Goal: Task Accomplishment & Management: Manage account settings

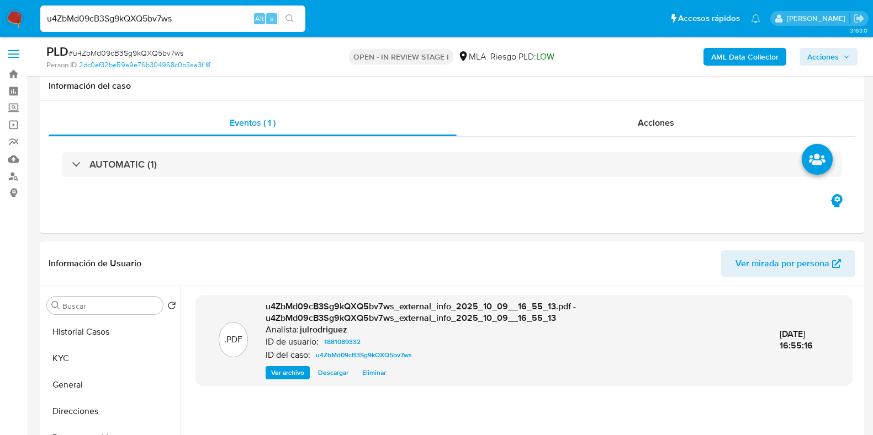
select select "10"
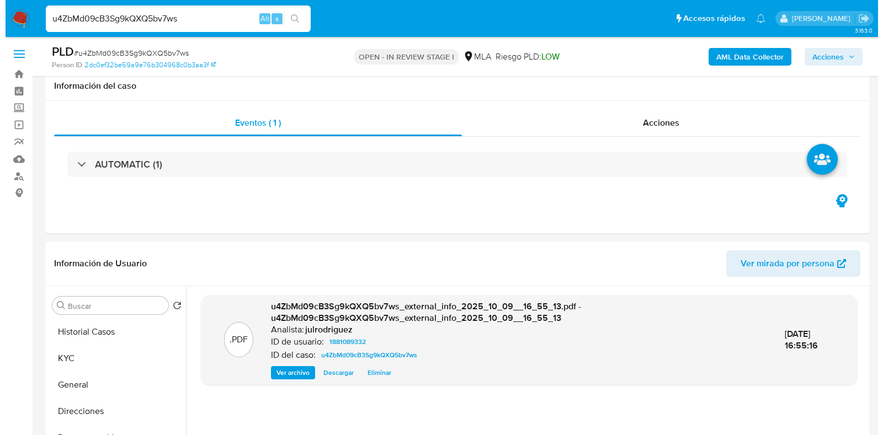
scroll to position [137, 0]
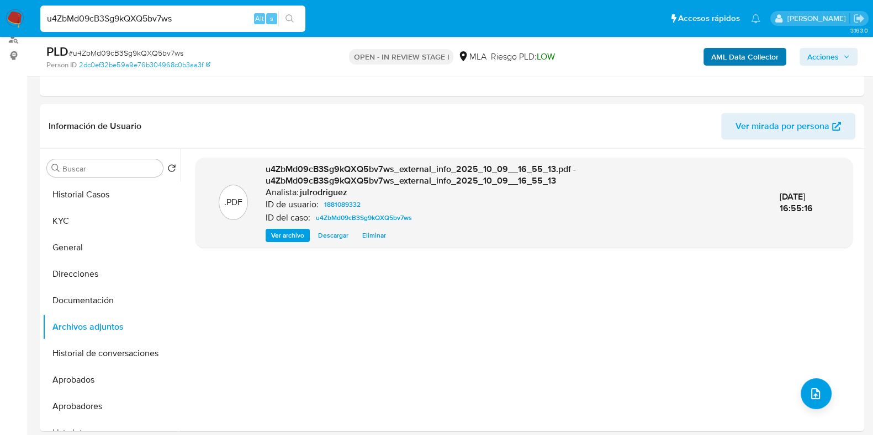
type input "u4ZbMd09cB3Sg9kQXQ5bv7ws"
click at [724, 57] on b "AML Data Collector" at bounding box center [744, 57] width 67 height 18
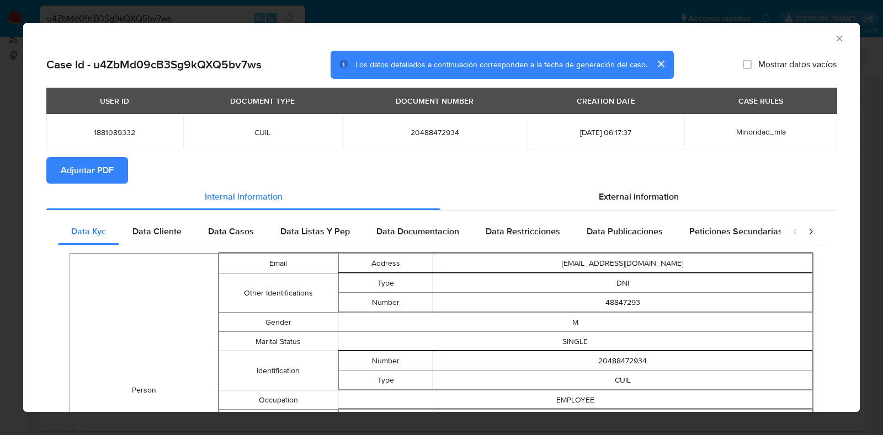
click at [834, 40] on icon "Cerrar ventana" at bounding box center [839, 38] width 11 height 11
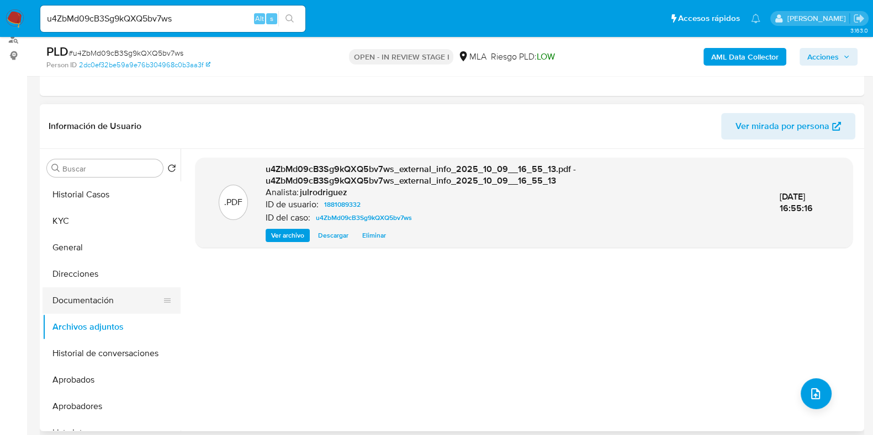
click at [121, 302] on button "Documentación" at bounding box center [107, 301] width 129 height 26
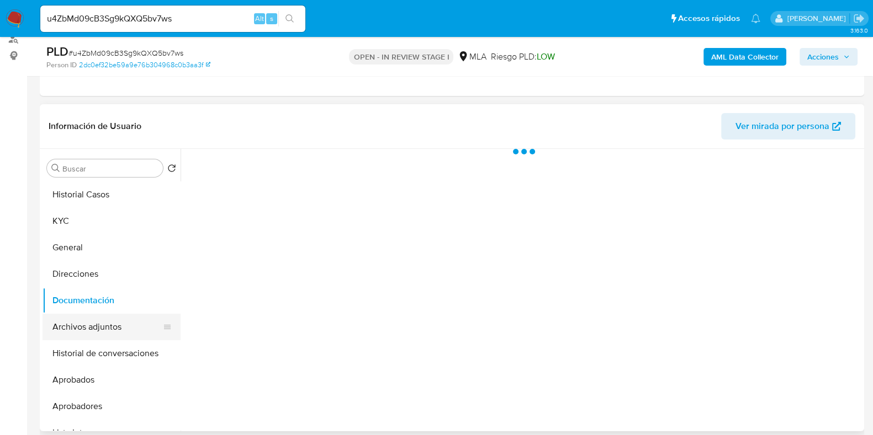
click at [119, 321] on button "Archivos adjuntos" at bounding box center [107, 327] width 129 height 26
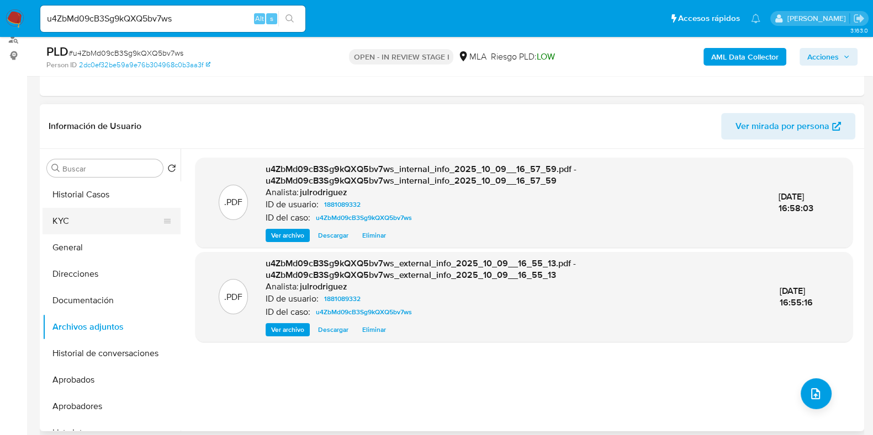
click at [125, 224] on button "KYC" at bounding box center [107, 221] width 129 height 26
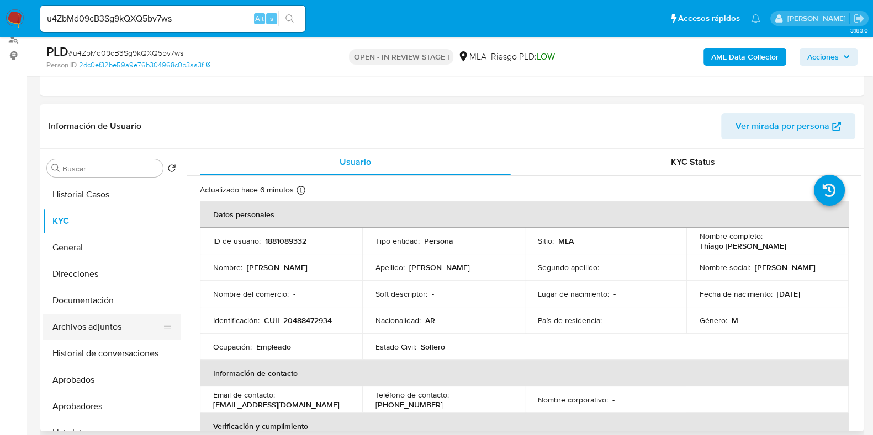
click at [93, 336] on button "Archivos adjuntos" at bounding box center [107, 327] width 129 height 26
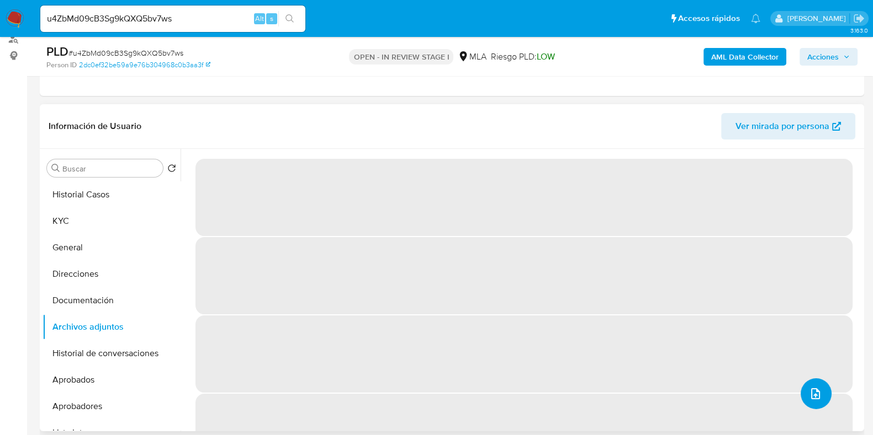
click at [811, 390] on icon "upload-file" at bounding box center [815, 394] width 9 height 11
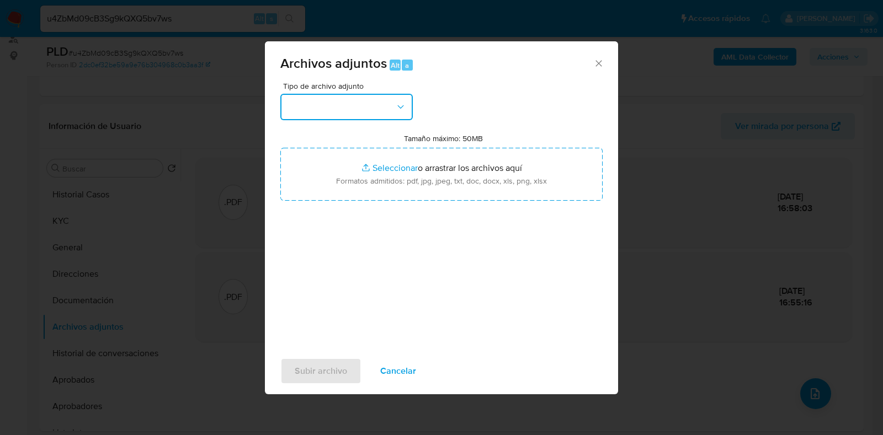
click at [373, 110] on button "button" at bounding box center [346, 107] width 132 height 26
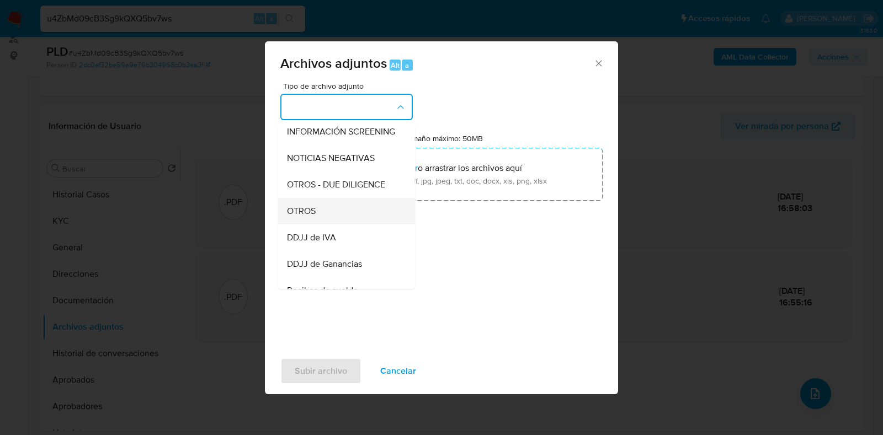
click at [320, 211] on div "OTROS" at bounding box center [343, 211] width 113 height 26
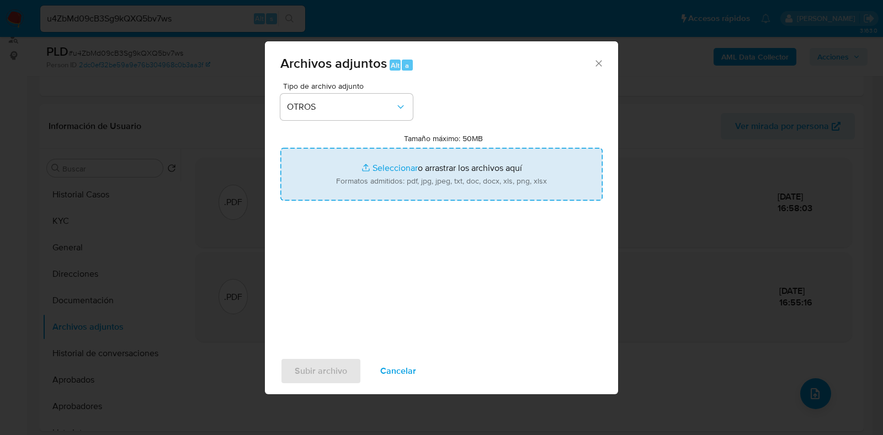
click at [412, 175] on input "Tamaño máximo: 50MB Seleccionar archivos" at bounding box center [441, 174] width 322 height 53
type input "C:\fakepath\Movimientos - 1881089332 - u4ZbMd09cB3Sg9kQXQ5bv7ws.xlsx"
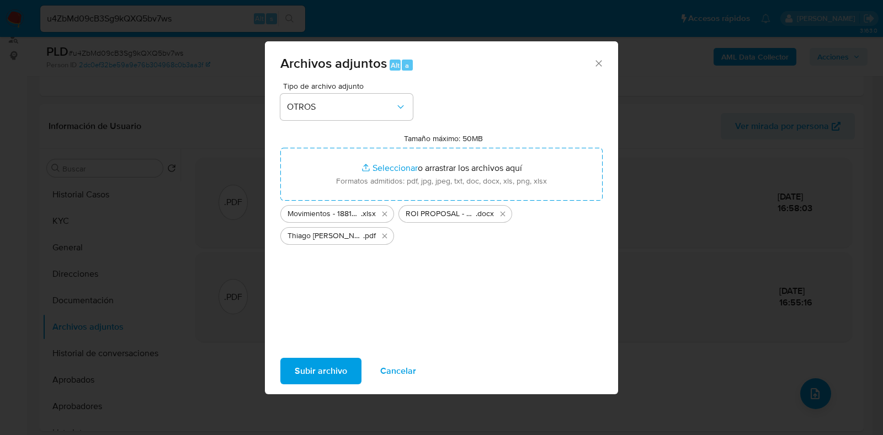
click at [317, 371] on span "Subir archivo" at bounding box center [321, 371] width 52 height 24
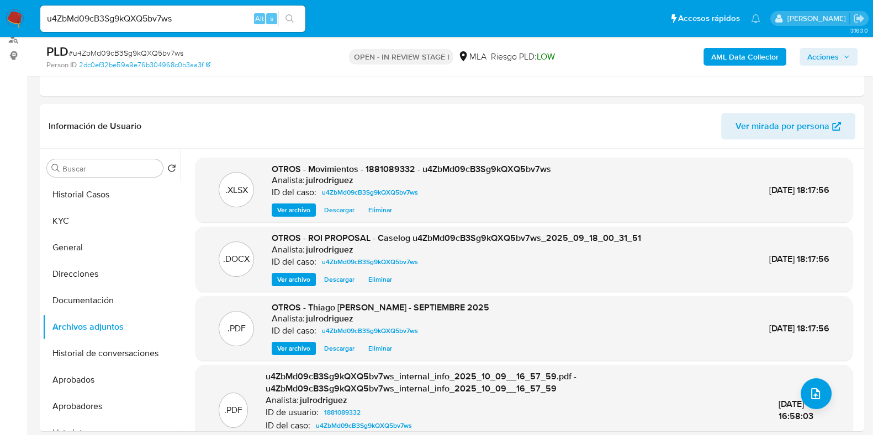
click at [822, 52] on span "Acciones" at bounding box center [822, 57] width 31 height 18
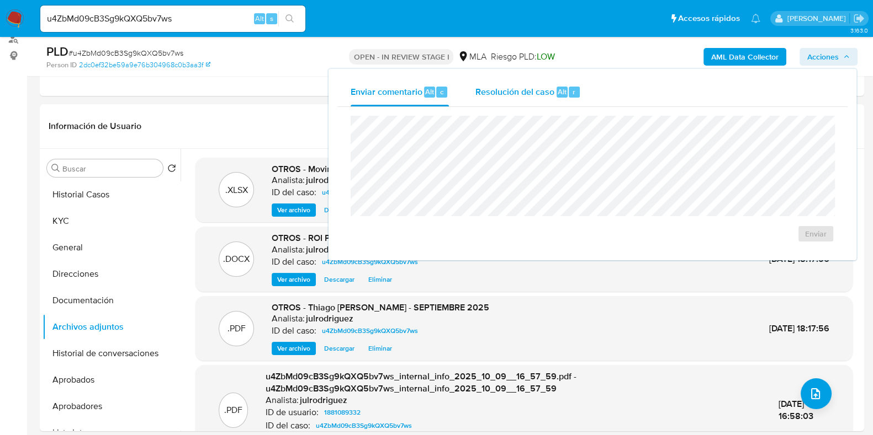
click at [551, 92] on span "Resolución del caso" at bounding box center [514, 91] width 79 height 13
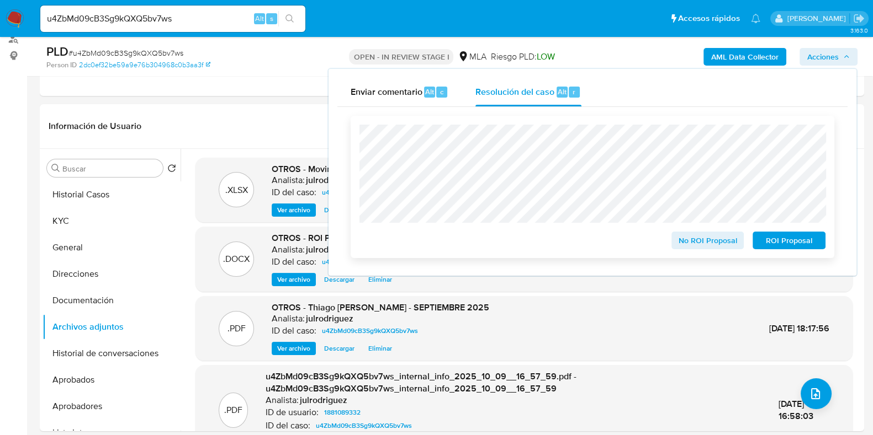
click at [778, 244] on span "ROI Proposal" at bounding box center [788, 240] width 57 height 15
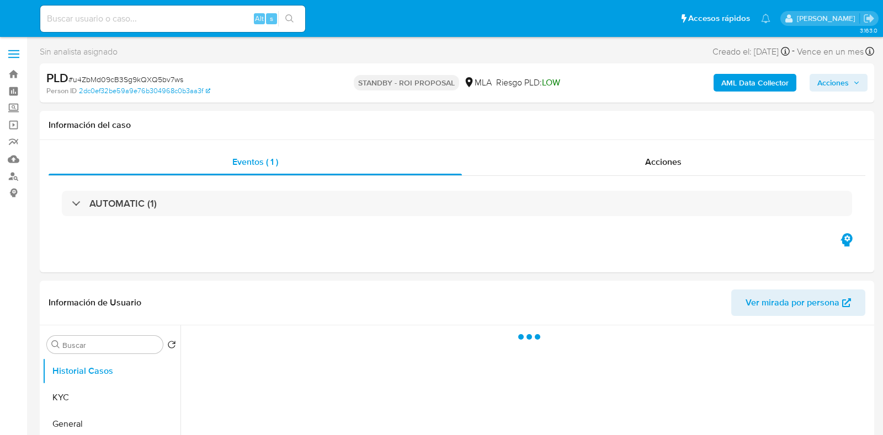
select select "10"
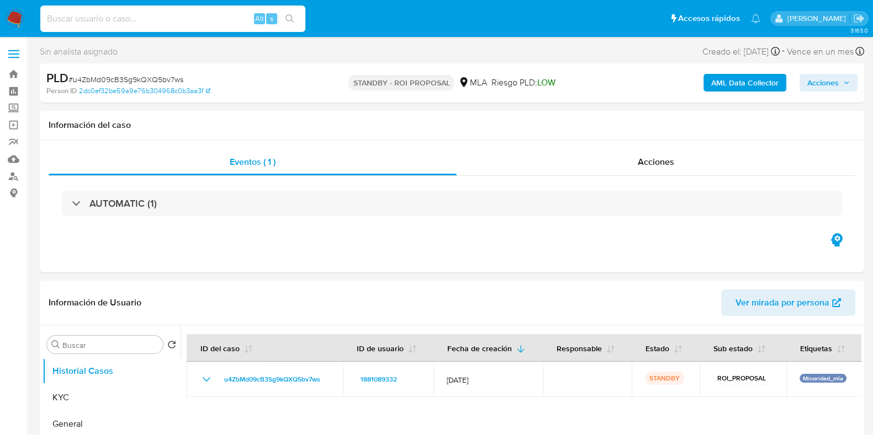
click at [148, 20] on input at bounding box center [172, 19] width 265 height 14
paste input "4x4rwYJipaVWyGeKF018IXYa"
type input "4x4rwYJipaVWyGeKF018IXYa"
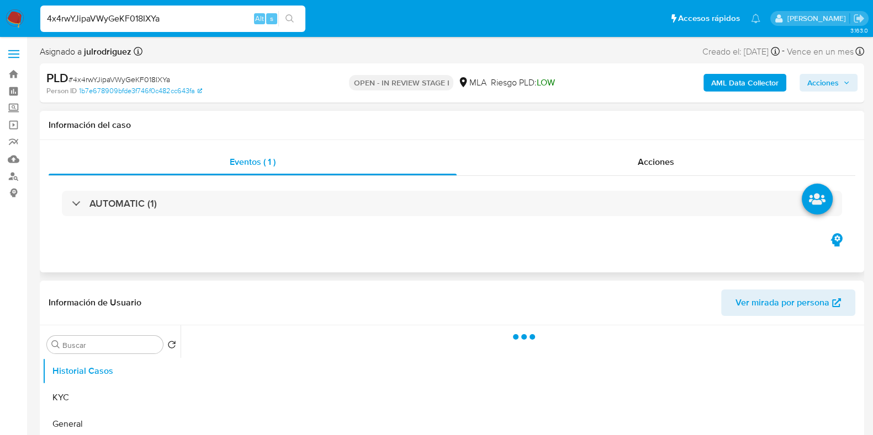
scroll to position [137, 0]
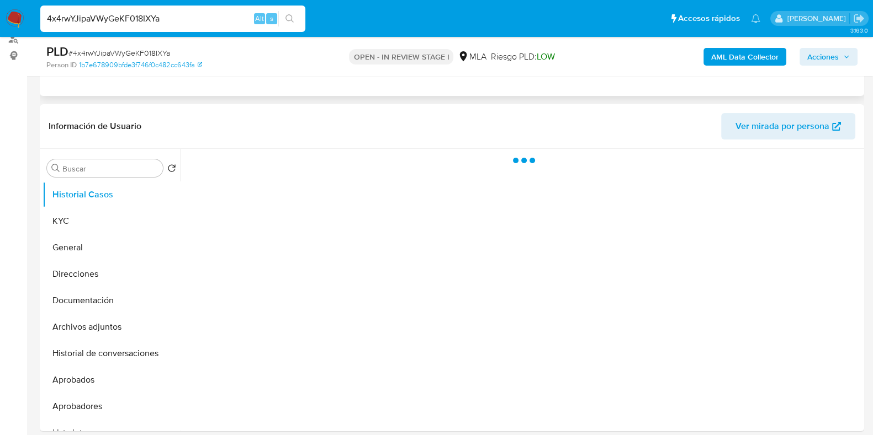
select select "10"
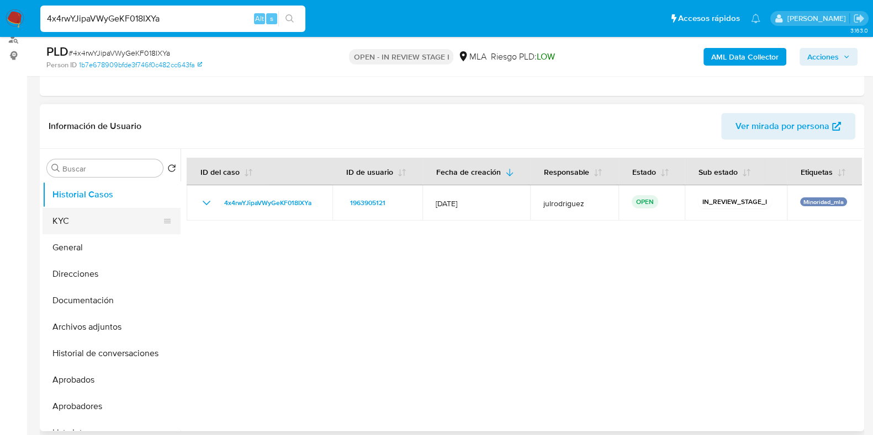
click at [83, 225] on button "KYC" at bounding box center [107, 221] width 129 height 26
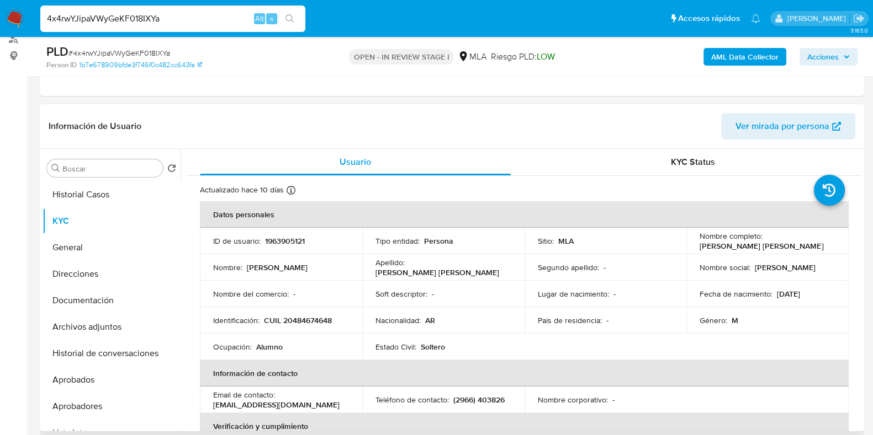
drag, startPoint x: 691, startPoint y: 245, endPoint x: 826, endPoint y: 245, distance: 135.2
click at [826, 247] on td "Nombre completo : Joel Sebastian Quiroga Zequeira" at bounding box center [767, 241] width 162 height 26
copy p "Joel Sebastian Quiroga Zequeira"
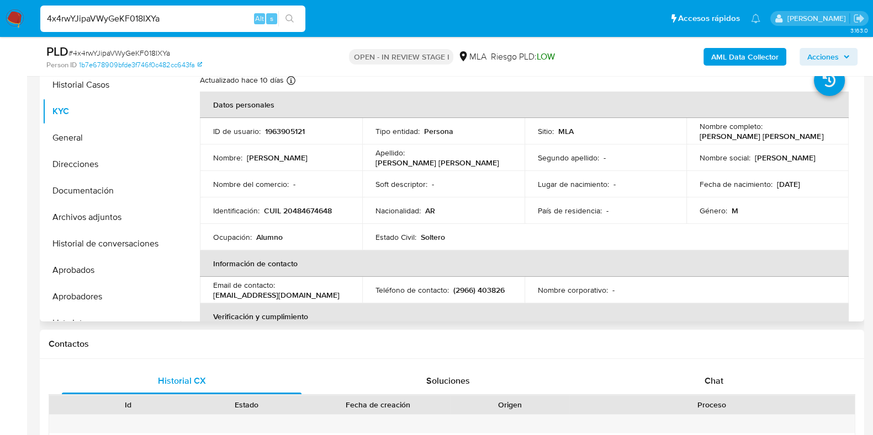
scroll to position [219, 0]
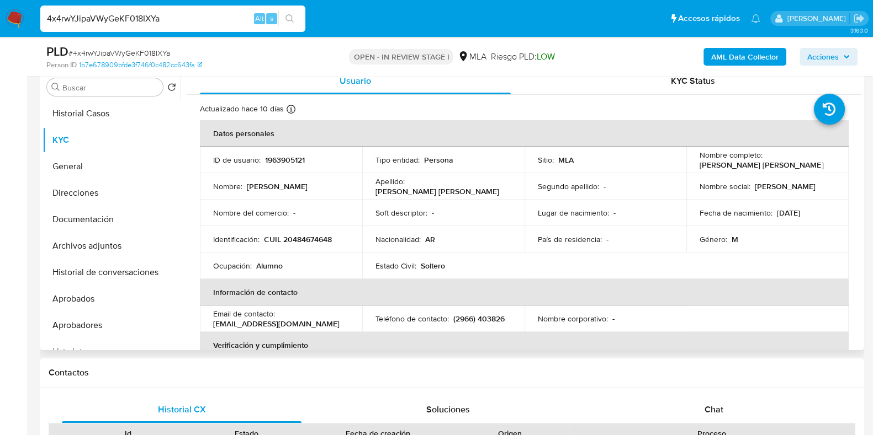
click at [293, 158] on p "1963905121" at bounding box center [285, 160] width 40 height 10
copy p "1963905121"
click at [157, 50] on span "# 4x4rwYJipaVWyGeKF018IXYa" at bounding box center [119, 52] width 102 height 11
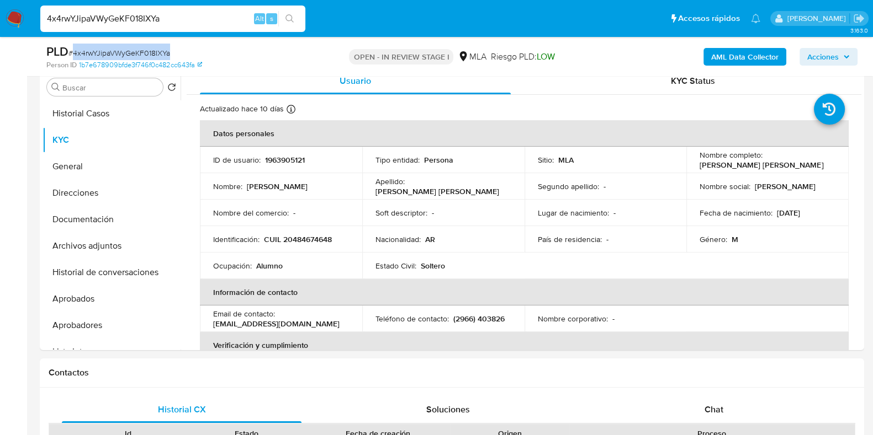
copy span "4x4rwYJipaVWyGeKF018IXYa"
click at [88, 227] on button "Documentación" at bounding box center [107, 219] width 129 height 26
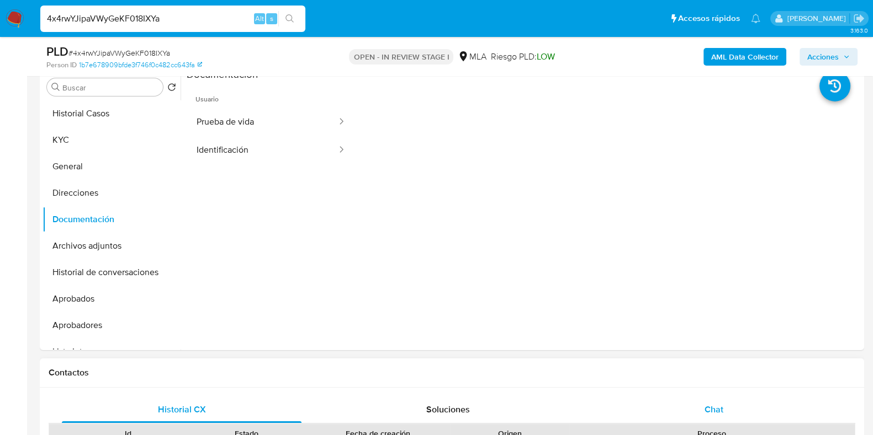
click at [700, 403] on div "Chat" at bounding box center [714, 410] width 240 height 26
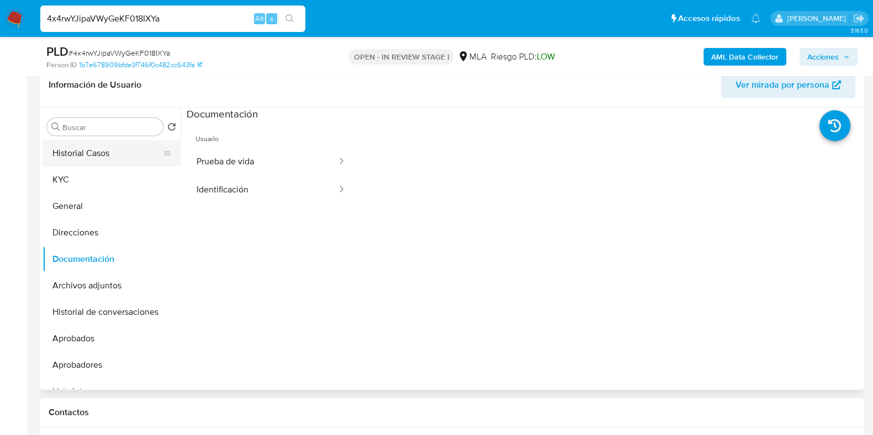
scroll to position [150, 0]
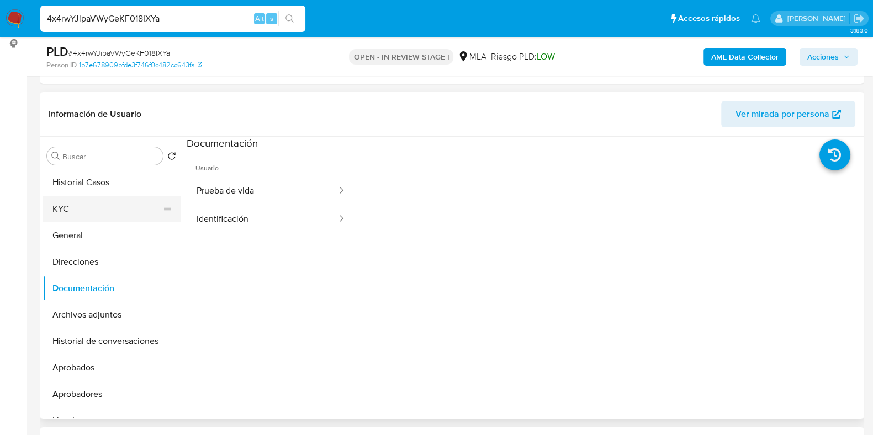
click at [76, 206] on button "KYC" at bounding box center [107, 209] width 129 height 26
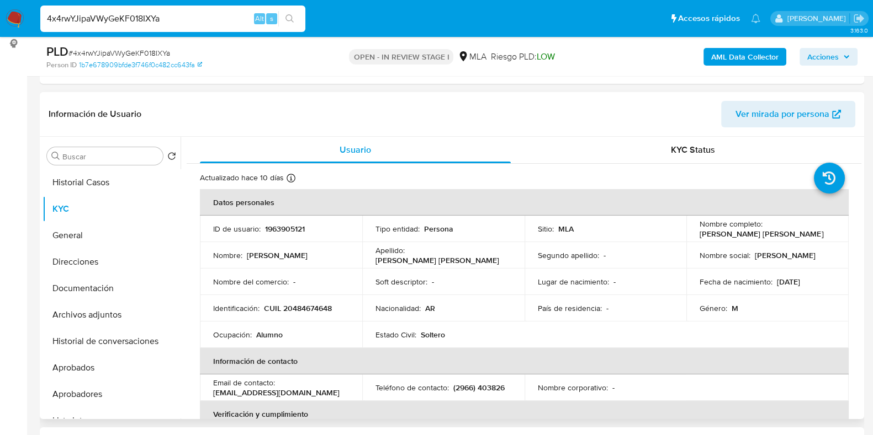
click at [304, 309] on p "CUIL 20484674648" at bounding box center [298, 309] width 68 height 10
copy p "20484674648"
click at [317, 309] on p "CUIL 20484674648" at bounding box center [298, 309] width 68 height 10
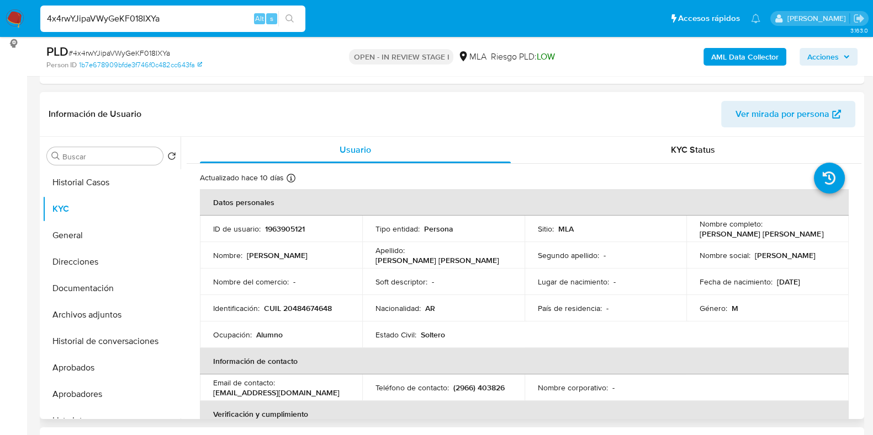
click at [279, 230] on p "1963905121" at bounding box center [285, 229] width 40 height 10
copy p "1963905121"
click at [84, 362] on button "Aprobados" at bounding box center [107, 368] width 129 height 26
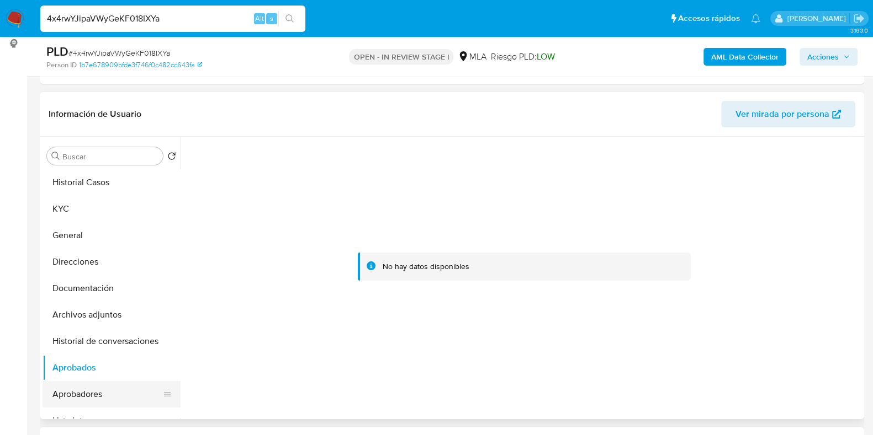
click at [108, 385] on button "Aprobadores" at bounding box center [107, 394] width 129 height 26
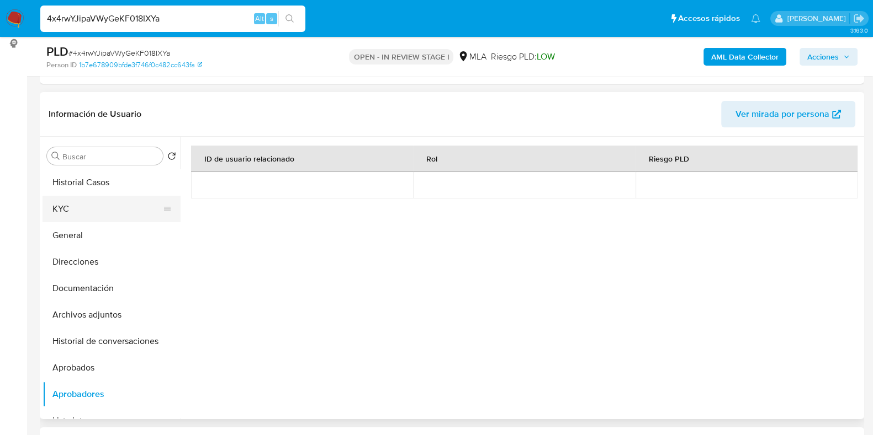
click at [78, 207] on button "KYC" at bounding box center [107, 209] width 129 height 26
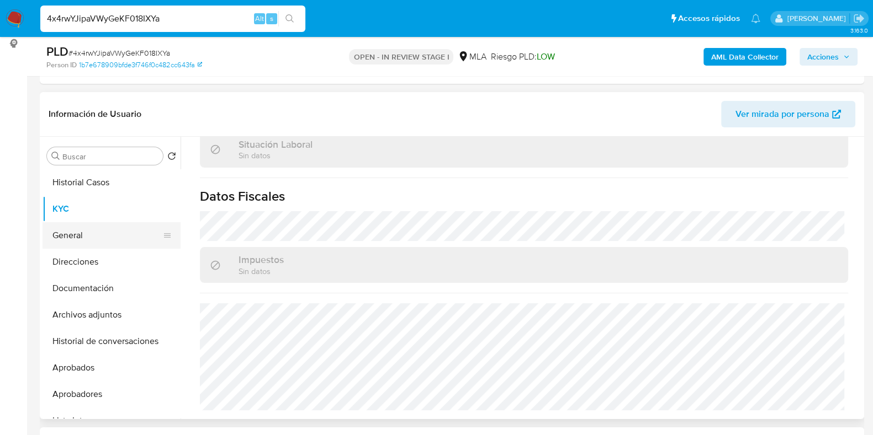
scroll to position [591, 0]
click at [77, 264] on button "Direcciones" at bounding box center [107, 262] width 129 height 26
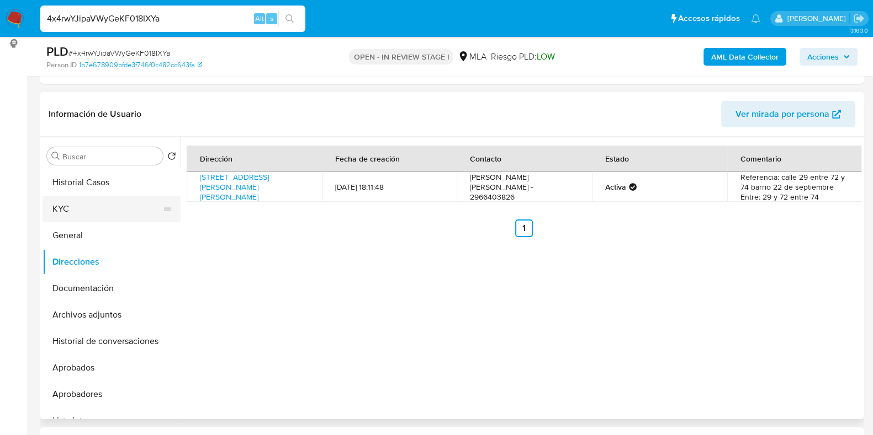
drag, startPoint x: 97, startPoint y: 211, endPoint x: 166, endPoint y: 211, distance: 69.0
click at [97, 211] on button "KYC" at bounding box center [107, 209] width 129 height 26
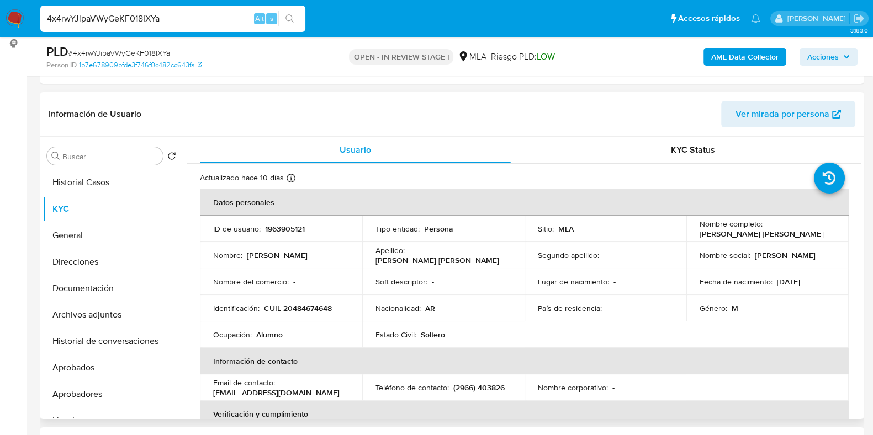
click at [712, 233] on p "Joel Sebastian Quiroga Zequeira" at bounding box center [761, 234] width 124 height 10
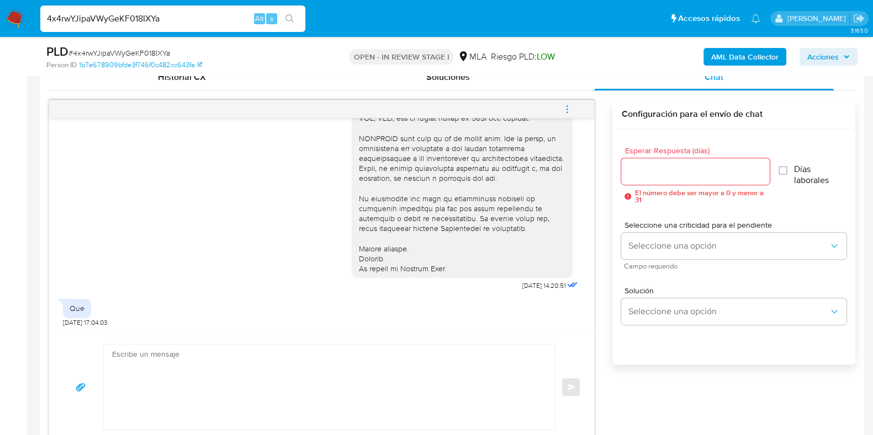
scroll to position [633, 0]
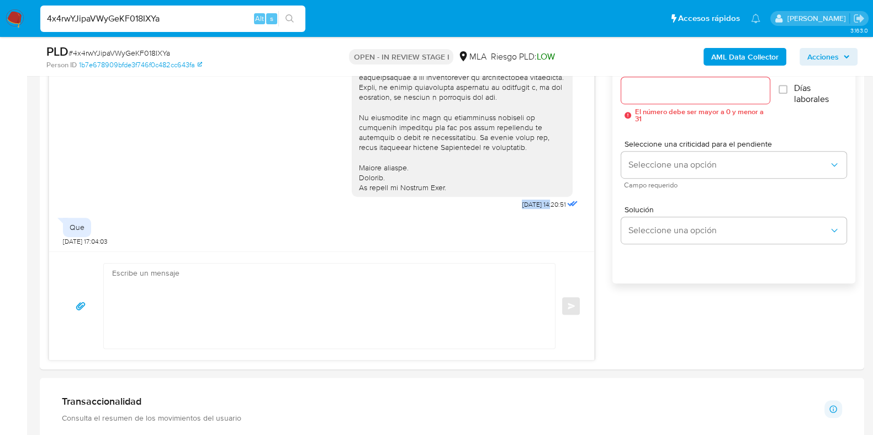
drag, startPoint x: 506, startPoint y: 204, endPoint x: 531, endPoint y: 200, distance: 25.1
copy span "17/09/2025"
drag, startPoint x: 0, startPoint y: 242, endPoint x: 6, endPoint y: 240, distance: 6.5
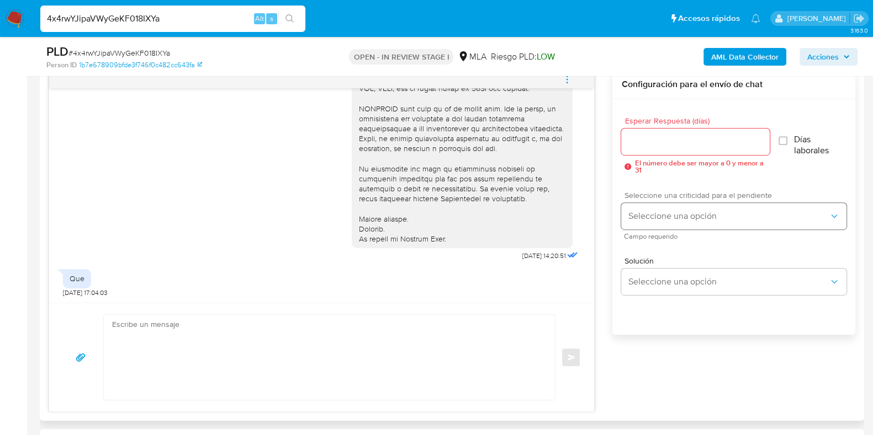
scroll to position [426, 0]
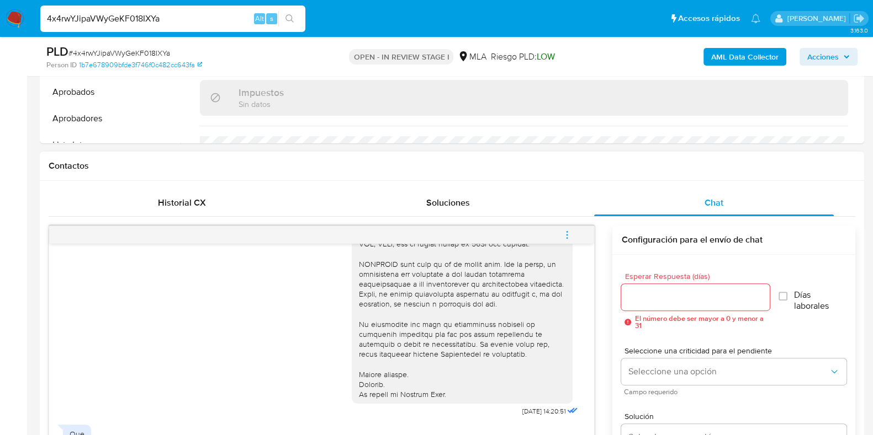
click at [569, 227] on span "menu-action" at bounding box center [567, 235] width 10 height 26
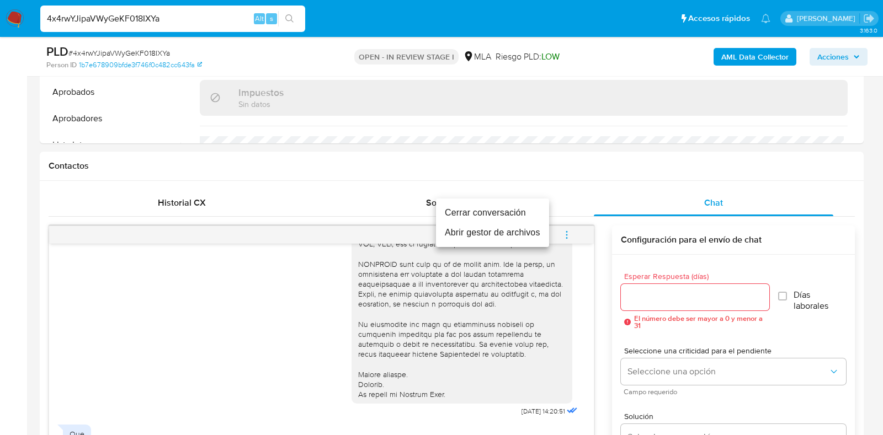
click at [476, 210] on li "Cerrar conversación" at bounding box center [492, 213] width 113 height 20
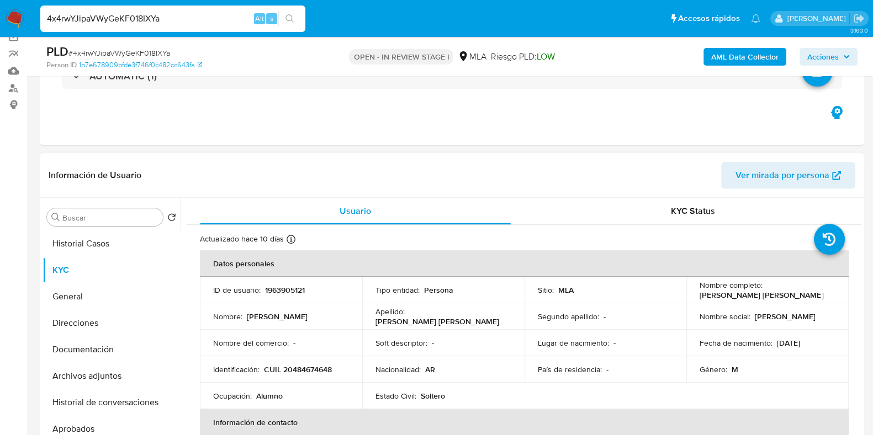
scroll to position [219, 0]
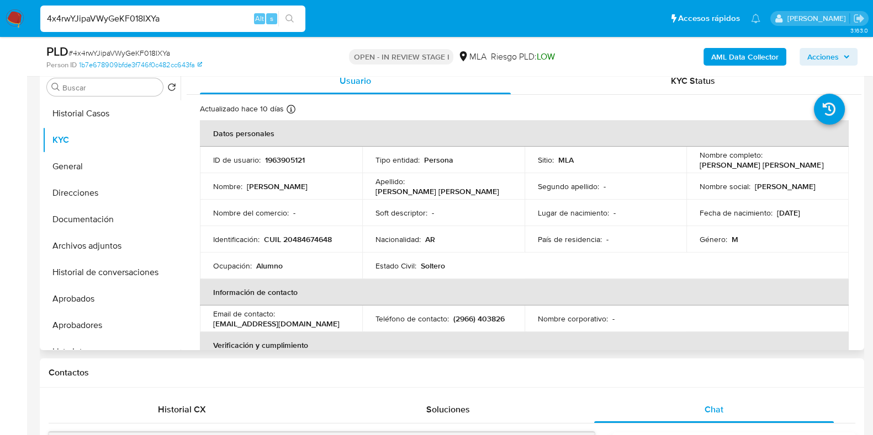
click at [283, 165] on td "ID de usuario : 1963905121" at bounding box center [281, 160] width 162 height 26
click at [292, 157] on p "1963905121" at bounding box center [285, 160] width 40 height 10
copy p "1963905121"
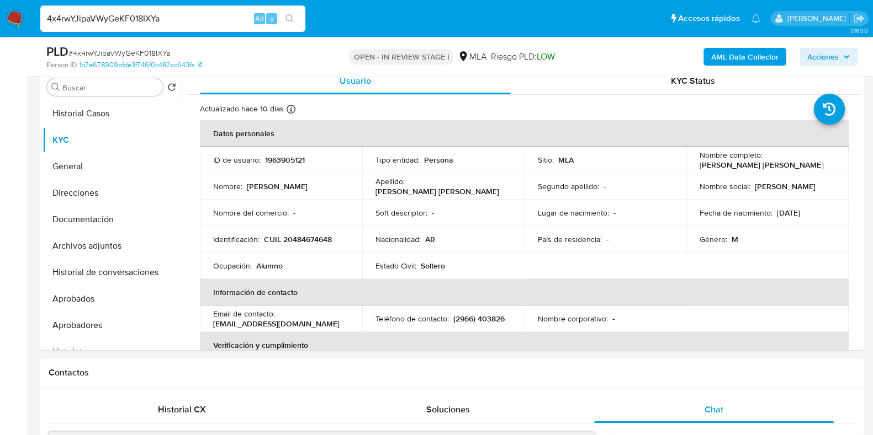
click at [138, 51] on span "# 4x4rwYJipaVWyGeKF018IXYa" at bounding box center [119, 52] width 102 height 11
copy span "4x4rwYJipaVWyGeKF018IXYa"
drag, startPoint x: 690, startPoint y: 160, endPoint x: 806, endPoint y: 164, distance: 116.5
click at [809, 162] on td "Nombre completo : Joel Sebastian Quiroga Zequeira" at bounding box center [767, 160] width 162 height 26
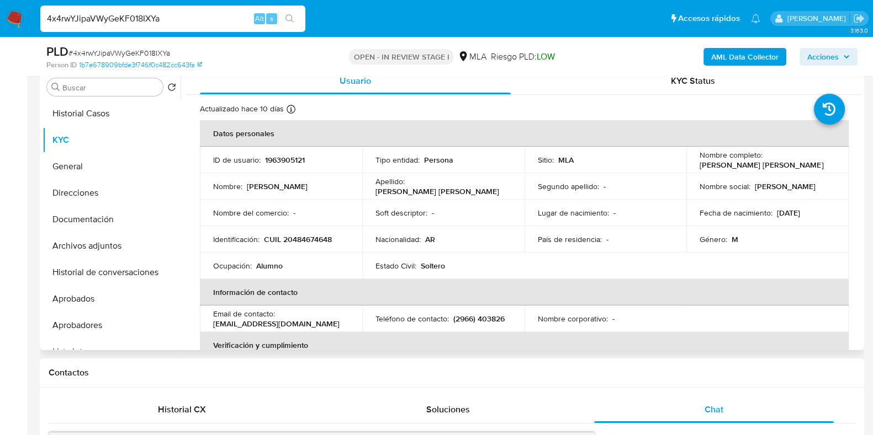
click at [805, 168] on p "[PERSON_NAME]" at bounding box center [761, 165] width 124 height 10
drag, startPoint x: 770, startPoint y: 164, endPoint x: 695, endPoint y: 167, distance: 74.5
click at [695, 165] on td "Nombre completo : Joel Sebastian Quiroga Zequeira" at bounding box center [767, 160] width 162 height 26
copy p "[PERSON_NAME]"
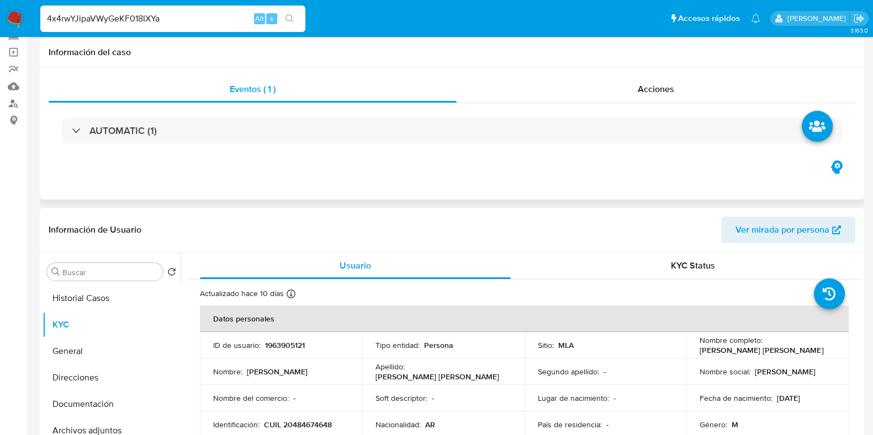
scroll to position [0, 0]
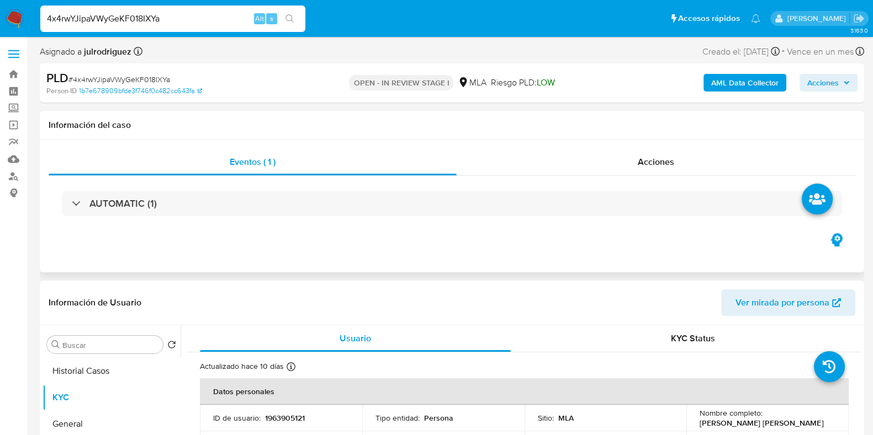
click at [650, 148] on div "Eventos ( 1 ) Acciones AUTOMATIC (1)" at bounding box center [452, 206] width 824 height 132
click at [651, 151] on div "Acciones" at bounding box center [655, 162] width 399 height 26
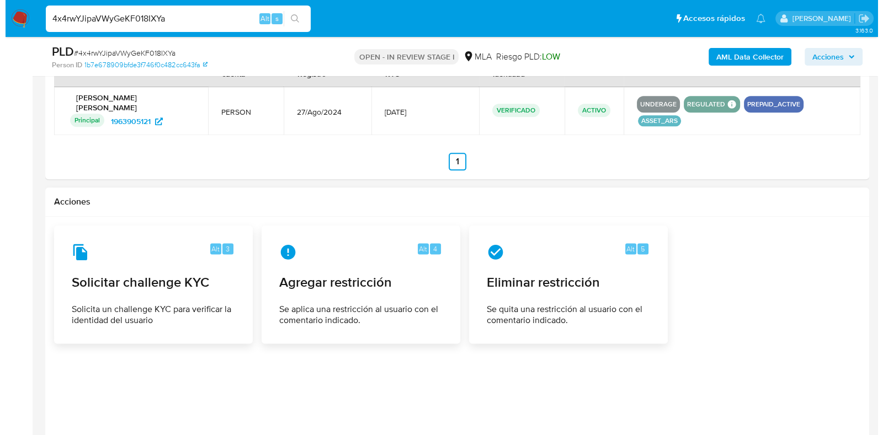
scroll to position [1782, 0]
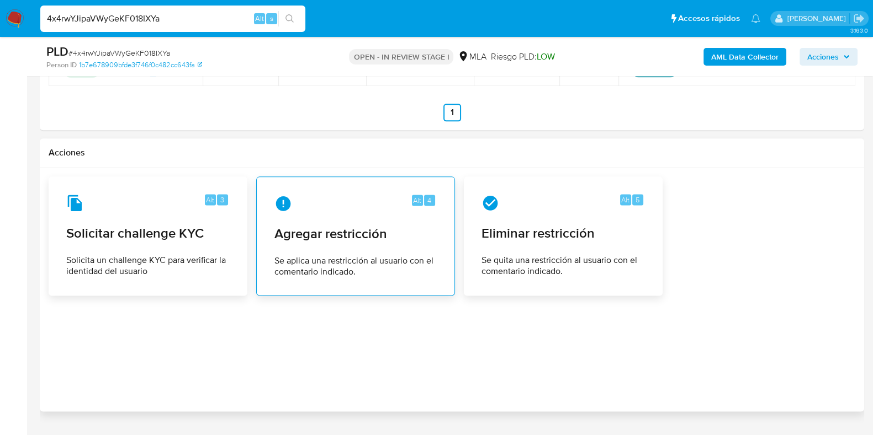
click at [339, 256] on span "Se aplica una restricción al usuario con el comentario indicado." at bounding box center [355, 267] width 162 height 22
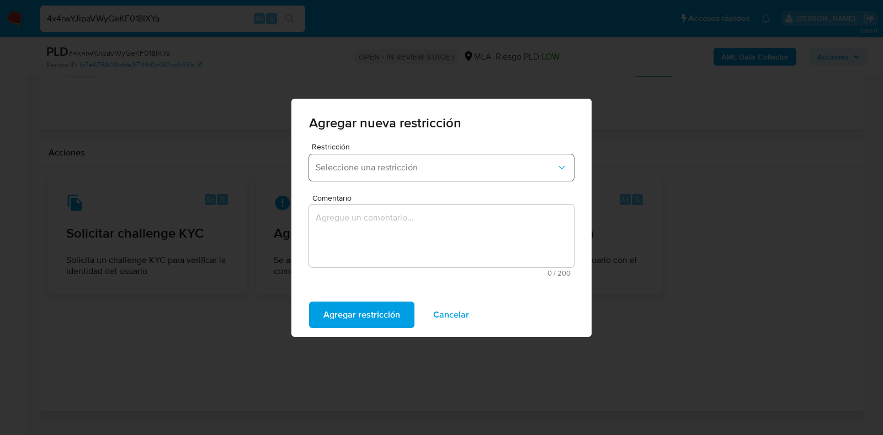
click at [356, 169] on span "Seleccione una restricción" at bounding box center [436, 167] width 241 height 11
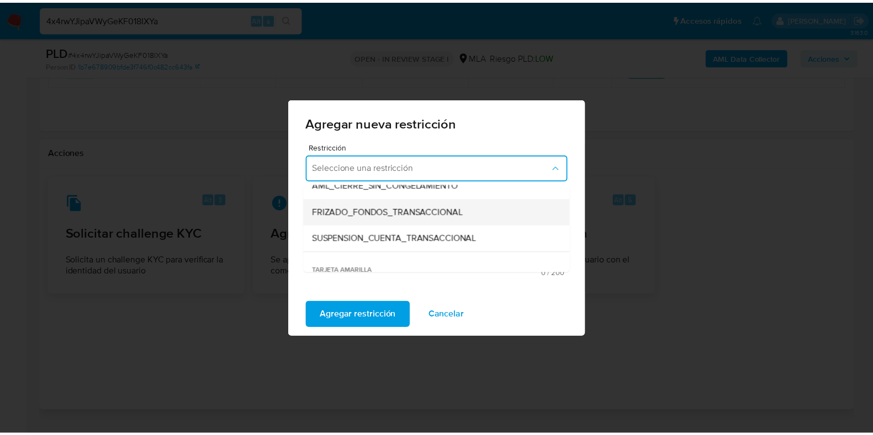
scroll to position [137, 0]
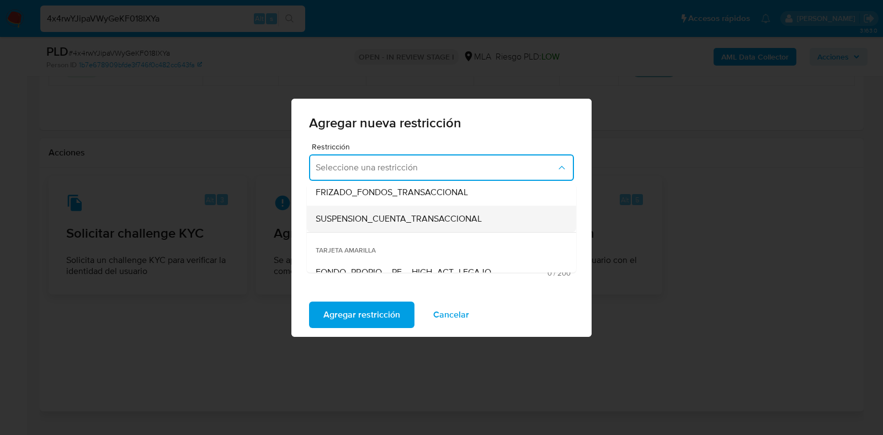
click at [407, 222] on span "SUSPENSION_CUENTA_TRANSACCIONAL" at bounding box center [399, 219] width 166 height 11
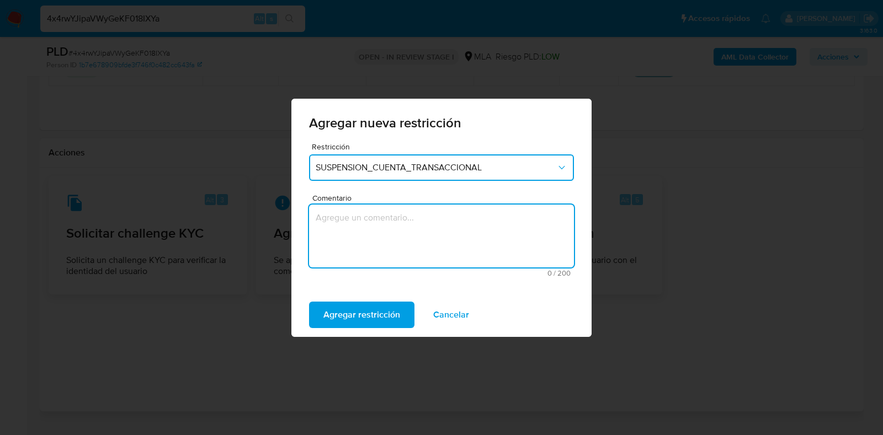
click at [423, 229] on textarea "Comentario" at bounding box center [441, 236] width 265 height 63
type textarea "a"
type textarea "AML"
click at [377, 303] on span "Agregar restricción" at bounding box center [361, 315] width 77 height 24
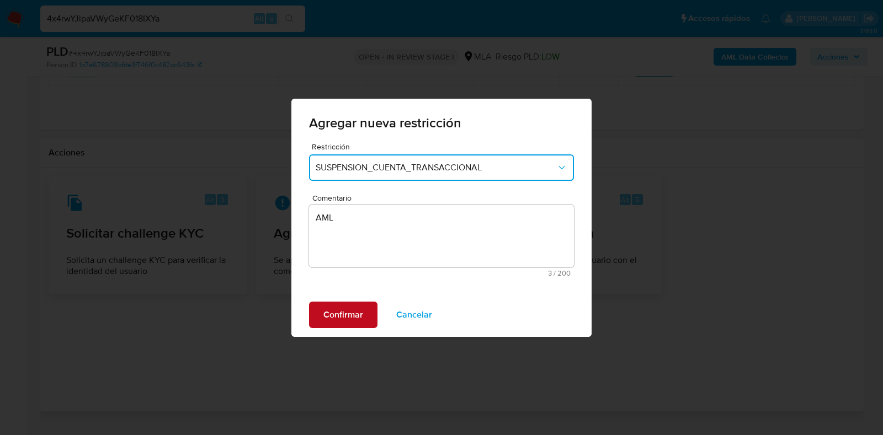
click at [366, 313] on button "Confirmar" at bounding box center [343, 315] width 68 height 26
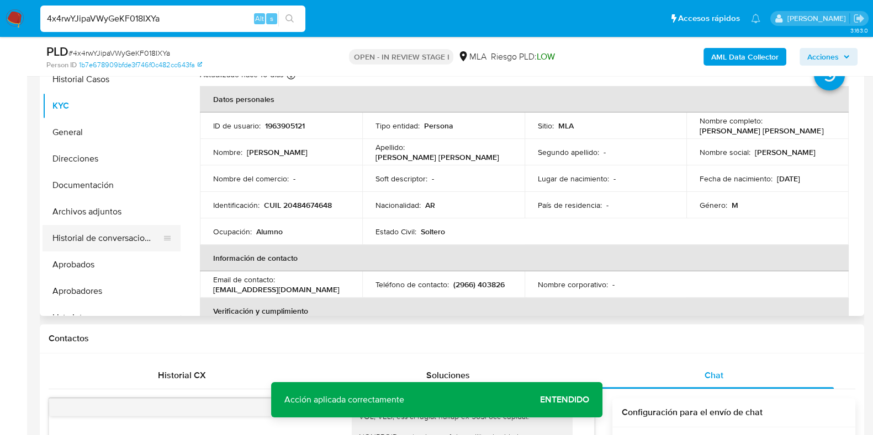
click at [130, 235] on button "Historial de conversaciones" at bounding box center [107, 238] width 129 height 26
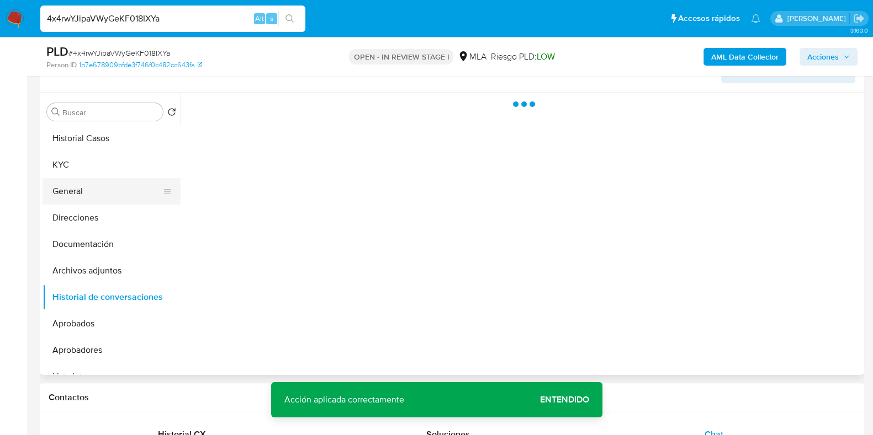
scroll to position [196, 0]
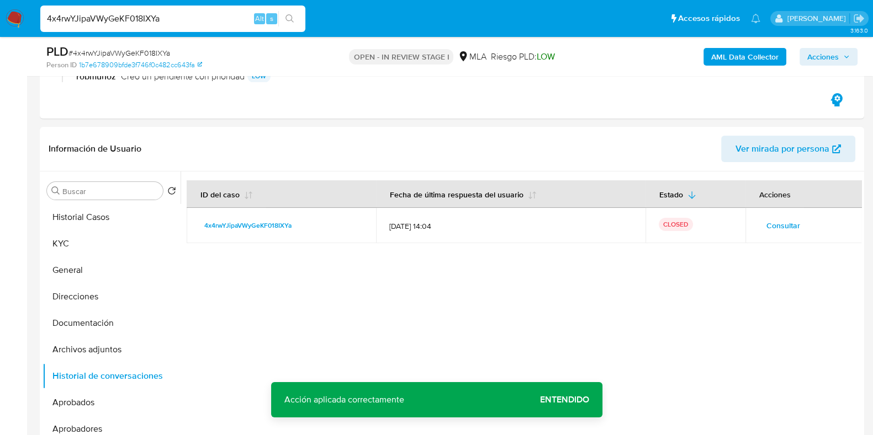
click at [751, 59] on b "AML Data Collector" at bounding box center [744, 57] width 67 height 18
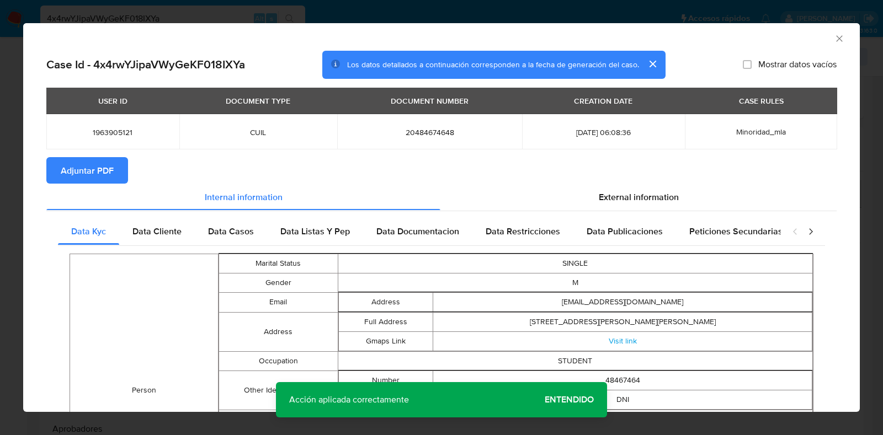
click at [113, 174] on span "Adjuntar PDF" at bounding box center [87, 170] width 53 height 24
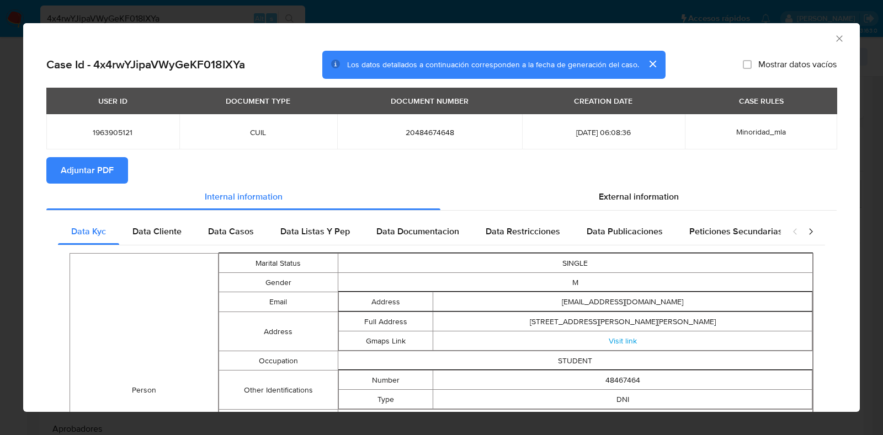
click at [834, 39] on icon "Cerrar ventana" at bounding box center [839, 38] width 11 height 11
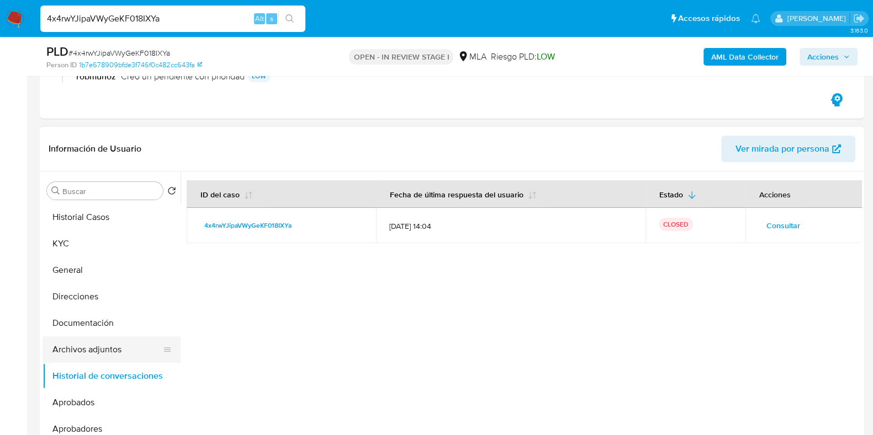
click at [76, 351] on button "Archivos adjuntos" at bounding box center [107, 350] width 129 height 26
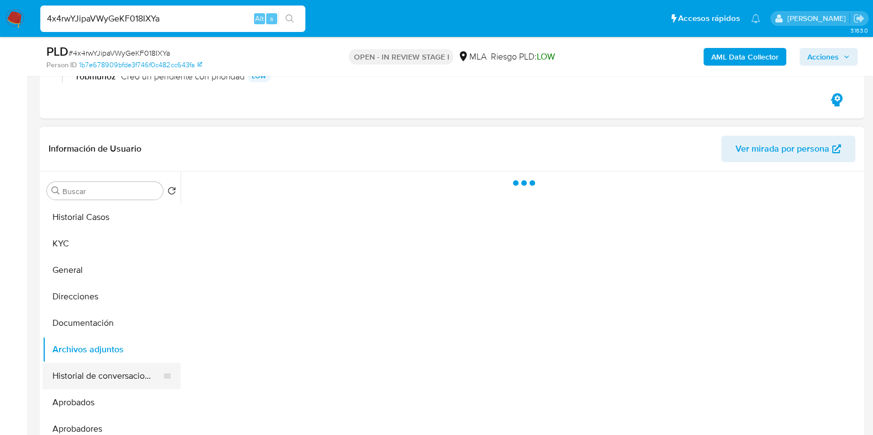
click at [91, 379] on button "Historial de conversaciones" at bounding box center [107, 376] width 129 height 26
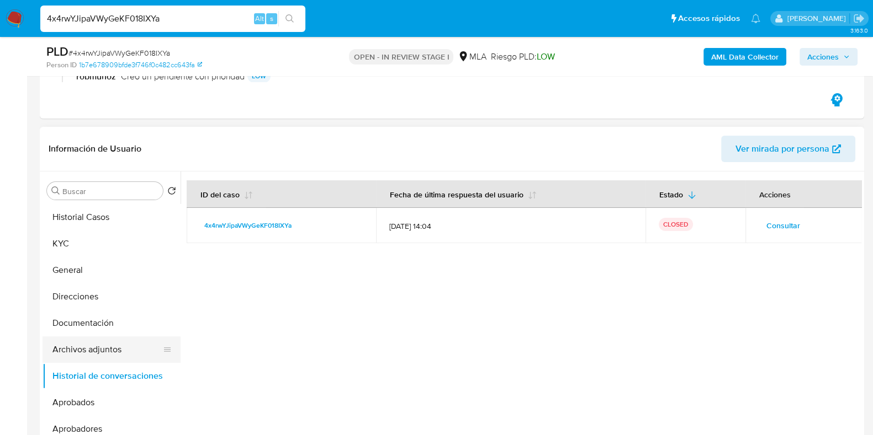
click at [102, 353] on button "Archivos adjuntos" at bounding box center [107, 350] width 129 height 26
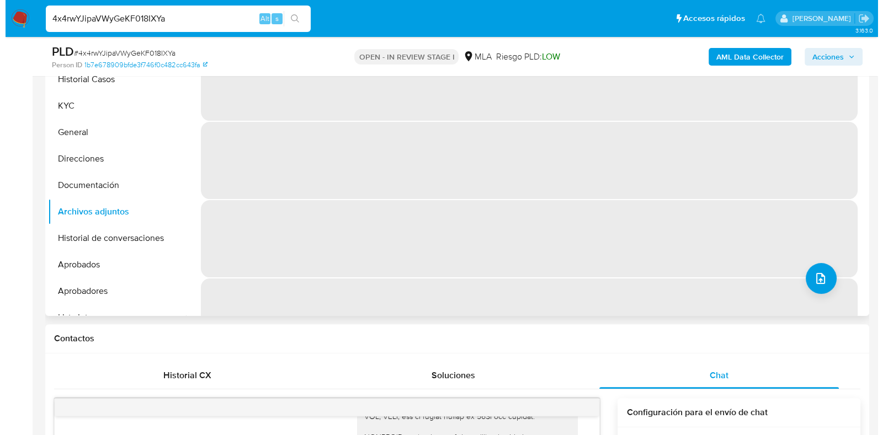
scroll to position [264, 0]
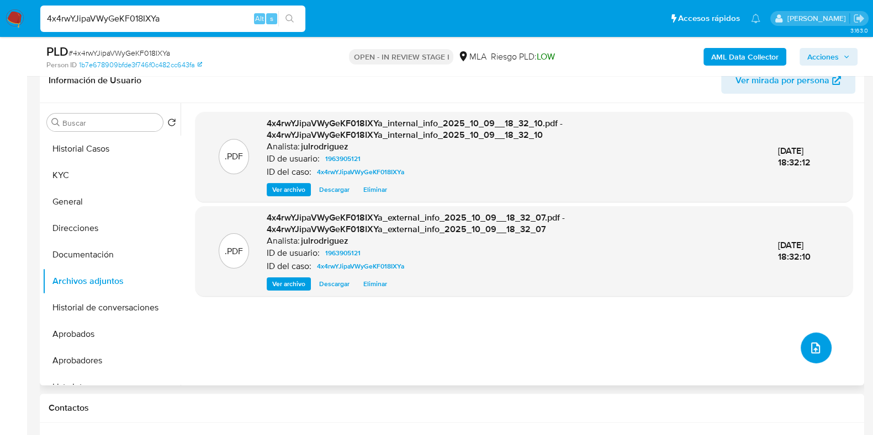
click at [809, 342] on span "upload-file" at bounding box center [815, 348] width 12 height 13
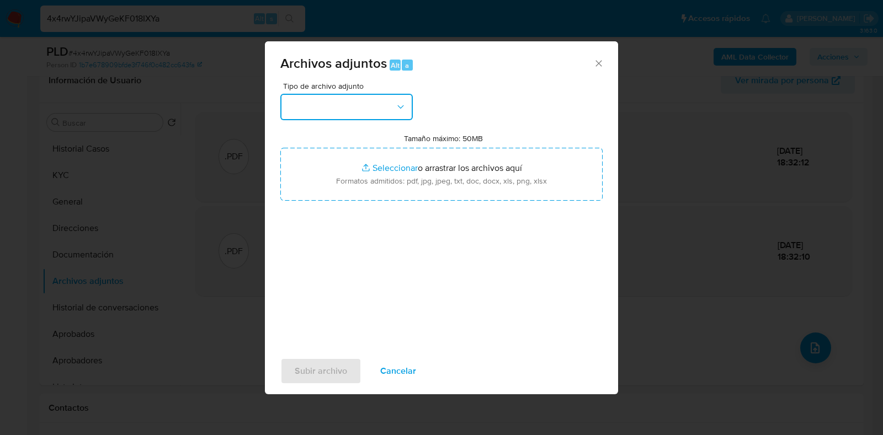
click at [345, 114] on button "button" at bounding box center [346, 107] width 132 height 26
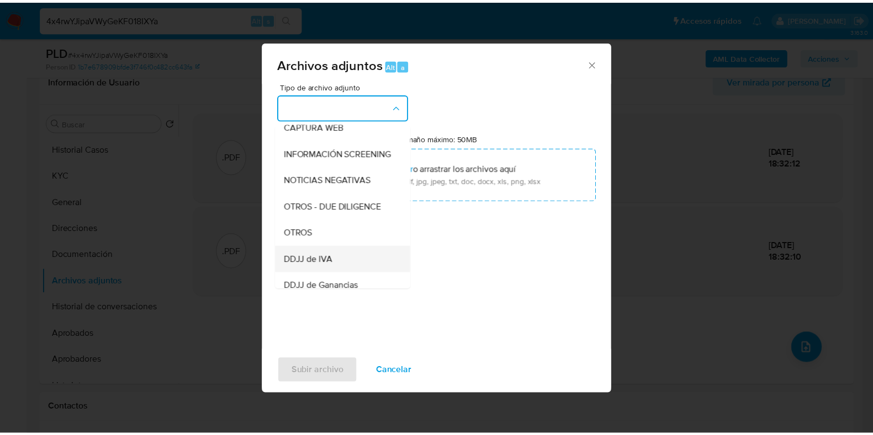
scroll to position [137, 0]
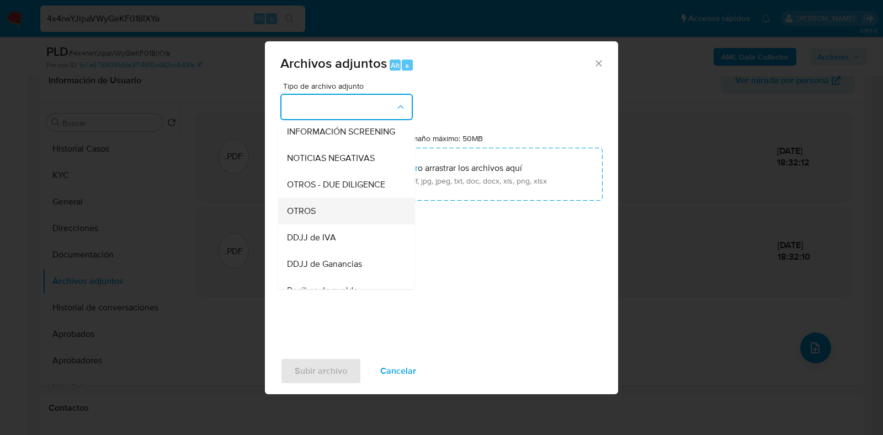
click at [309, 225] on div "OTROS" at bounding box center [343, 211] width 113 height 26
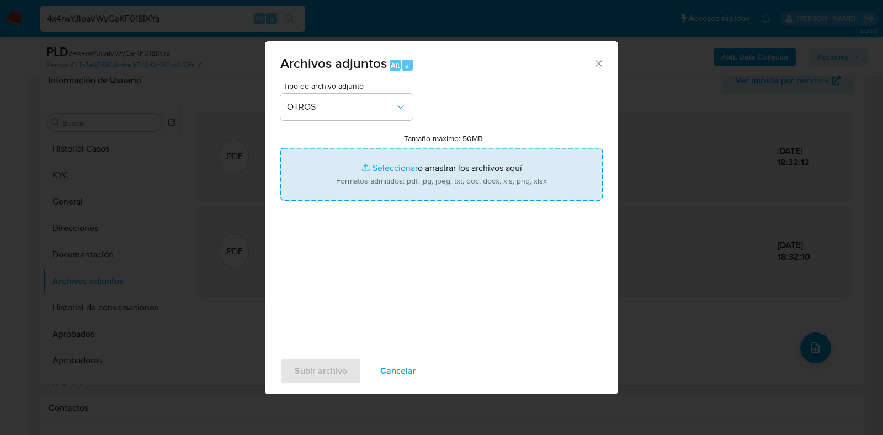
click at [391, 185] on input "Tamaño máximo: 50MB Seleccionar archivos" at bounding box center [441, 174] width 322 height 53
type input "C:\fakepath\Joel Sebastian Quiroga Zequeira - NOSIS - SEPTIEMBRE 2025.pdf"
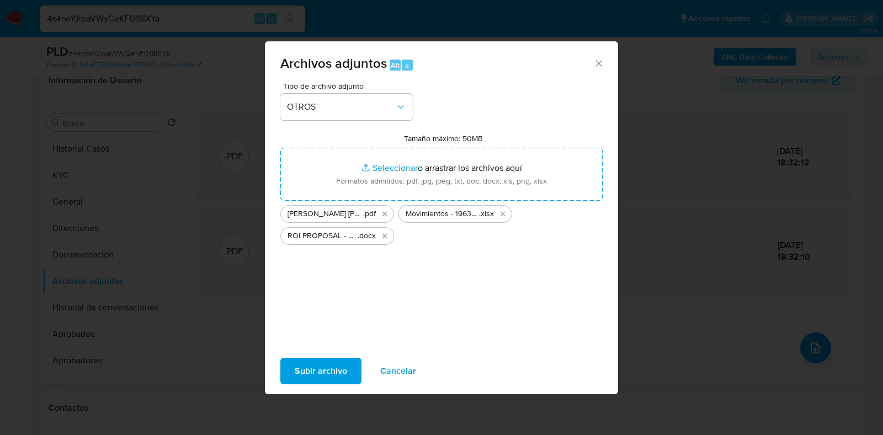
click at [315, 384] on span "Subir archivo" at bounding box center [321, 371] width 52 height 24
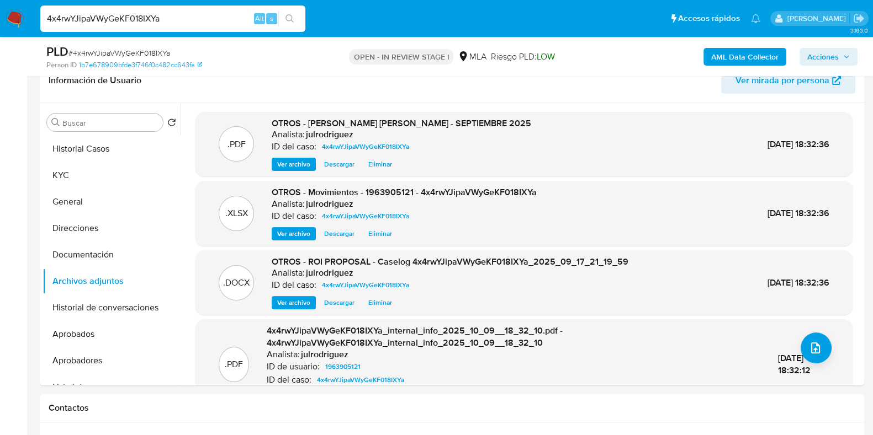
click at [808, 53] on span "Acciones" at bounding box center [822, 57] width 31 height 18
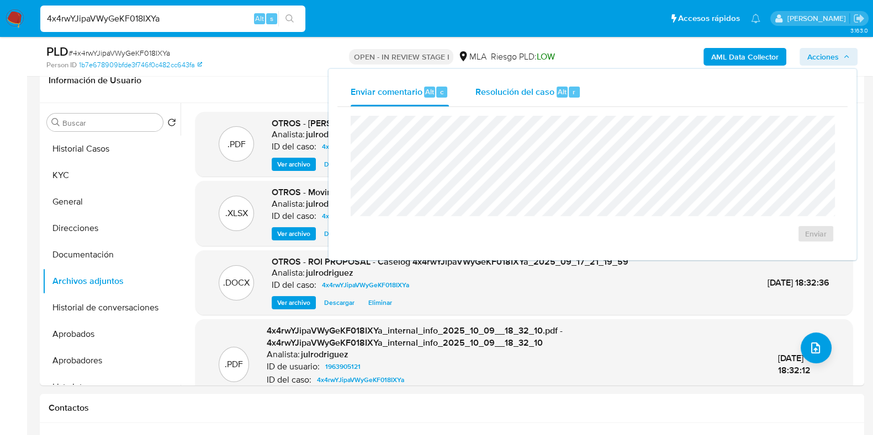
click at [544, 92] on span "Resolución del caso" at bounding box center [514, 91] width 79 height 13
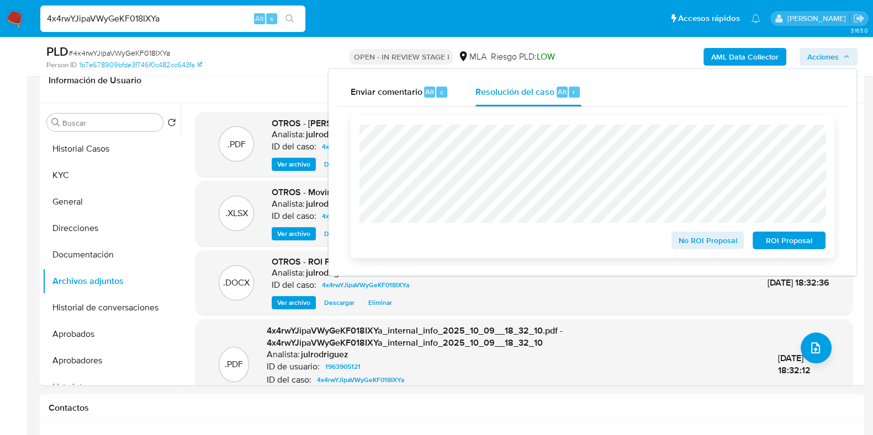
click at [773, 240] on span "ROI Proposal" at bounding box center [788, 240] width 57 height 15
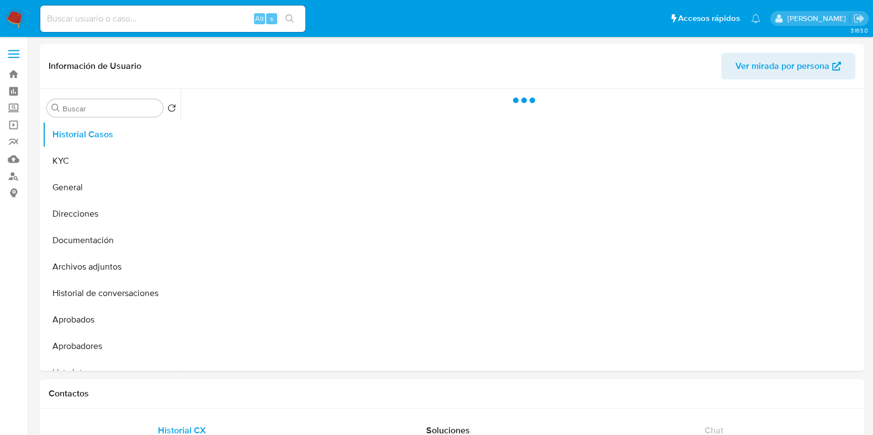
select select "10"
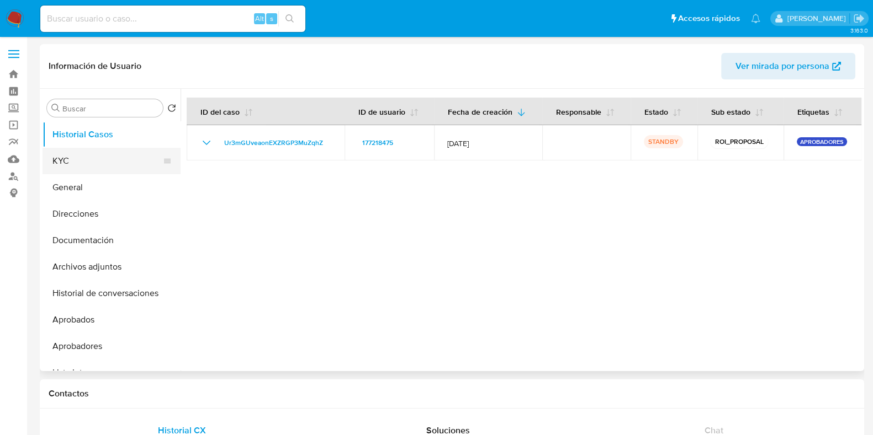
click at [104, 160] on button "KYC" at bounding box center [107, 161] width 129 height 26
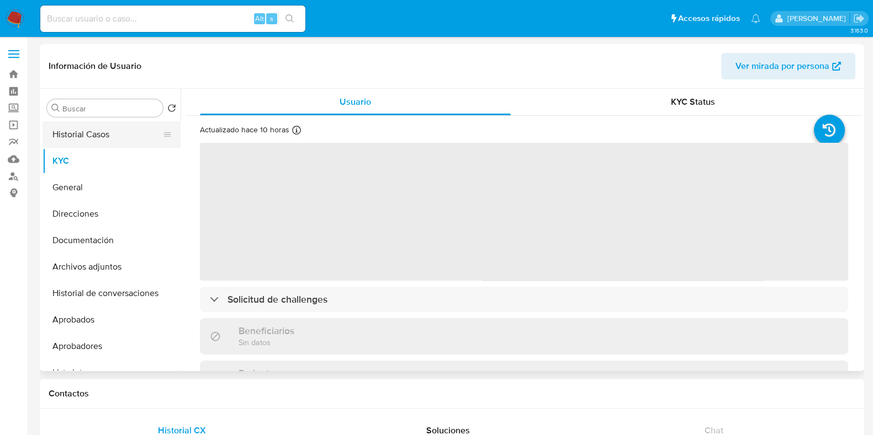
click at [93, 137] on button "Historial Casos" at bounding box center [107, 134] width 129 height 26
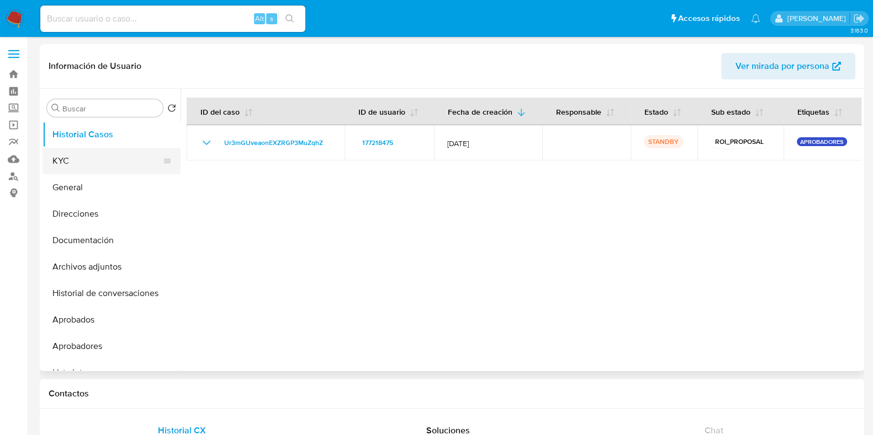
click at [88, 161] on button "KYC" at bounding box center [107, 161] width 129 height 26
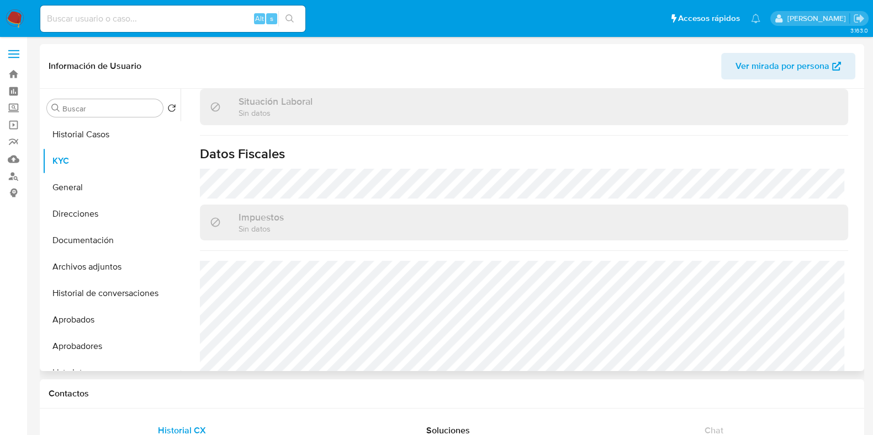
scroll to position [602, 0]
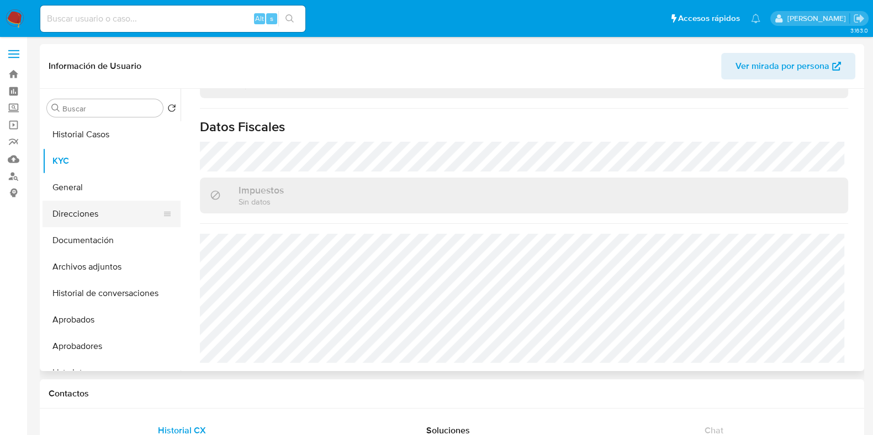
click at [113, 205] on button "Direcciones" at bounding box center [107, 214] width 129 height 26
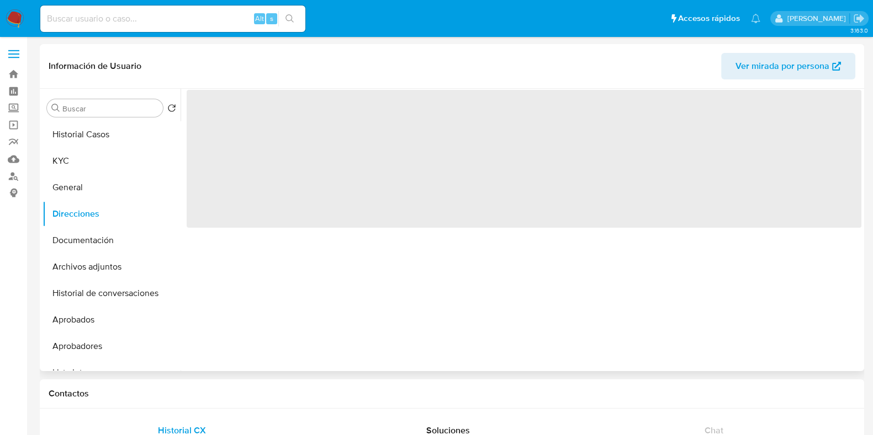
scroll to position [0, 0]
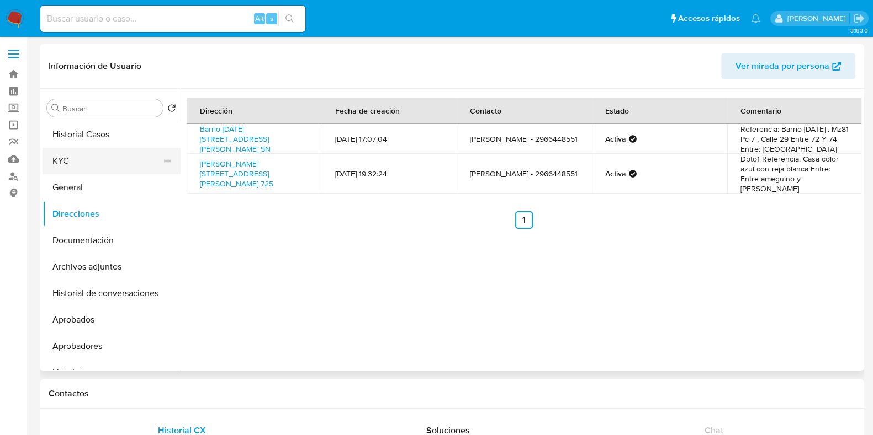
click at [108, 155] on button "KYC" at bounding box center [107, 161] width 129 height 26
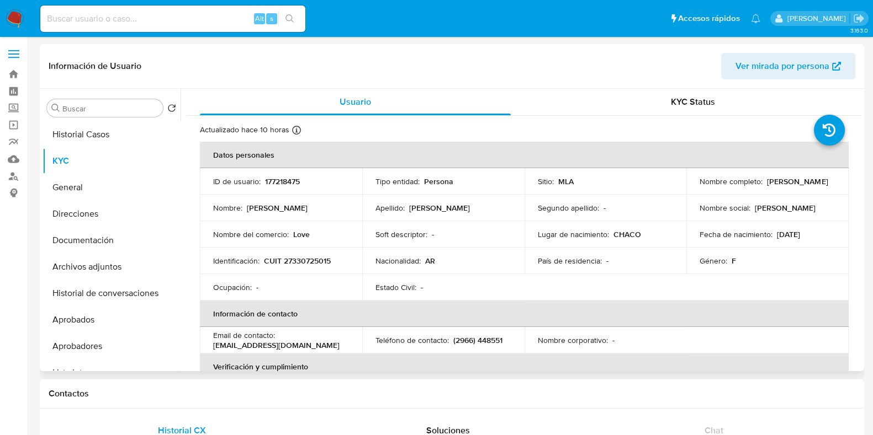
drag, startPoint x: 695, startPoint y: 184, endPoint x: 809, endPoint y: 182, distance: 113.2
click at [809, 182] on td "Nombre completo : Gisela Romina Zequeira" at bounding box center [767, 181] width 162 height 26
copy p "Gisela Romina Zequeira"
click at [314, 262] on p "CUIT 27330725015" at bounding box center [297, 261] width 67 height 10
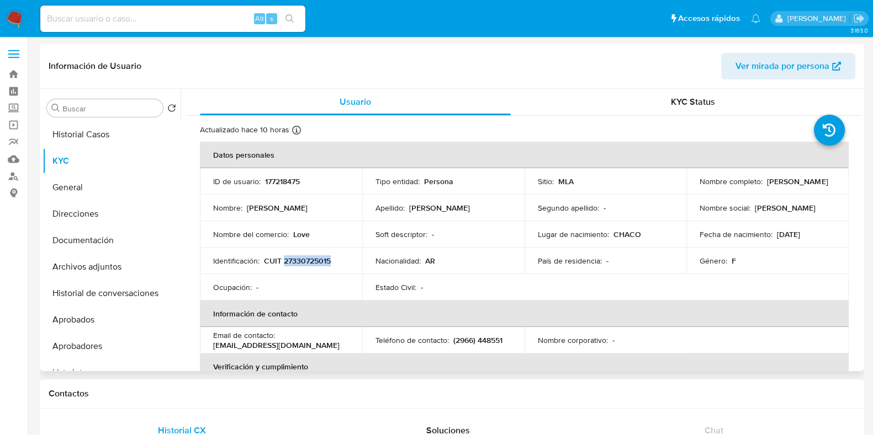
click at [314, 262] on p "CUIT 27330725015" at bounding box center [297, 261] width 67 height 10
copy p "27330725015"
click at [66, 141] on button "Historial Casos" at bounding box center [107, 134] width 129 height 26
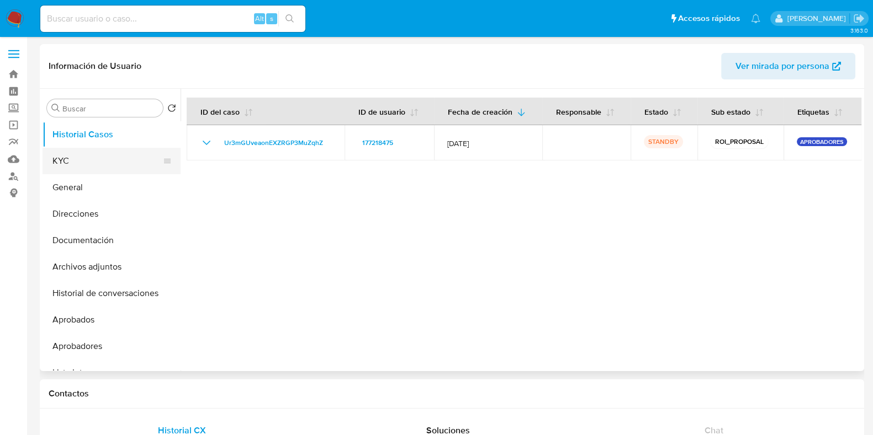
click at [94, 163] on button "KYC" at bounding box center [107, 161] width 129 height 26
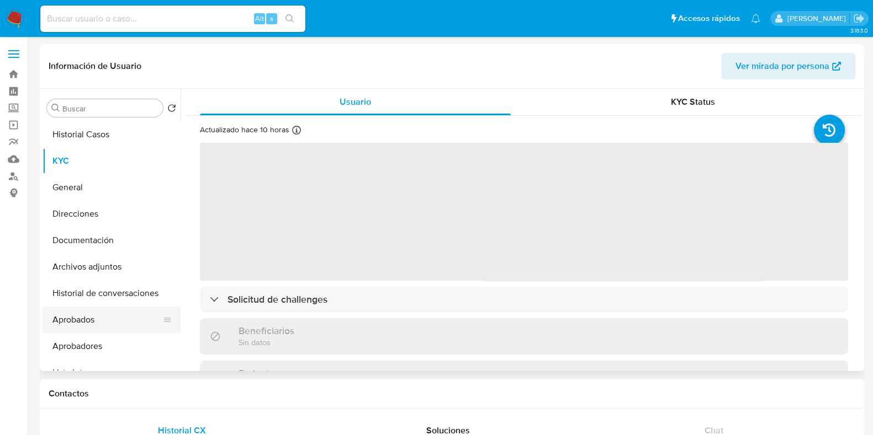
click at [94, 312] on button "Aprobados" at bounding box center [107, 320] width 129 height 26
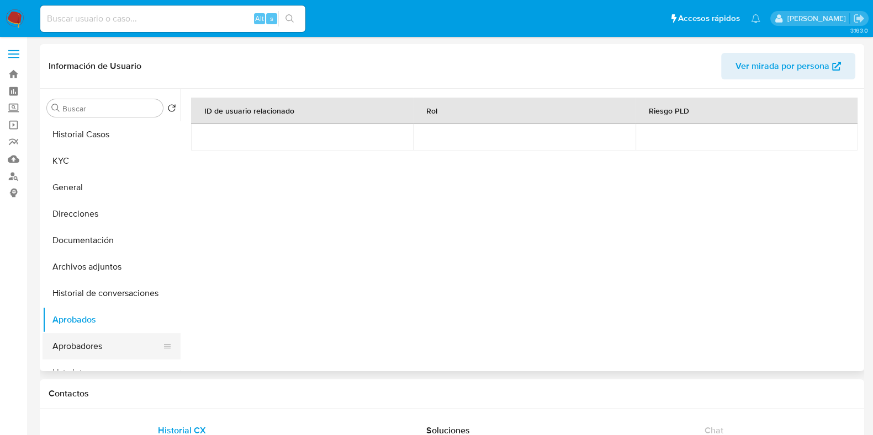
click at [96, 338] on button "Aprobadores" at bounding box center [107, 346] width 129 height 26
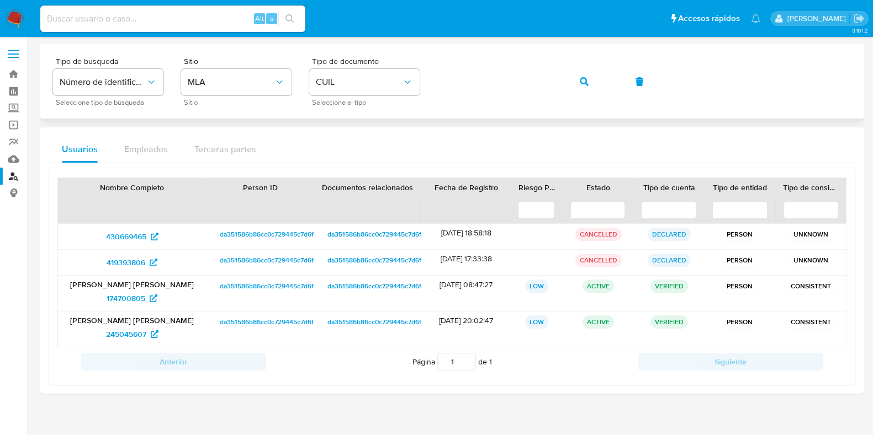
click at [577, 83] on button "button" at bounding box center [584, 81] width 38 height 26
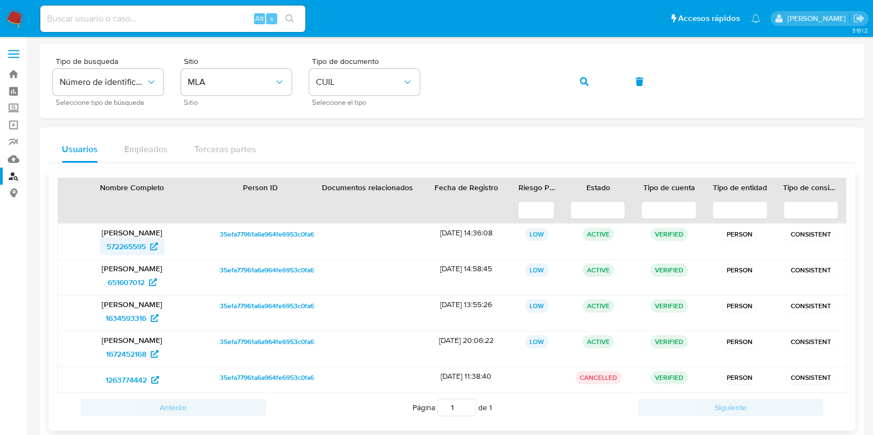
click at [140, 247] on span "572265595" at bounding box center [126, 247] width 39 height 18
click at [585, 79] on icon "button" at bounding box center [584, 81] width 9 height 9
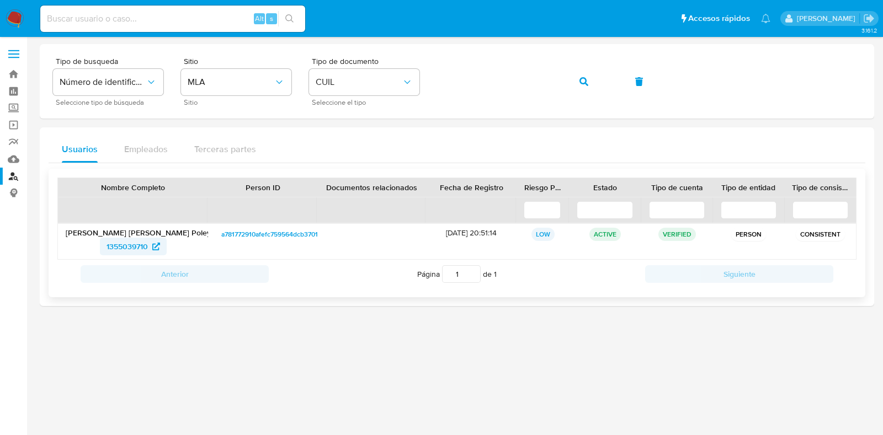
click at [135, 244] on span "1355039710" at bounding box center [127, 247] width 41 height 18
click at [593, 80] on button "button" at bounding box center [584, 81] width 38 height 26
click at [130, 240] on span "176247741" at bounding box center [127, 247] width 35 height 18
click at [582, 77] on icon "button" at bounding box center [584, 81] width 9 height 9
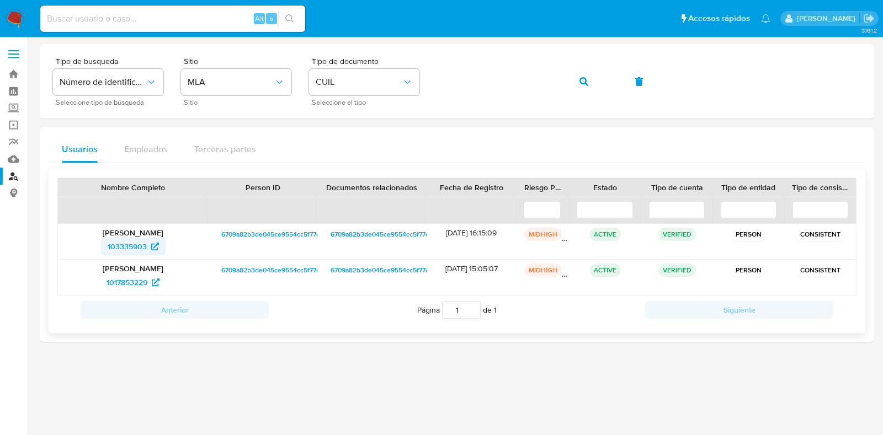
click at [135, 246] on span "103335903" at bounding box center [127, 247] width 39 height 18
click at [561, 84] on div "Tipo de busqueda Número de identificación Seleccione tipo de búsqueda Sitio MLA…" at bounding box center [457, 81] width 808 height 48
click at [586, 80] on icon "button" at bounding box center [584, 81] width 9 height 9
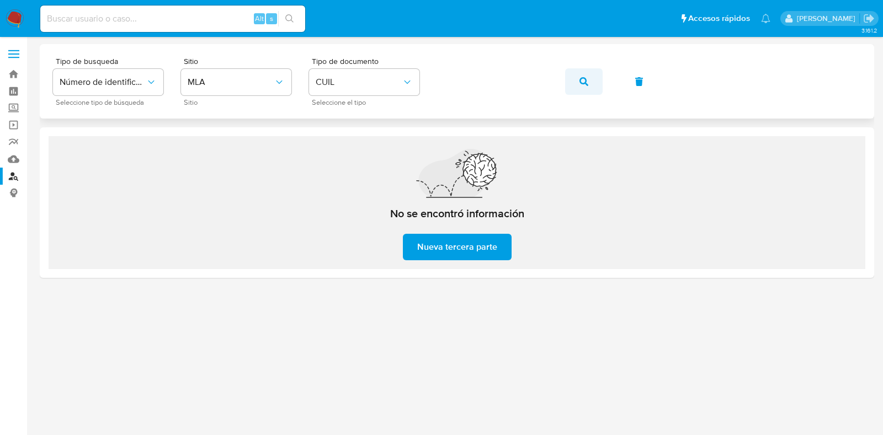
click at [583, 77] on icon "button" at bounding box center [584, 81] width 9 height 9
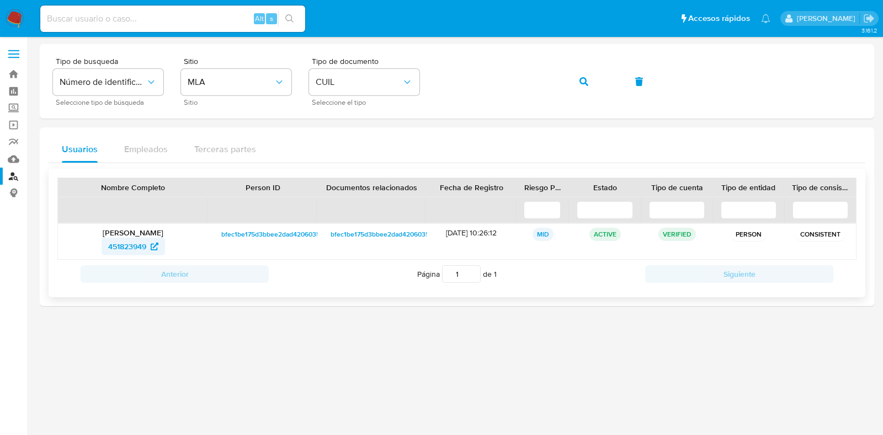
click at [147, 242] on span "451823949" at bounding box center [133, 247] width 50 height 18
click at [583, 78] on icon "button" at bounding box center [584, 81] width 9 height 9
click at [146, 246] on span "448879252" at bounding box center [127, 247] width 39 height 18
click at [581, 82] on icon "button" at bounding box center [584, 81] width 9 height 9
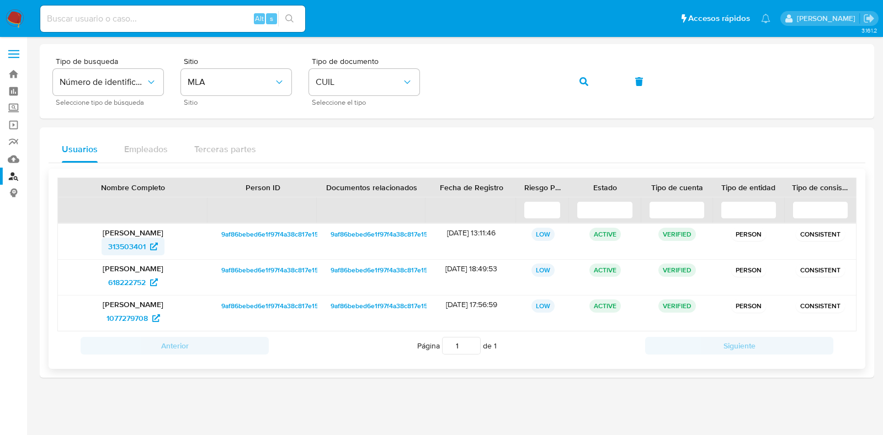
click at [136, 250] on span "313503401" at bounding box center [127, 247] width 38 height 18
click at [583, 79] on icon "button" at bounding box center [584, 81] width 9 height 9
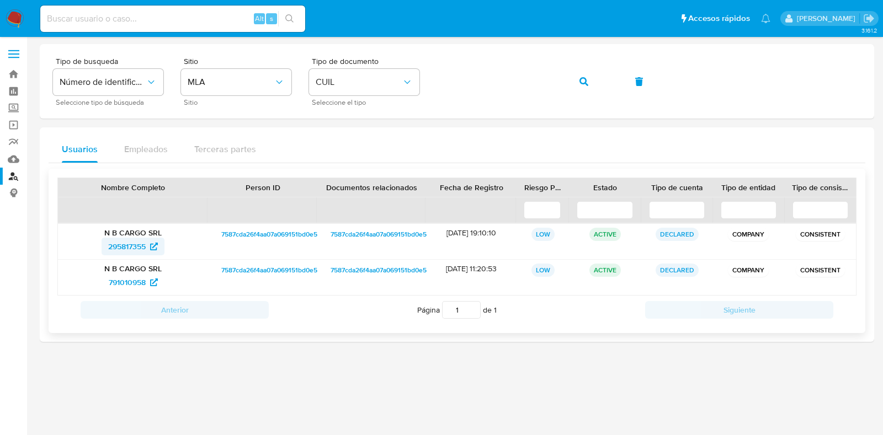
click at [129, 247] on span "295817355" at bounding box center [127, 247] width 38 height 18
click at [582, 80] on icon "button" at bounding box center [584, 81] width 9 height 9
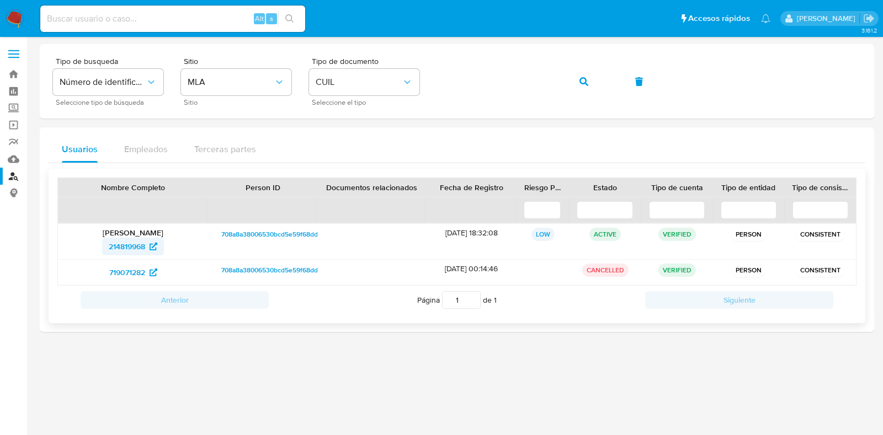
click at [141, 239] on span "214819968" at bounding box center [127, 247] width 36 height 18
click at [577, 89] on button "button" at bounding box center [584, 81] width 38 height 26
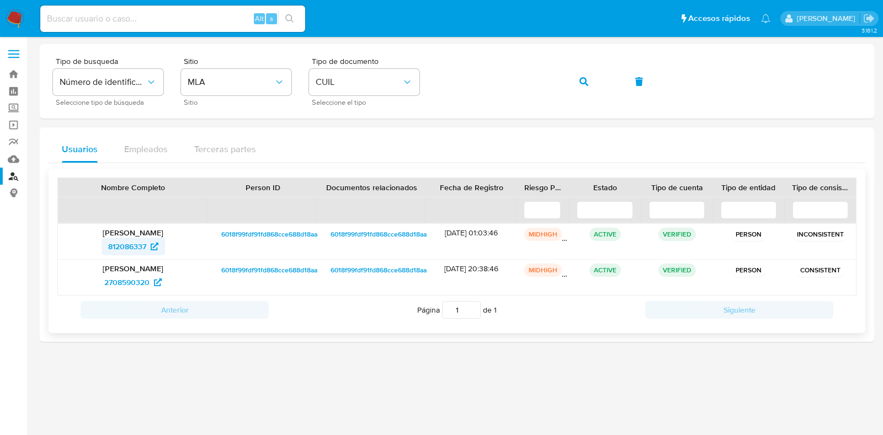
click at [127, 247] on span "812086337" at bounding box center [127, 247] width 38 height 18
click at [576, 86] on button "button" at bounding box center [584, 81] width 38 height 26
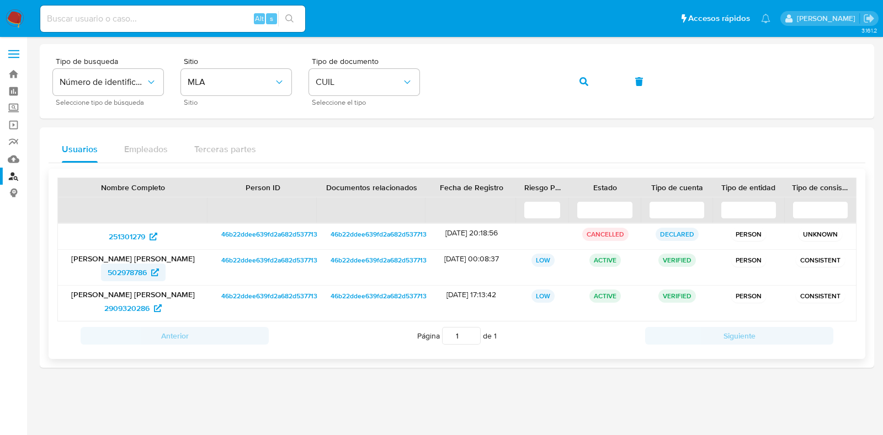
click at [120, 270] on span "502978786" at bounding box center [127, 273] width 39 height 18
click at [576, 82] on button "button" at bounding box center [584, 81] width 38 height 26
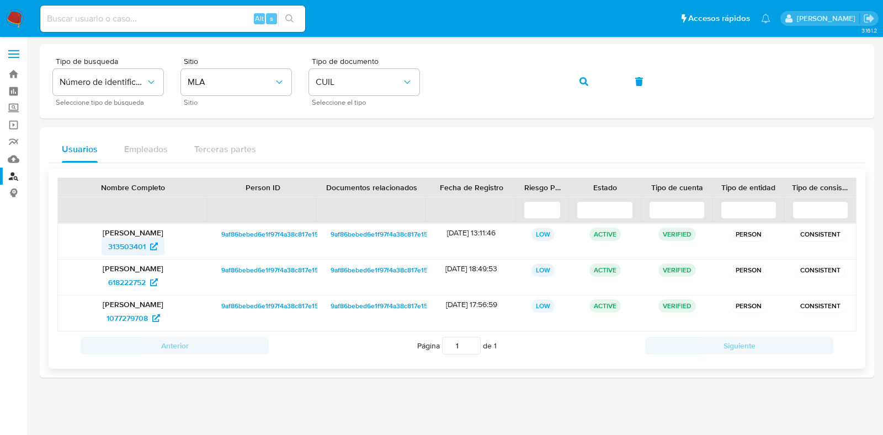
click at [144, 250] on span "313503401" at bounding box center [127, 247] width 38 height 18
click at [577, 86] on button "button" at bounding box center [584, 81] width 38 height 26
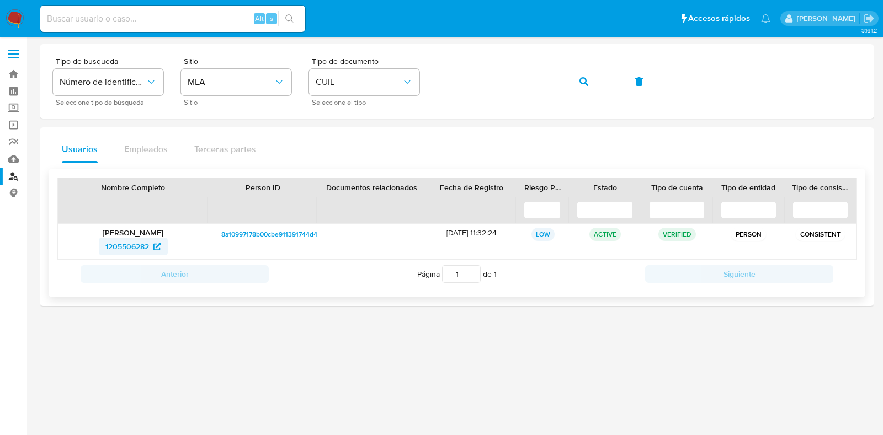
click at [151, 240] on span "1205506282" at bounding box center [133, 247] width 56 height 18
click at [574, 84] on button "button" at bounding box center [584, 81] width 38 height 26
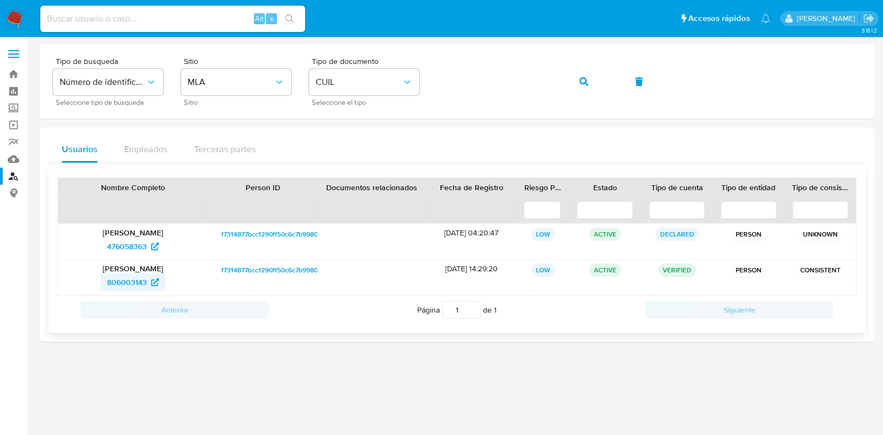
click at [136, 281] on span "806003143" at bounding box center [127, 283] width 40 height 18
click at [589, 78] on button "button" at bounding box center [584, 81] width 38 height 26
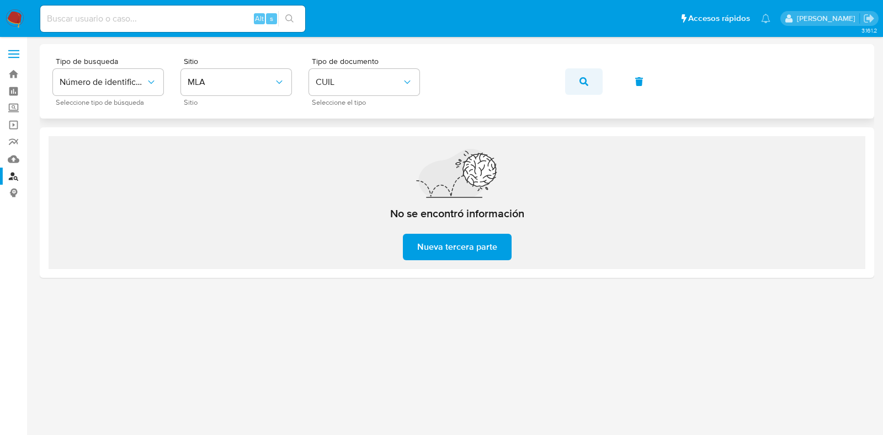
click at [585, 83] on icon "button" at bounding box center [584, 81] width 9 height 9
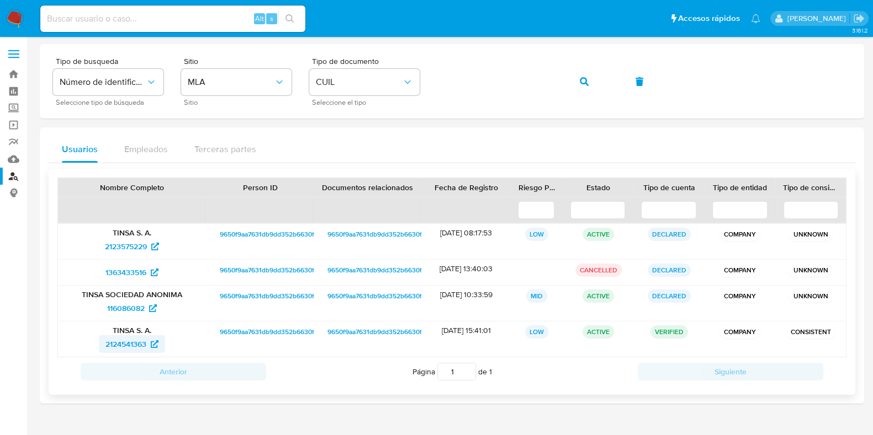
click at [137, 341] on span "2124541363" at bounding box center [125, 345] width 41 height 18
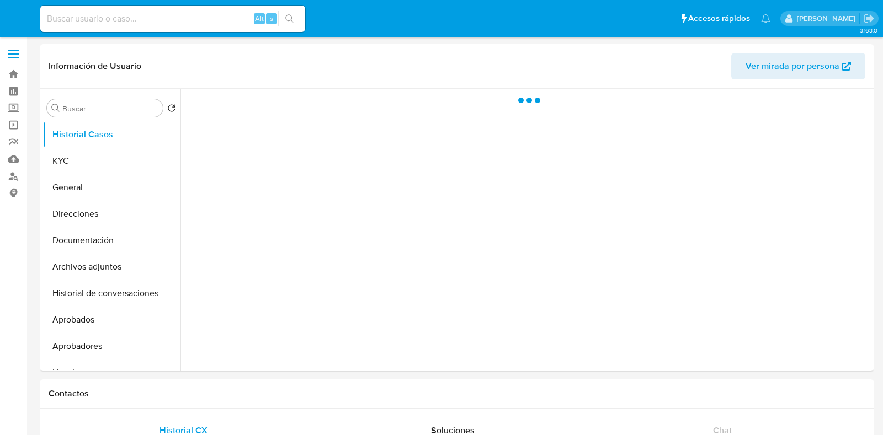
select select "10"
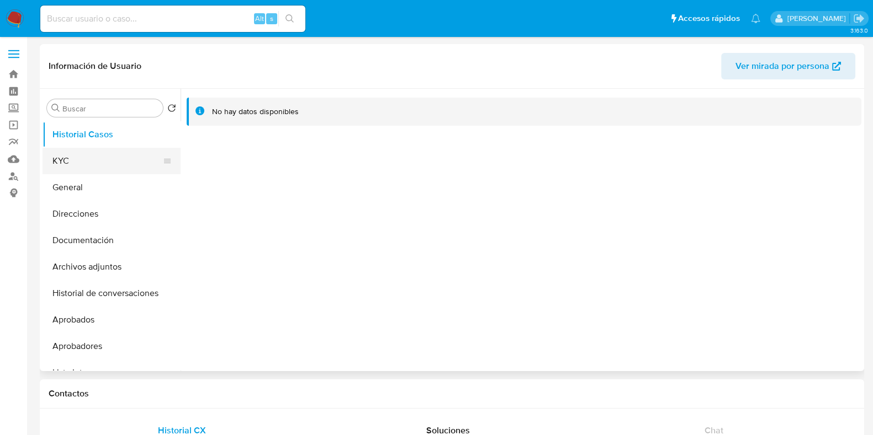
click at [91, 164] on button "KYC" at bounding box center [107, 161] width 129 height 26
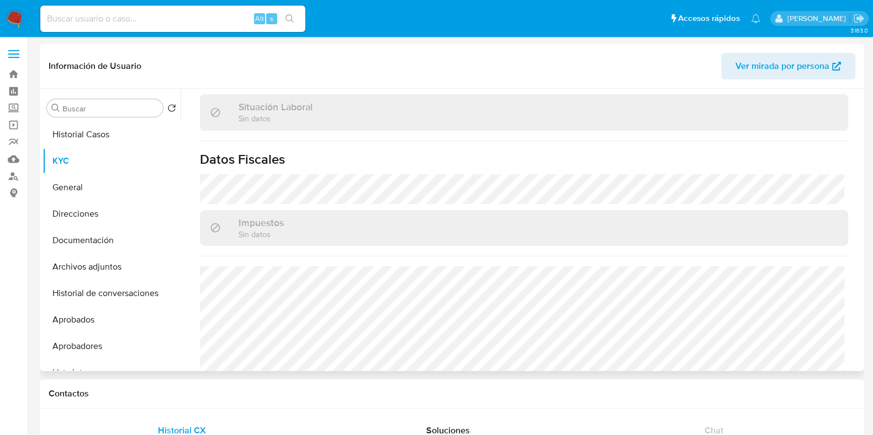
scroll to position [583, 0]
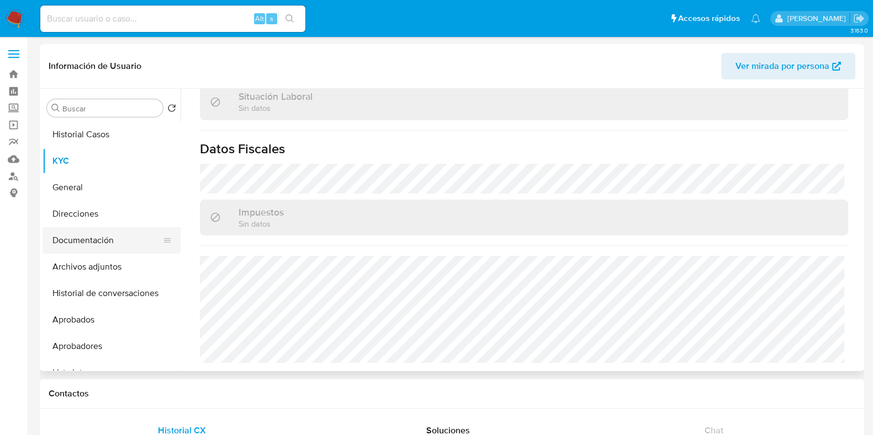
click at [109, 230] on button "Documentación" at bounding box center [107, 240] width 129 height 26
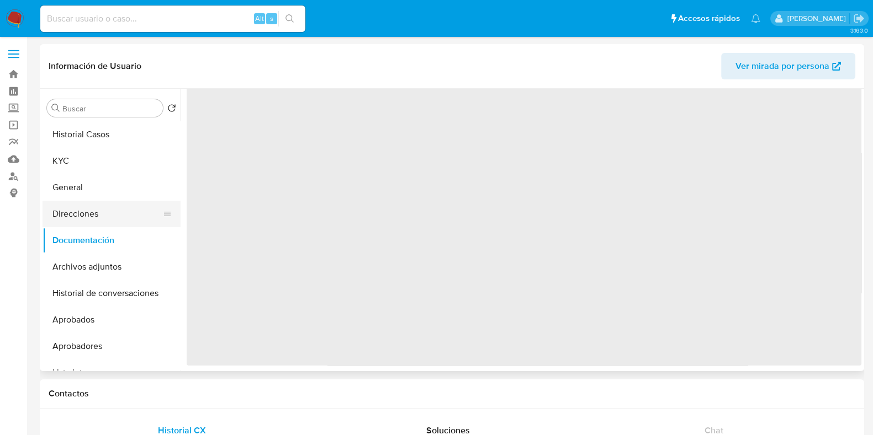
scroll to position [0, 0]
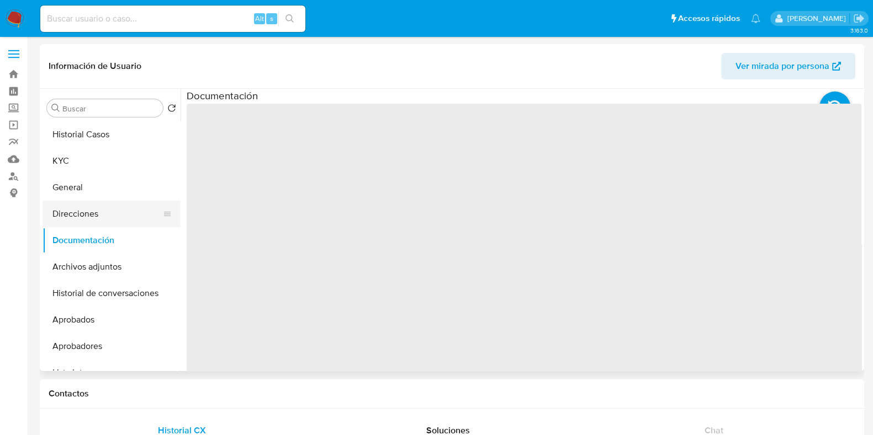
click at [108, 214] on button "Direcciones" at bounding box center [107, 214] width 129 height 26
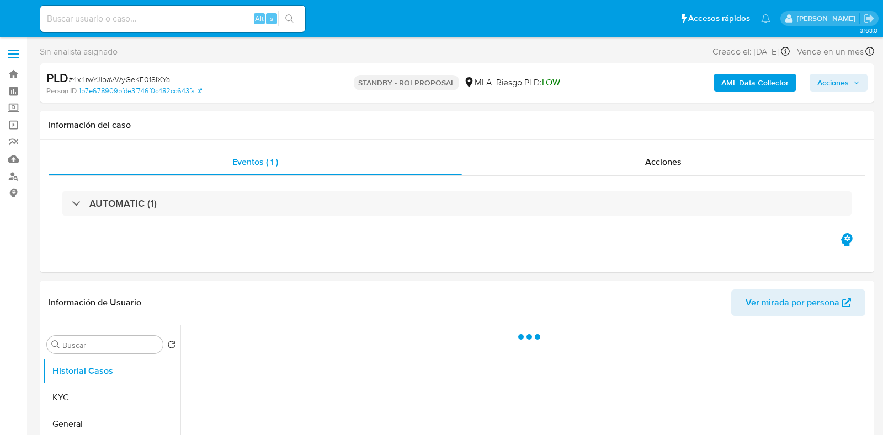
select select "10"
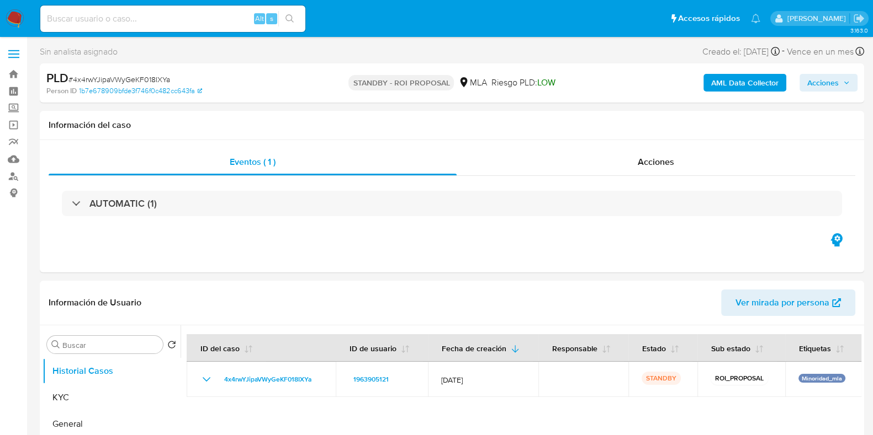
click at [160, 12] on input at bounding box center [172, 19] width 265 height 14
paste input "8TpW0GzyerjeyWrYBhg06eVc"
type input "8TpW0GzyerjeyWrYBhg06eVc"
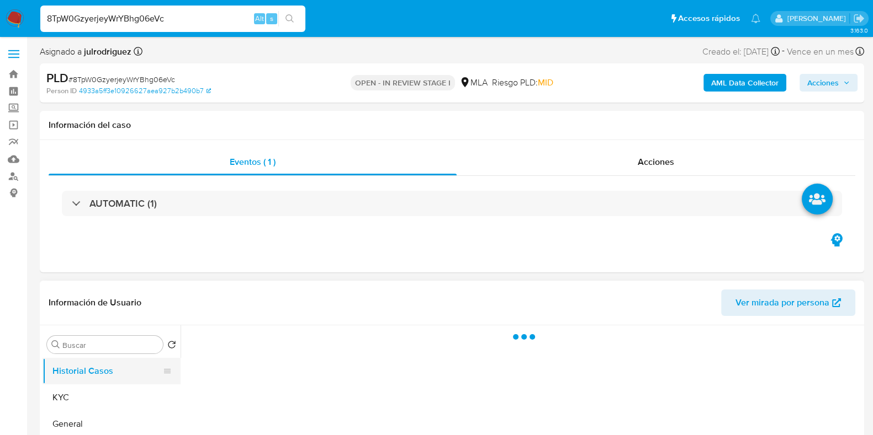
select select "10"
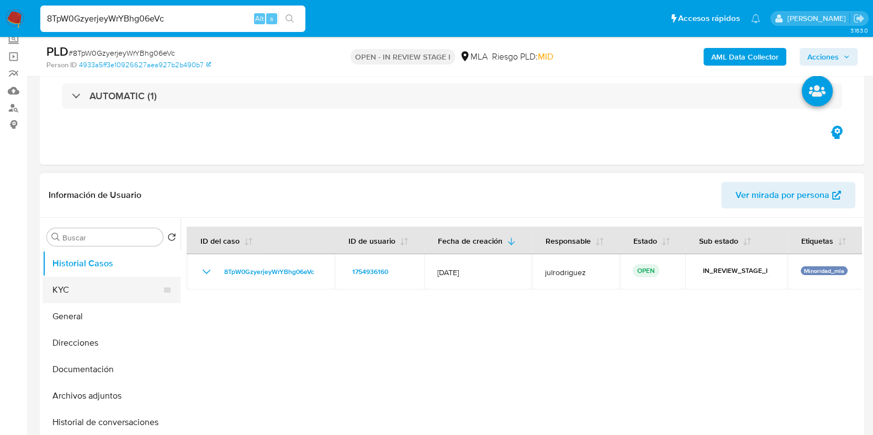
click at [95, 281] on button "KYC" at bounding box center [107, 290] width 129 height 26
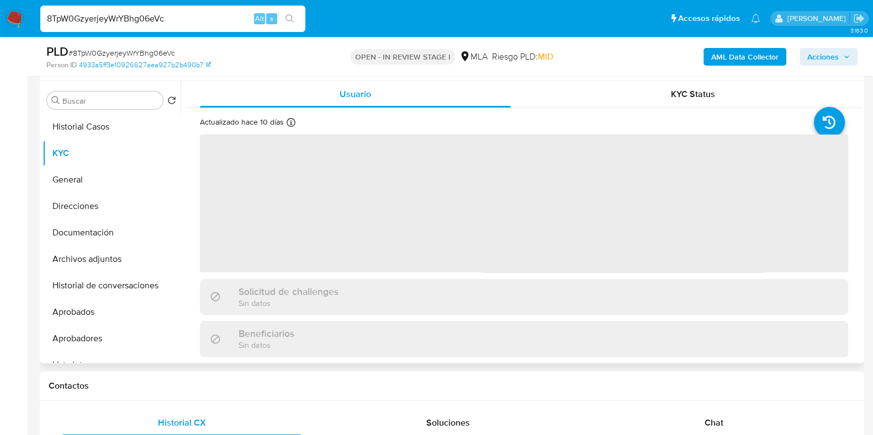
scroll to position [137, 0]
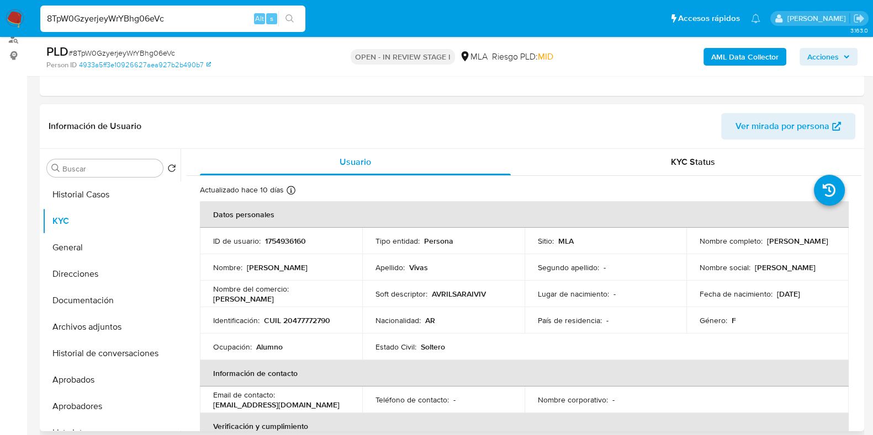
drag, startPoint x: 763, startPoint y: 244, endPoint x: 826, endPoint y: 236, distance: 63.5
click at [824, 239] on div "Nombre completo : [PERSON_NAME]" at bounding box center [767, 241] width 136 height 10
copy p "[PERSON_NAME]"
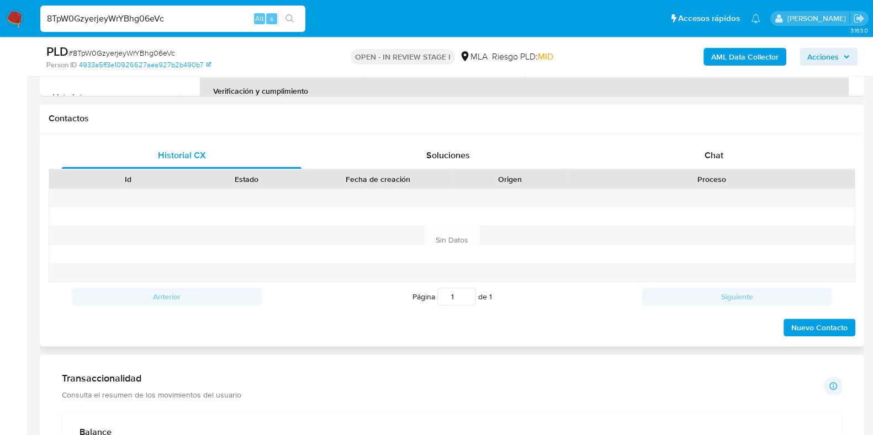
scroll to position [144, 0]
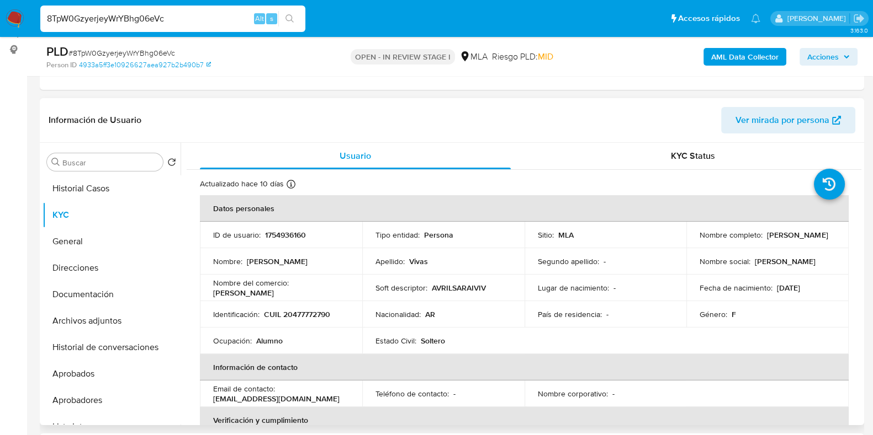
click at [298, 227] on td "ID de usuario : 1754936160" at bounding box center [281, 235] width 162 height 26
copy p "1754936160"
click at [150, 51] on span "# 8TpW0GzyerjeyWrYBhg06eVc" at bounding box center [121, 52] width 107 height 11
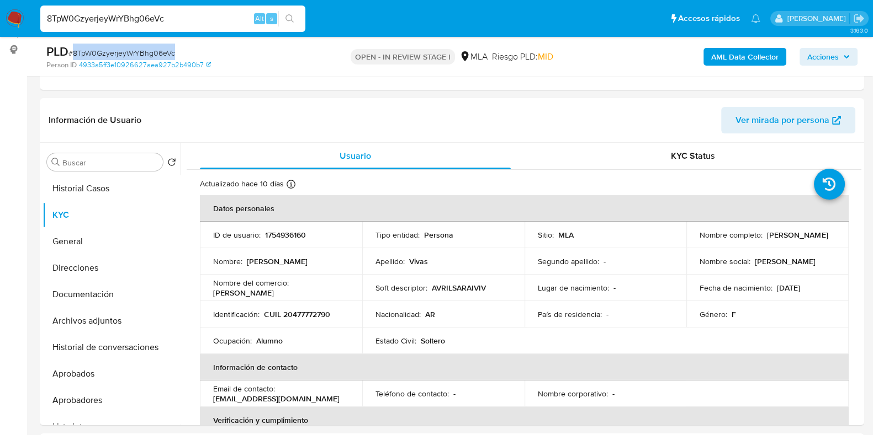
copy span "8TpW0GzyerjeyWrYBhg06eVc"
click at [460, 128] on header "Información de Usuario Ver mirada por persona" at bounding box center [452, 120] width 806 height 26
click at [296, 310] on p "CUIL 20477772790" at bounding box center [297, 315] width 66 height 10
copy p "20477772790"
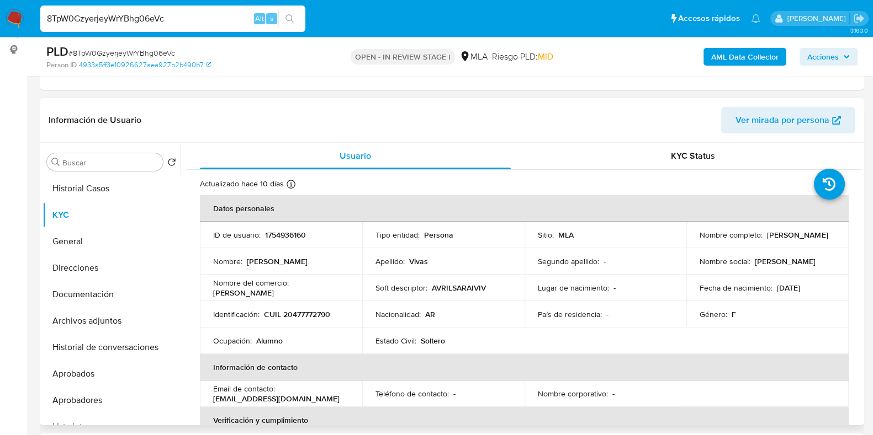
click at [296, 233] on p "1754936160" at bounding box center [285, 235] width 41 height 10
copy p "1754936160"
click at [87, 293] on button "Documentación" at bounding box center [112, 294] width 138 height 26
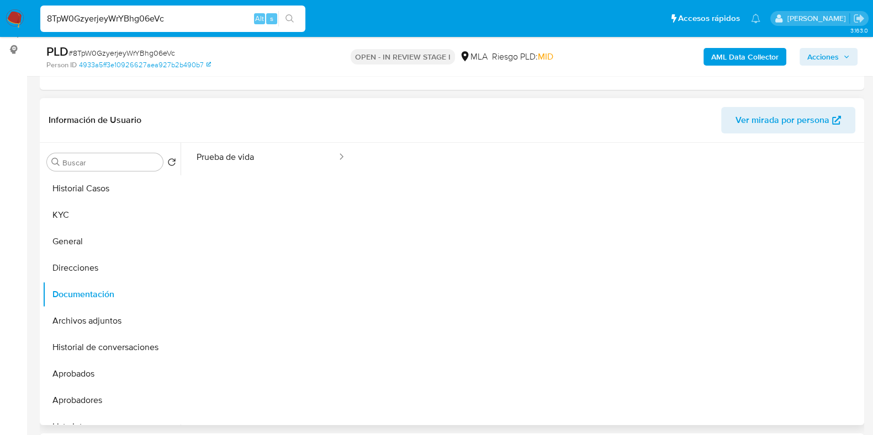
scroll to position [90, 0]
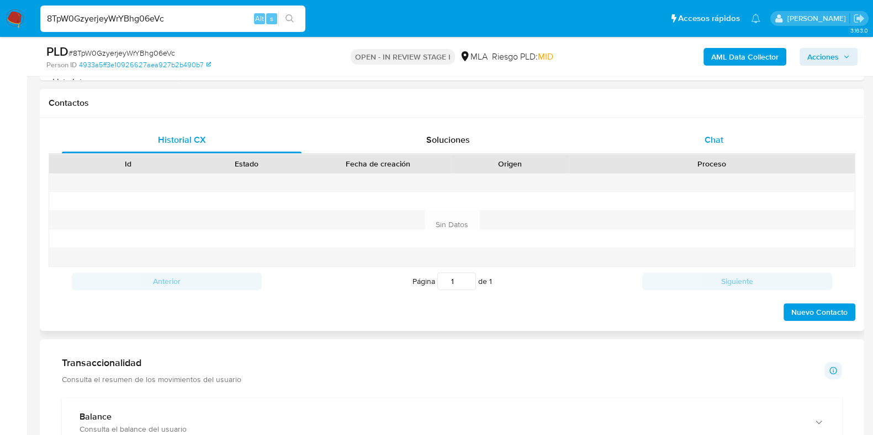
click at [713, 152] on div "Chat" at bounding box center [714, 140] width 240 height 26
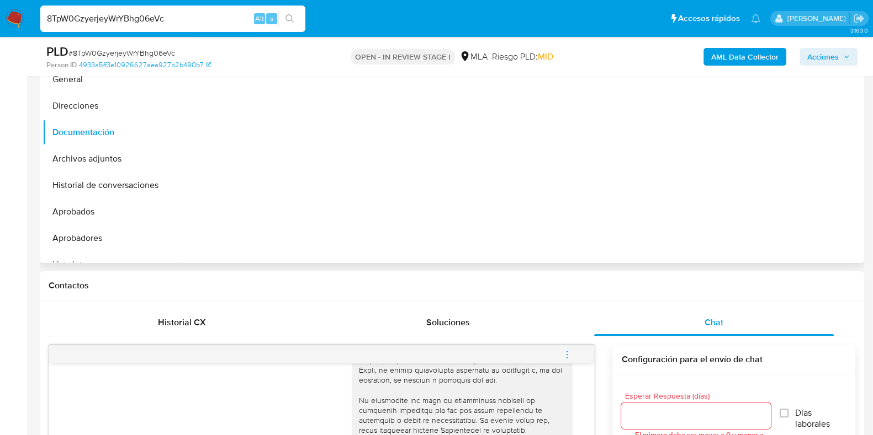
scroll to position [144, 0]
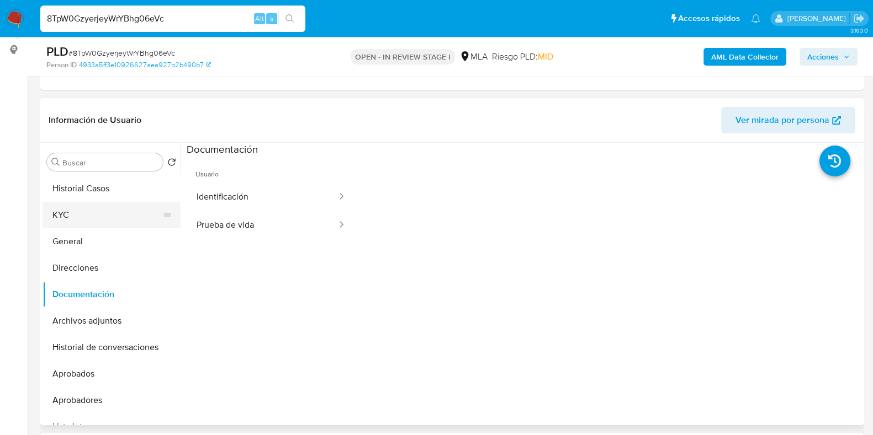
click at [71, 221] on button "KYC" at bounding box center [107, 215] width 129 height 26
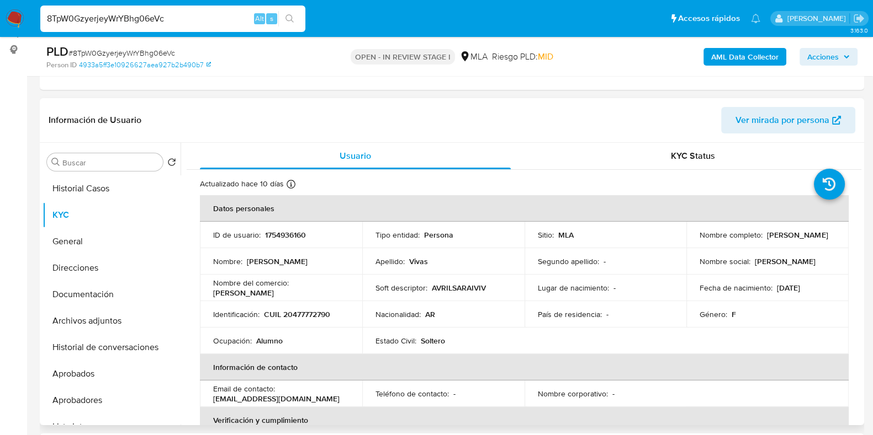
click at [91, 293] on button "Documentación" at bounding box center [112, 294] width 138 height 26
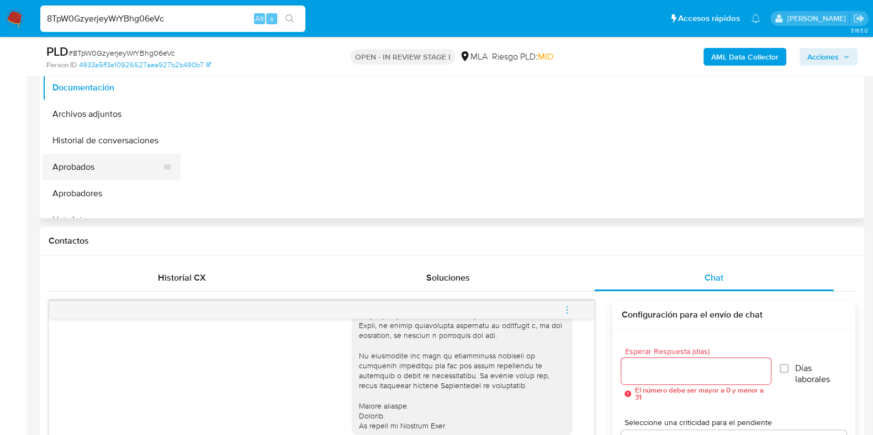
scroll to position [213, 0]
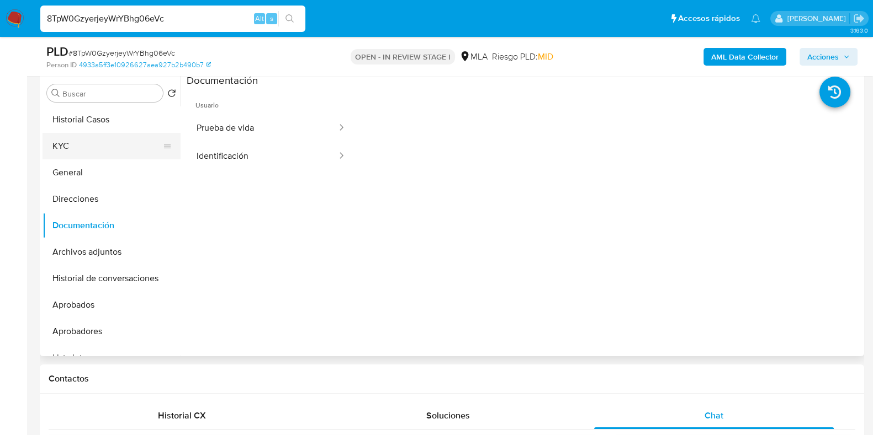
drag, startPoint x: 74, startPoint y: 152, endPoint x: 125, endPoint y: 145, distance: 51.8
click at [74, 152] on button "KYC" at bounding box center [107, 146] width 129 height 26
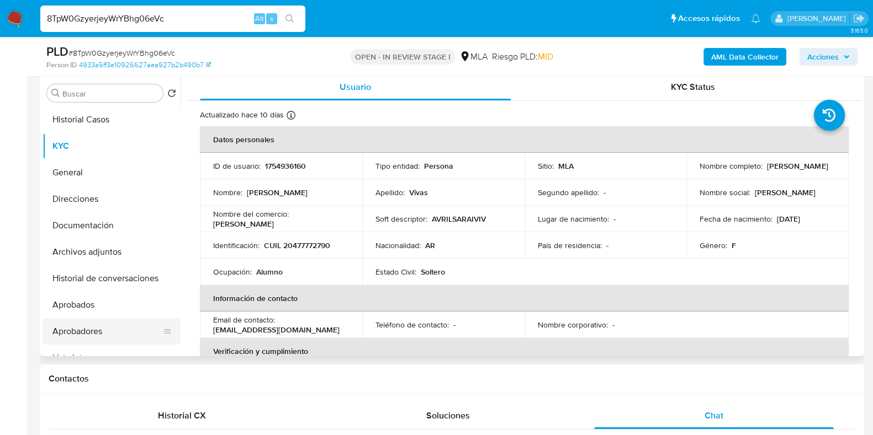
click at [88, 324] on button "Aprobadores" at bounding box center [107, 331] width 129 height 26
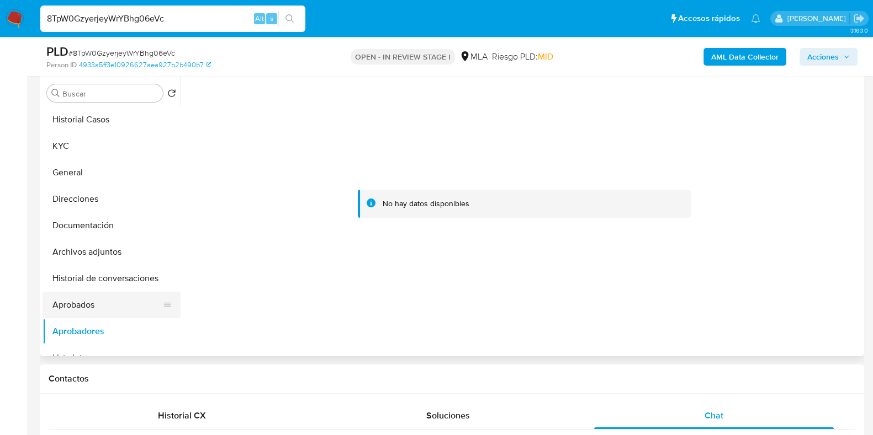
click at [102, 296] on button "Aprobados" at bounding box center [107, 305] width 129 height 26
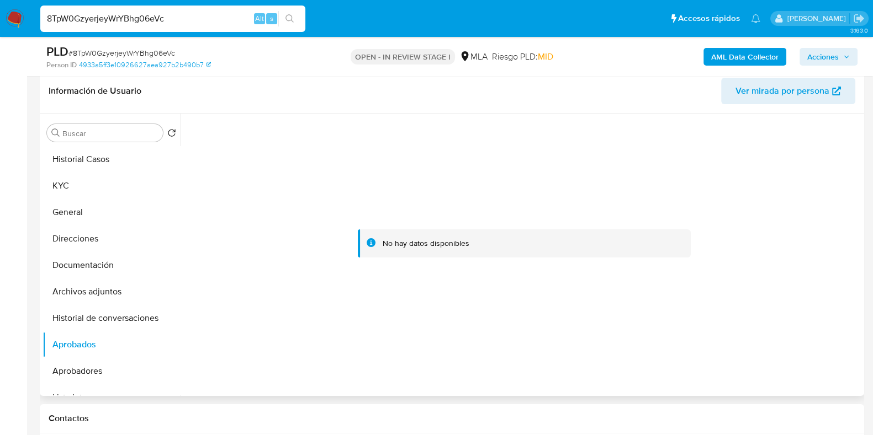
scroll to position [75, 0]
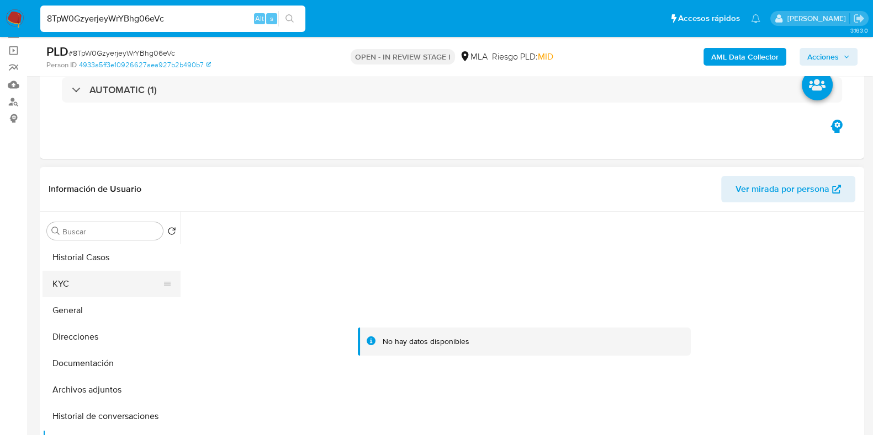
click at [99, 276] on button "KYC" at bounding box center [107, 284] width 129 height 26
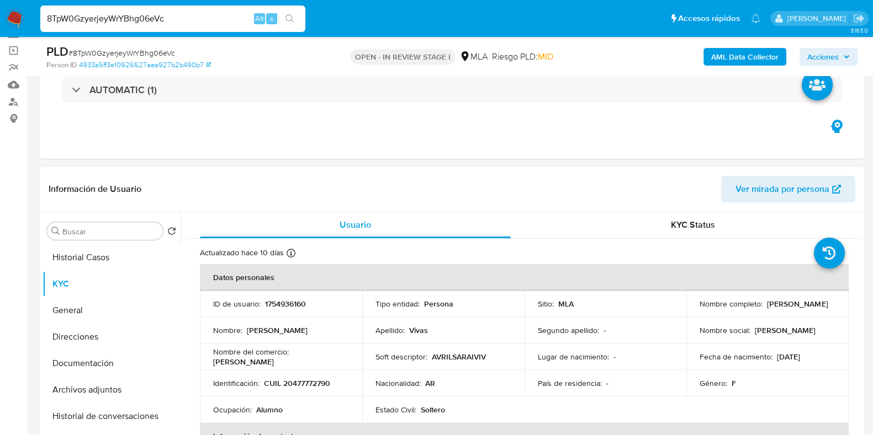
click at [310, 382] on p "CUIL 20477772790" at bounding box center [297, 384] width 66 height 10
copy p "20477772790"
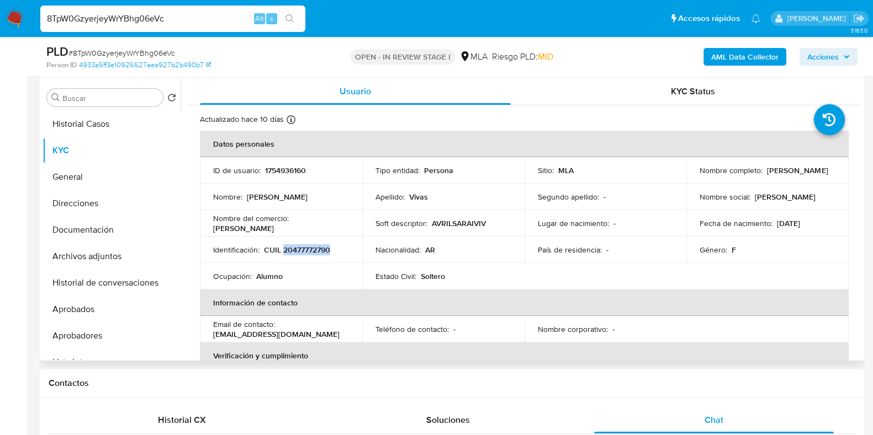
scroll to position [144, 0]
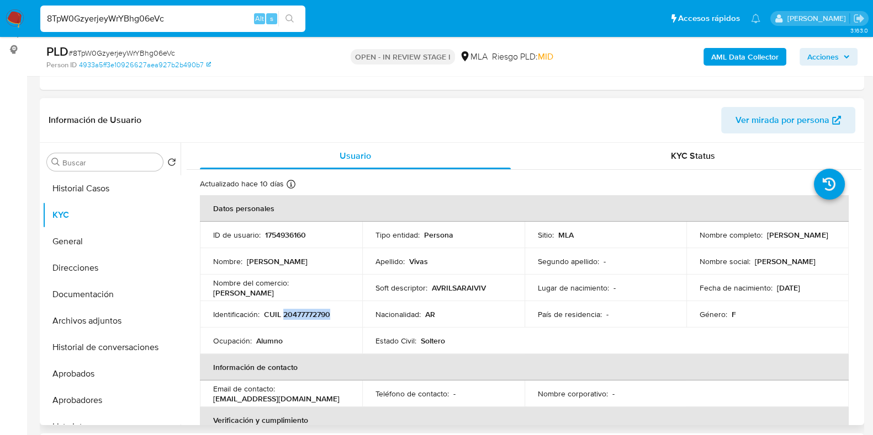
click at [317, 314] on p "CUIL 20477772790" at bounding box center [297, 315] width 66 height 10
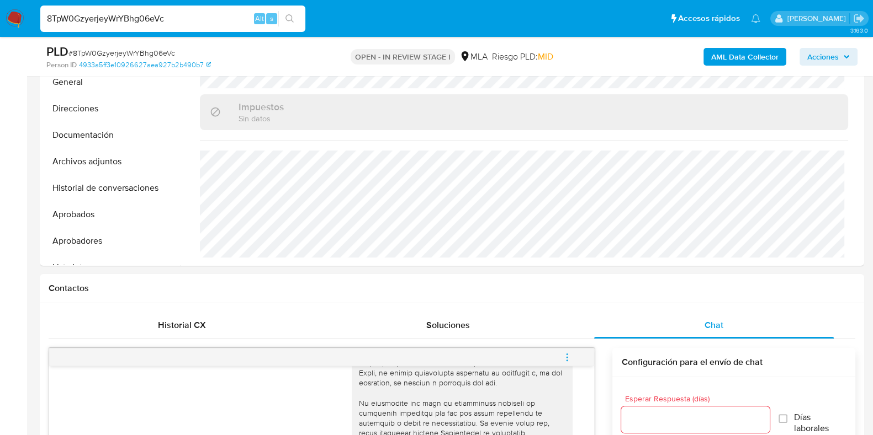
scroll to position [281, 0]
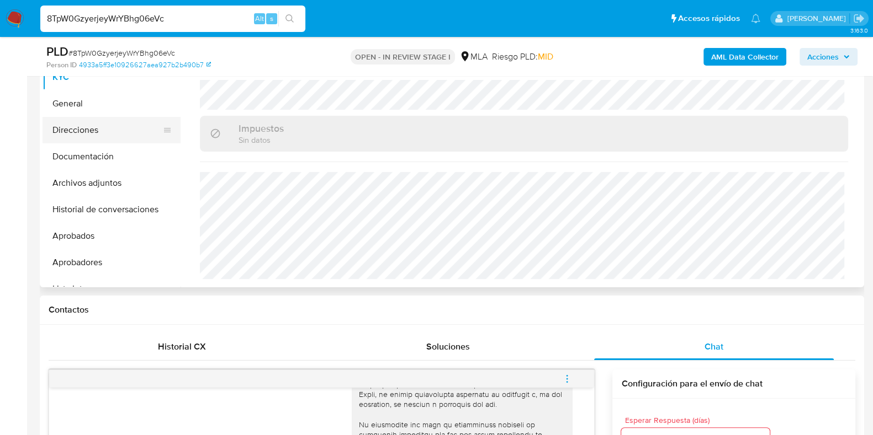
click at [68, 123] on button "Direcciones" at bounding box center [107, 130] width 129 height 26
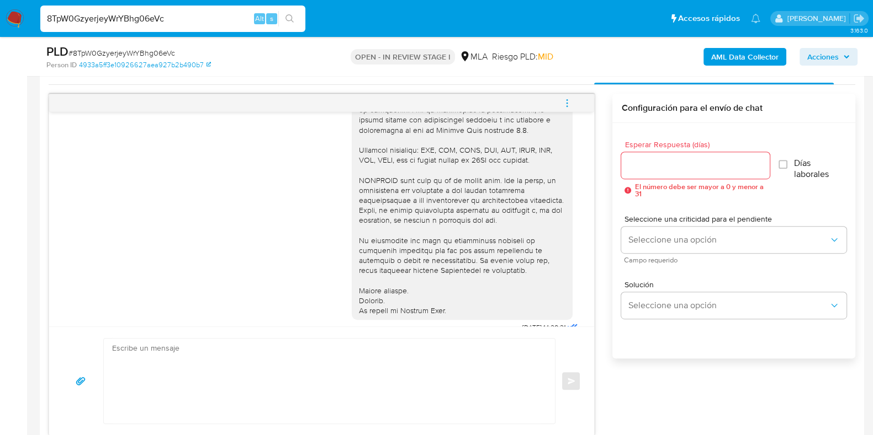
scroll to position [376, 0]
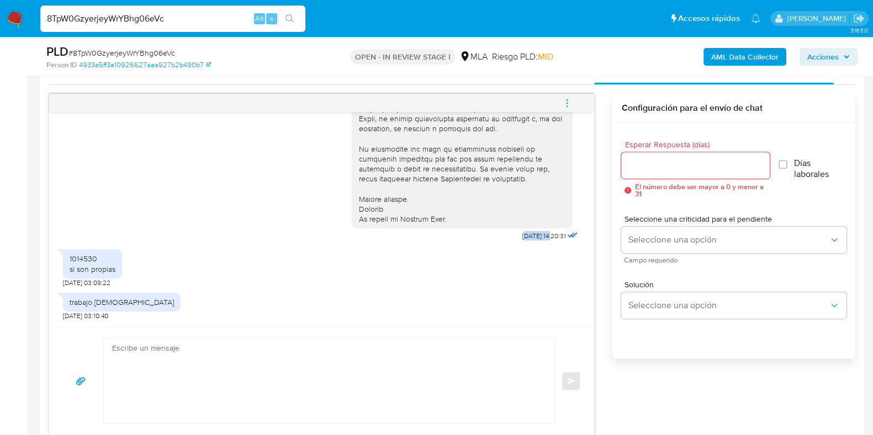
drag, startPoint x: 500, startPoint y: 235, endPoint x: 531, endPoint y: 237, distance: 31.0
click at [531, 237] on span "[DATE] 14:20:31" at bounding box center [544, 236] width 44 height 9
click at [490, 246] on div "1014530 si son propias 19/09/2025 03:09:22" at bounding box center [321, 266] width 517 height 44
drag, startPoint x: 491, startPoint y: 237, endPoint x: 532, endPoint y: 238, distance: 40.9
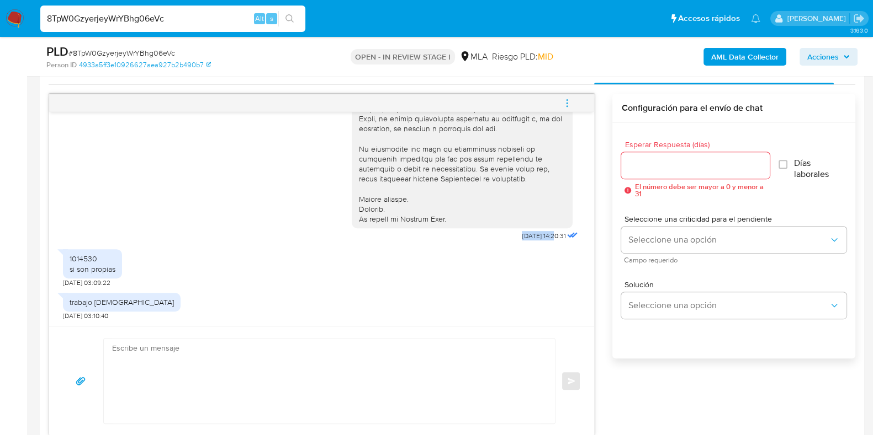
copy span "17/09/2025"
click at [75, 266] on div "1014530 si son propias" at bounding box center [93, 264] width 46 height 20
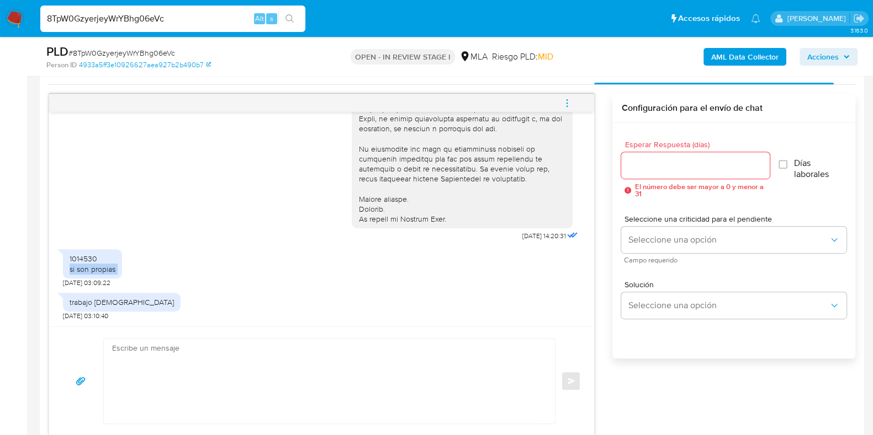
copy div "si son propias"
drag, startPoint x: 0, startPoint y: 326, endPoint x: 97, endPoint y: 313, distance: 97.5
click at [105, 304] on div "trabajo [DEMOGRAPHIC_DATA]" at bounding box center [122, 303] width 104 height 10
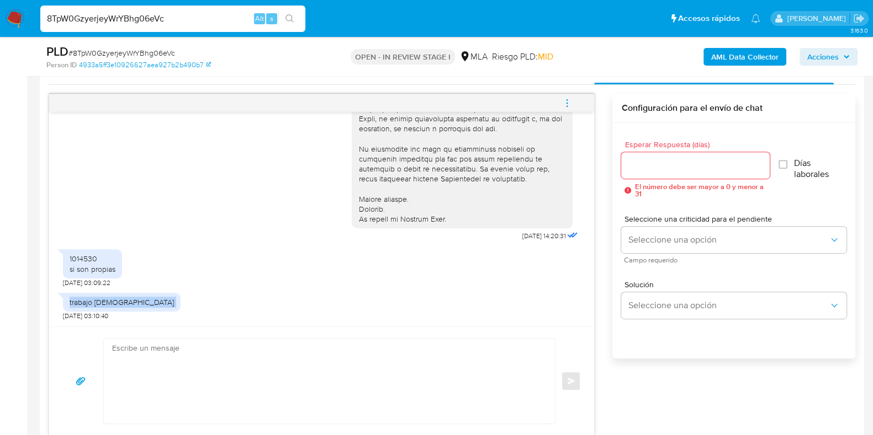
click at [105, 304] on div "trabajo [DEMOGRAPHIC_DATA]" at bounding box center [122, 303] width 104 height 10
copy div "trabajo [DEMOGRAPHIC_DATA]"
click at [160, 50] on span "# 8TpW0GzyerjeyWrYBhg06eVc" at bounding box center [121, 52] width 107 height 11
copy span "8TpW0GzyerjeyWrYBhg06eVc"
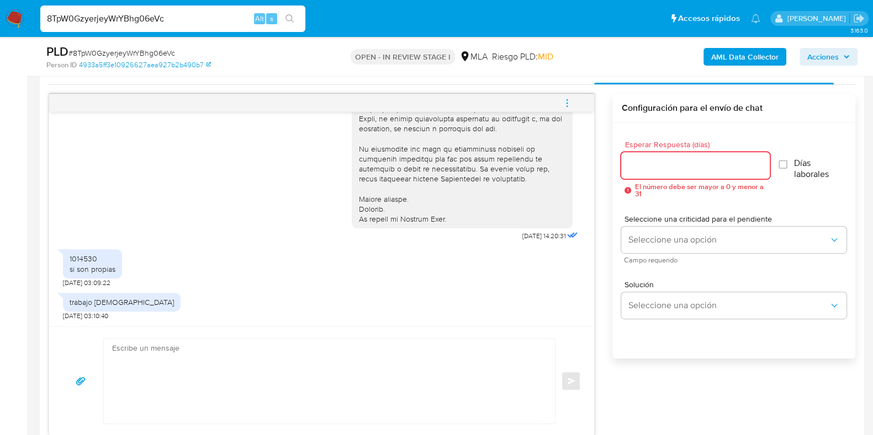
click at [671, 166] on input "Esperar Respuesta (días)" at bounding box center [695, 165] width 148 height 14
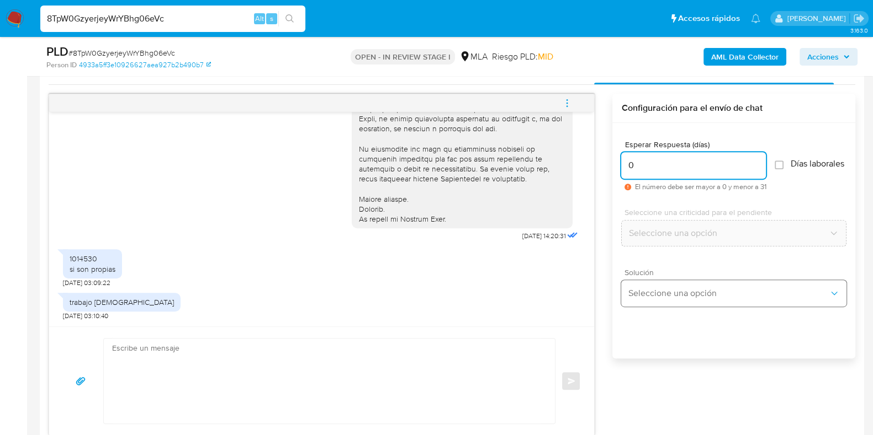
type input "0"
click at [676, 298] on span "Seleccione una opción" at bounding box center [728, 293] width 201 height 11
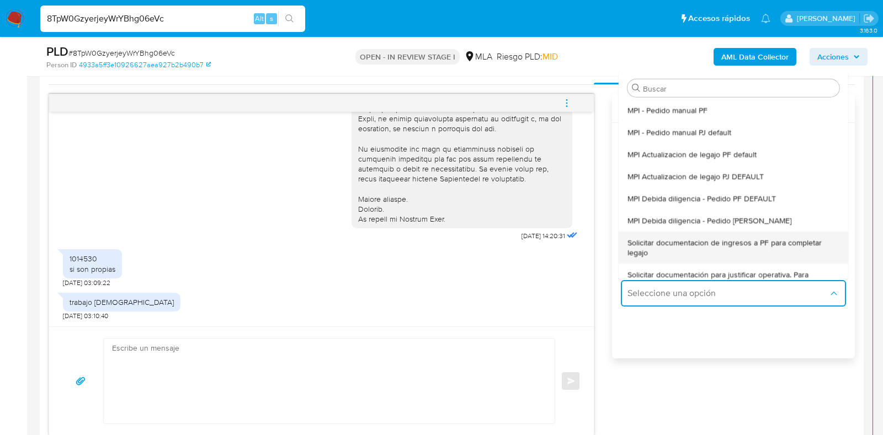
click at [748, 243] on span "Solicitar documentacion de ingresos a PF para completar legajo" at bounding box center [734, 247] width 212 height 20
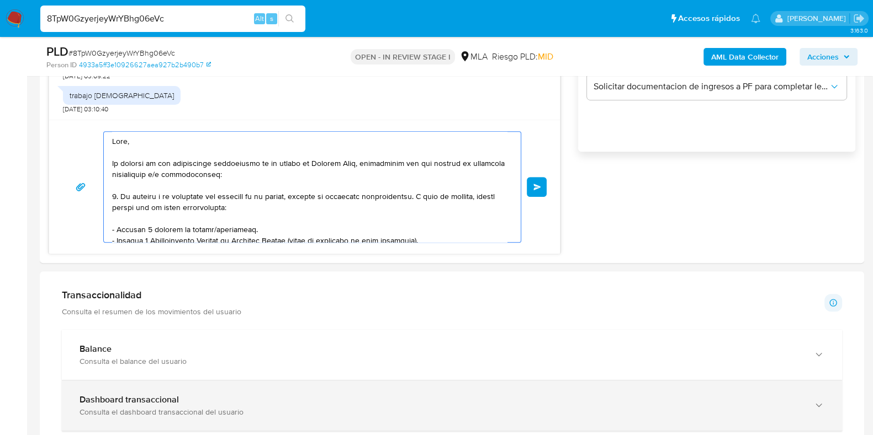
scroll to position [229, 0]
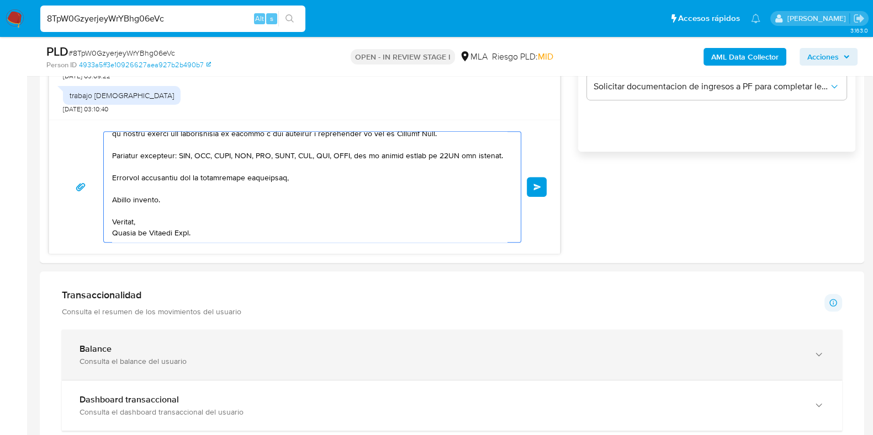
drag, startPoint x: 160, startPoint y: 187, endPoint x: 380, endPoint y: 348, distance: 272.9
click at [423, 424] on div "Información de Usuario Ver mirada por persona Buscar Volver al orden por defect…" at bounding box center [452, 403] width 824 height 1853
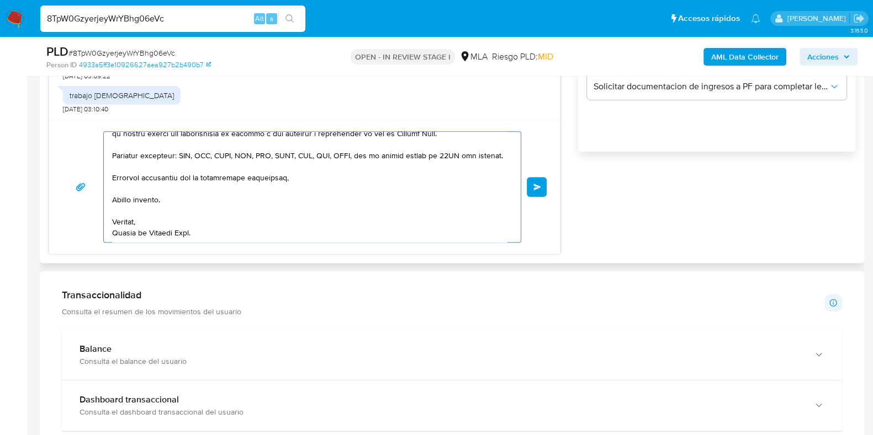
type textarea "Hola, En función de las operaciones registradas en tu cuenta de Mercado Pago, n…"
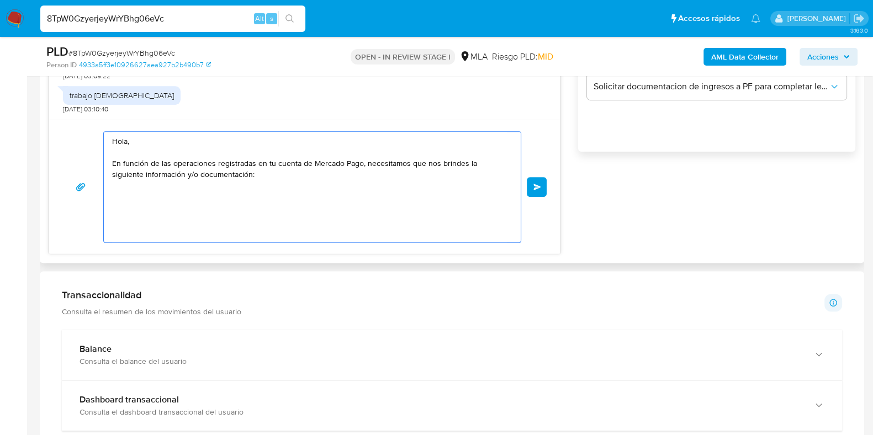
scroll to position [0, 0]
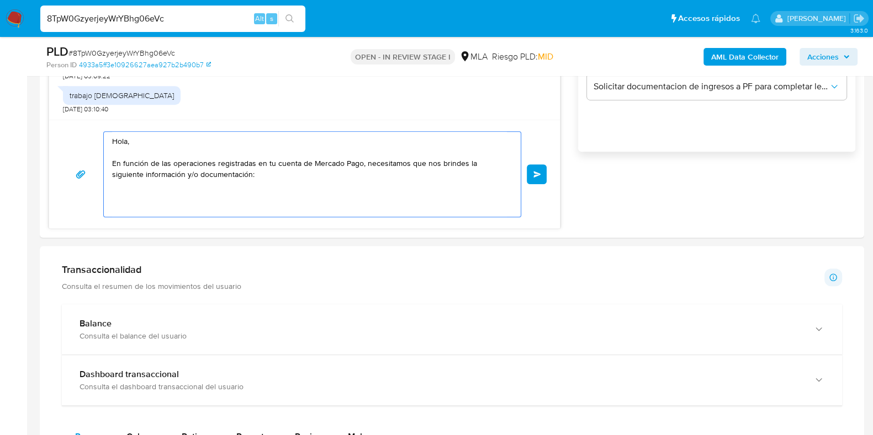
drag, startPoint x: 225, startPoint y: 198, endPoint x: 52, endPoint y: 54, distance: 224.5
click at [52, 54] on div "Asignado a julrodriguez Asignado el: 17/09/2025 10:34:39 Creado el: 12/09/2025 …" at bounding box center [452, 292] width 824 height 2025
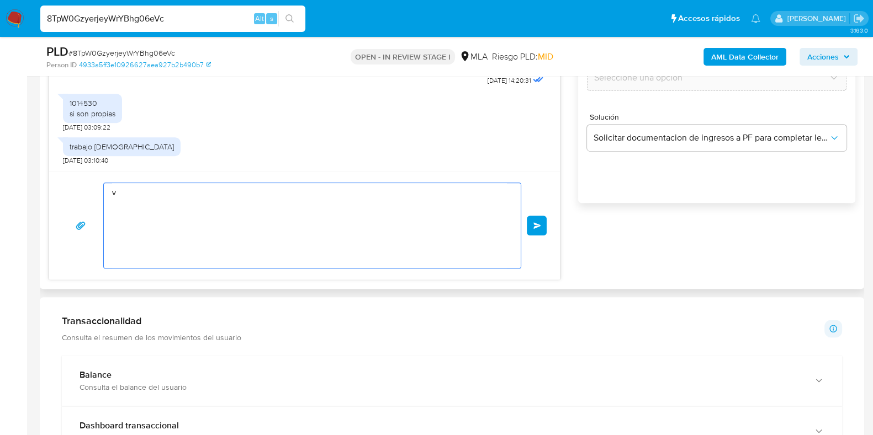
scroll to position [626, 0]
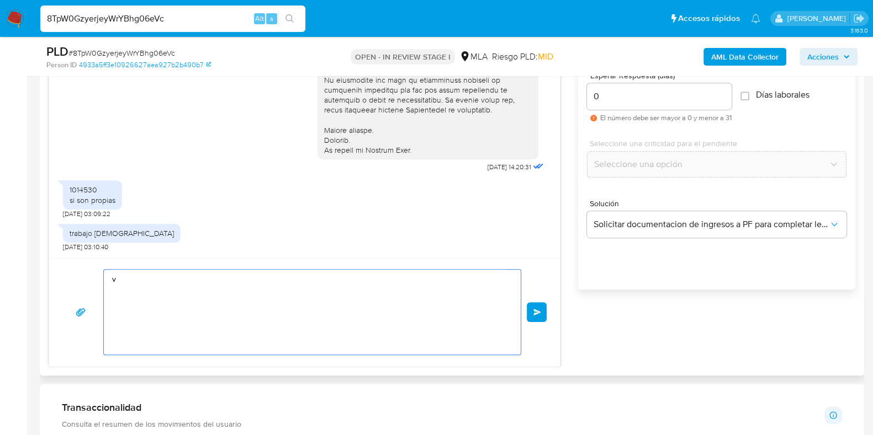
drag, startPoint x: 154, startPoint y: 302, endPoint x: 44, endPoint y: 261, distance: 117.4
click at [43, 260] on div "Historial CX Soluciones Chat Id Estado Fecha de creación Origen Proceso Anterio…" at bounding box center [452, 178] width 824 height 396
paste textarea "Buenas tardes, ¡Muchas gracias por tu respuesta! Confirmamos la recepción de la…"
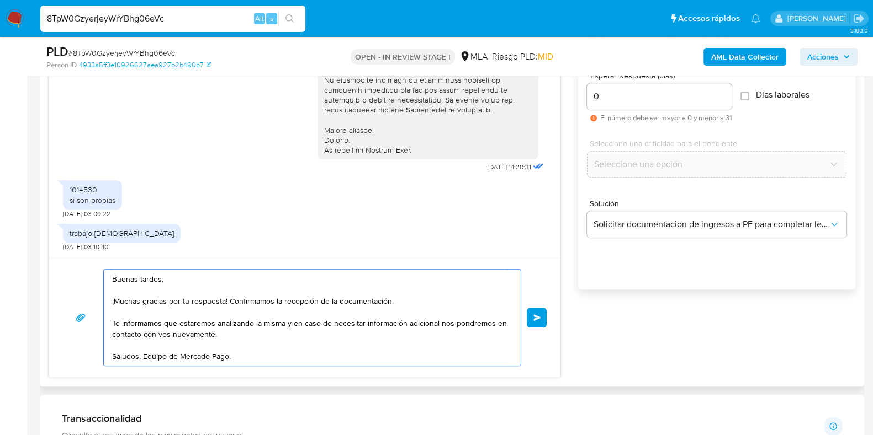
drag, startPoint x: 226, startPoint y: 299, endPoint x: 326, endPoint y: 312, distance: 100.8
click at [65, 299] on div "Buenas tardes, ¡Muchas gracias por tu respuesta! Confirmamos la recepción de la…" at bounding box center [304, 317] width 484 height 97
drag, startPoint x: 215, startPoint y: 311, endPoint x: 138, endPoint y: 311, distance: 77.3
click at [215, 311] on textarea "Buenas tardes, ¡Muchas gracias por tu respuesta! Confirmamos la recepción de la…" at bounding box center [309, 318] width 395 height 96
drag, startPoint x: 142, startPoint y: 301, endPoint x: 102, endPoint y: 301, distance: 39.7
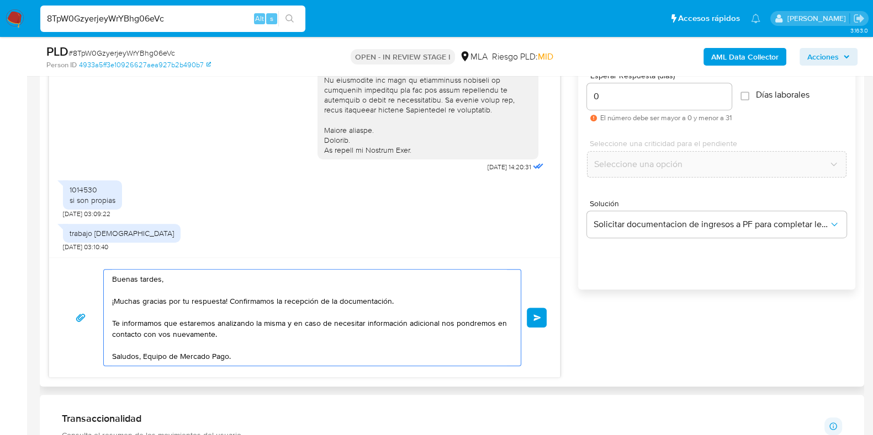
click at [102, 301] on div "Buenas tardes, ¡Muchas gracias por tu respuesta! Confirmamos la recepción de la…" at bounding box center [304, 317] width 484 height 97
drag, startPoint x: 203, startPoint y: 301, endPoint x: 358, endPoint y: 301, distance: 155.7
click at [358, 301] on textarea "Buenas tardes, Gracias por tu respuesta! Confirmamos la recepción de la documen…" at bounding box center [309, 318] width 395 height 96
click at [271, 344] on textarea "Buenas tardes, Gracias por tu respuesta. Te informamos que estaremos analizando…" at bounding box center [309, 318] width 395 height 96
type textarea "Buenas tardes, Gracias por tu respuesta. Te informamos que estaremos analizando…"
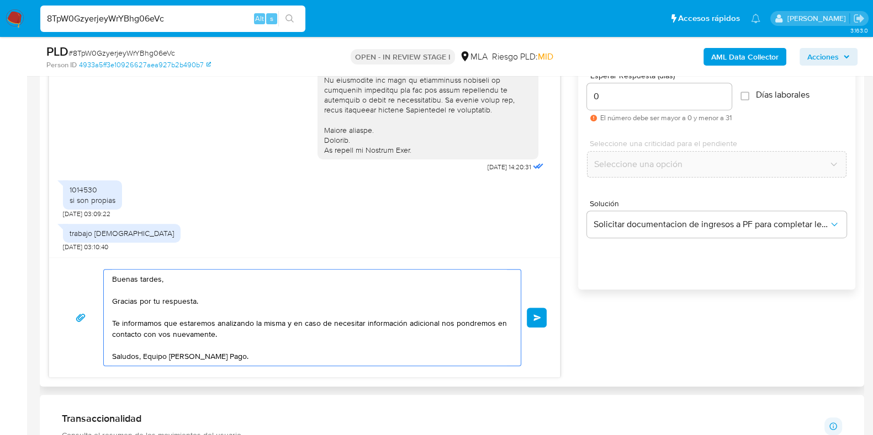
click at [542, 316] on button "Enviar" at bounding box center [537, 318] width 20 height 20
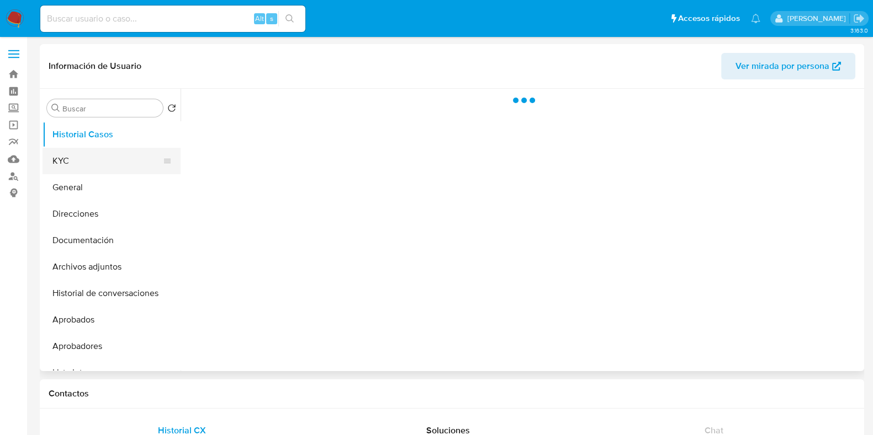
click at [88, 164] on button "KYC" at bounding box center [107, 161] width 129 height 26
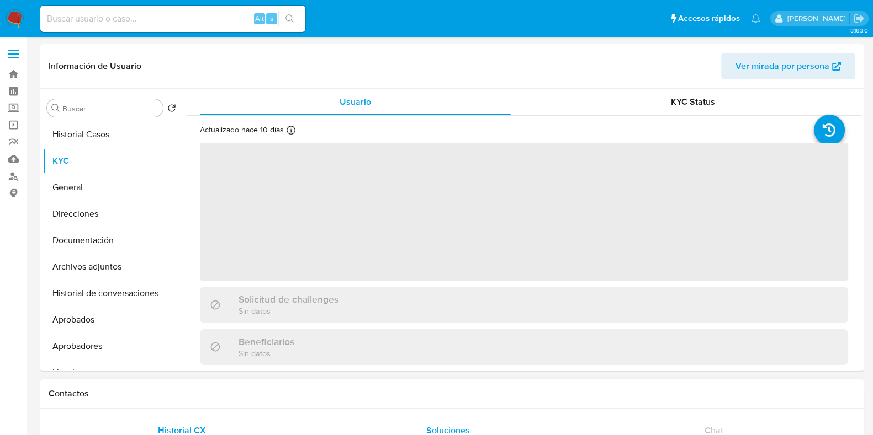
select select "10"
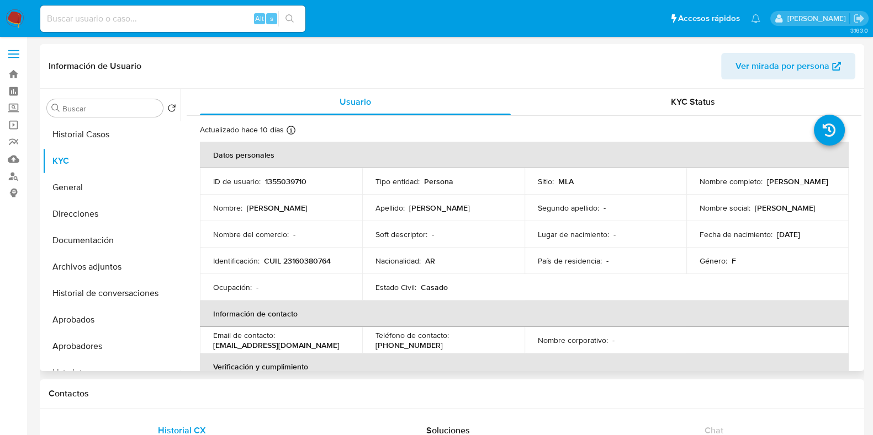
drag, startPoint x: 747, startPoint y: 187, endPoint x: 769, endPoint y: 187, distance: 22.1
click at [769, 187] on div "Nombre completo : [PERSON_NAME]" at bounding box center [767, 182] width 136 height 10
click at [310, 264] on p "CUIL 23160380764" at bounding box center [297, 261] width 67 height 10
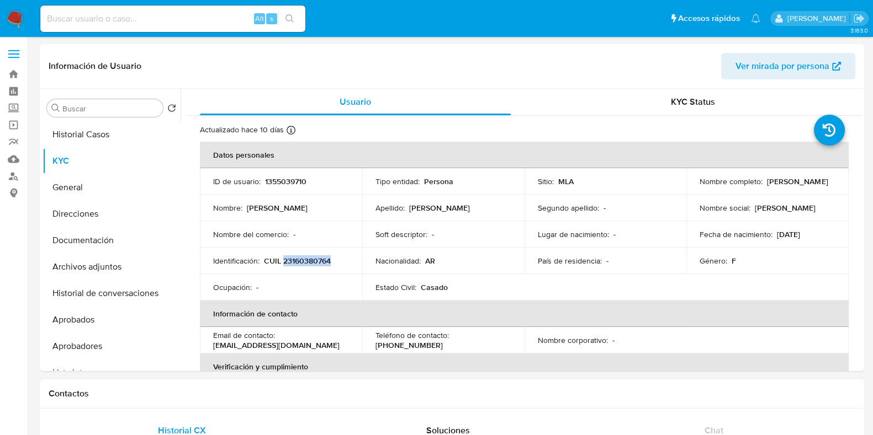
copy p "23160380764"
click at [87, 340] on button "Aprobadores" at bounding box center [107, 346] width 129 height 26
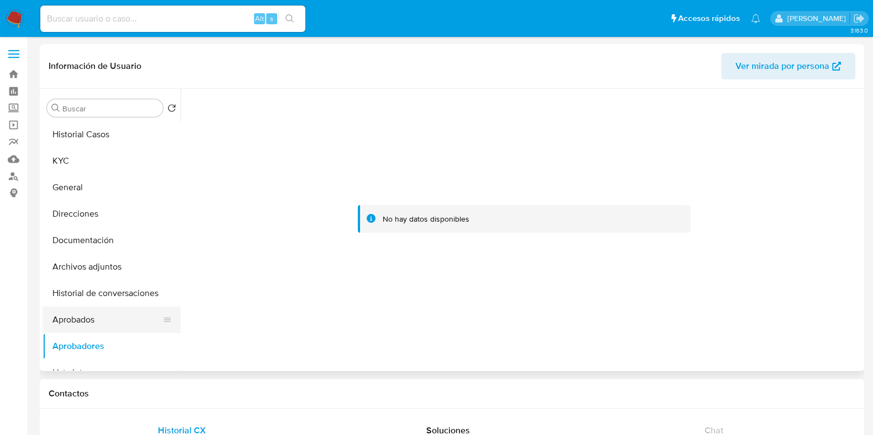
click at [83, 313] on button "Aprobados" at bounding box center [107, 320] width 129 height 26
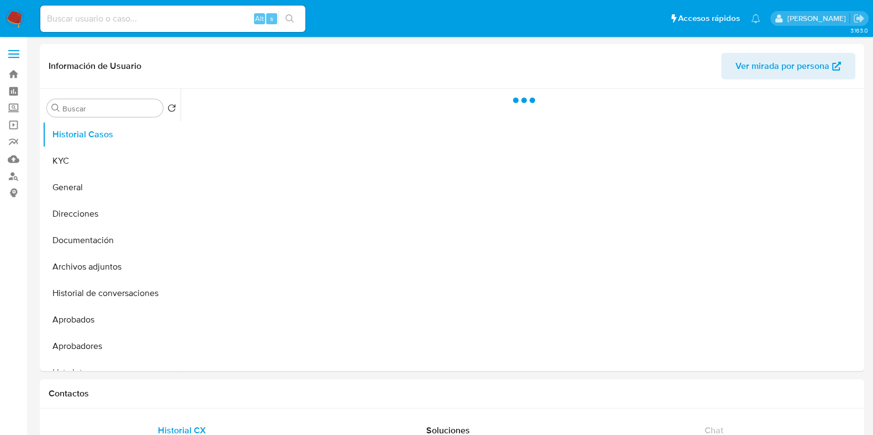
select select "10"
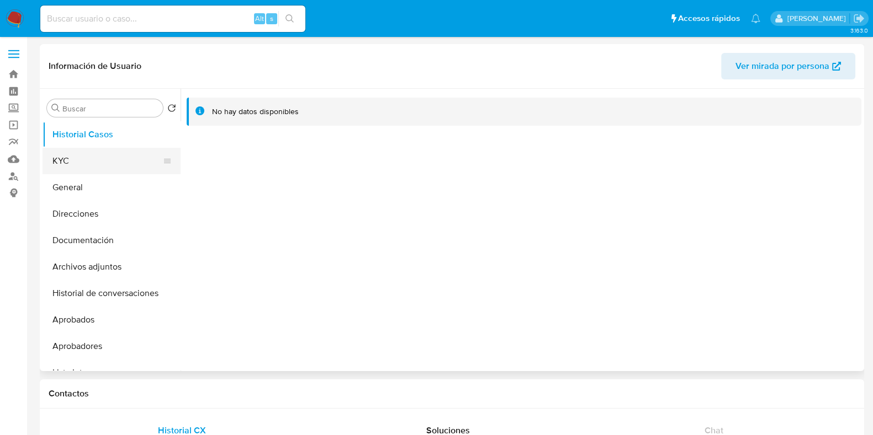
click at [115, 162] on button "KYC" at bounding box center [107, 161] width 129 height 26
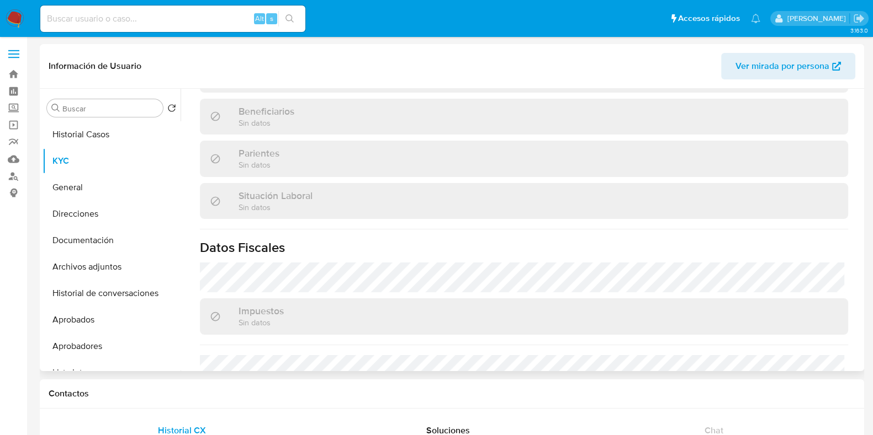
scroll to position [331, 0]
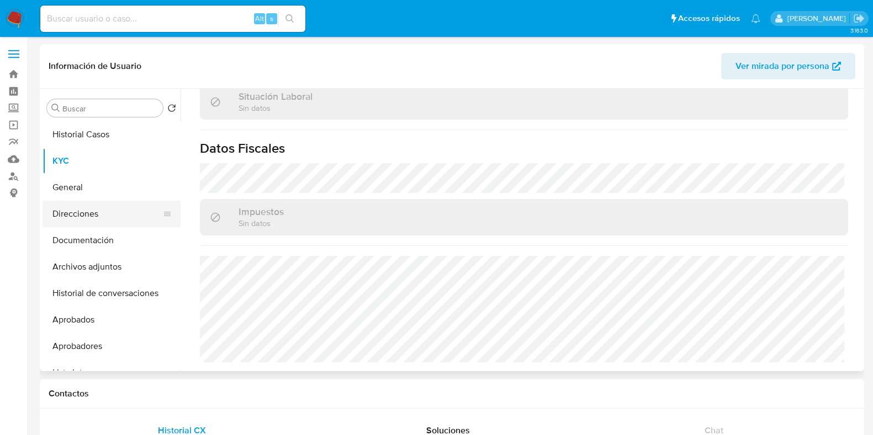
click at [99, 211] on button "Direcciones" at bounding box center [107, 214] width 129 height 26
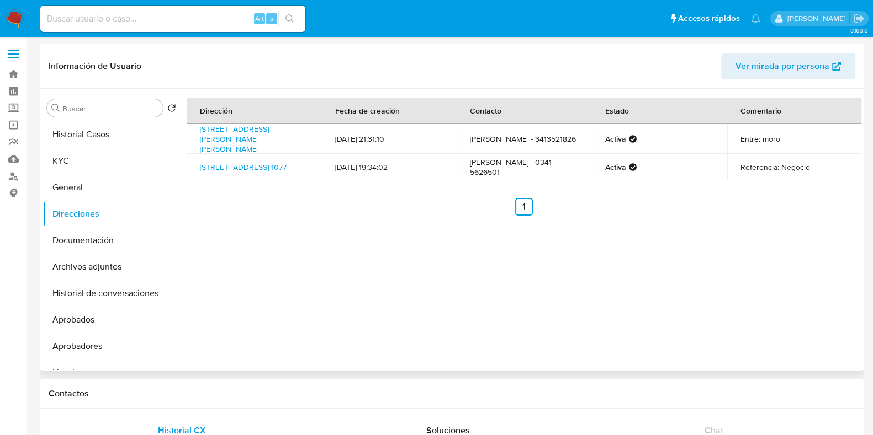
drag, startPoint x: 268, startPoint y: 146, endPoint x: 195, endPoint y: 133, distance: 74.0
click at [195, 133] on td "Avenida Manuel Belgrano 446, Pérez, Santa Fe, 2121, Argentina 446" at bounding box center [254, 139] width 135 height 30
copy link "Avenida Manuel Belgrano 446, Pérez, Santa Fe, 2121, Argentina 446"
drag, startPoint x: 95, startPoint y: 148, endPoint x: 95, endPoint y: 142, distance: 6.1
click at [95, 147] on ul "Historial Casos KYC General Direcciones Documentación Archivos adjuntos Histori…" at bounding box center [112, 245] width 138 height 249
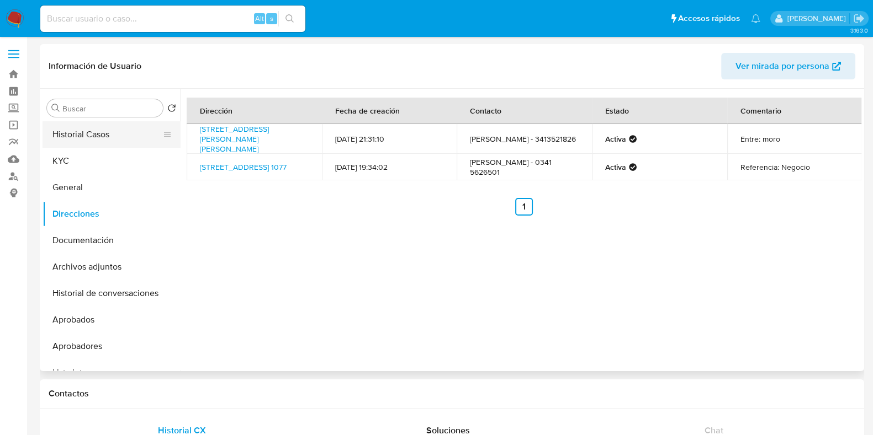
click at [98, 140] on button "Historial Casos" at bounding box center [107, 134] width 129 height 26
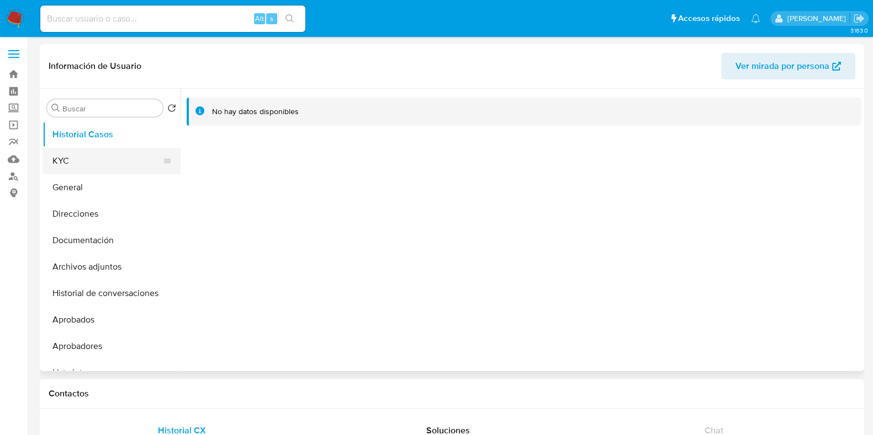
click at [92, 164] on button "KYC" at bounding box center [107, 161] width 129 height 26
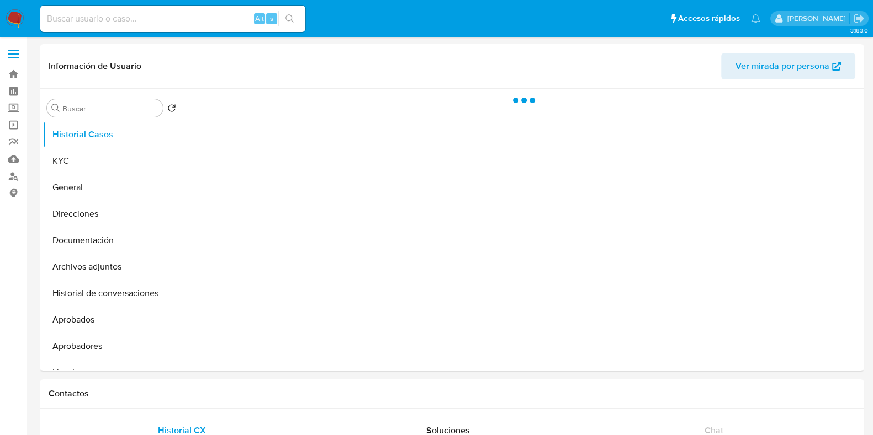
select select "10"
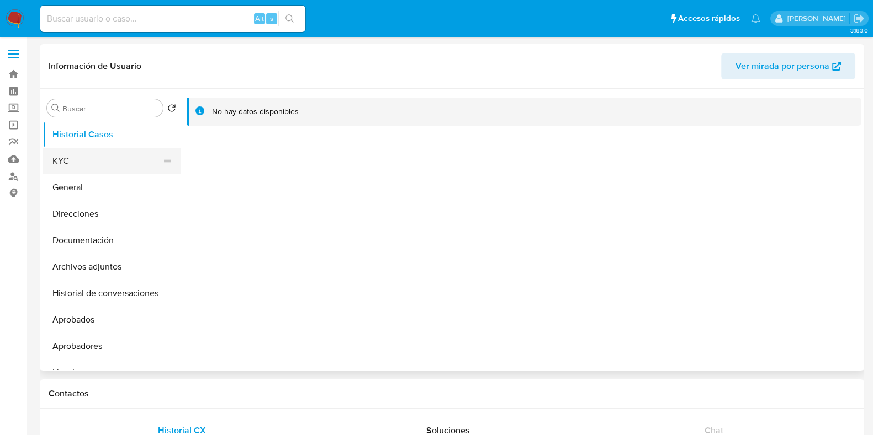
click at [92, 164] on button "KYC" at bounding box center [107, 161] width 129 height 26
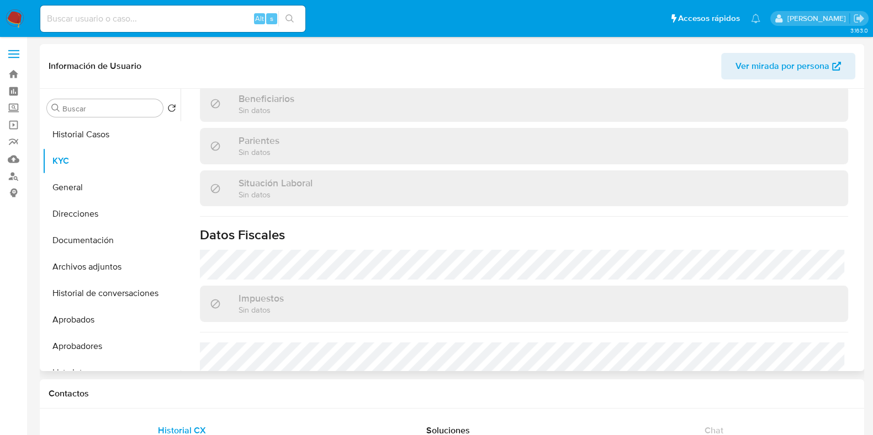
scroll to position [275, 0]
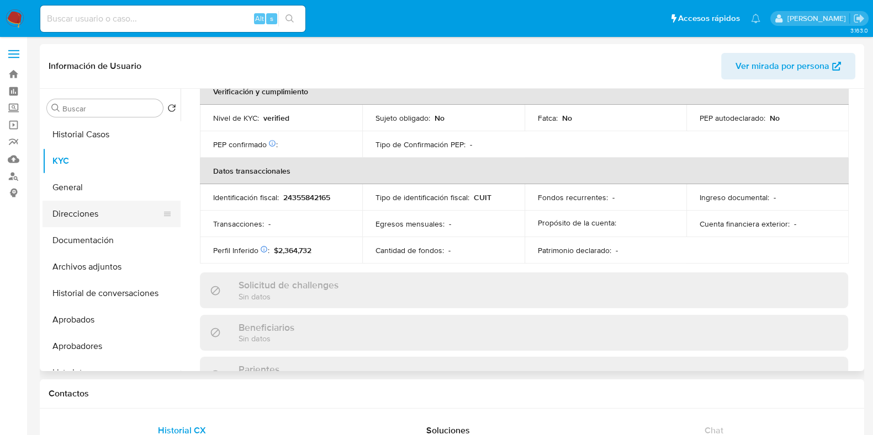
click at [87, 220] on button "Direcciones" at bounding box center [107, 214] width 129 height 26
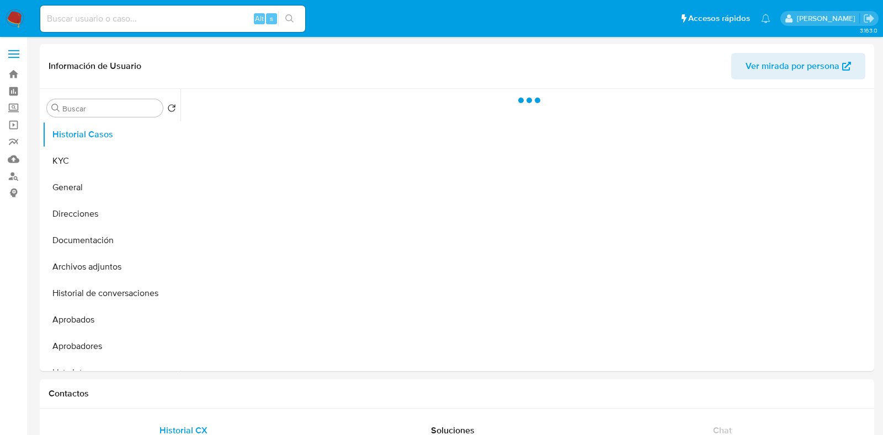
select select "10"
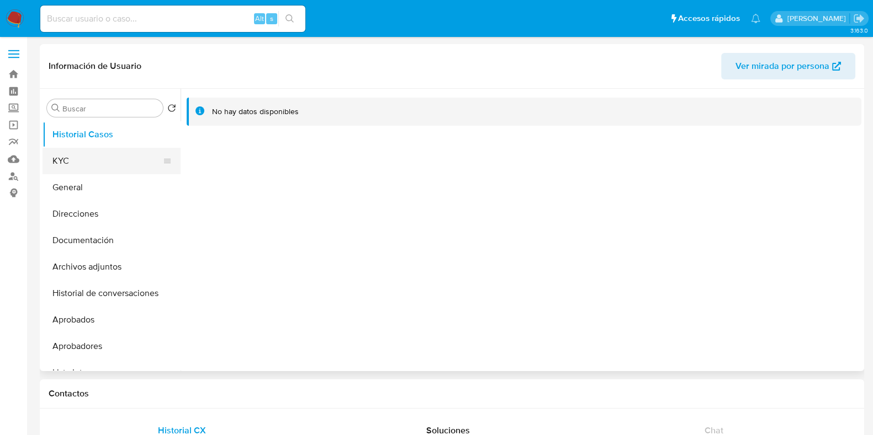
click at [140, 168] on button "KYC" at bounding box center [107, 161] width 129 height 26
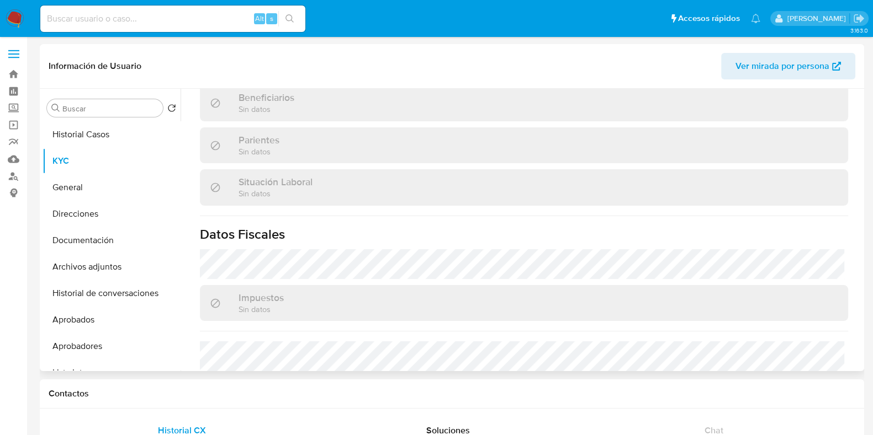
scroll to position [275, 0]
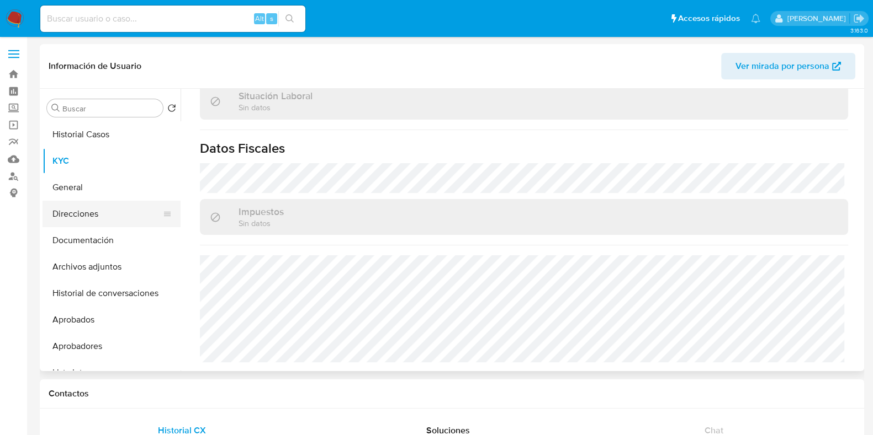
click at [69, 218] on button "Direcciones" at bounding box center [107, 214] width 129 height 26
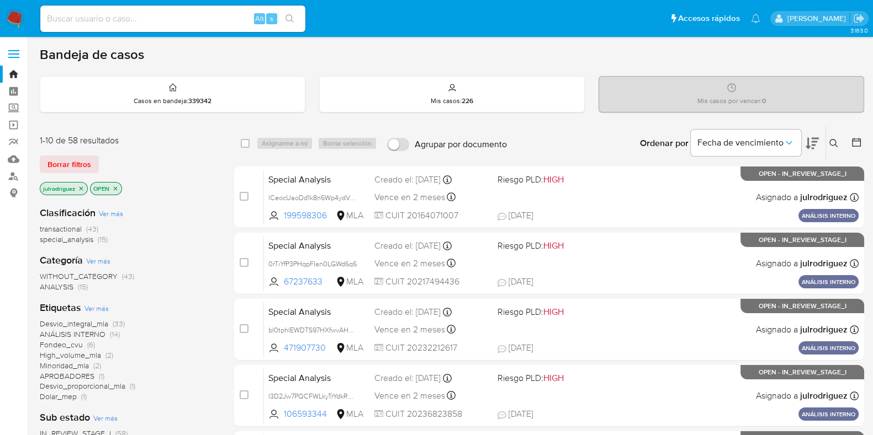
click at [706, 137] on button at bounding box center [835, 143] width 18 height 13
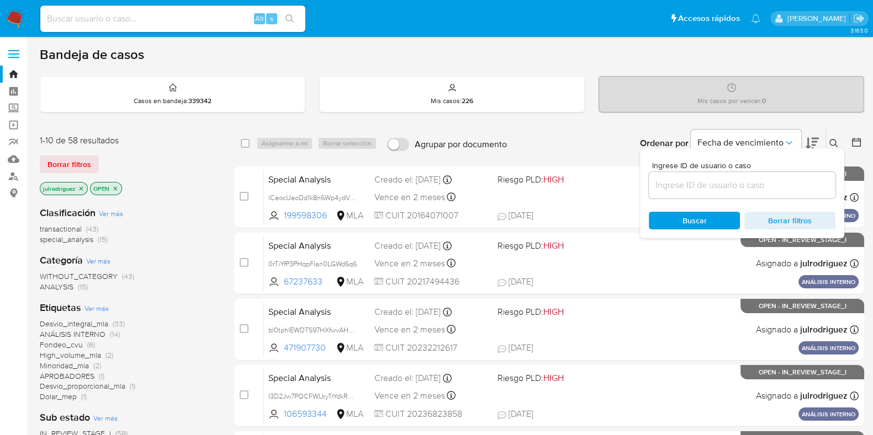
click at [706, 139] on button at bounding box center [835, 143] width 18 height 13
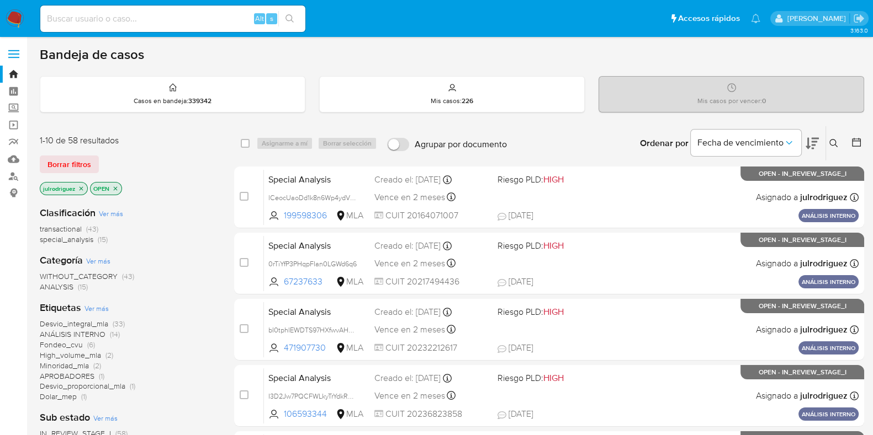
click at [706, 140] on icon at bounding box center [833, 143] width 8 height 8
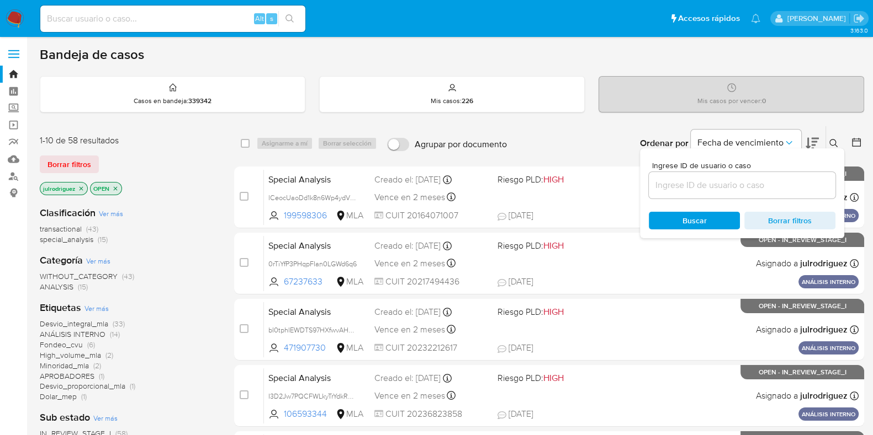
click at [682, 190] on input at bounding box center [742, 185] width 187 height 14
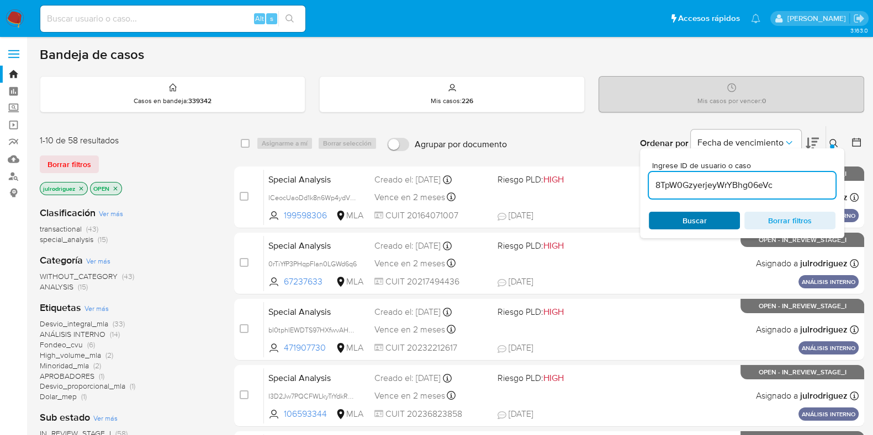
type input "8TpW0GzyerjeyWrYBhg06eVc"
click at [686, 224] on span "Buscar" at bounding box center [694, 221] width 24 height 18
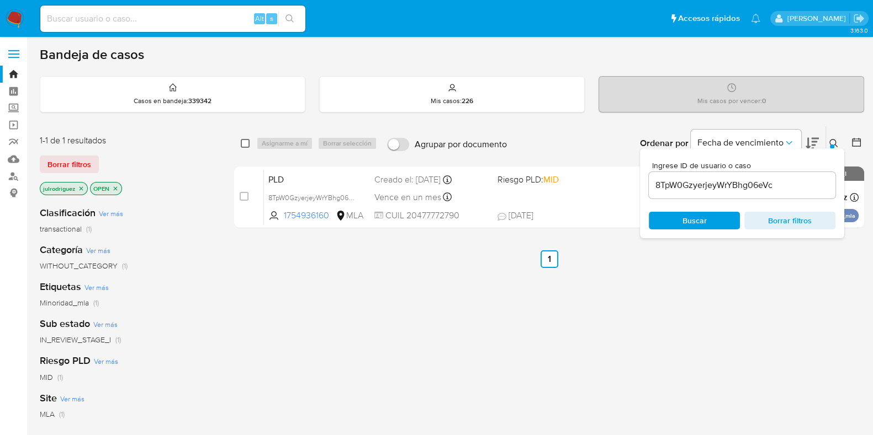
click at [246, 140] on input "checkbox" at bounding box center [245, 143] width 9 height 9
checkbox input "true"
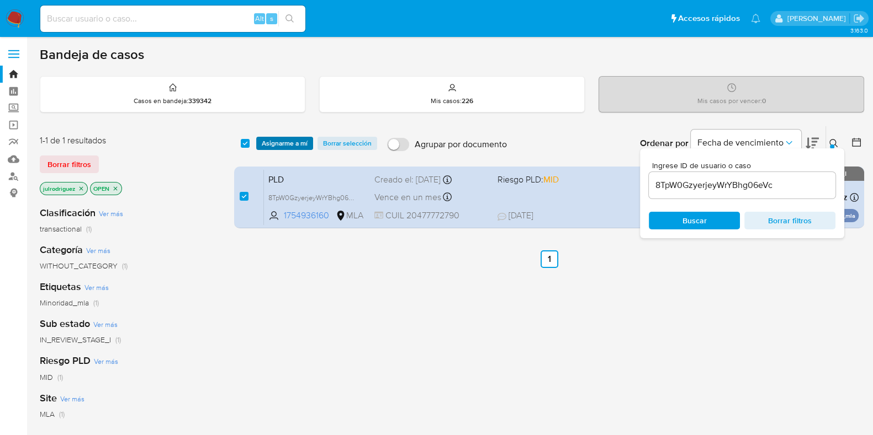
click at [289, 146] on span "Asignarme a mí" at bounding box center [285, 143] width 46 height 11
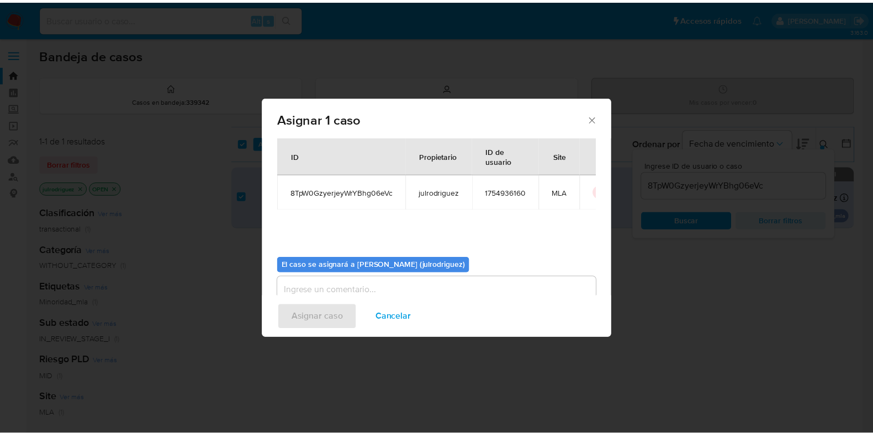
scroll to position [57, 0]
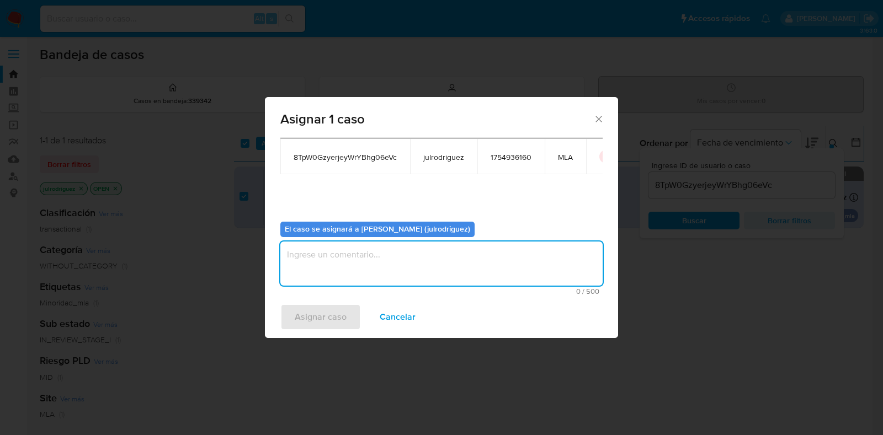
click at [399, 253] on textarea "assign-modal" at bounding box center [441, 264] width 322 height 44
type textarea "."
click at [342, 309] on span "Asignar caso" at bounding box center [321, 317] width 52 height 24
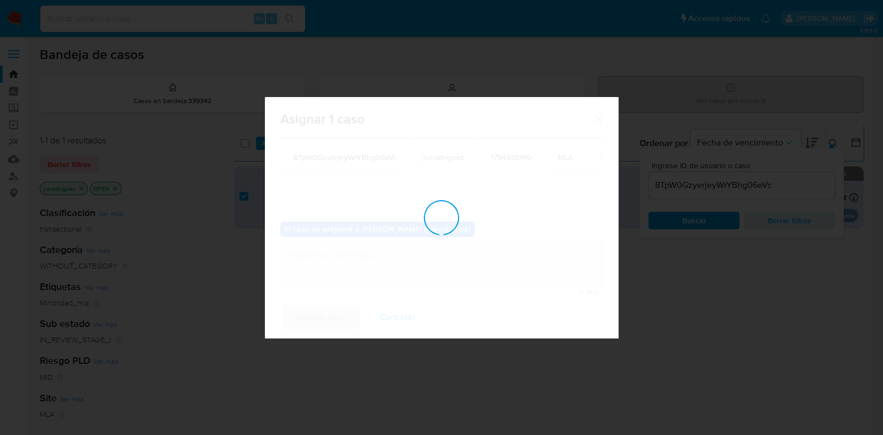
checkbox input "false"
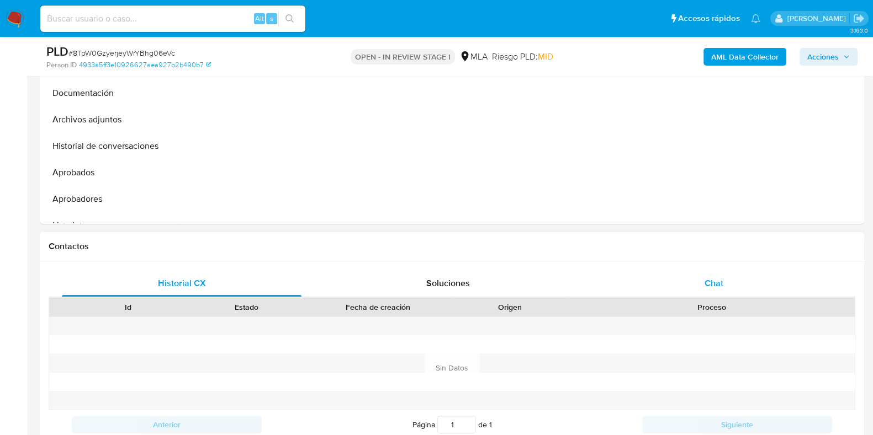
click at [715, 290] on div "Chat" at bounding box center [714, 283] width 240 height 26
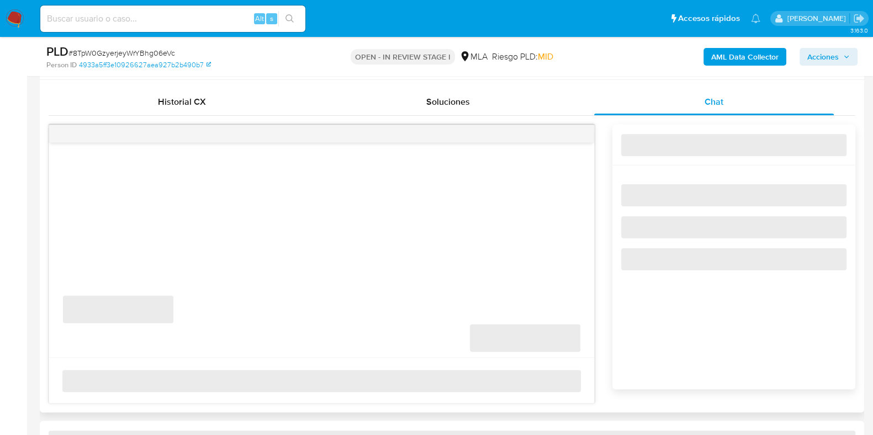
select select "10"
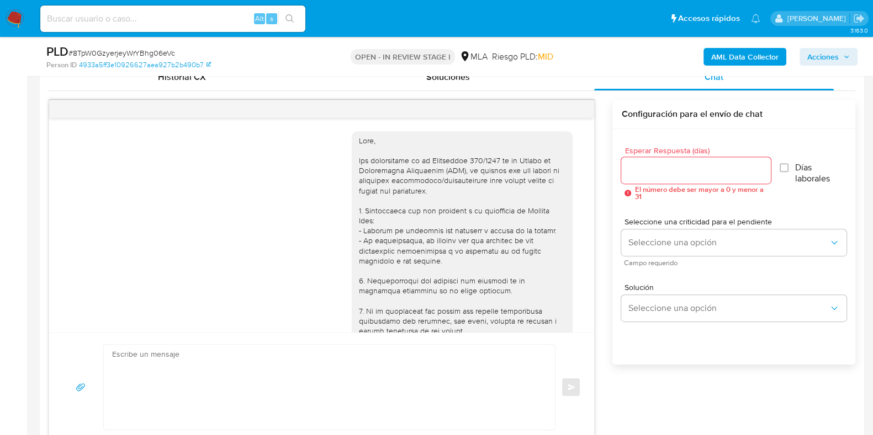
scroll to position [499, 0]
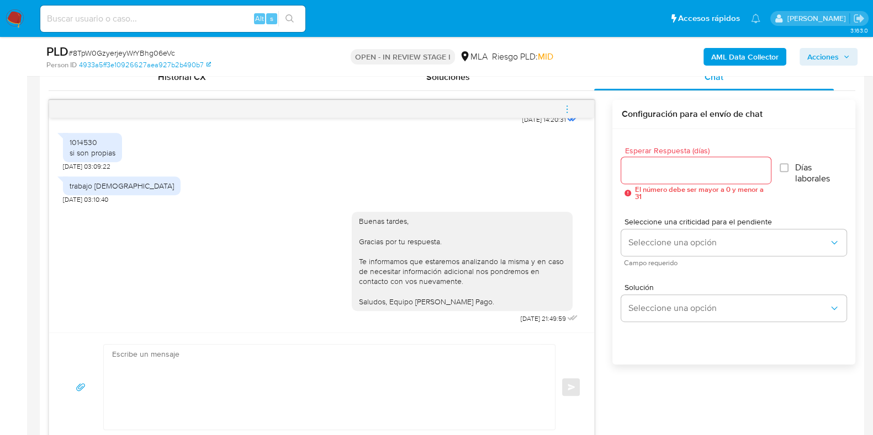
click at [566, 105] on icon "menu-action" at bounding box center [566, 105] width 1 height 1
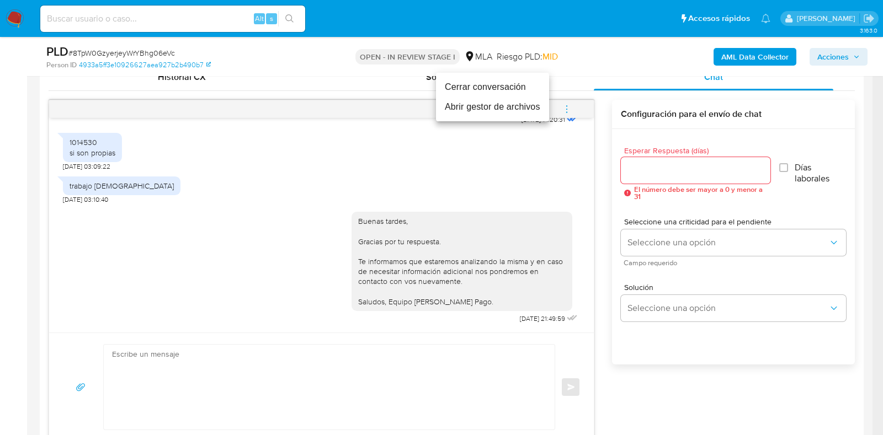
click at [489, 92] on li "Cerrar conversación" at bounding box center [492, 87] width 113 height 20
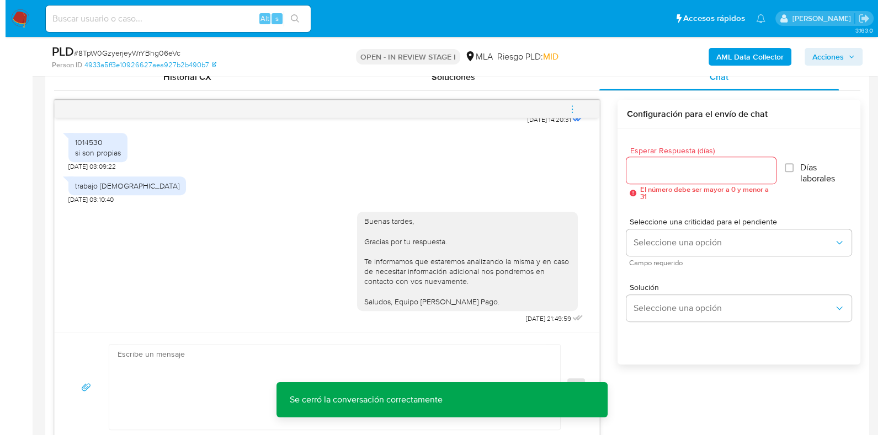
scroll to position [1686, 0]
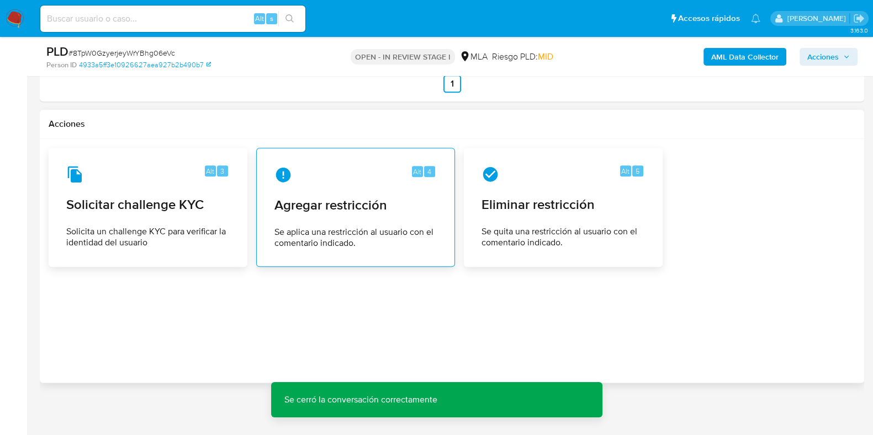
click at [386, 173] on div "Alt 4" at bounding box center [355, 175] width 162 height 18
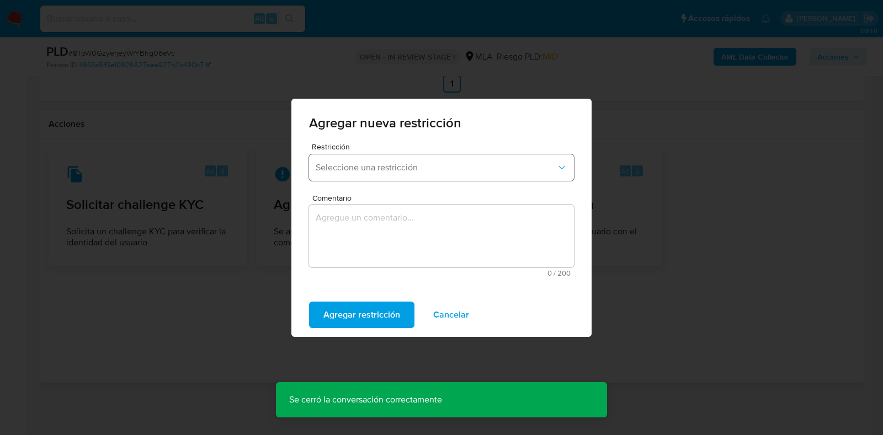
click at [423, 163] on span "Seleccione una restricción" at bounding box center [436, 167] width 241 height 11
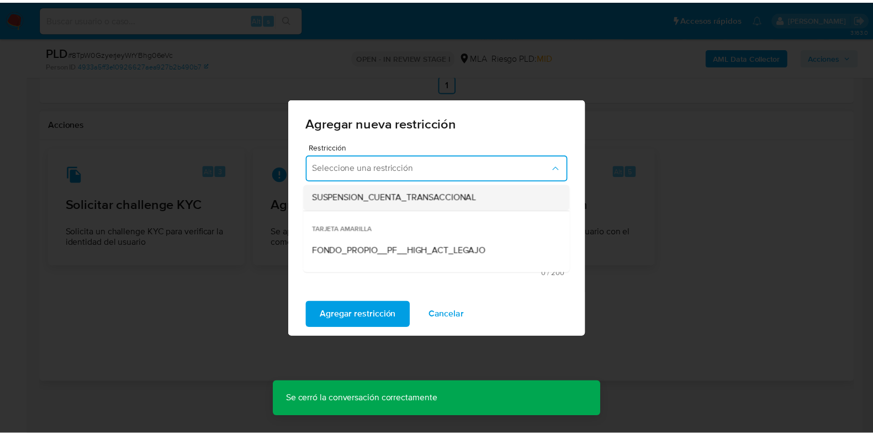
scroll to position [137, 0]
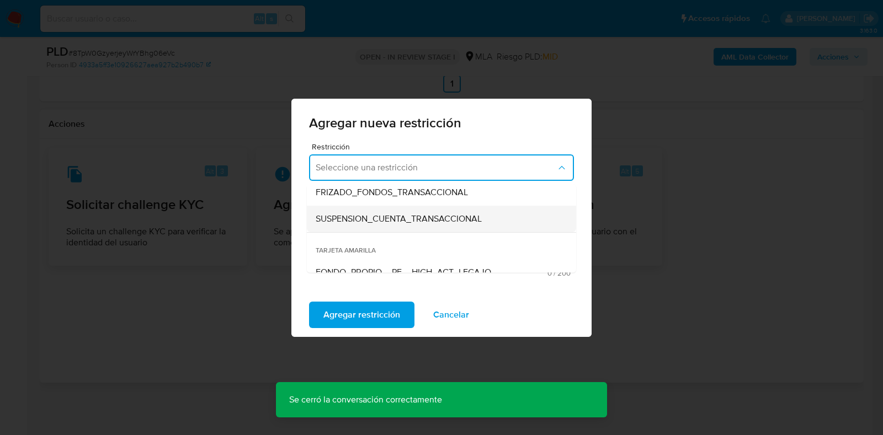
click at [422, 222] on span "SUSPENSION_CUENTA_TRANSACCIONAL" at bounding box center [399, 219] width 166 height 11
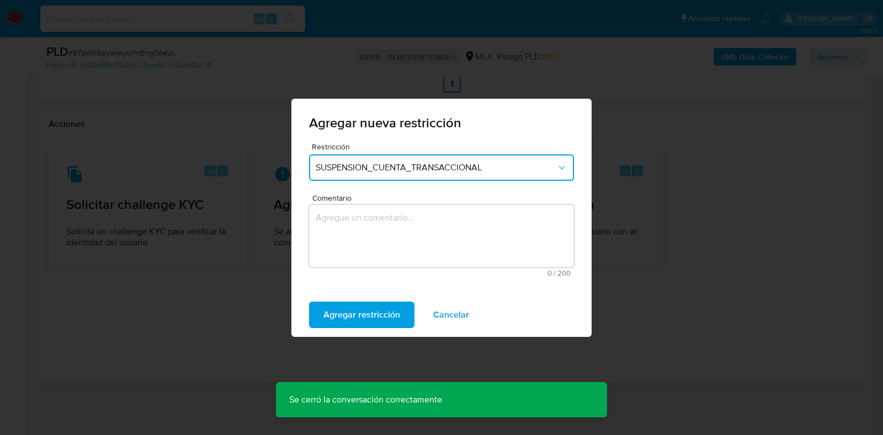
click at [424, 232] on textarea "Comentario" at bounding box center [441, 236] width 265 height 63
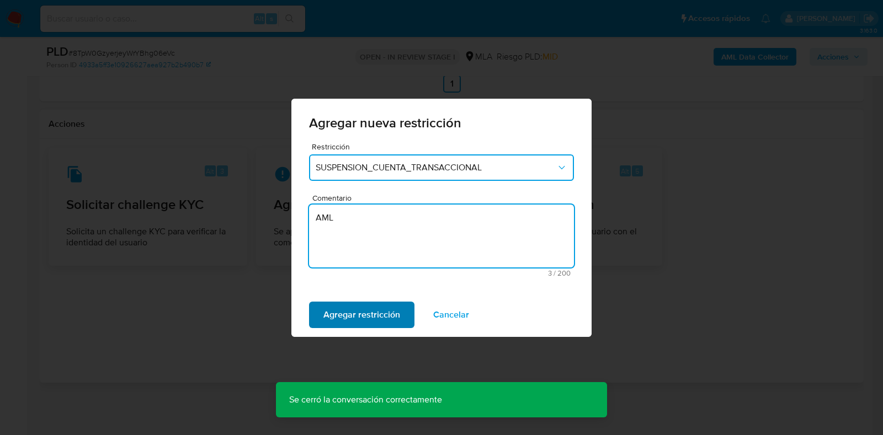
type textarea "AML"
click at [372, 304] on span "Agregar restricción" at bounding box center [361, 315] width 77 height 24
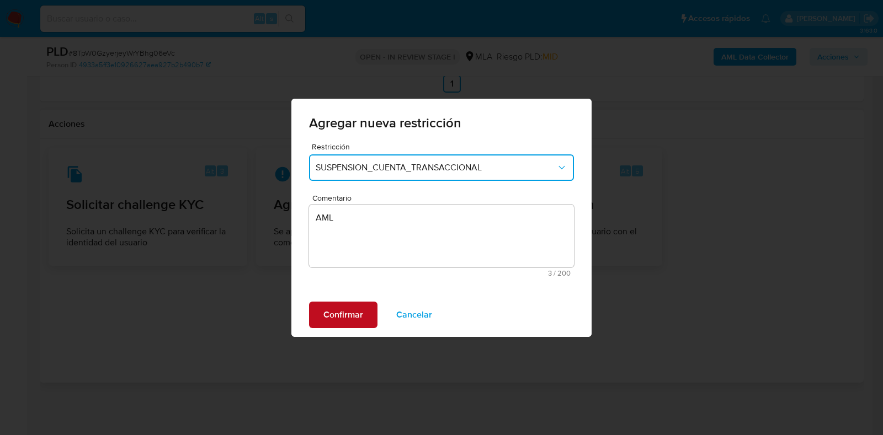
click at [358, 316] on span "Confirmar" at bounding box center [343, 315] width 40 height 24
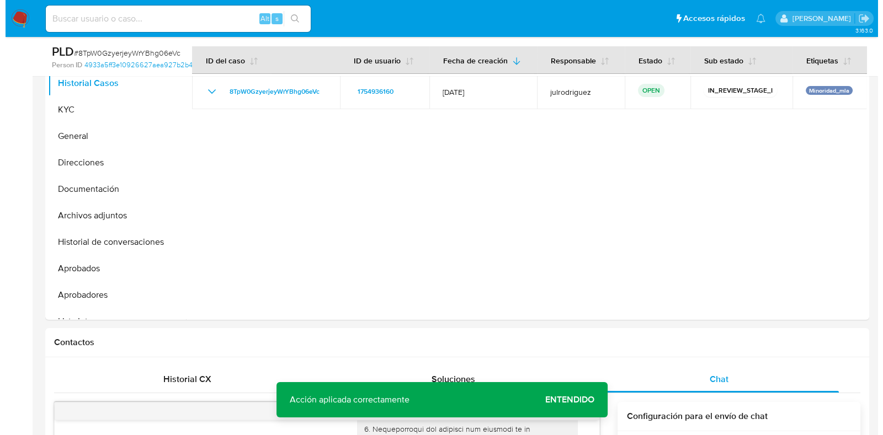
scroll to position [168, 0]
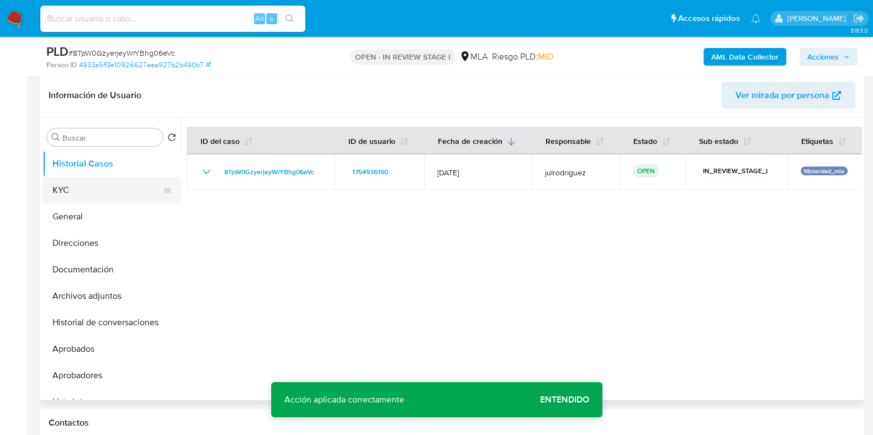
click at [71, 195] on button "KYC" at bounding box center [107, 190] width 129 height 26
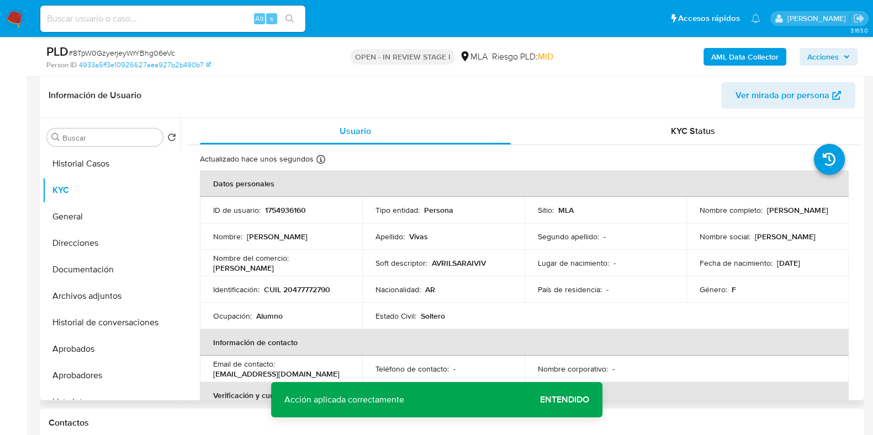
click at [262, 195] on th "Datos personales" at bounding box center [524, 184] width 649 height 26
click at [275, 206] on p "1754936160" at bounding box center [285, 210] width 41 height 10
copy p "1754936160"
click at [164, 48] on span "# 8TpW0GzyerjeyWrYBhg06eVc" at bounding box center [121, 52] width 107 height 11
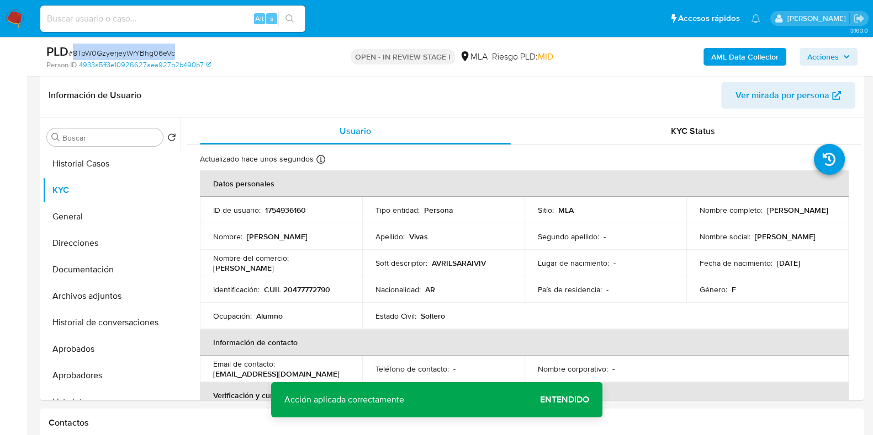
click at [164, 48] on span "# 8TpW0GzyerjeyWrYBhg06eVc" at bounding box center [121, 52] width 107 height 11
copy span "8TpW0GzyerjeyWrYBhg06eVc"
click at [715, 55] on b "AML Data Collector" at bounding box center [744, 57] width 67 height 18
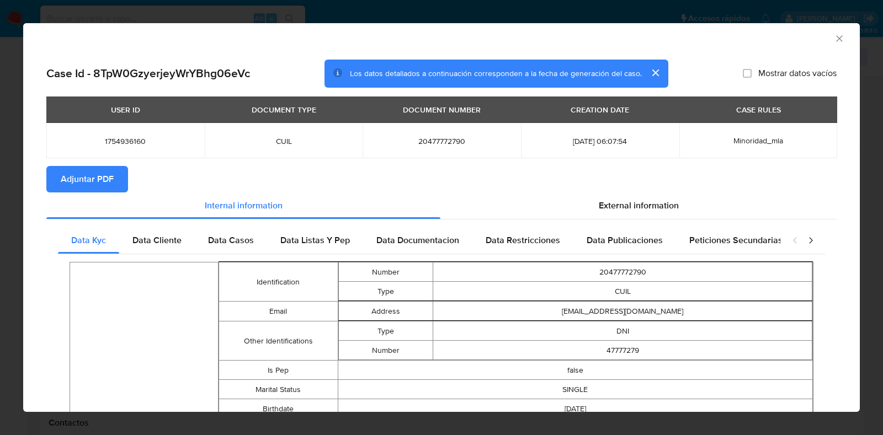
click at [834, 41] on icon "Cerrar ventana" at bounding box center [839, 38] width 11 height 11
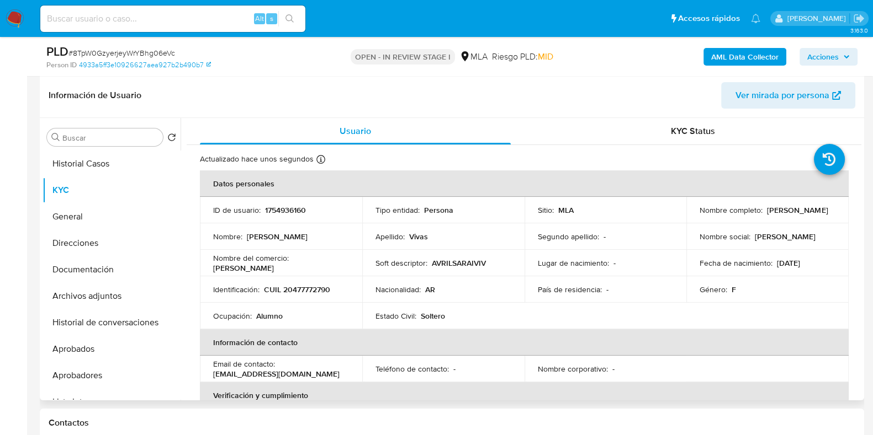
drag, startPoint x: 766, startPoint y: 210, endPoint x: 825, endPoint y: 209, distance: 59.6
click at [825, 209] on div "Nombre completo : Avril Sarai Vivas" at bounding box center [767, 210] width 136 height 10
copy p "Avril Sarai Vivas"
click at [102, 296] on button "Archivos adjuntos" at bounding box center [107, 296] width 129 height 26
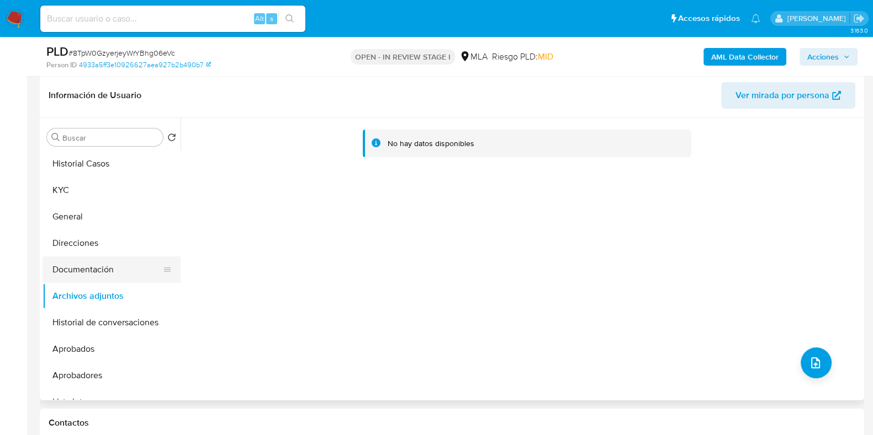
click at [91, 269] on button "Documentación" at bounding box center [107, 270] width 129 height 26
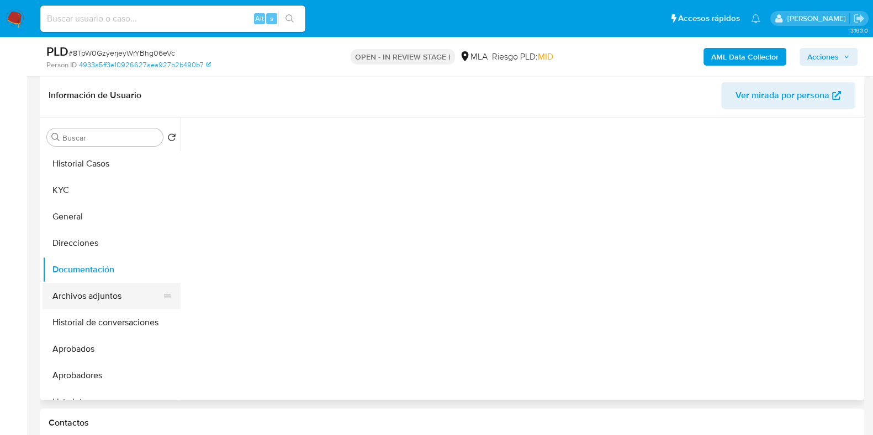
click at [92, 299] on button "Archivos adjuntos" at bounding box center [107, 296] width 129 height 26
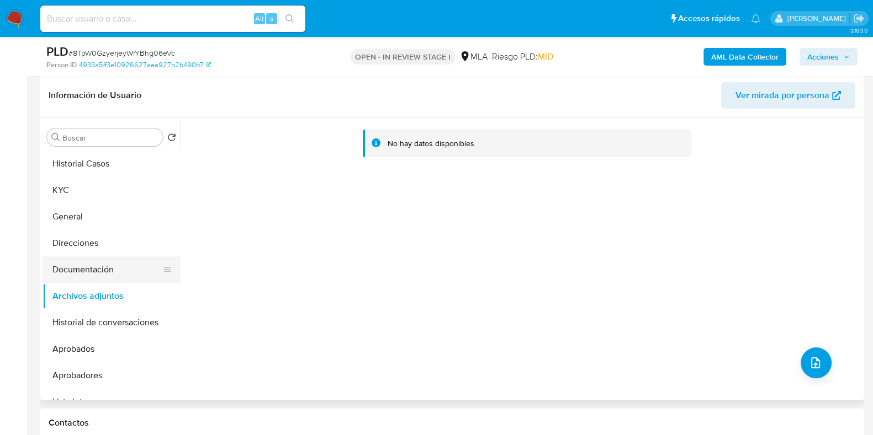
click at [69, 271] on button "Documentación" at bounding box center [107, 270] width 129 height 26
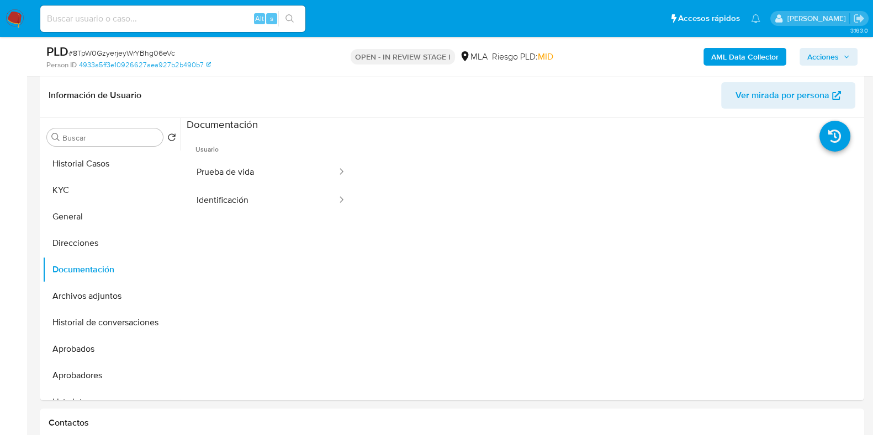
click at [741, 62] on b "AML Data Collector" at bounding box center [744, 57] width 67 height 18
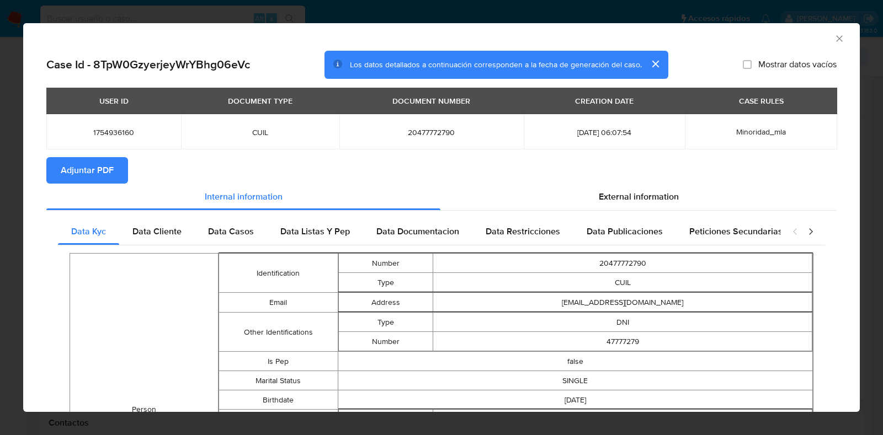
click at [119, 166] on button "Adjuntar PDF" at bounding box center [87, 170] width 82 height 26
click at [834, 41] on icon "Cerrar ventana" at bounding box center [839, 38] width 11 height 11
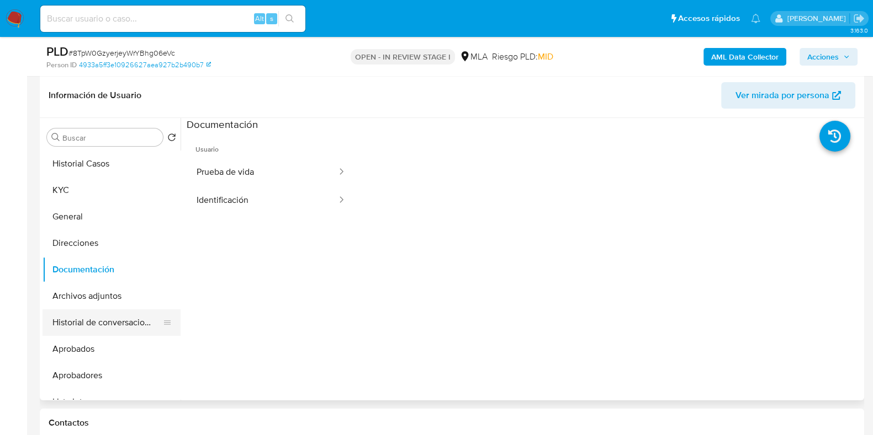
click at [116, 318] on button "Historial de conversaciones" at bounding box center [107, 323] width 129 height 26
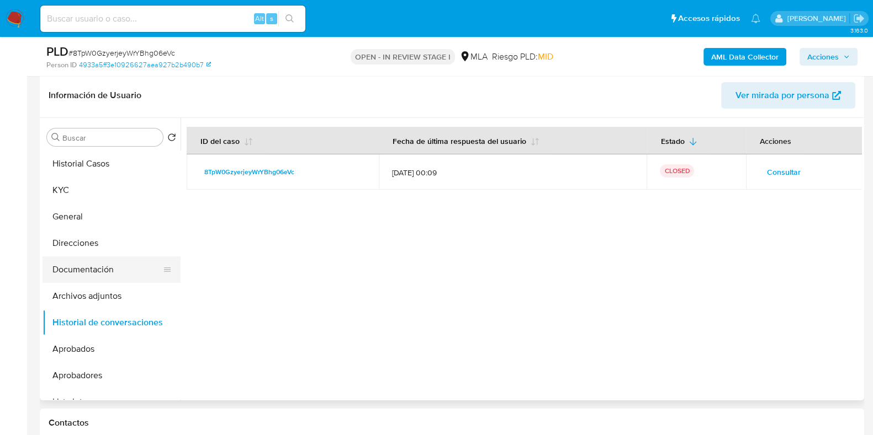
click at [98, 274] on button "Documentación" at bounding box center [107, 270] width 129 height 26
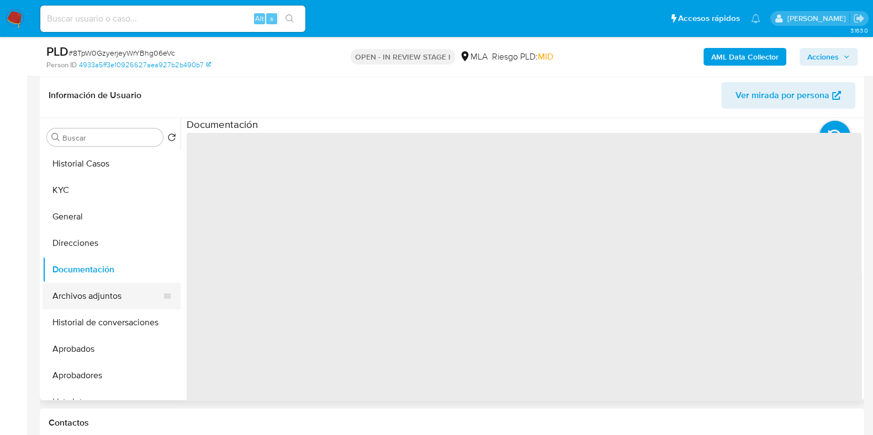
click at [99, 290] on button "Archivos adjuntos" at bounding box center [107, 296] width 129 height 26
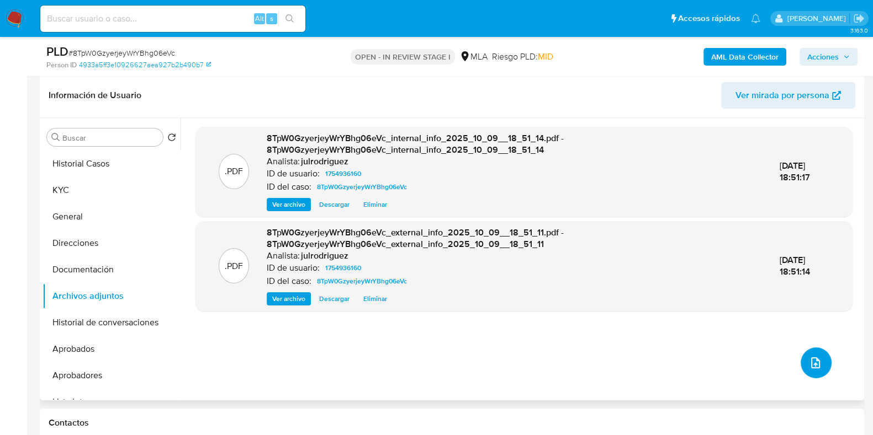
click at [811, 360] on icon "upload-file" at bounding box center [815, 363] width 9 height 11
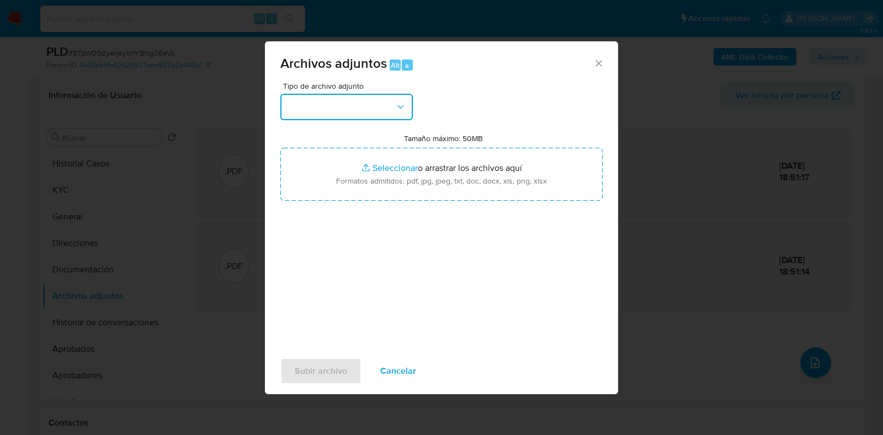
click at [329, 107] on button "button" at bounding box center [346, 107] width 132 height 26
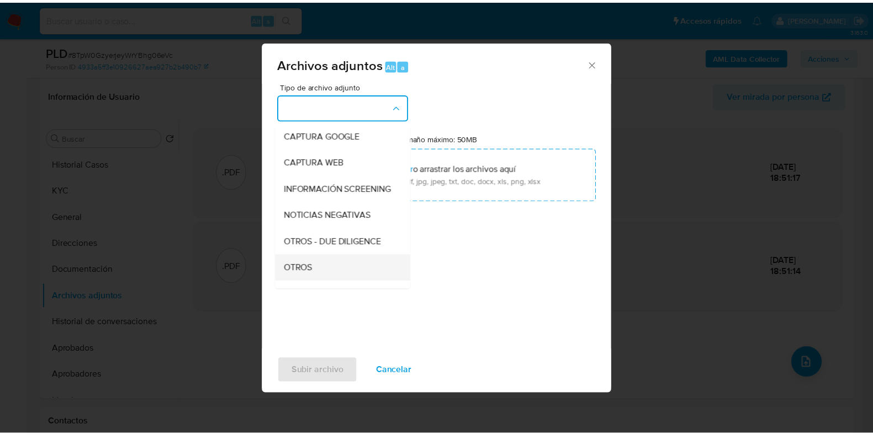
scroll to position [137, 0]
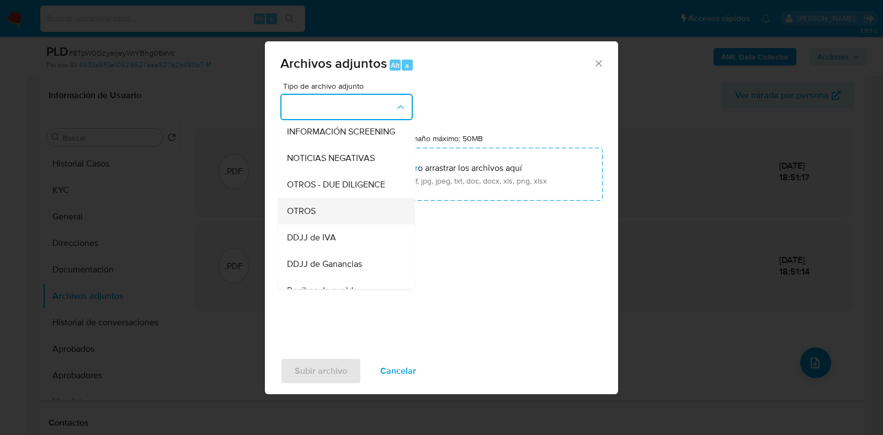
click at [315, 217] on span "OTROS" at bounding box center [301, 211] width 29 height 11
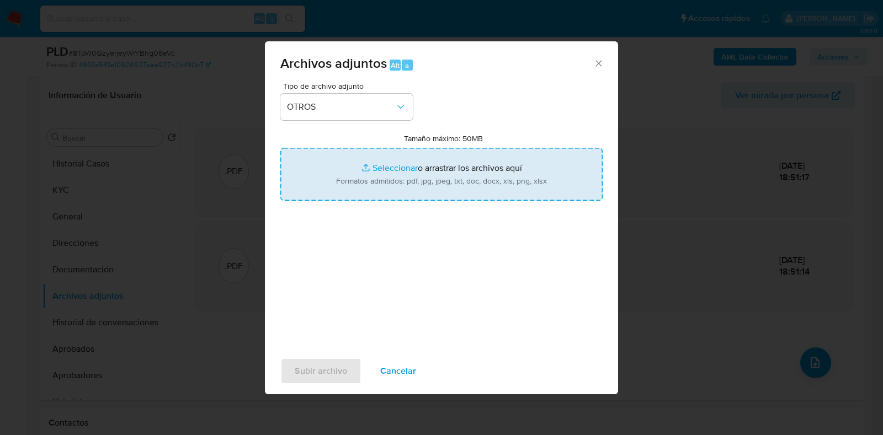
click at [442, 169] on input "Tamaño máximo: 50MB Seleccionar archivos" at bounding box center [441, 174] width 322 height 53
type input "C:\fakepath\Avril Sarai Vivas - NOSIS - SEPTIEMBRE 2025.pdf"
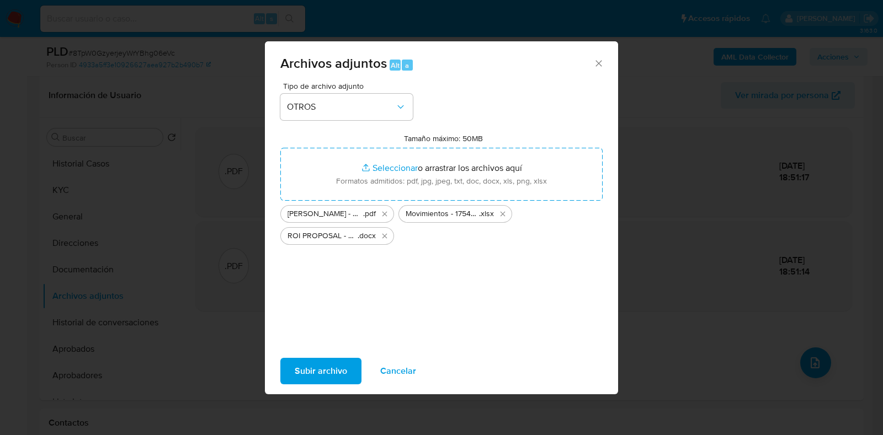
click at [346, 376] on button "Subir archivo" at bounding box center [320, 371] width 81 height 26
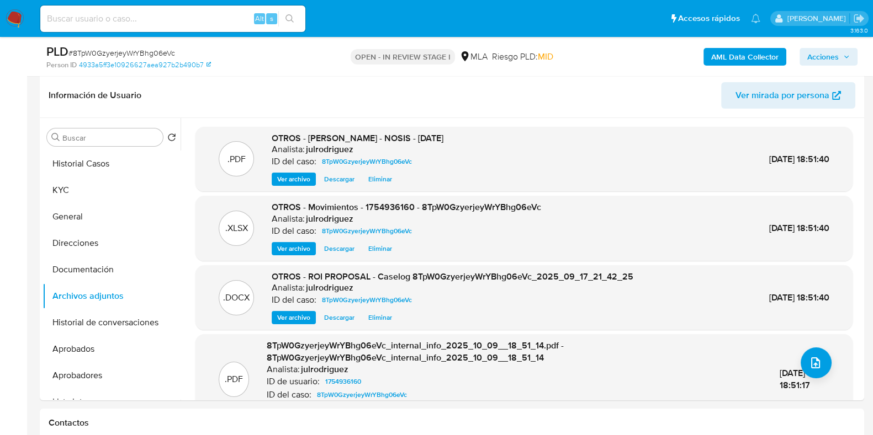
click at [839, 59] on span "Acciones" at bounding box center [828, 56] width 43 height 15
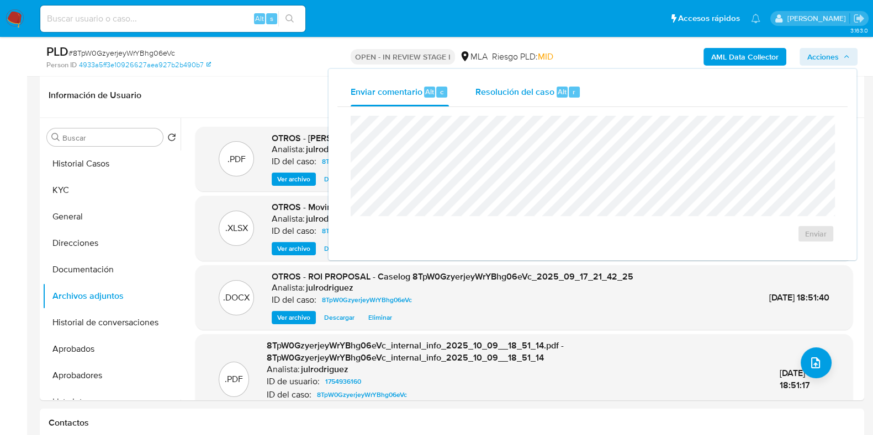
click at [549, 94] on span "Resolución del caso" at bounding box center [514, 91] width 79 height 13
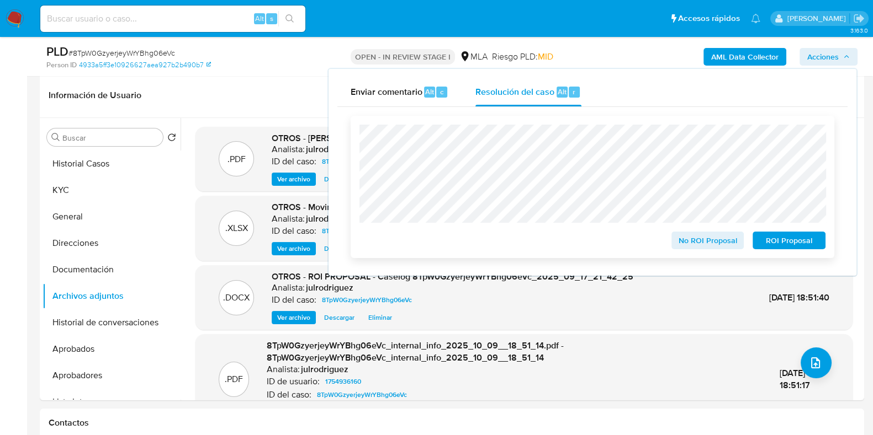
click at [777, 237] on span "ROI Proposal" at bounding box center [788, 240] width 57 height 15
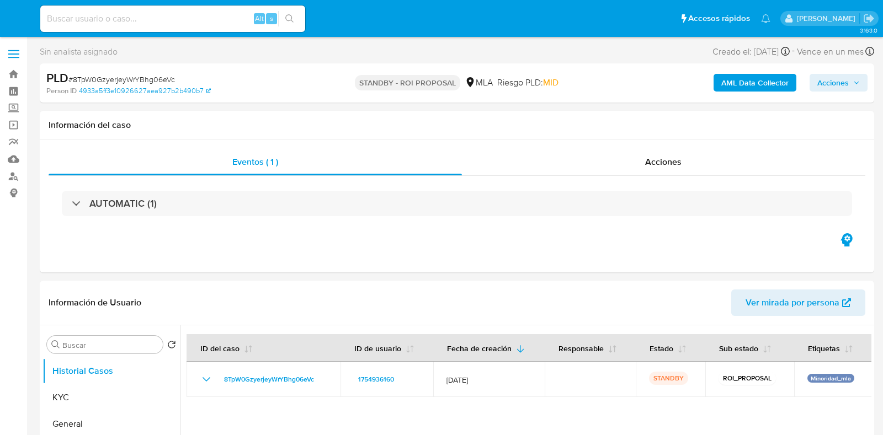
select select "10"
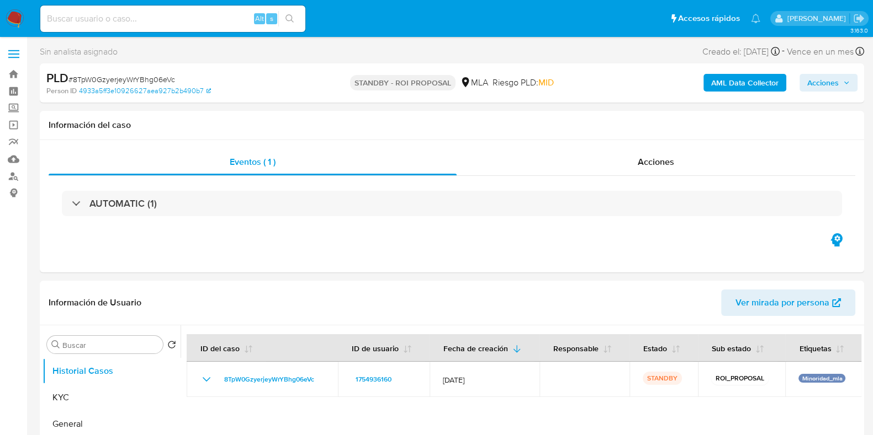
click at [166, 13] on input at bounding box center [172, 19] width 265 height 14
paste input "Zc0BMZUfyiNM3joCYsYhpO0B"
type input "Zc0BMZUfyiNM3joCYsYhpO0B"
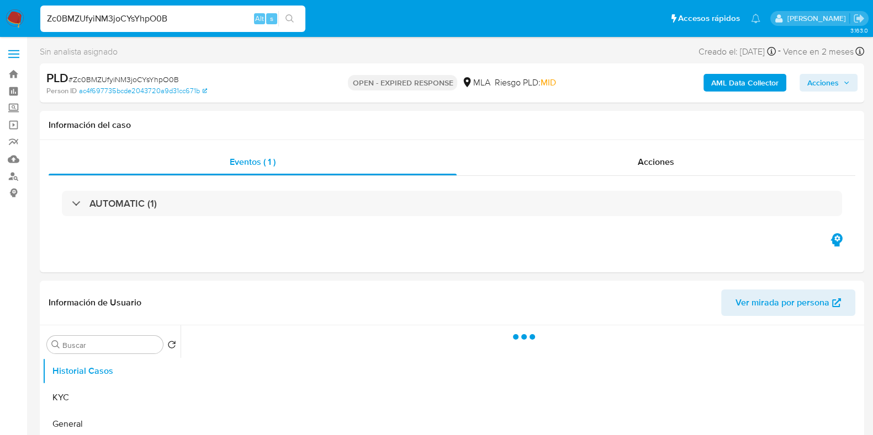
select select "10"
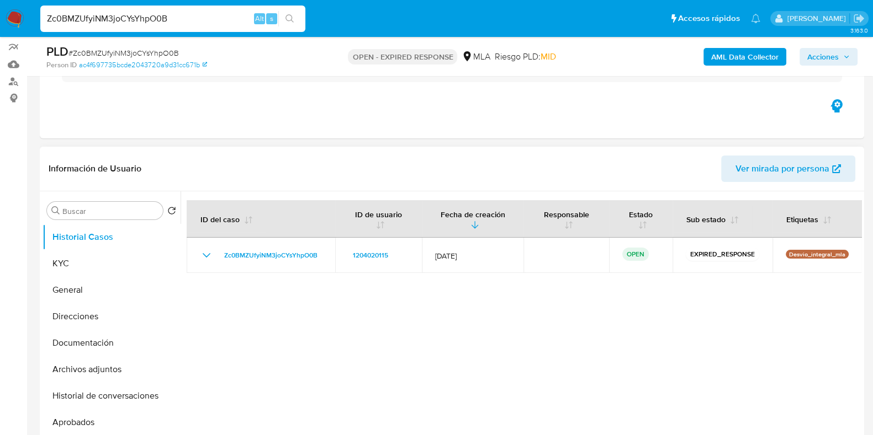
scroll to position [137, 0]
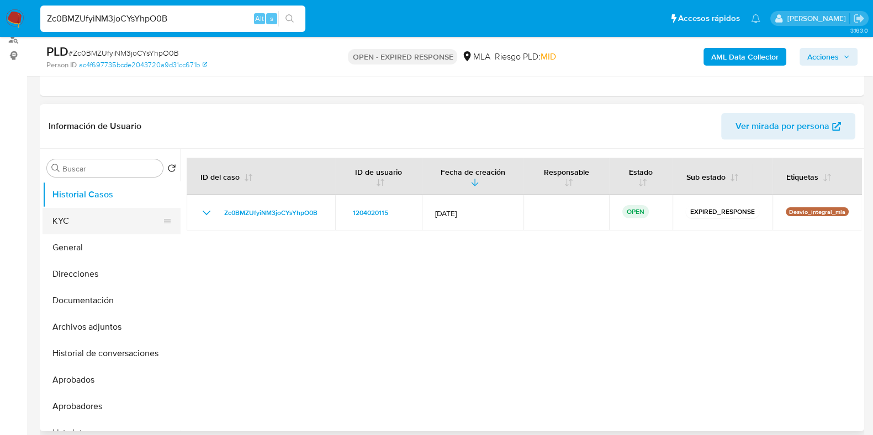
click at [131, 223] on button "KYC" at bounding box center [107, 221] width 129 height 26
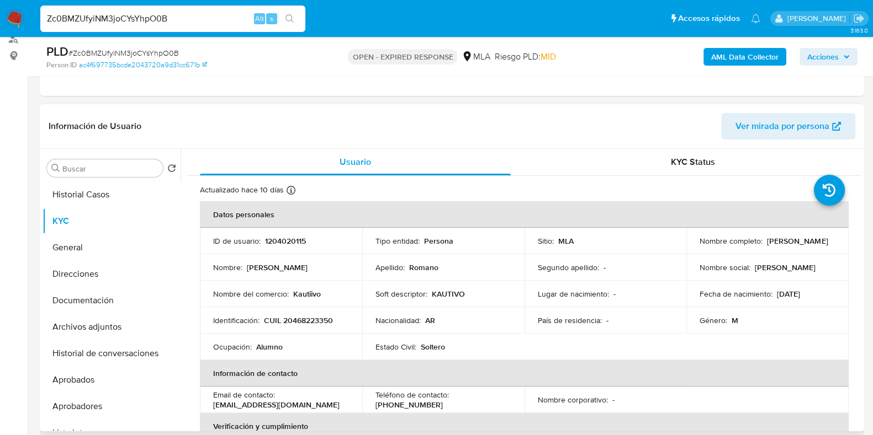
drag, startPoint x: 696, startPoint y: 243, endPoint x: 787, endPoint y: 247, distance: 90.6
click at [788, 246] on div "Nombre completo : [PERSON_NAME]" at bounding box center [767, 241] width 136 height 10
copy p "[PERSON_NAME]"
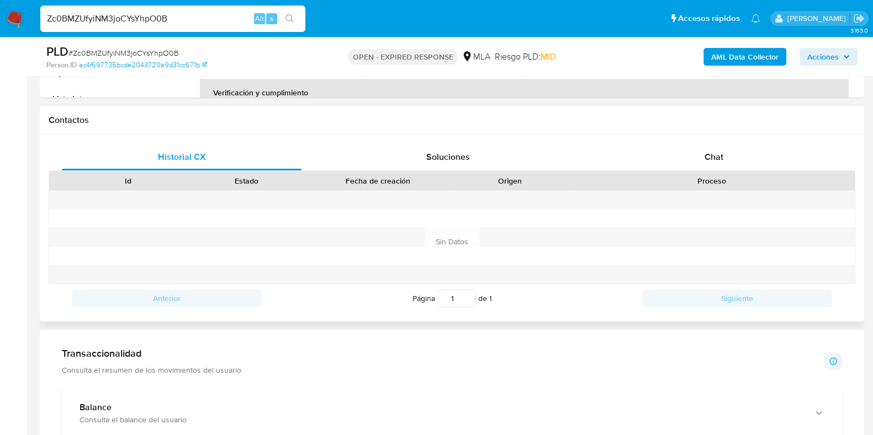
scroll to position [196, 0]
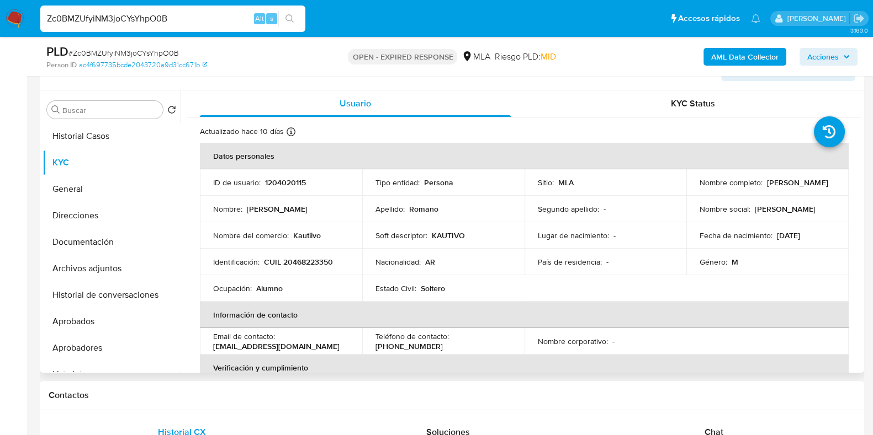
click at [295, 176] on td "ID de usuario : 1204020115" at bounding box center [281, 182] width 162 height 26
copy p "1204020115"
click at [156, 51] on span "# Zc0BMZUfyiNM3joCYsYhpO0B" at bounding box center [123, 52] width 110 height 11
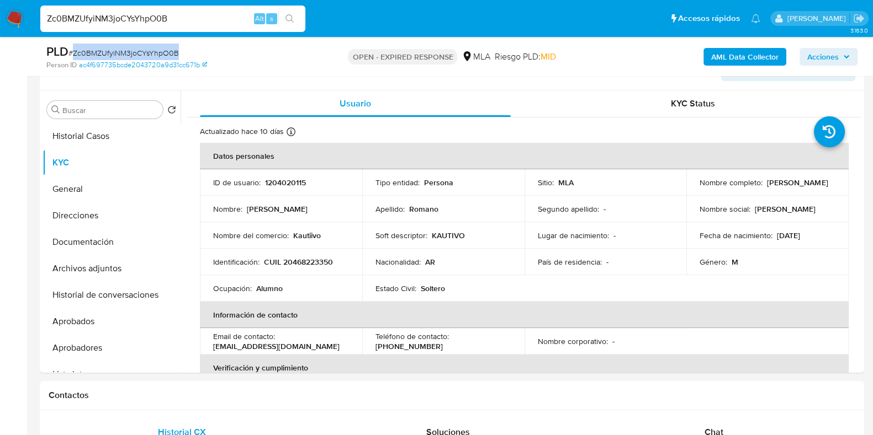
copy span "Zc0BMZUfyiNM3joCYsYhpO0B"
click at [113, 249] on button "Documentación" at bounding box center [107, 242] width 129 height 26
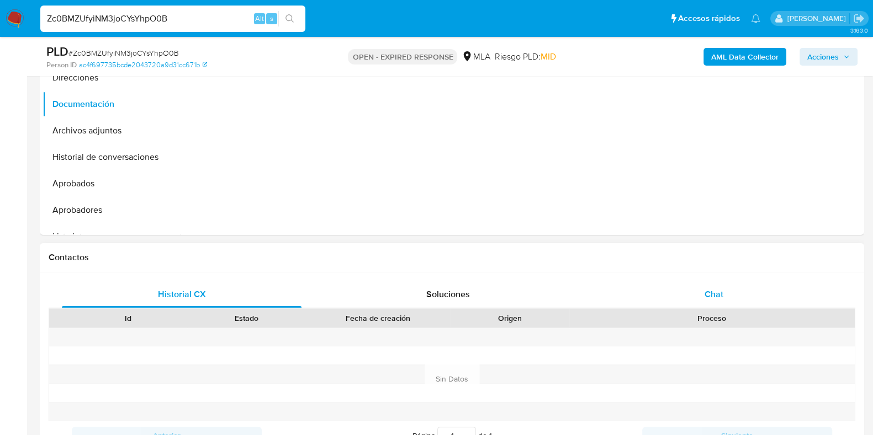
click at [721, 281] on div "Chat" at bounding box center [714, 294] width 240 height 26
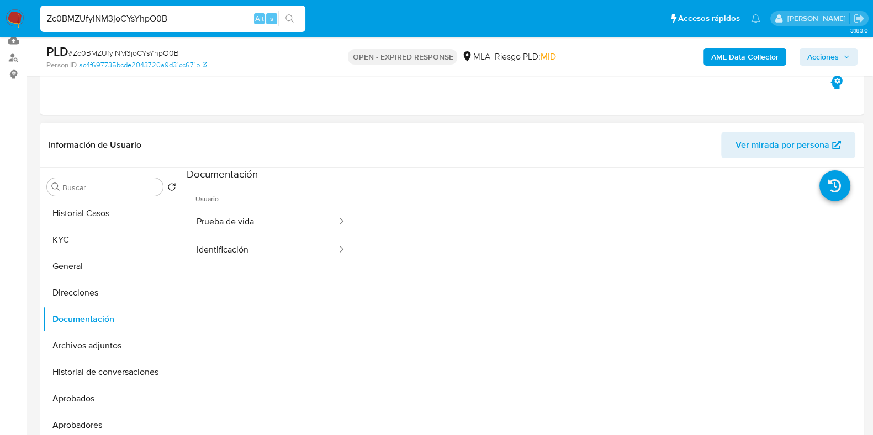
scroll to position [57, 0]
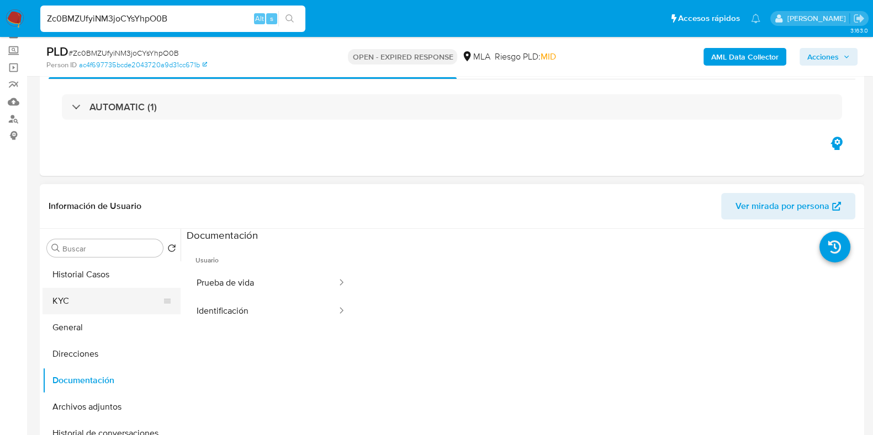
click at [63, 304] on button "KYC" at bounding box center [107, 301] width 129 height 26
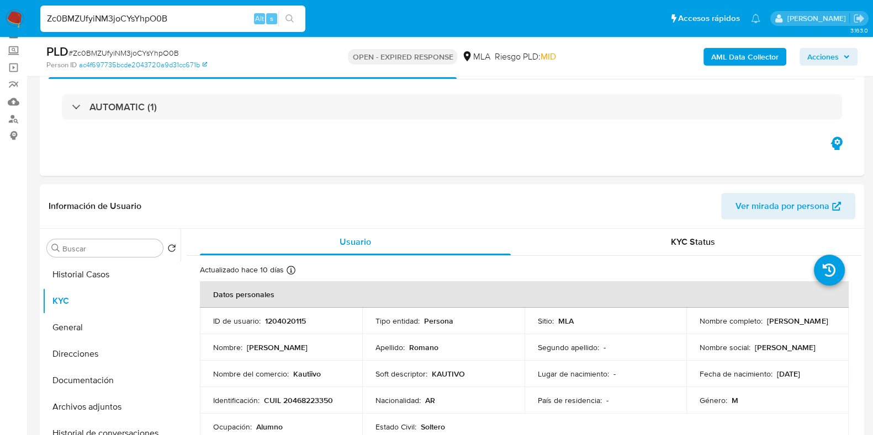
click at [172, 48] on span "# Zc0BMZUfyiNM3joCYsYhpO0B" at bounding box center [123, 52] width 110 height 11
copy span "Zc0BMZUfyiNM3joCYsYhpO0B"
click at [301, 401] on p "CUIL 20468223350" at bounding box center [298, 401] width 69 height 10
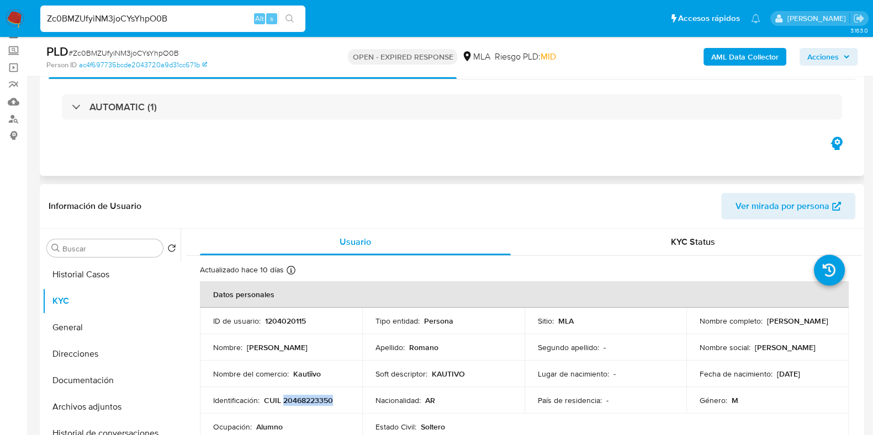
copy p "20468223350"
click at [291, 322] on p "1204020115" at bounding box center [285, 321] width 41 height 10
click at [291, 321] on p "1204020115" at bounding box center [285, 321] width 41 height 10
copy p "1204020115"
drag, startPoint x: 695, startPoint y: 327, endPoint x: 784, endPoint y: 323, distance: 88.9
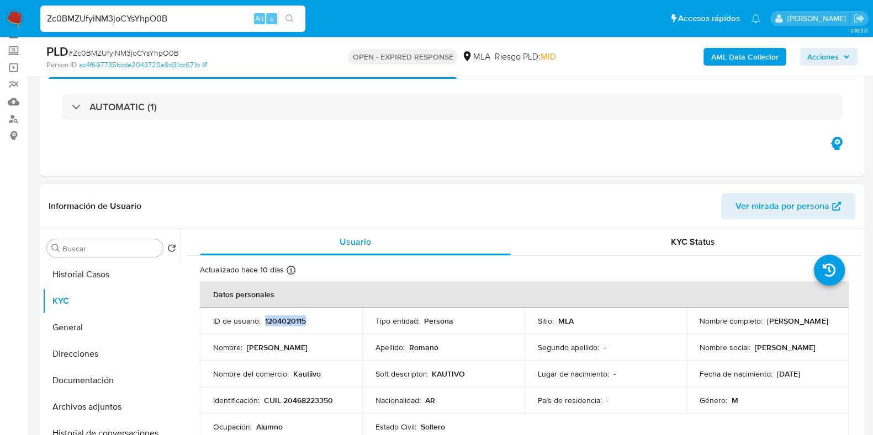
click at [782, 323] on div "Nombre completo : [PERSON_NAME]" at bounding box center [767, 321] width 136 height 10
copy p "[PERSON_NAME]"
click at [301, 377] on p "Kautiivo" at bounding box center [307, 374] width 28 height 10
copy p "Kautiivo"
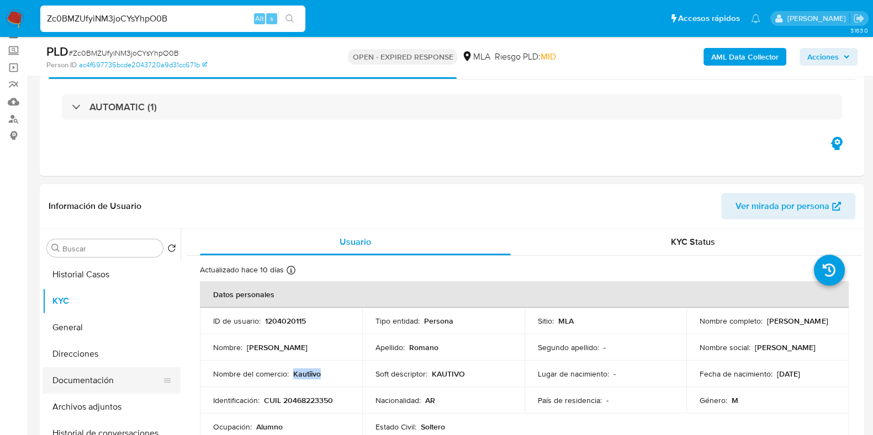
click at [102, 378] on button "Documentación" at bounding box center [107, 381] width 129 height 26
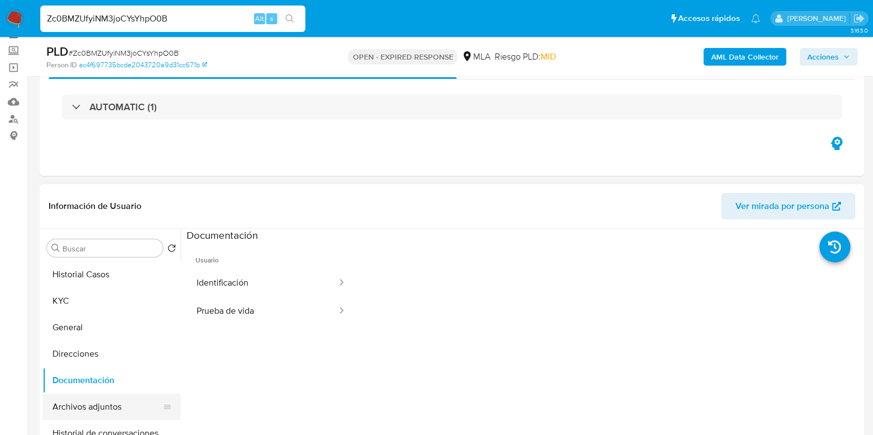
click at [123, 399] on button "Archivos adjuntos" at bounding box center [107, 407] width 129 height 26
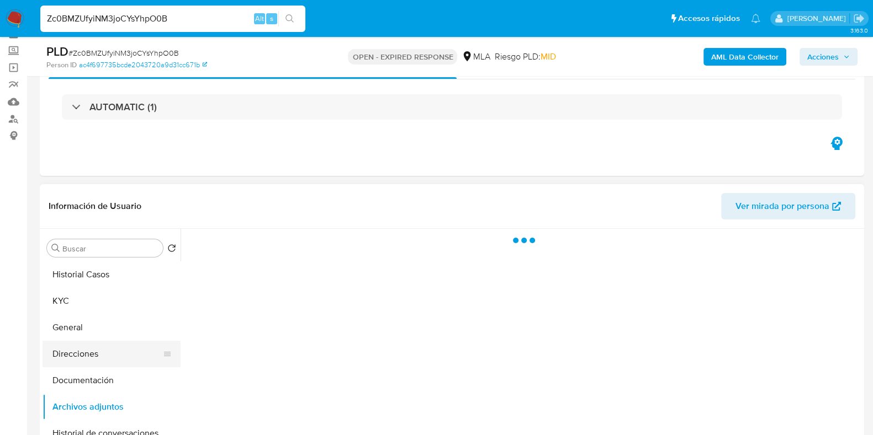
click at [108, 353] on button "Direcciones" at bounding box center [107, 354] width 129 height 26
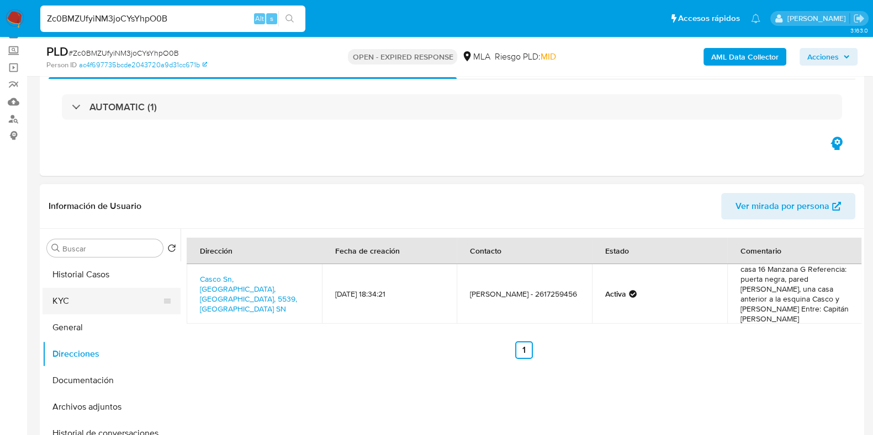
click at [81, 299] on button "KYC" at bounding box center [107, 301] width 129 height 26
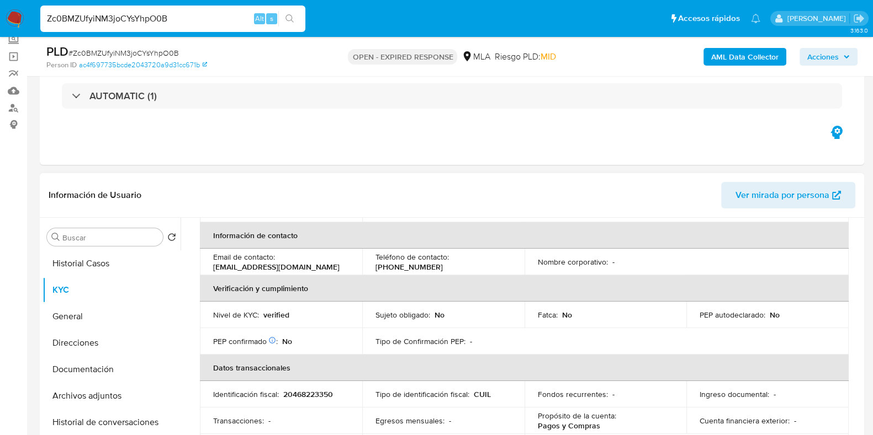
scroll to position [119, 0]
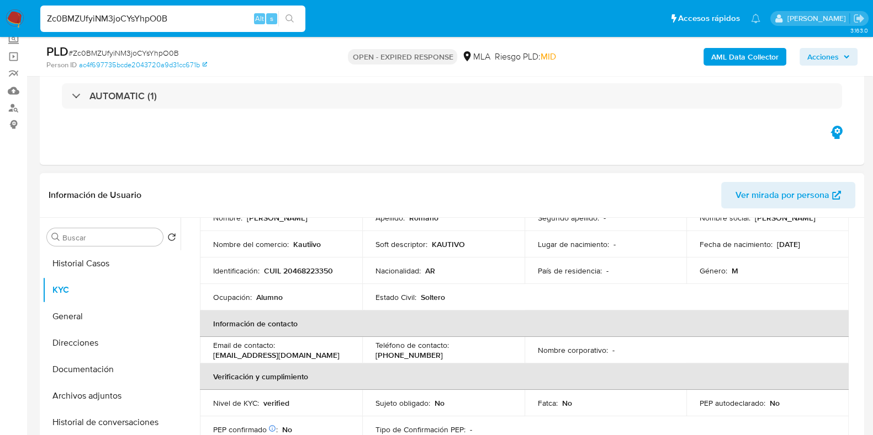
click at [310, 262] on td "Identificación : CUIL 20468223350" at bounding box center [281, 271] width 162 height 26
click at [312, 269] on p "CUIL 20468223350" at bounding box center [298, 271] width 69 height 10
copy p "20468223350"
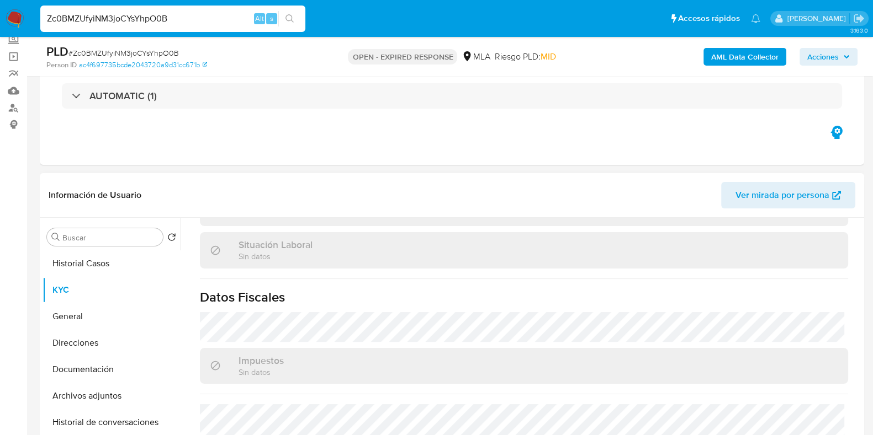
scroll to position [602, 0]
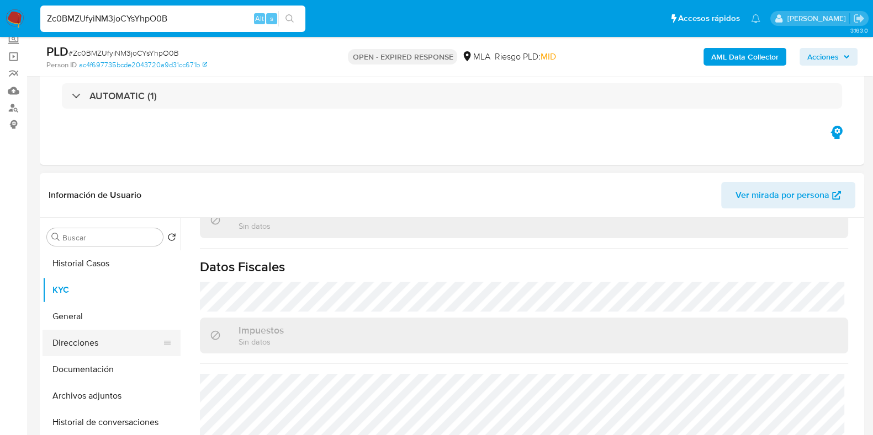
click at [95, 341] on button "Direcciones" at bounding box center [107, 343] width 129 height 26
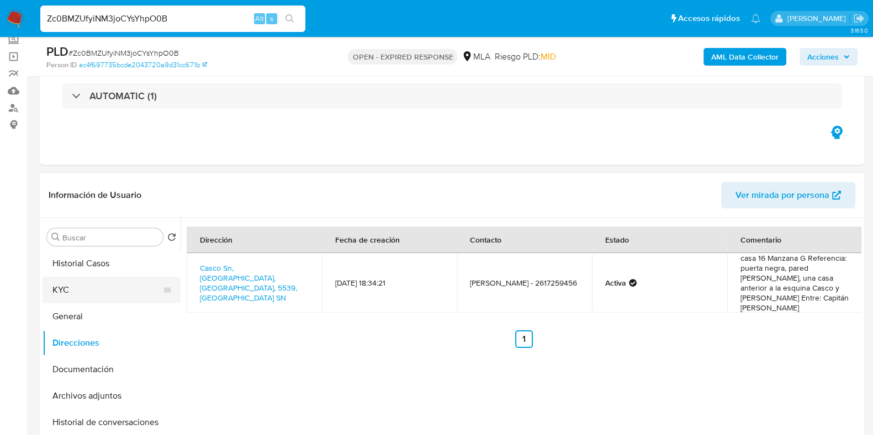
click at [102, 281] on button "KYC" at bounding box center [107, 290] width 129 height 26
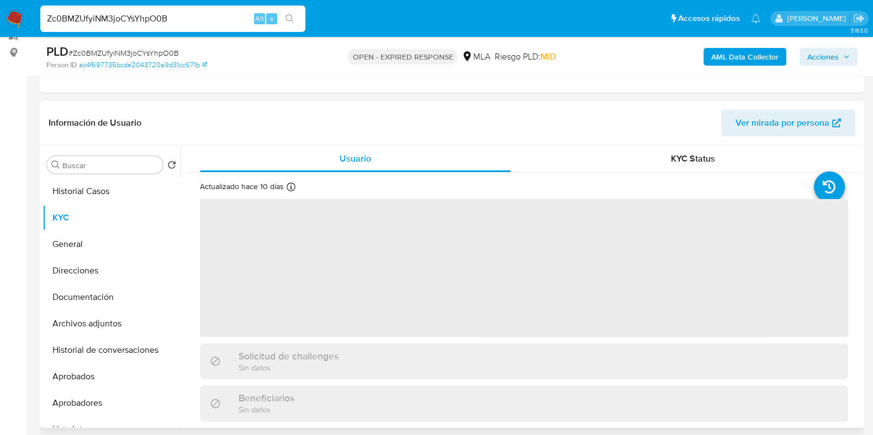
scroll to position [207, 0]
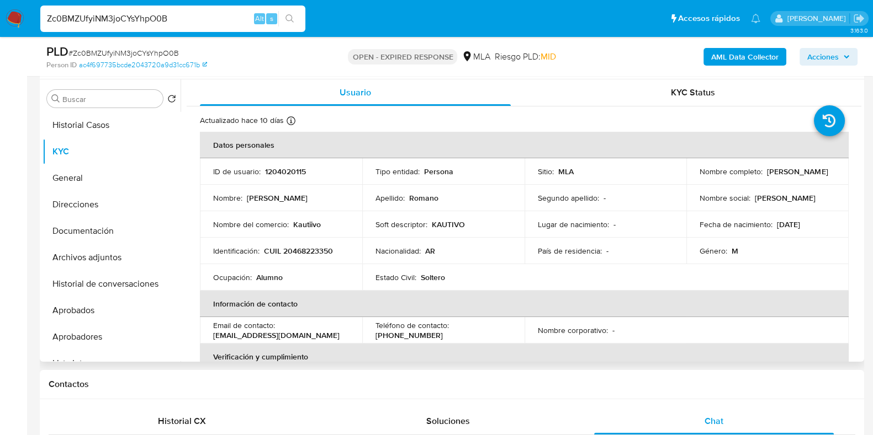
click at [310, 257] on td "Identificación : CUIL 20468223350" at bounding box center [281, 251] width 162 height 26
click at [307, 252] on p "CUIL 20468223350" at bounding box center [298, 251] width 69 height 10
copy p "20468223350"
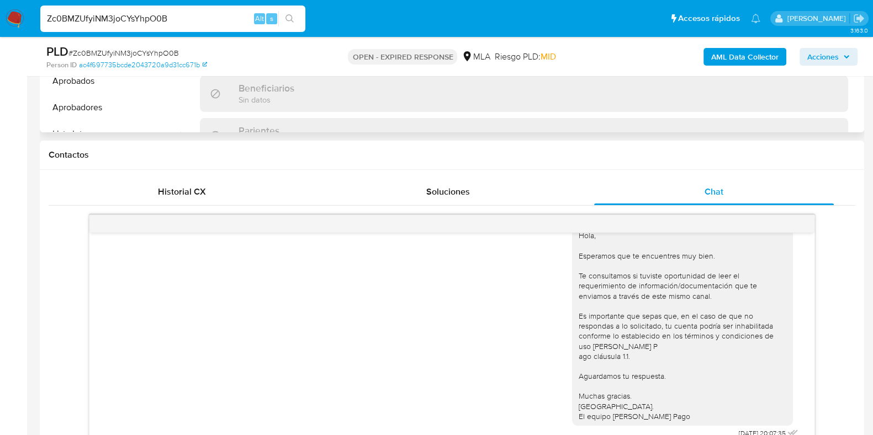
scroll to position [345, 0]
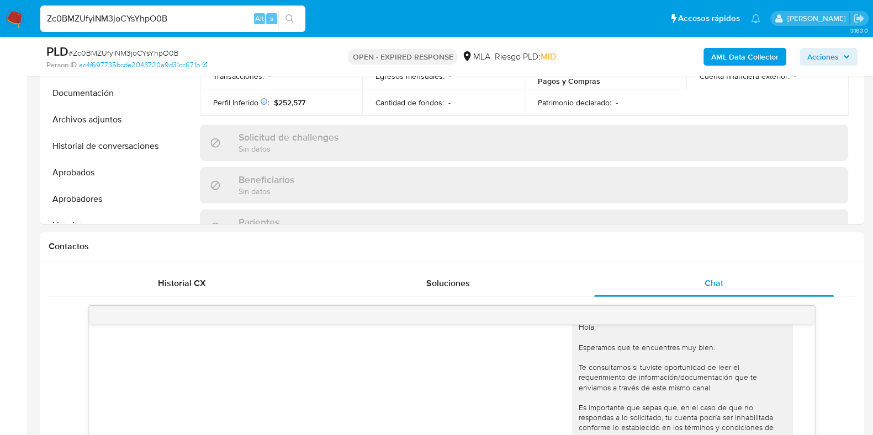
click at [135, 51] on span "# Zc0BMZUfyiNM3joCYsYhpO0B" at bounding box center [123, 52] width 110 height 11
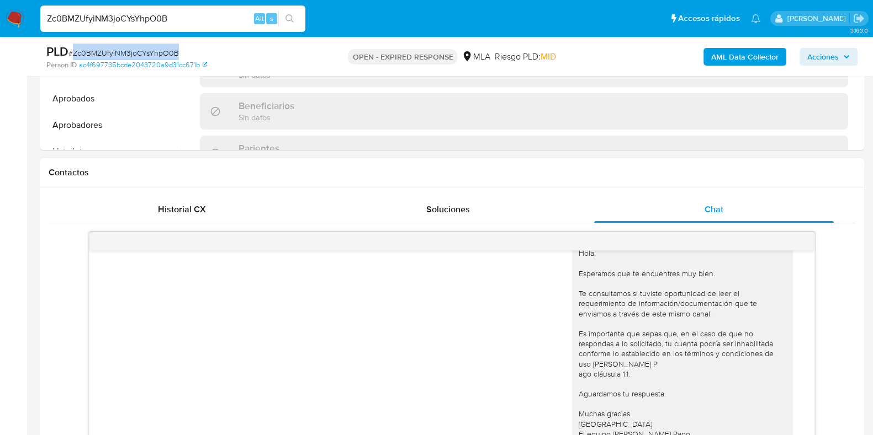
scroll to position [551, 0]
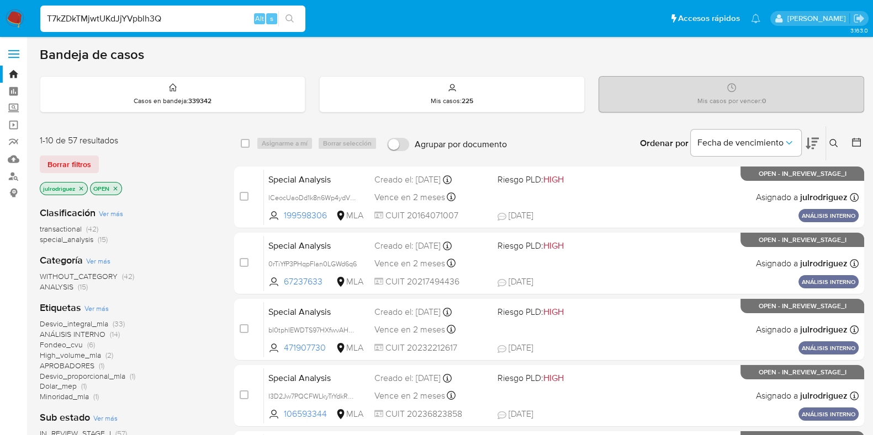
type input "T7kZDkTMjwtUKdJjYVpblh3Q"
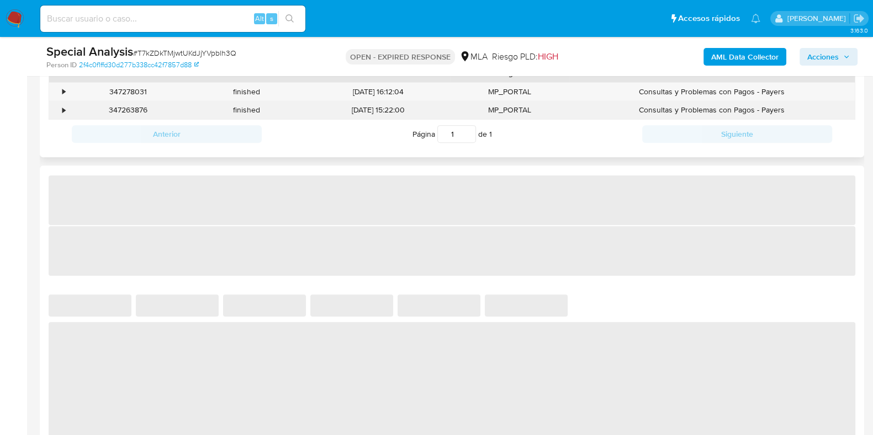
scroll to position [482, 0]
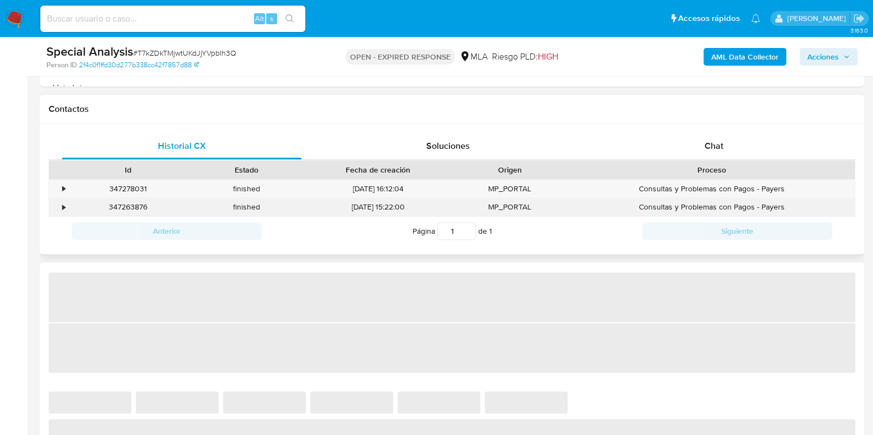
select select "10"
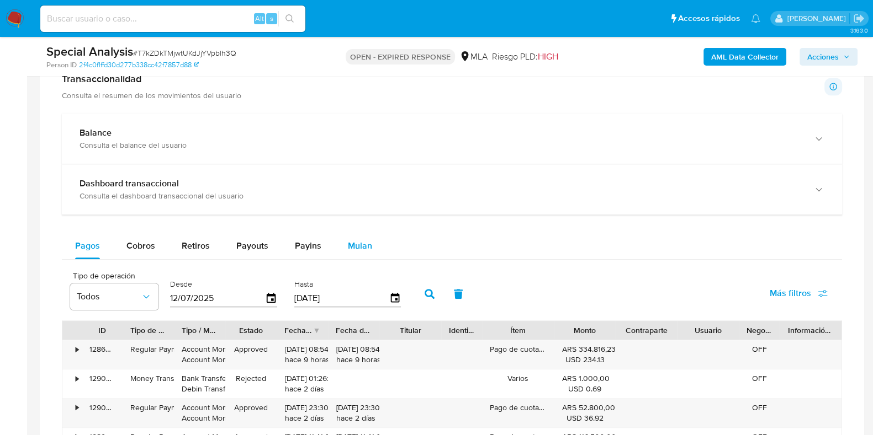
click at [369, 241] on button "Mulan" at bounding box center [359, 246] width 51 height 26
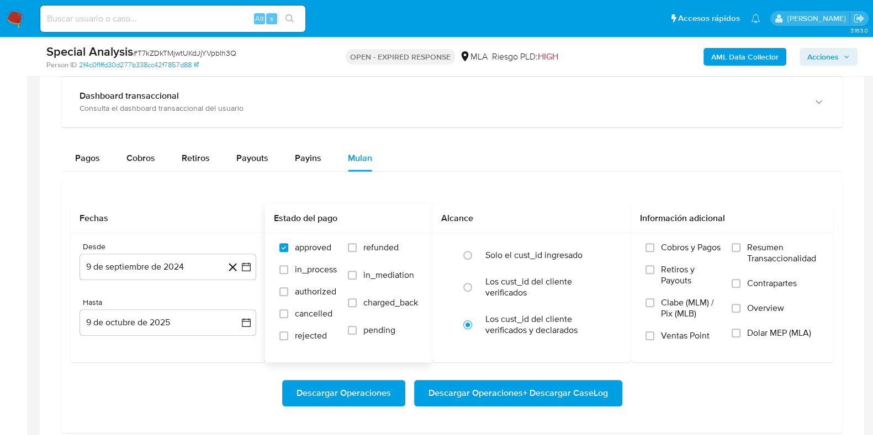
scroll to position [828, 0]
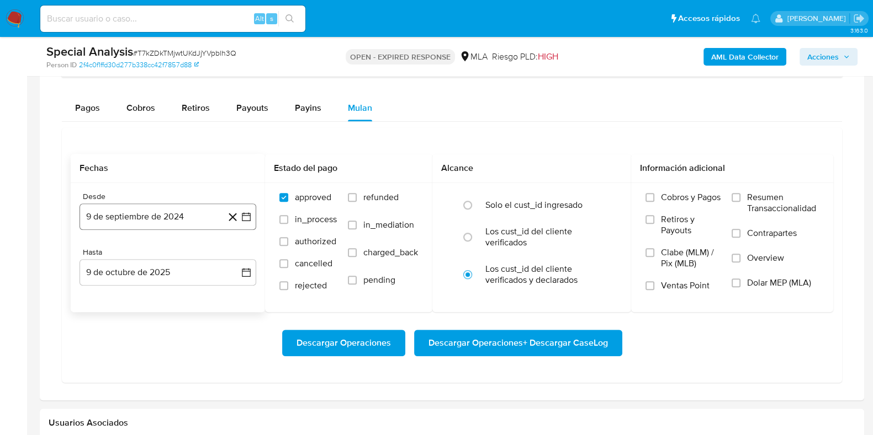
click at [168, 214] on button "9 de septiembre de 2024" at bounding box center [167, 217] width 177 height 26
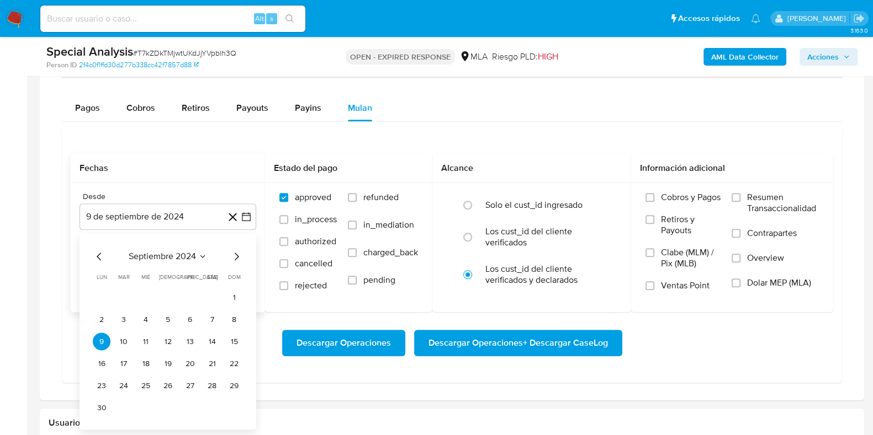
click at [149, 253] on span "septiembre 2024" at bounding box center [162, 256] width 67 height 11
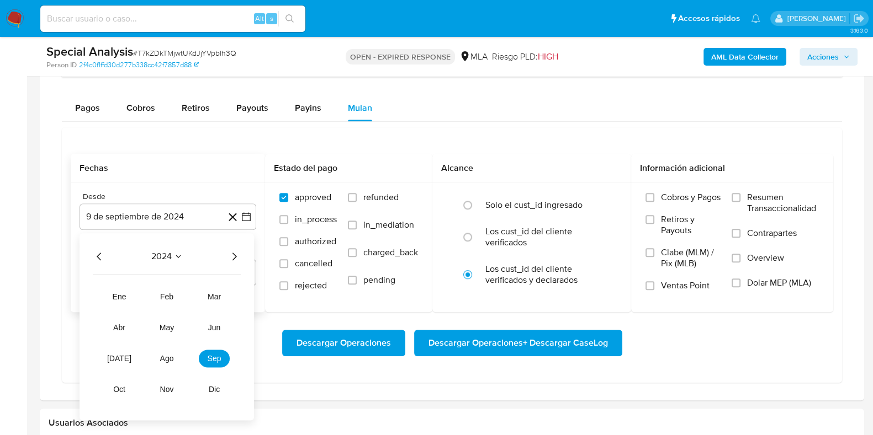
click at [231, 254] on icon "Año siguiente" at bounding box center [233, 256] width 13 height 13
click at [163, 320] on button "may" at bounding box center [166, 328] width 31 height 18
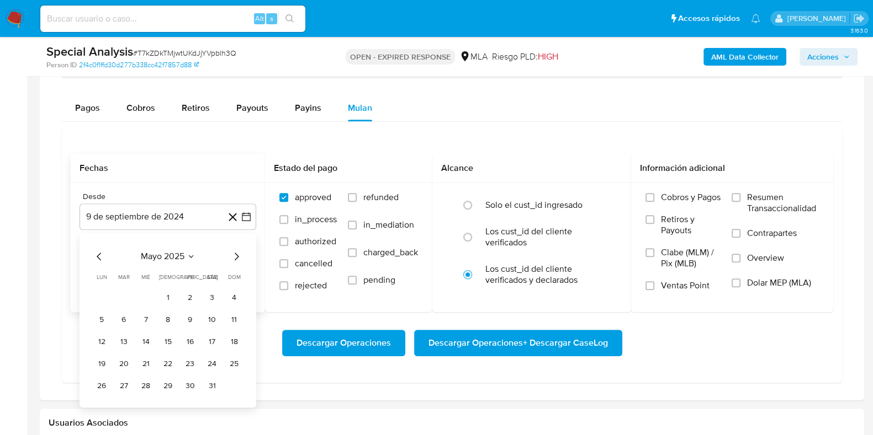
click at [169, 299] on button "1" at bounding box center [168, 298] width 18 height 18
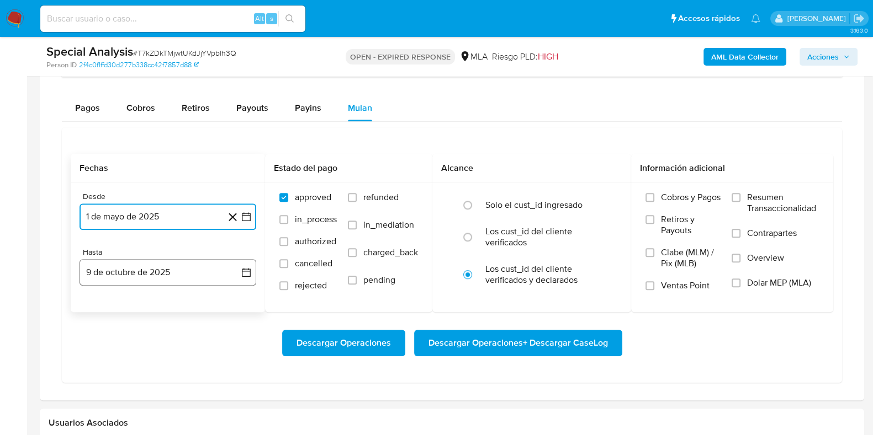
click at [157, 272] on button "9 de octubre de 2025" at bounding box center [167, 272] width 177 height 26
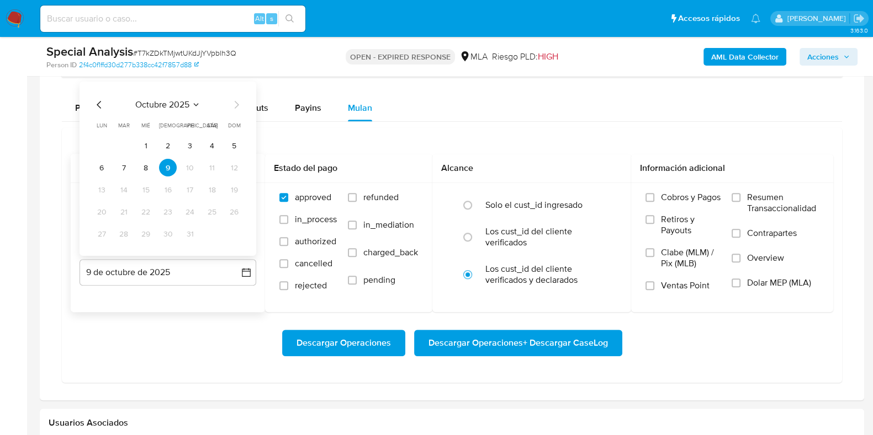
click at [99, 109] on icon "Mes anterior" at bounding box center [99, 104] width 13 height 13
click at [98, 108] on icon "Mes anterior" at bounding box center [99, 104] width 13 height 13
click at [236, 235] on button "31" at bounding box center [234, 234] width 18 height 18
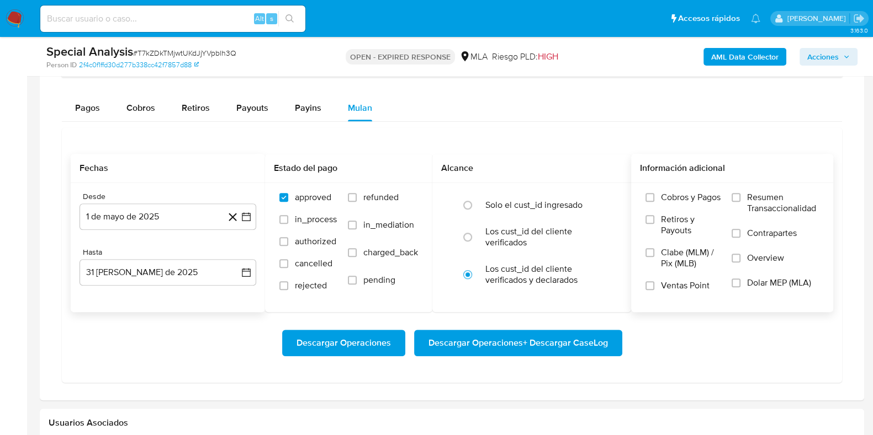
click at [770, 281] on span "Dolar MEP (MLA)" at bounding box center [779, 283] width 64 height 11
click at [740, 281] on input "Dolar MEP (MLA)" at bounding box center [735, 283] width 9 height 9
click at [543, 336] on span "Descargar Operaciones + Descargar CaseLog" at bounding box center [517, 343] width 179 height 24
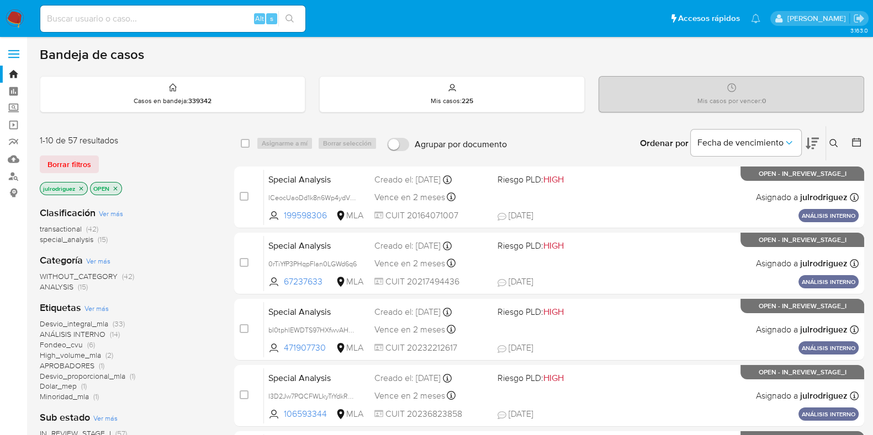
click at [162, 27] on div "Alt s" at bounding box center [172, 19] width 265 height 26
click at [161, 18] on input at bounding box center [172, 19] width 265 height 14
paste input "qoF2AFLsEStuXzBC9C695nvI"
type input "qoF2AFLsEStuXzBC9C695nvI"
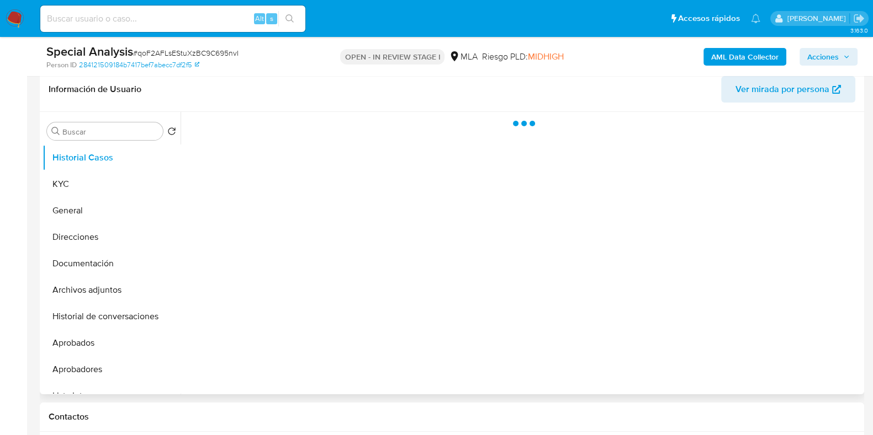
scroll to position [345, 0]
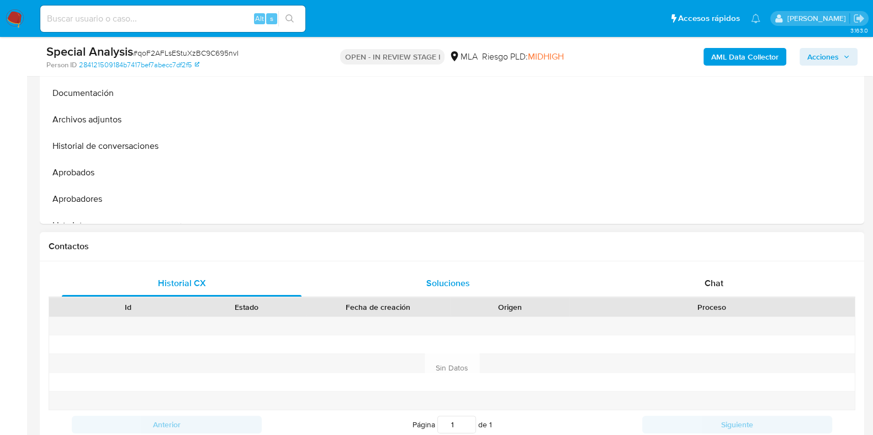
select select "10"
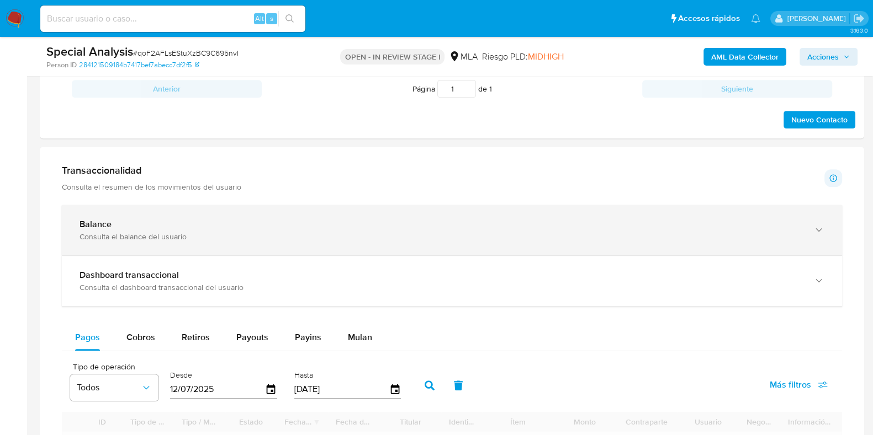
scroll to position [690, 0]
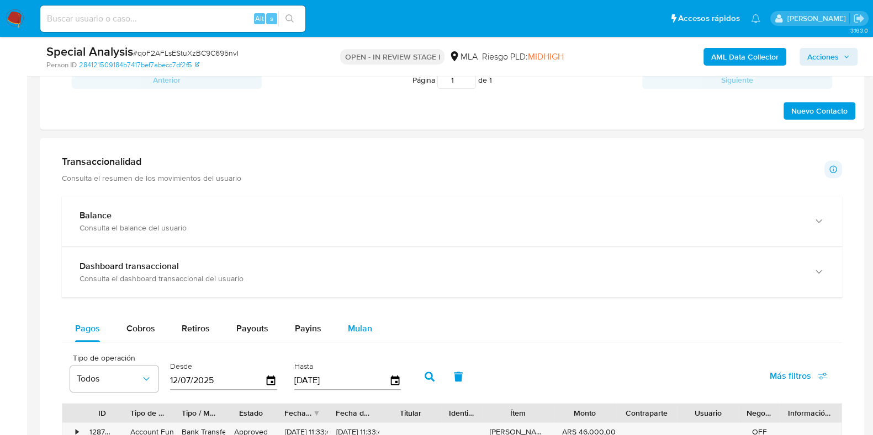
click at [365, 322] on span "Mulan" at bounding box center [360, 328] width 24 height 13
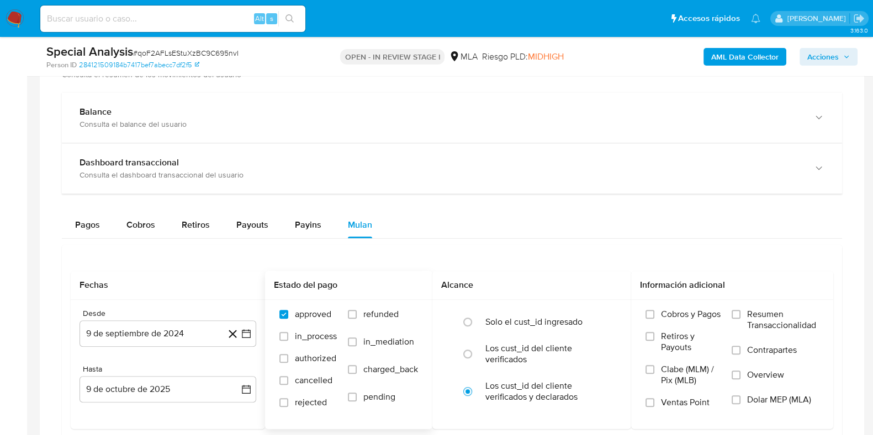
scroll to position [896, 0]
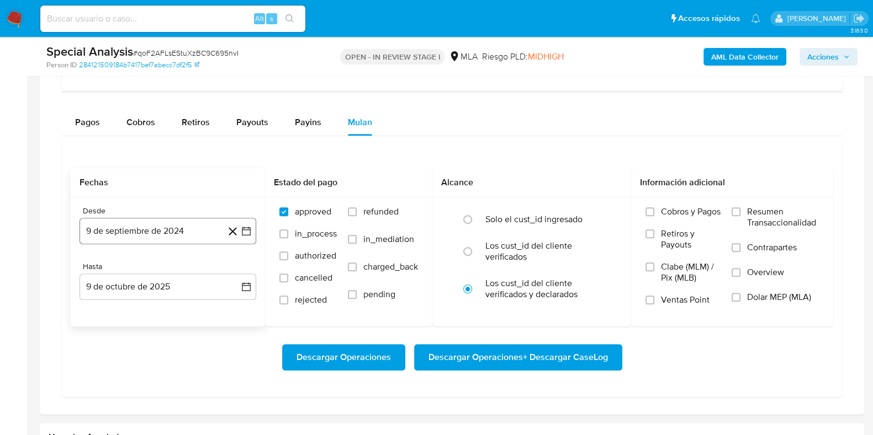
click at [167, 229] on button "9 de septiembre de 2024" at bounding box center [167, 231] width 177 height 26
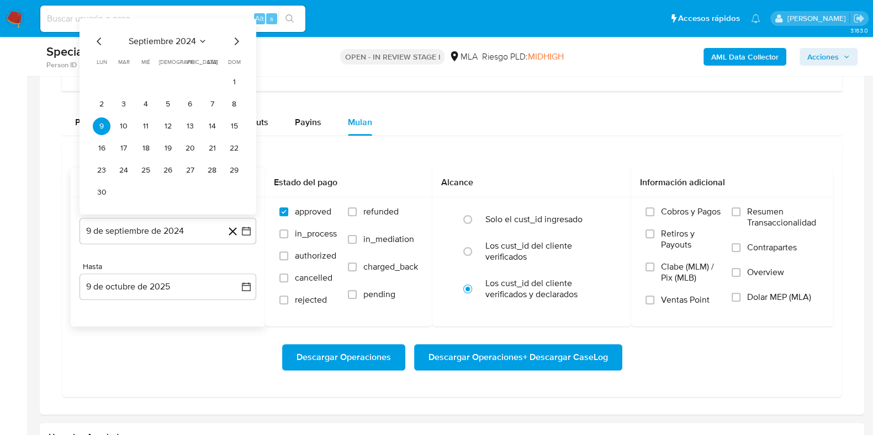
click at [158, 41] on span "septiembre 2024" at bounding box center [162, 41] width 67 height 11
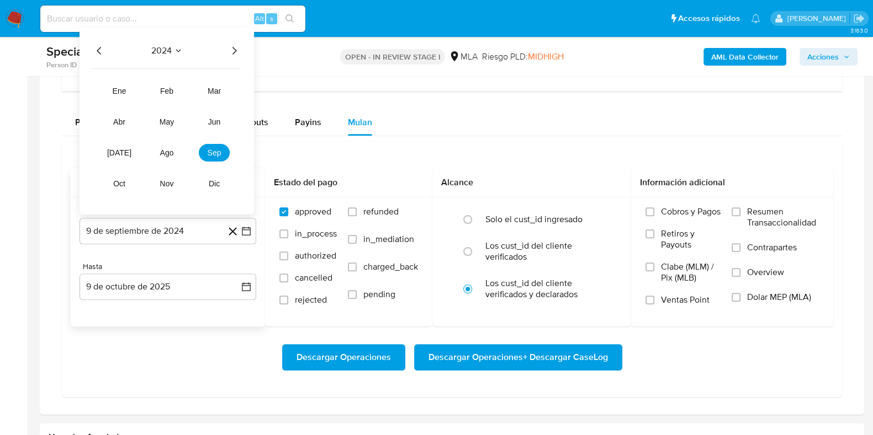
click at [232, 49] on icon "Año siguiente" at bounding box center [233, 50] width 13 height 13
click at [169, 118] on span "may" at bounding box center [167, 122] width 14 height 9
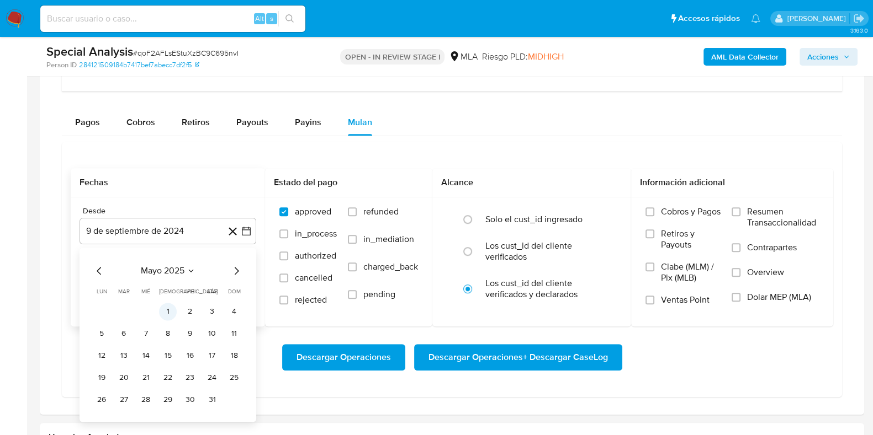
click at [166, 306] on button "1" at bounding box center [168, 312] width 18 height 18
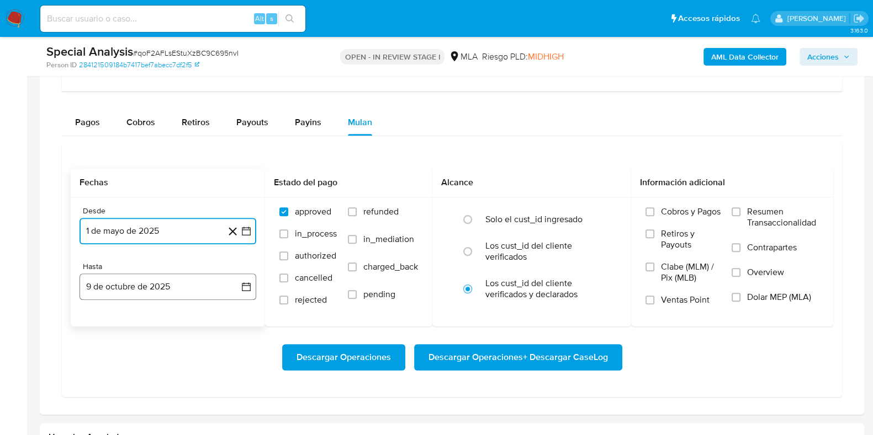
click at [141, 279] on button "9 de octubre de 2025" at bounding box center [167, 287] width 177 height 26
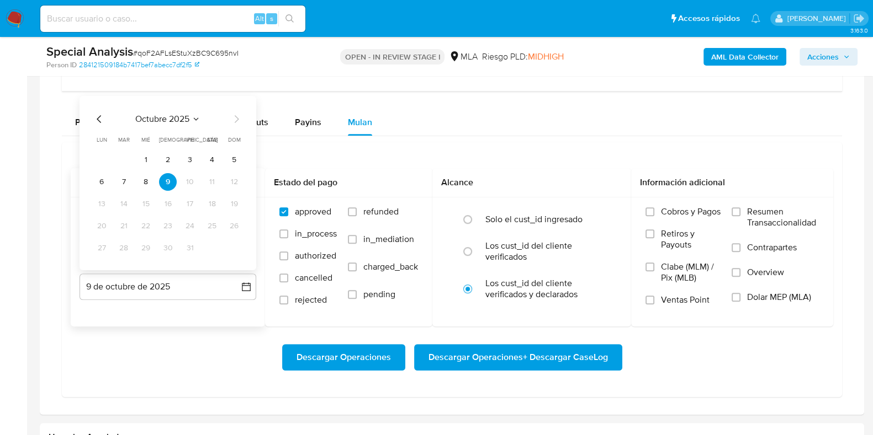
click at [97, 114] on icon "Mes anterior" at bounding box center [99, 119] width 13 height 13
drag, startPoint x: 97, startPoint y: 114, endPoint x: 103, endPoint y: 124, distance: 11.9
click at [97, 115] on icon "Mes anterior" at bounding box center [99, 119] width 13 height 13
click at [236, 246] on button "31" at bounding box center [234, 249] width 18 height 18
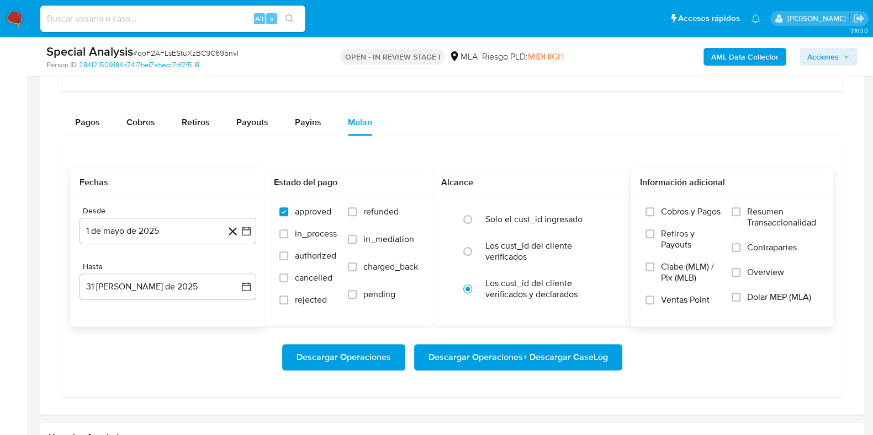
click at [758, 295] on span "Dolar MEP (MLA)" at bounding box center [779, 297] width 64 height 11
click at [740, 295] on input "Dolar MEP (MLA)" at bounding box center [735, 297] width 9 height 9
click at [515, 346] on span "Descargar Operaciones + Descargar CaseLog" at bounding box center [517, 358] width 179 height 24
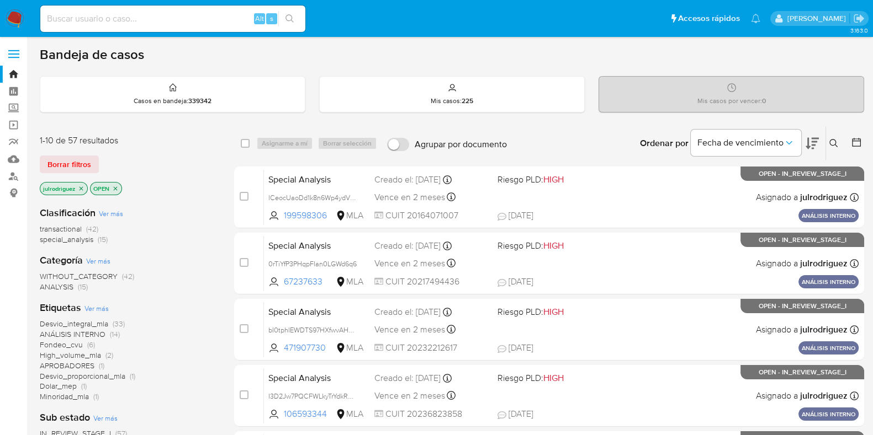
click at [835, 139] on icon at bounding box center [833, 143] width 9 height 9
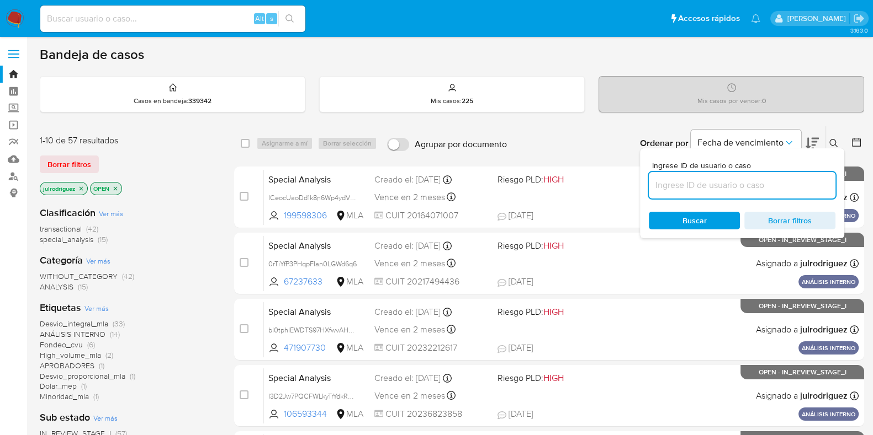
drag, startPoint x: 731, startPoint y: 185, endPoint x: 720, endPoint y: 191, distance: 12.1
click at [731, 185] on input at bounding box center [742, 185] width 187 height 14
type input "Zc0BMZUfyiNM3joCYsYhpO0B"
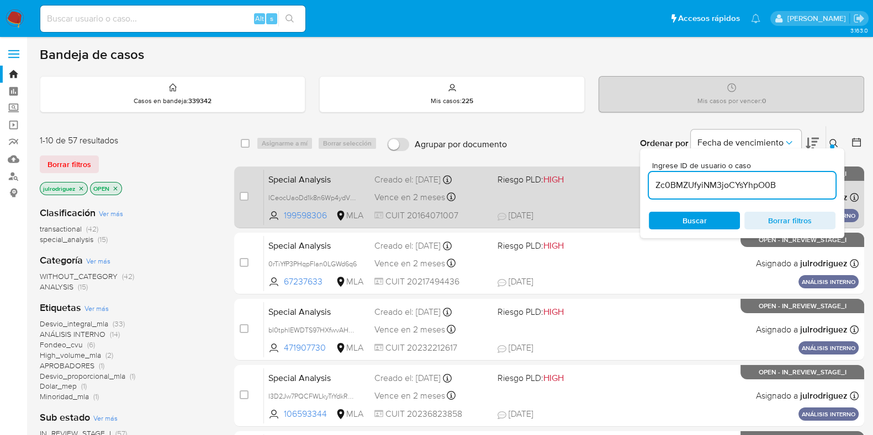
drag, startPoint x: 681, startPoint y: 214, endPoint x: 599, endPoint y: 200, distance: 82.8
click at [681, 214] on span "Buscar" at bounding box center [694, 220] width 76 height 15
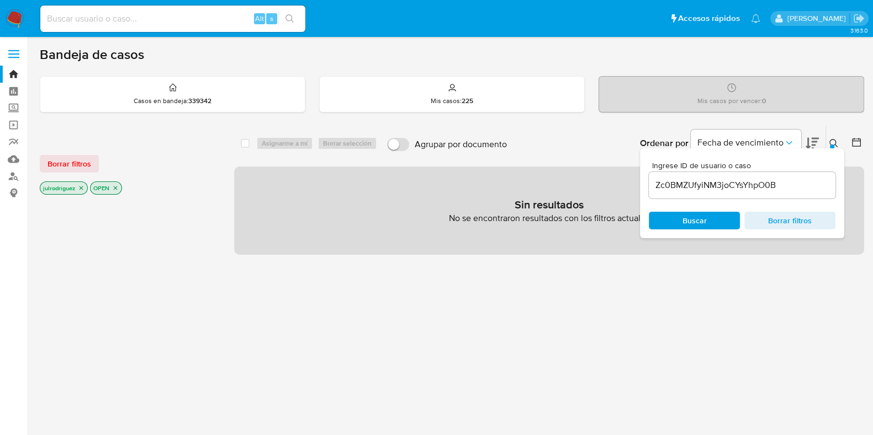
click at [116, 187] on icon "close-filter" at bounding box center [115, 188] width 7 height 7
click at [83, 188] on icon "close-filter" at bounding box center [81, 188] width 7 height 7
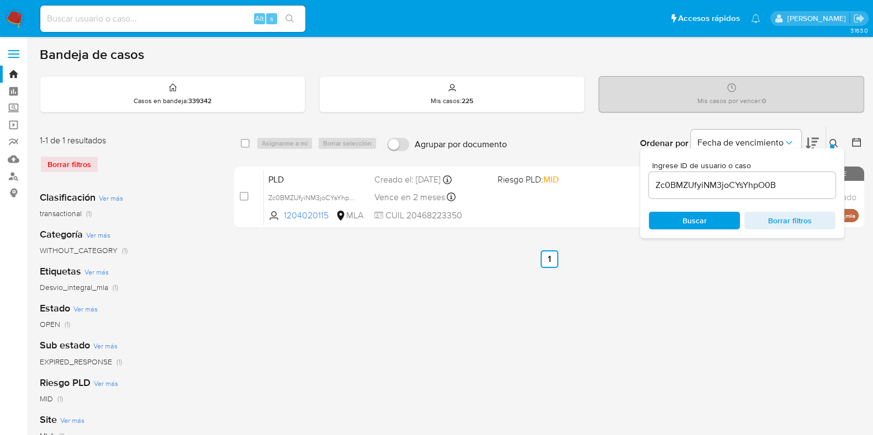
click at [245, 147] on input "checkbox" at bounding box center [245, 143] width 9 height 9
checkbox input "true"
click at [276, 143] on span "Asignarme a mí" at bounding box center [285, 143] width 46 height 11
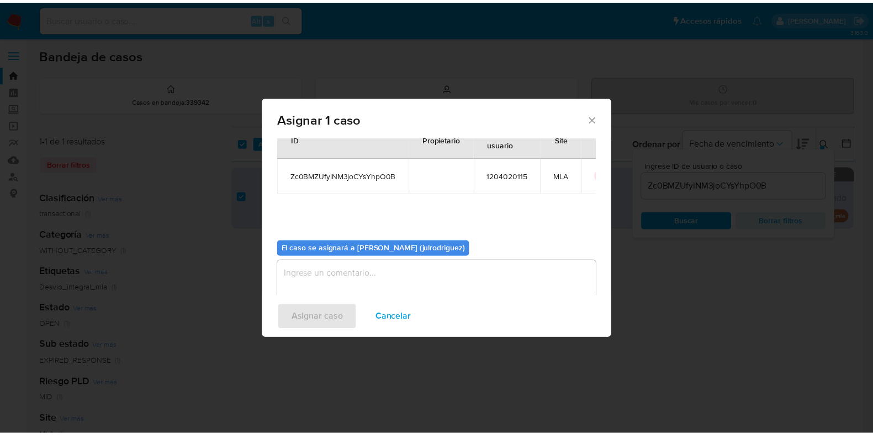
scroll to position [57, 0]
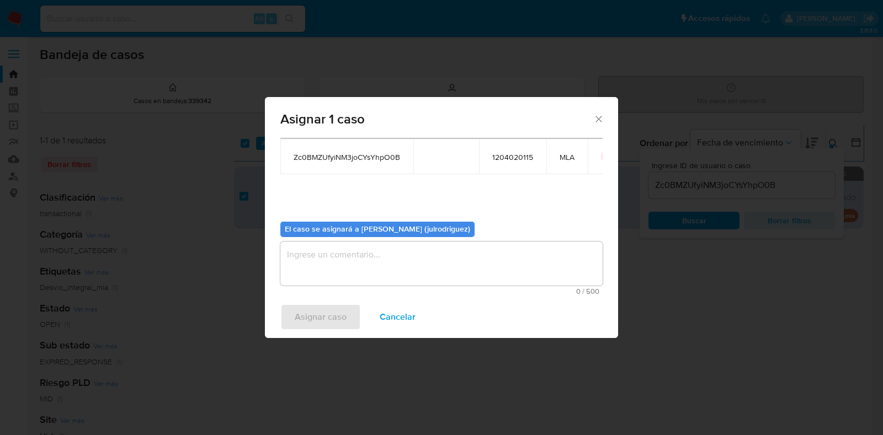
click at [404, 270] on textarea "assign-modal" at bounding box center [441, 264] width 322 height 44
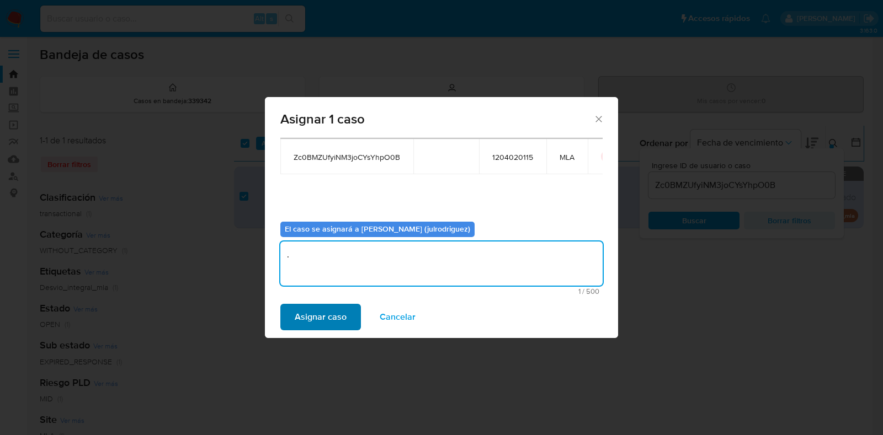
type textarea "."
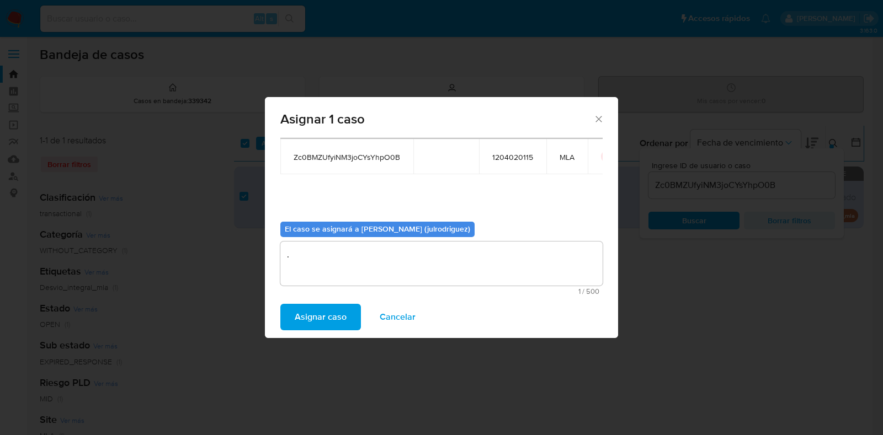
click at [337, 312] on span "Asignar caso" at bounding box center [321, 317] width 52 height 24
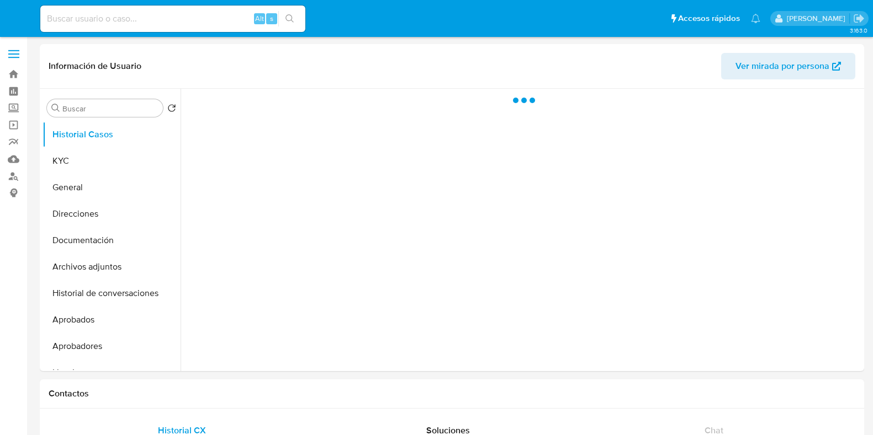
select select "10"
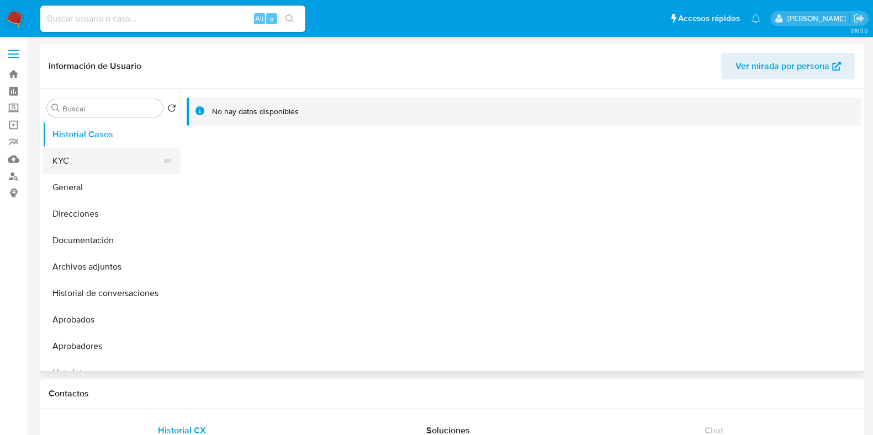
click at [109, 158] on button "KYC" at bounding box center [107, 161] width 129 height 26
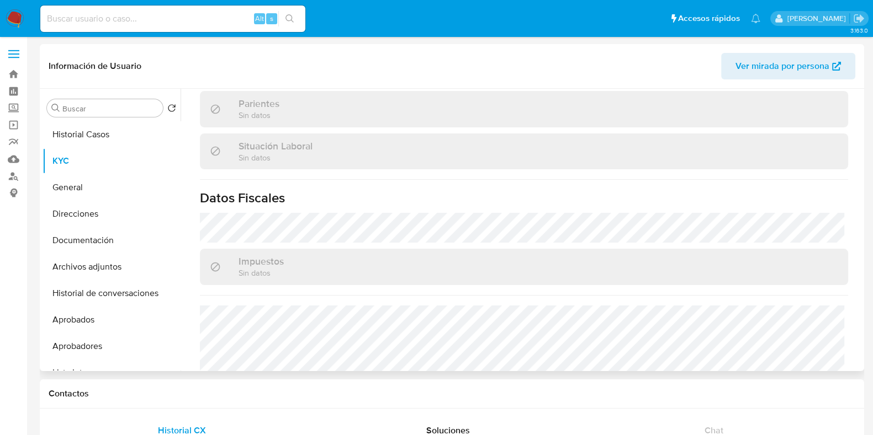
scroll to position [591, 0]
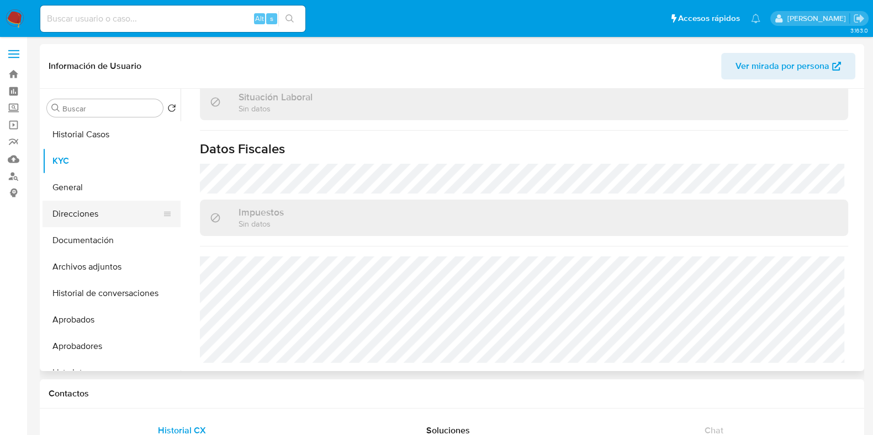
click at [110, 216] on button "Direcciones" at bounding box center [107, 214] width 129 height 26
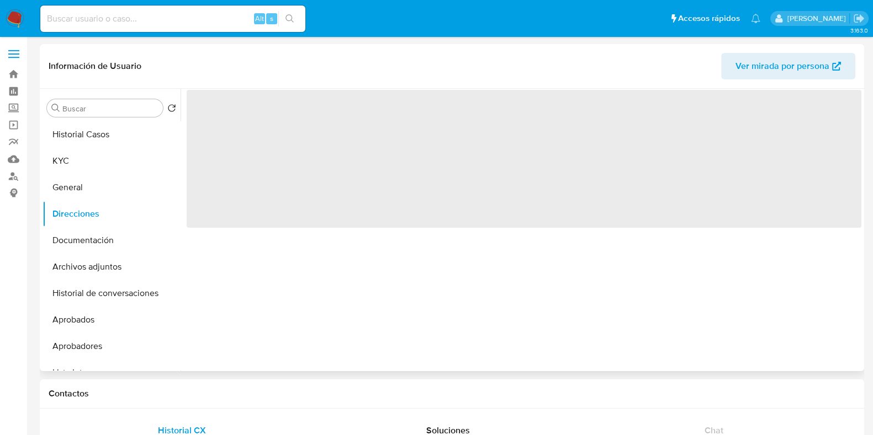
scroll to position [0, 0]
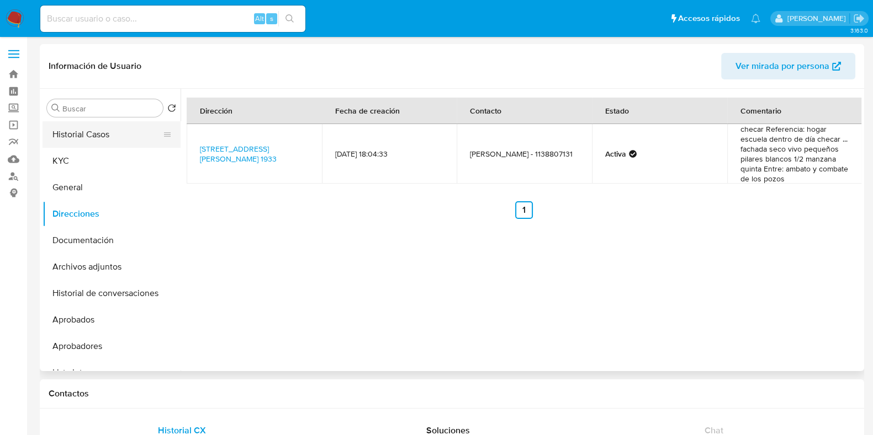
click at [108, 131] on button "Historial Casos" at bounding box center [107, 134] width 129 height 26
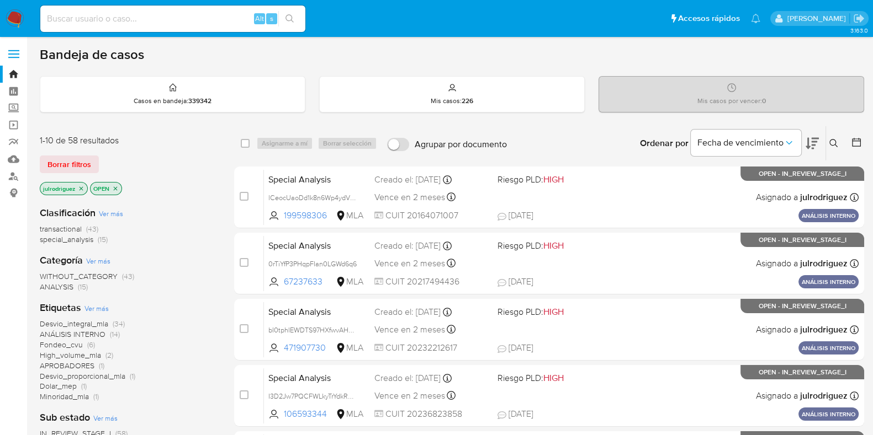
click at [830, 139] on icon at bounding box center [833, 143] width 9 height 9
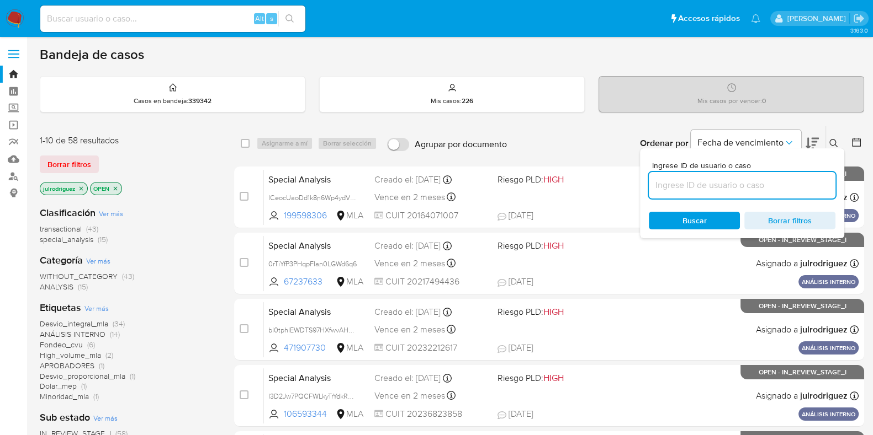
click at [761, 182] on input at bounding box center [742, 185] width 187 height 14
type input "Zc0BMZUfyiNM3joCYsYhpO0B"
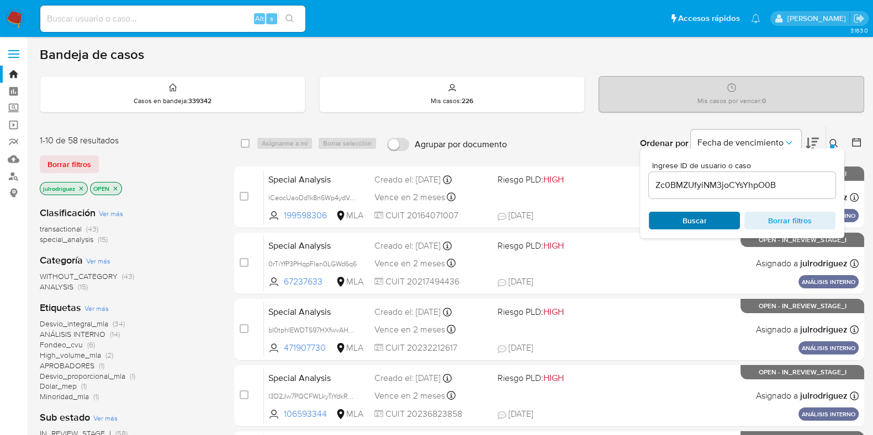
click at [682, 218] on span "Buscar" at bounding box center [694, 220] width 76 height 15
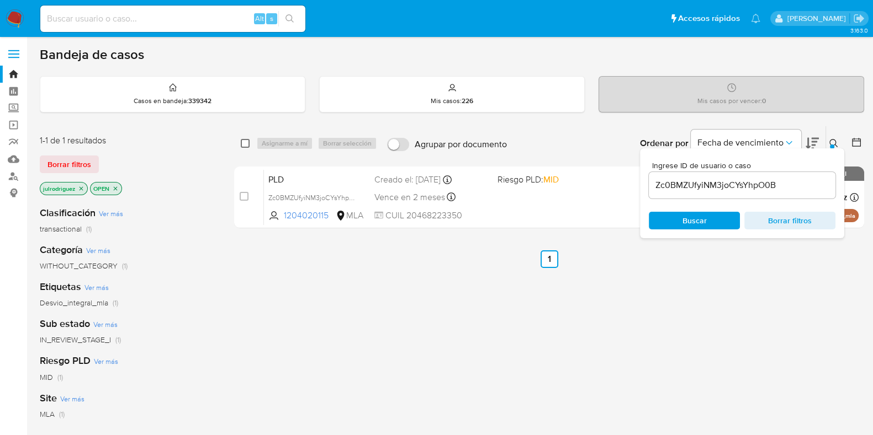
click at [243, 142] on input "checkbox" at bounding box center [245, 143] width 9 height 9
checkbox input "true"
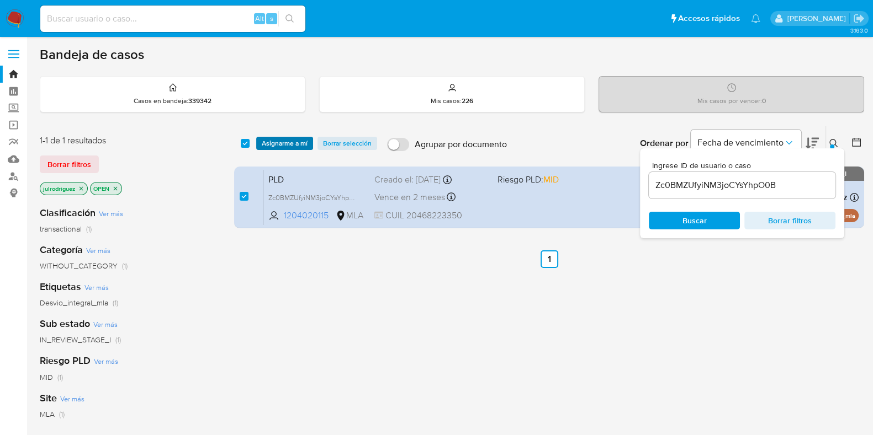
click at [273, 140] on span "Asignarme a mí" at bounding box center [285, 143] width 46 height 11
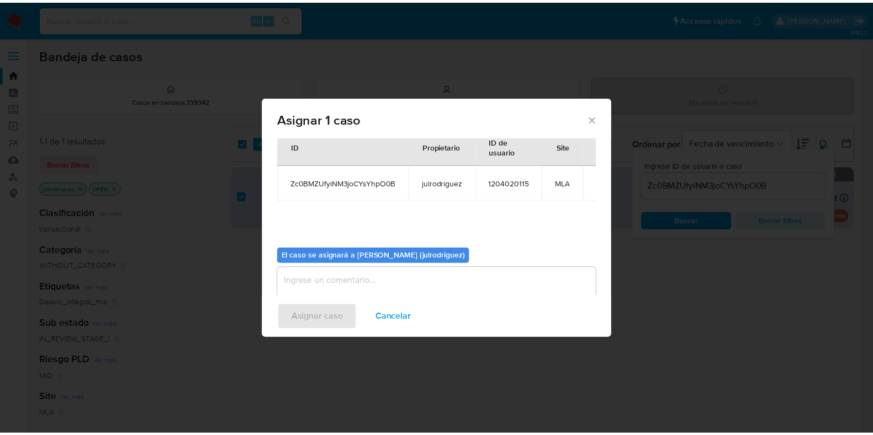
scroll to position [57, 0]
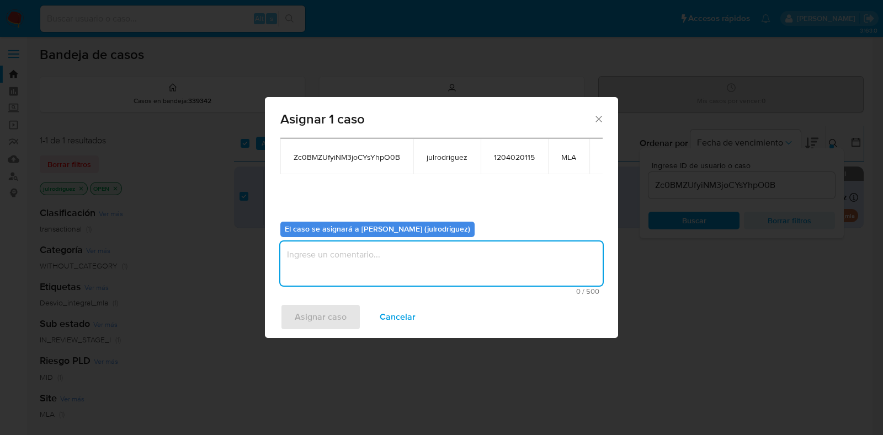
click at [408, 263] on textarea "assign-modal" at bounding box center [441, 264] width 322 height 44
type textarea "."
click at [337, 319] on span "Asignar caso" at bounding box center [321, 317] width 52 height 24
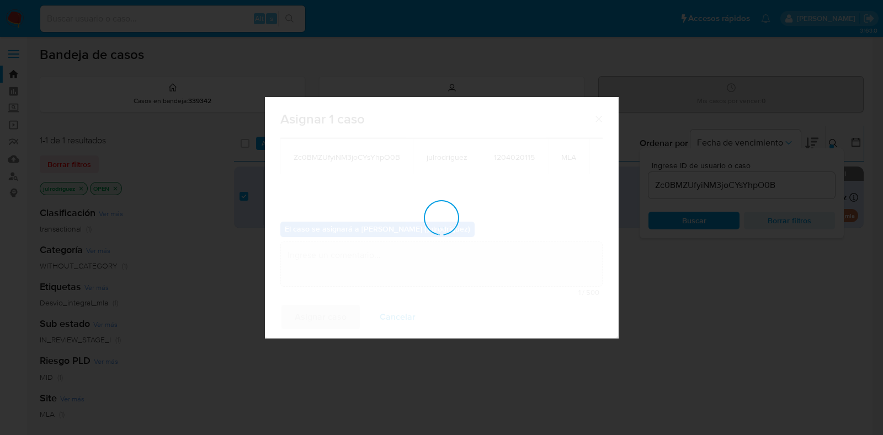
checkbox input "false"
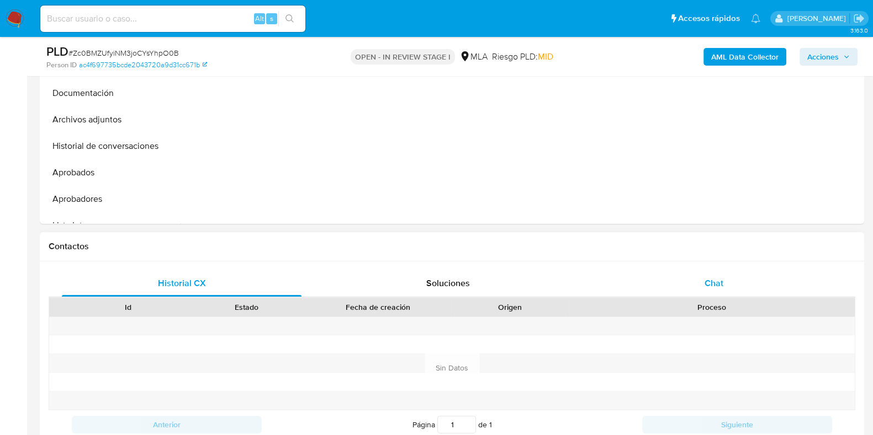
click at [713, 290] on div "Chat" at bounding box center [714, 283] width 240 height 26
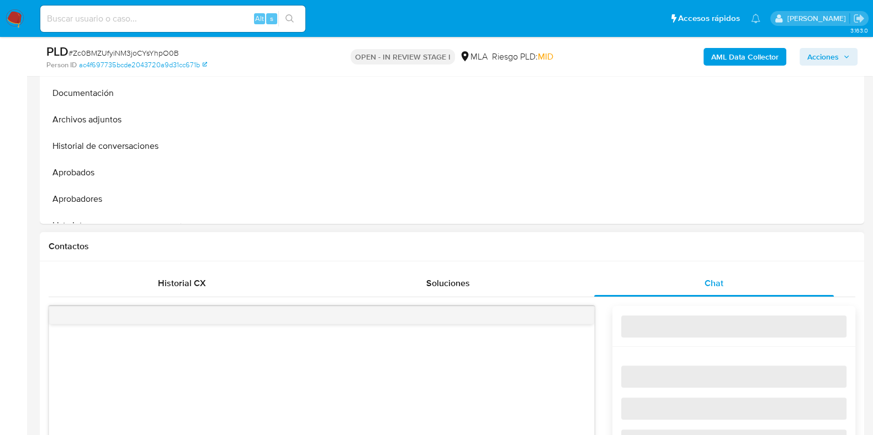
select select "10"
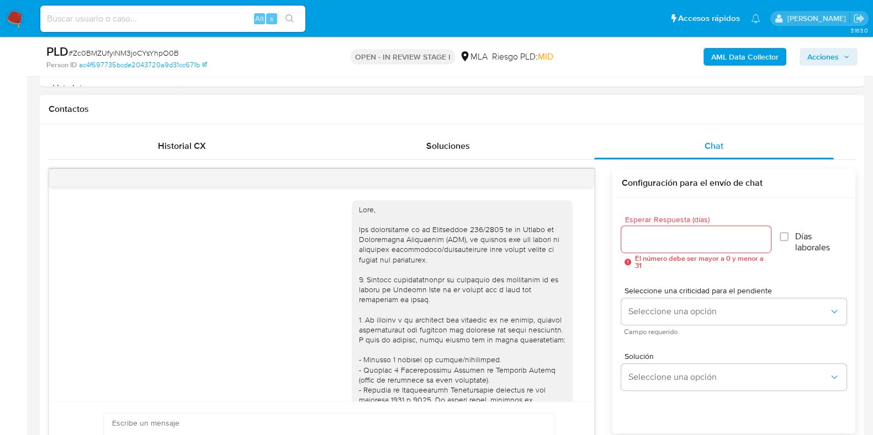
scroll to position [653, 0]
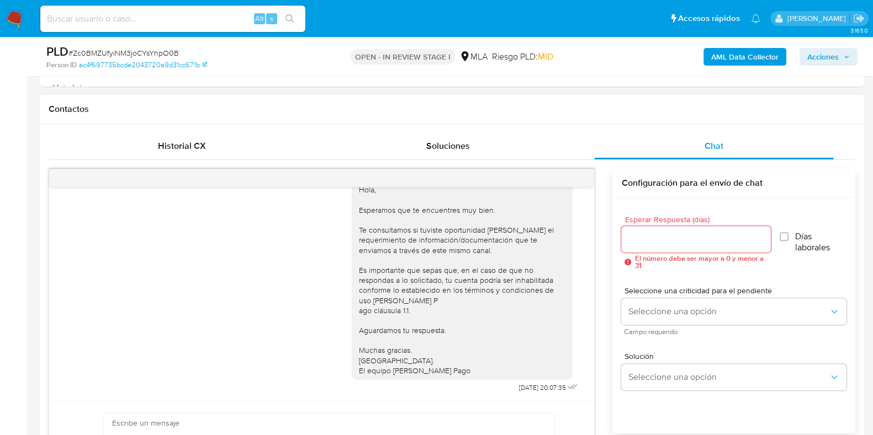
click at [665, 238] on input "Esperar Respuesta (días)" at bounding box center [695, 239] width 149 height 14
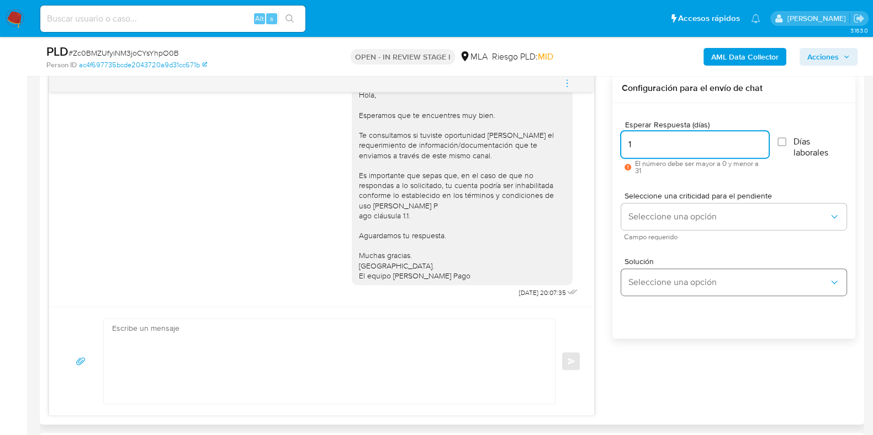
scroll to position [621, 0]
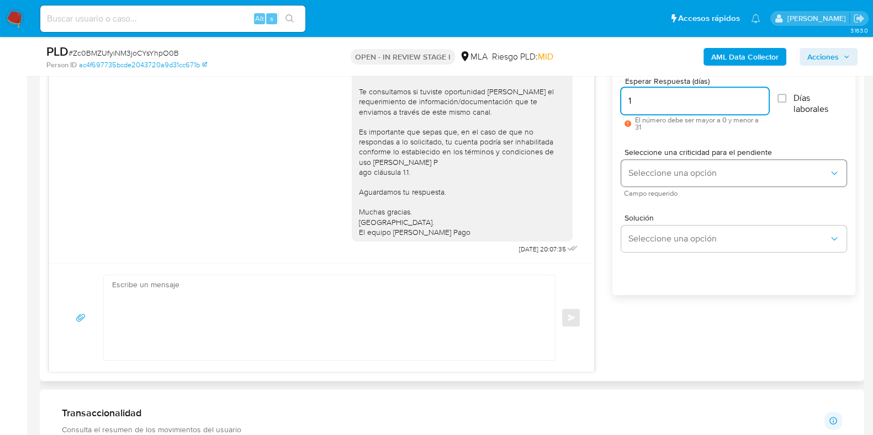
type input "1"
click at [665, 173] on span "Seleccione una opción" at bounding box center [728, 173] width 201 height 11
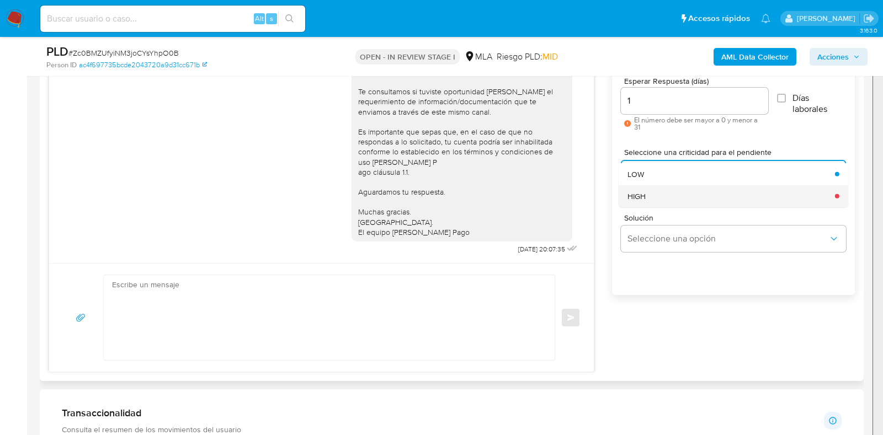
click at [646, 199] on div "HIGH" at bounding box center [728, 196] width 201 height 22
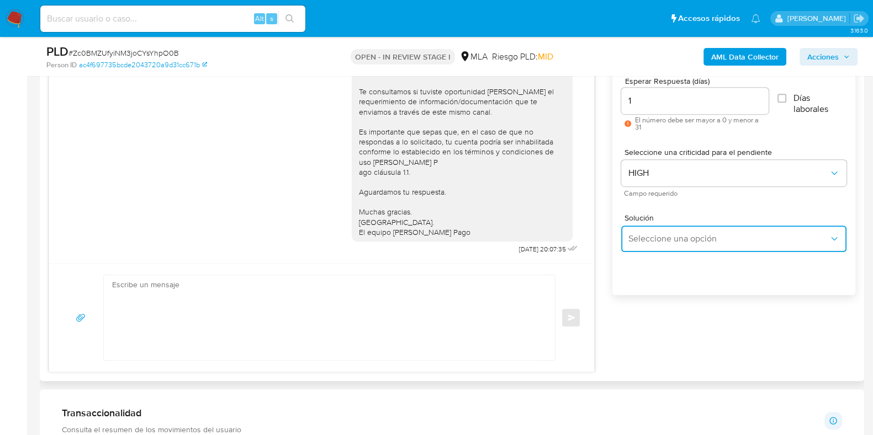
click at [668, 245] on button "Seleccione una opción" at bounding box center [733, 239] width 225 height 26
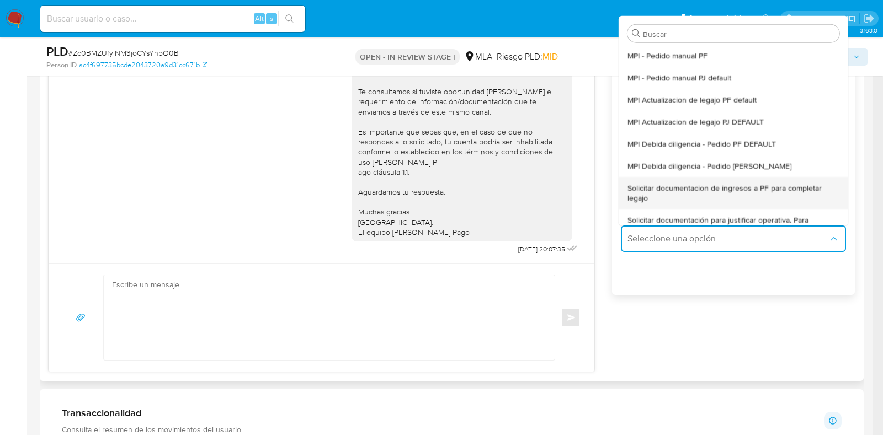
click at [718, 193] on span "Solicitar documentacion de ingresos a PF para completar legajo" at bounding box center [730, 193] width 205 height 20
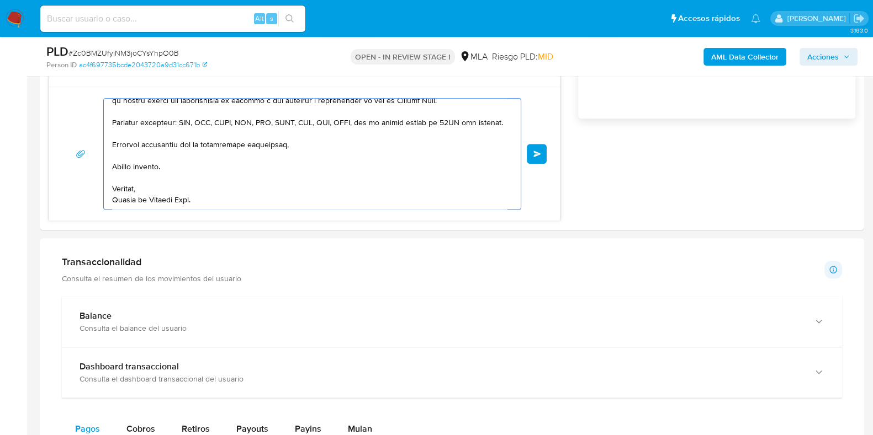
scroll to position [925, 0]
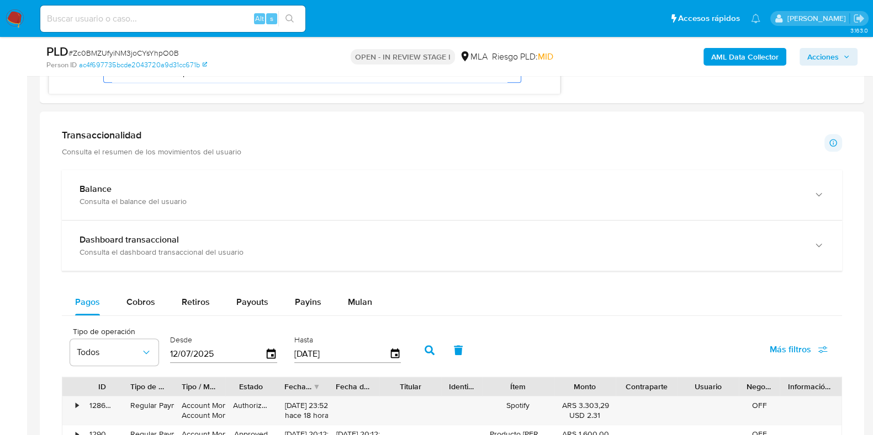
drag, startPoint x: 369, startPoint y: 391, endPoint x: 375, endPoint y: 365, distance: 26.6
click at [453, 435] on html "Pausado Ver notificaciones Alt s Accesos rápidos Presiona las siguientes teclas…" at bounding box center [436, 167] width 873 height 2185
type textarea "Hola, En función de las operaciones registradas en tu cuenta [PERSON_NAME] Pago…"
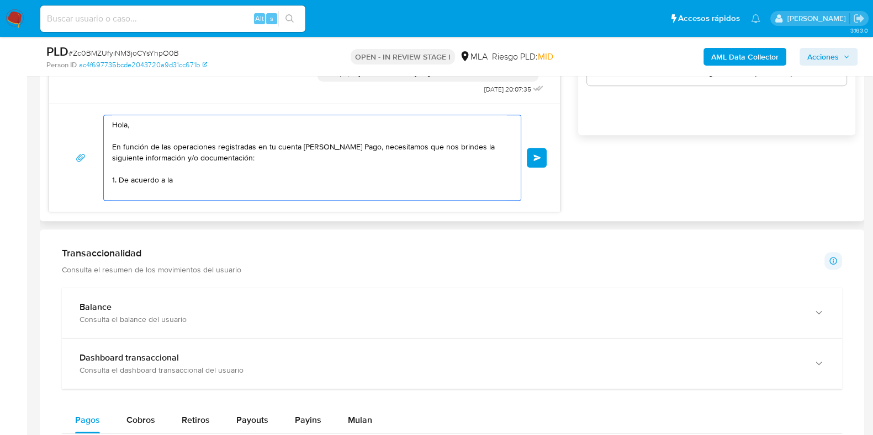
scroll to position [649, 0]
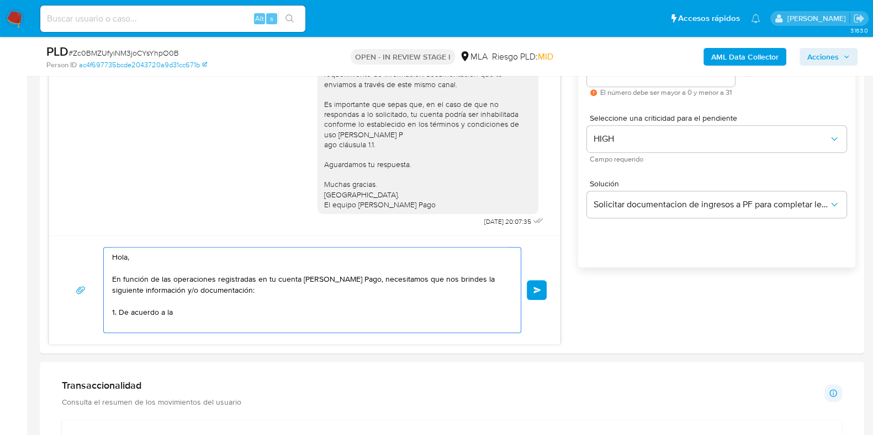
drag, startPoint x: 54, startPoint y: 200, endPoint x: 10, endPoint y: 182, distance: 47.5
click at [10, 182] on section "Bandeja Tablero Screening Búsqueda en Listas Watchlist Herramientas Operaciones…" at bounding box center [436, 431] width 873 height 2160
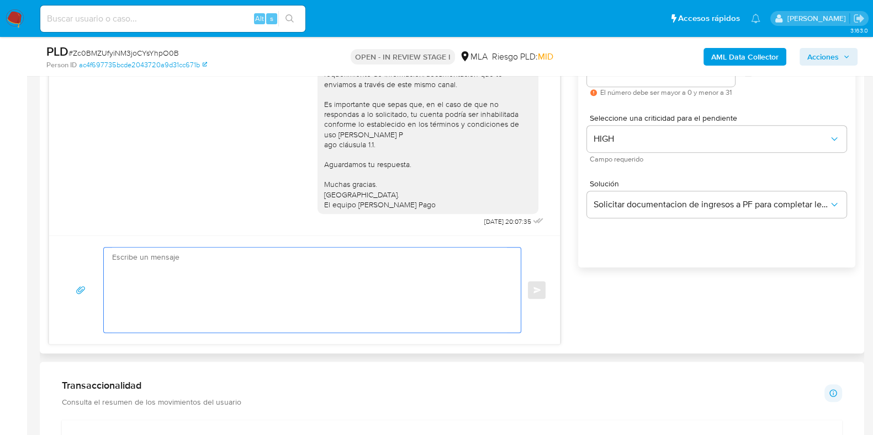
paste textarea "Buenas tardes, Queremos aclararte que la Resolución General ARCA 5696/2025 indi…"
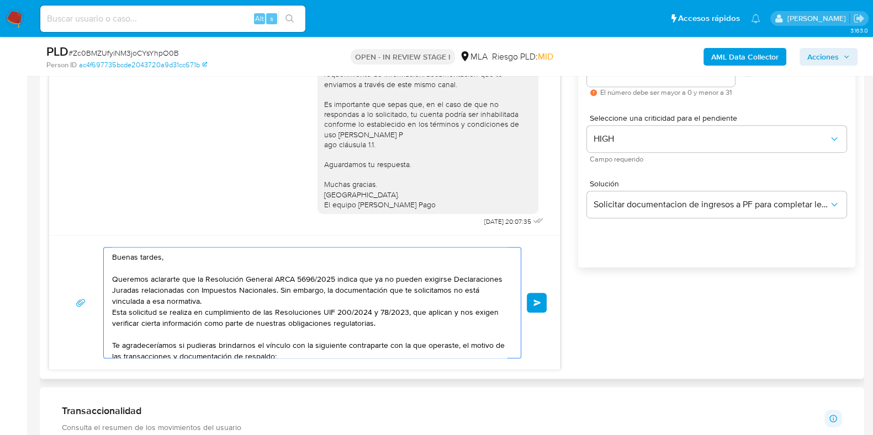
scroll to position [92, 0]
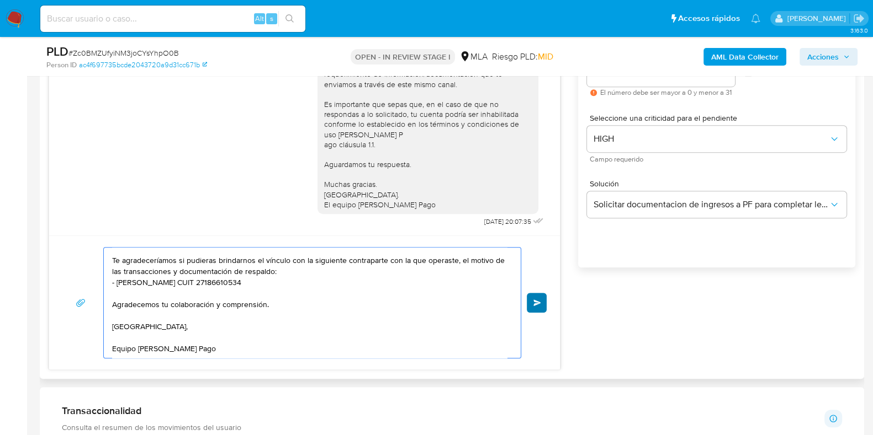
type textarea "Buenas tardes, Queremos aclararte que la Resolución General ARCA 5696/2025 indi…"
click at [541, 299] on button "Enviar" at bounding box center [537, 303] width 20 height 20
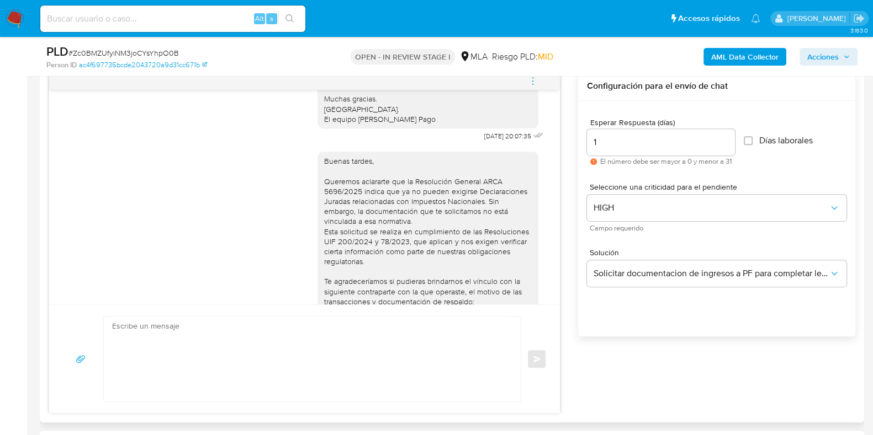
scroll to position [767, 0]
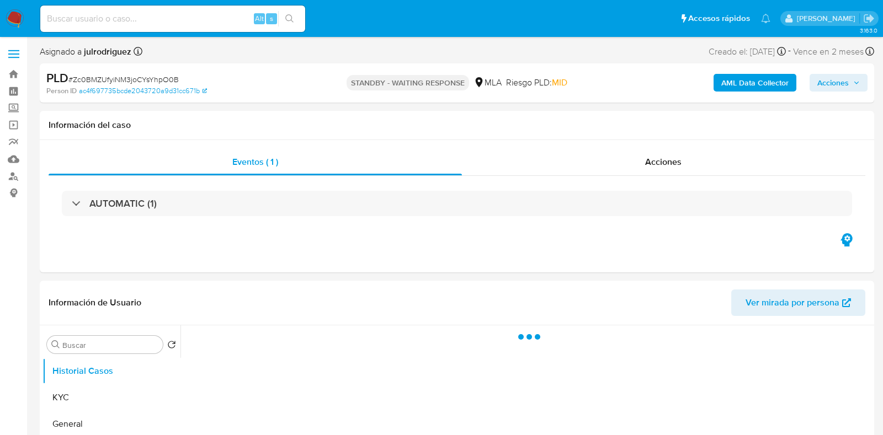
select select "10"
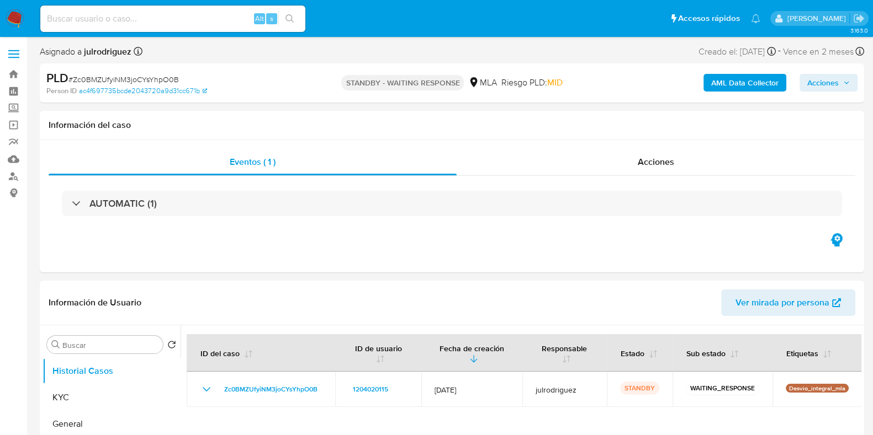
click at [169, 18] on input at bounding box center [172, 19] width 265 height 14
paste input "KkwTy0hnZLbCpQ2jupPSWSo3"
type input "KkwTy0hnZLbCpQ2jupPSWSo3"
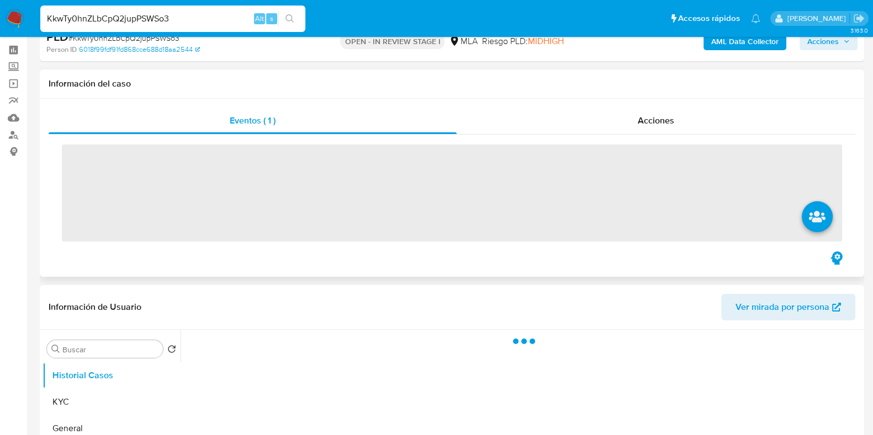
scroll to position [137, 0]
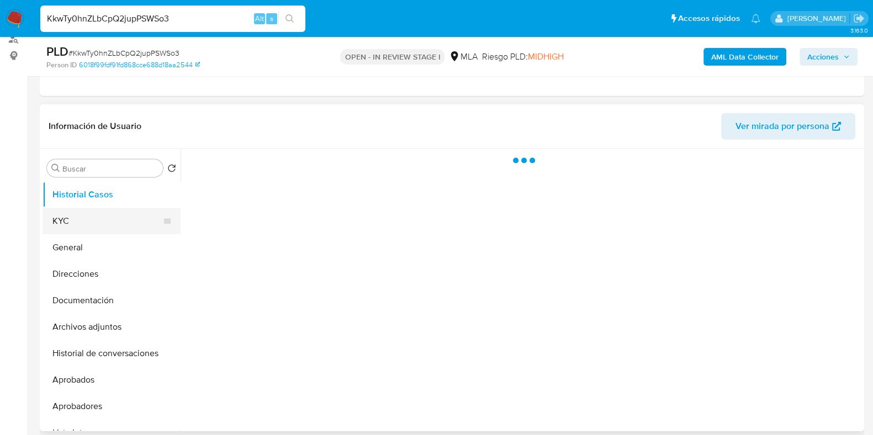
select select "10"
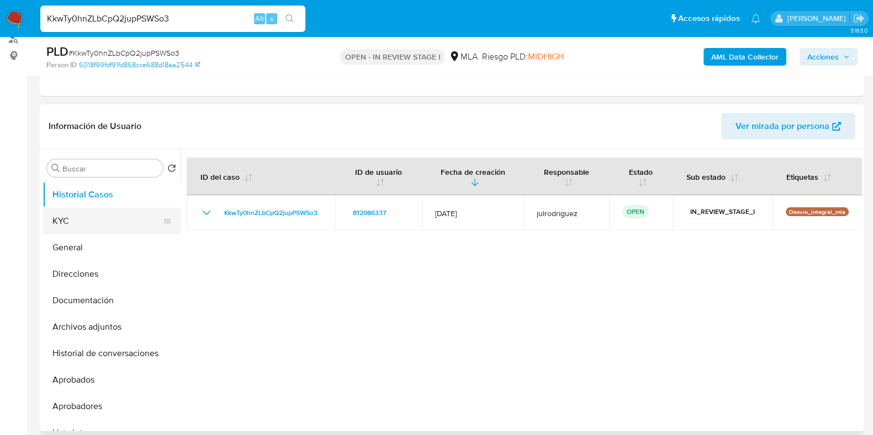
click at [95, 222] on button "KYC" at bounding box center [107, 221] width 129 height 26
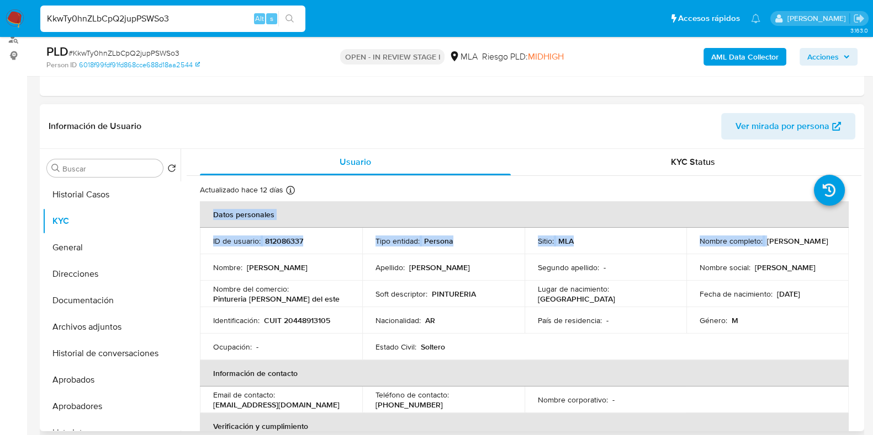
drag, startPoint x: 764, startPoint y: 241, endPoint x: 841, endPoint y: 241, distance: 76.7
click at [842, 241] on td "Nombre completo : Marcos Zapata" at bounding box center [767, 241] width 162 height 26
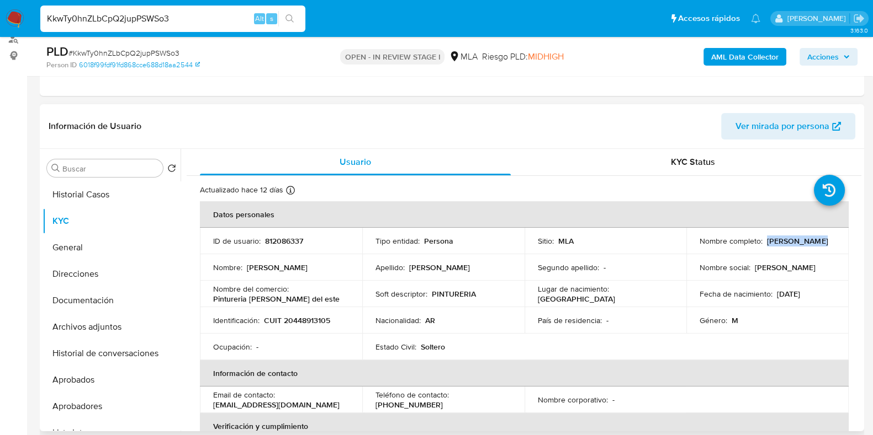
copy p "[PERSON_NAME]"
click at [748, 269] on div "Nombre social : Marcos" at bounding box center [767, 268] width 136 height 10
drag, startPoint x: 766, startPoint y: 236, endPoint x: 818, endPoint y: 241, distance: 52.2
click at [818, 241] on div "Nombre completo : Marcos Zapata" at bounding box center [767, 241] width 136 height 10
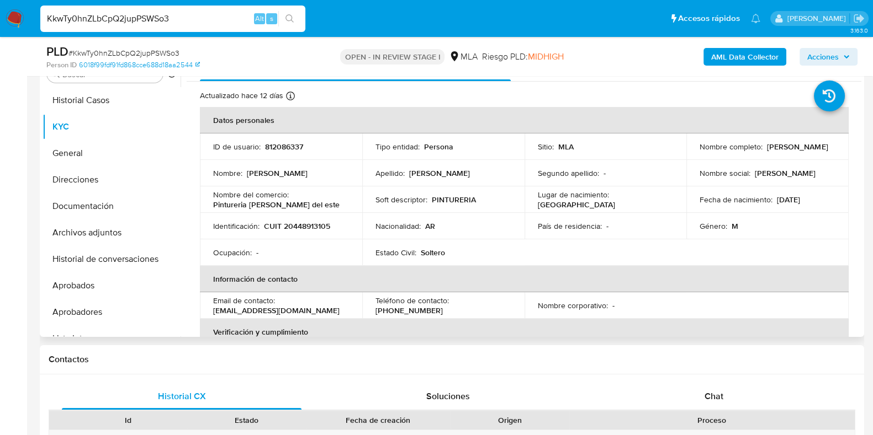
scroll to position [204, 0]
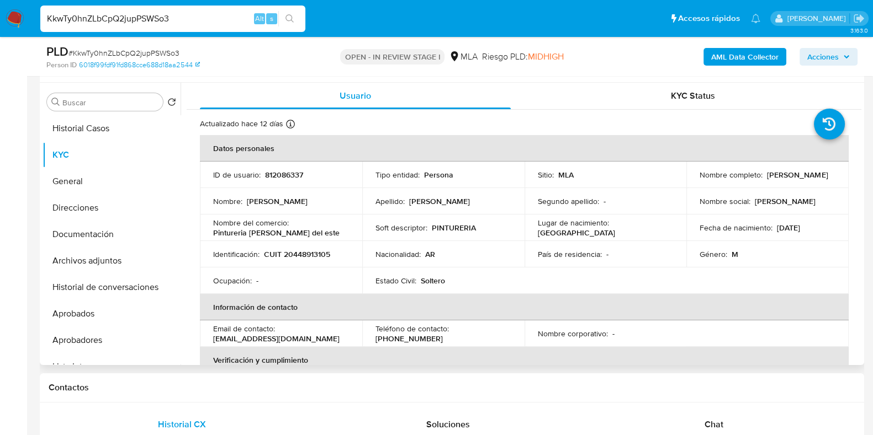
click at [286, 175] on p "812086337" at bounding box center [284, 175] width 38 height 10
copy p "812086337"
click at [110, 50] on span "# KkwTy0hnZLbCpQ2jupPSWSo3" at bounding box center [123, 52] width 111 height 11
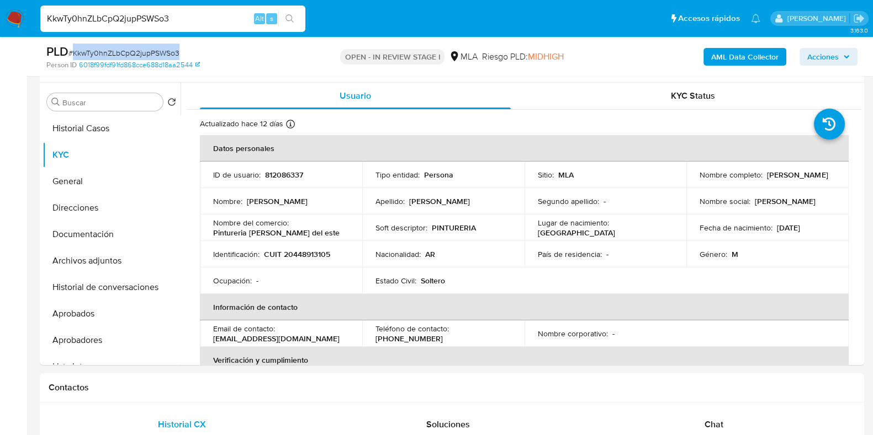
copy span "KkwTy0hnZLbCpQ2jupPSWSo3"
click at [66, 235] on button "Documentación" at bounding box center [107, 234] width 129 height 26
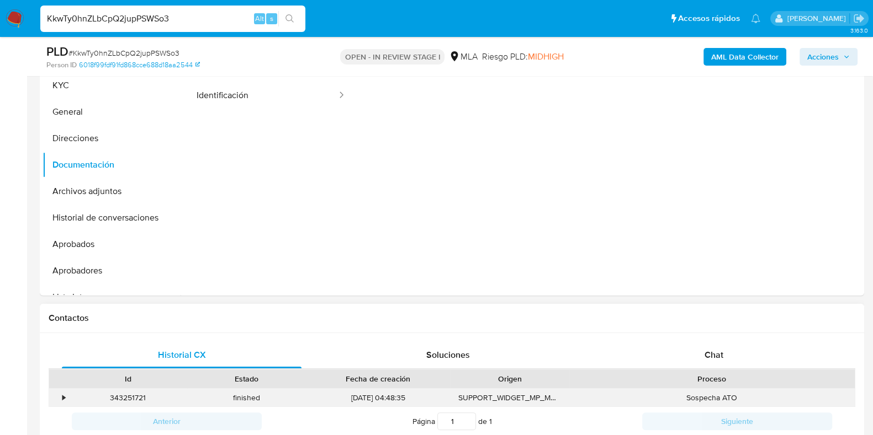
scroll to position [342, 0]
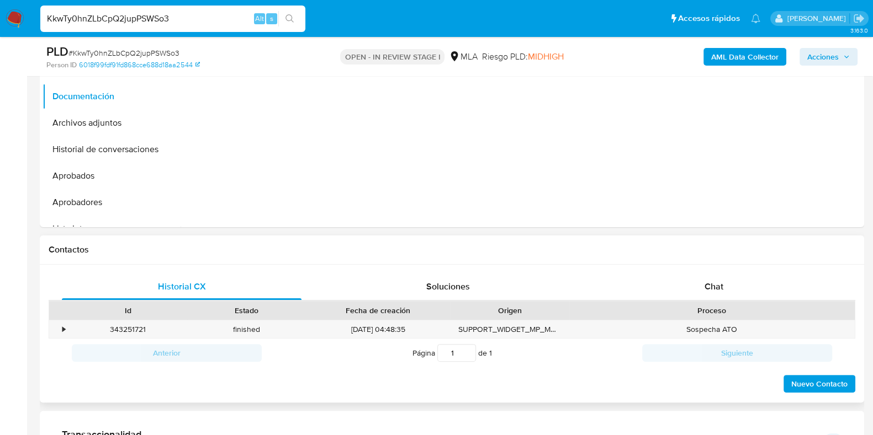
click at [716, 272] on div "Historial CX Soluciones Chat Id Estado Fecha de creación Origen Proceso • 34325…" at bounding box center [452, 334] width 824 height 139
click at [699, 296] on div "Chat" at bounding box center [714, 287] width 240 height 26
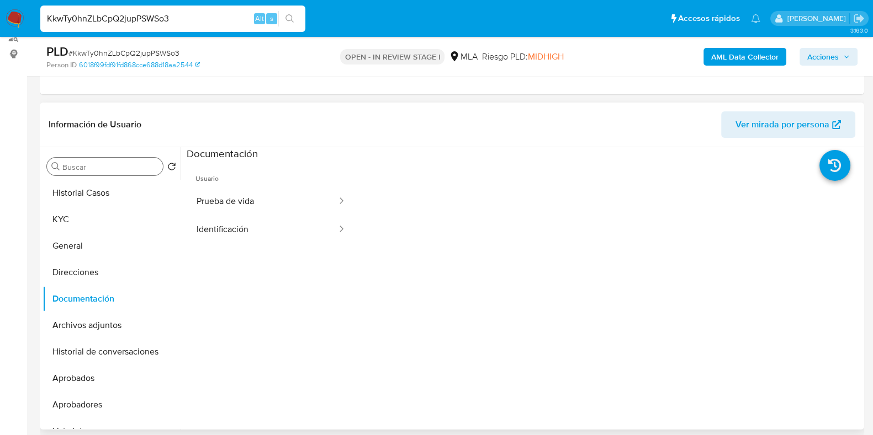
scroll to position [135, 0]
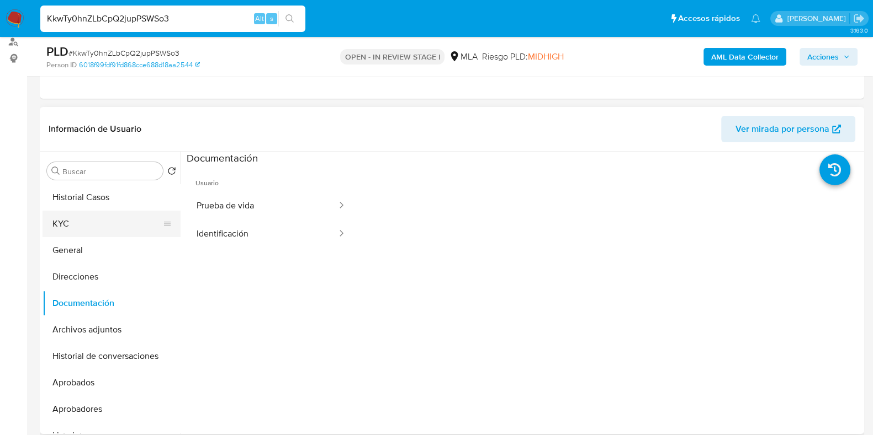
click at [82, 217] on button "KYC" at bounding box center [107, 224] width 129 height 26
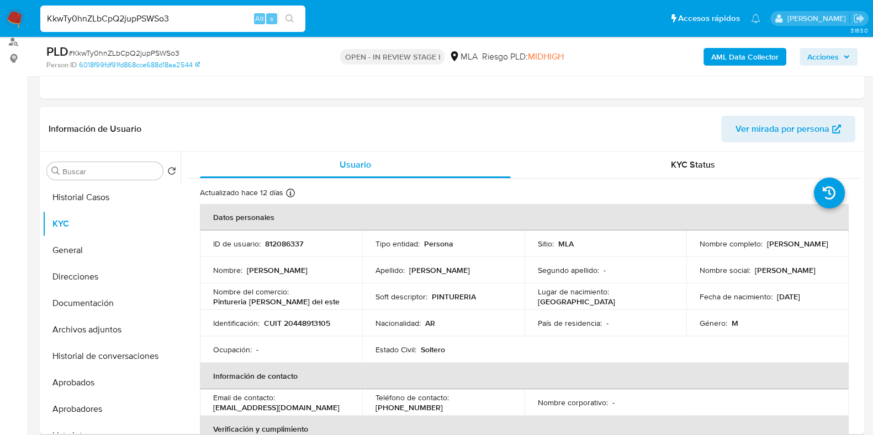
drag, startPoint x: 312, startPoint y: 315, endPoint x: 312, endPoint y: 322, distance: 7.2
click at [312, 315] on td "Identificación : CUIT 20448913105" at bounding box center [281, 323] width 162 height 26
click at [312, 324] on p "CUIT 20448913105" at bounding box center [297, 323] width 66 height 10
copy p "20448913105"
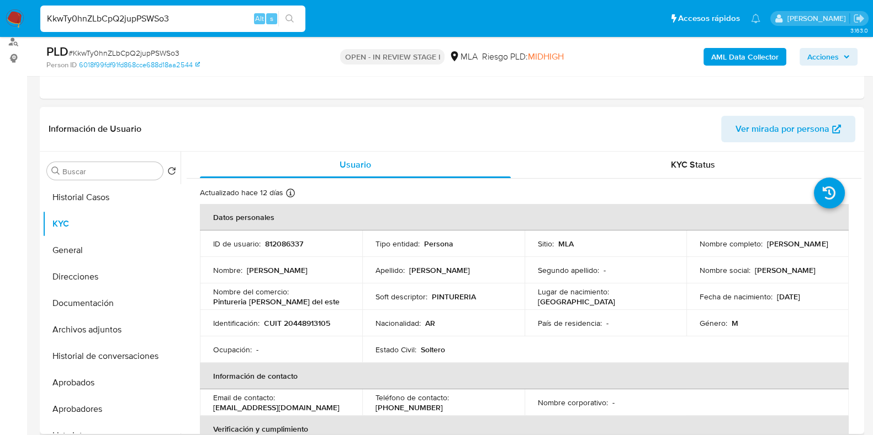
click at [290, 242] on p "812086337" at bounding box center [284, 244] width 38 height 10
copy p "812086337"
drag, startPoint x: 765, startPoint y: 244, endPoint x: 835, endPoint y: 245, distance: 70.1
click at [835, 245] on td "Nombre completo : Marcos Zapata" at bounding box center [767, 244] width 162 height 26
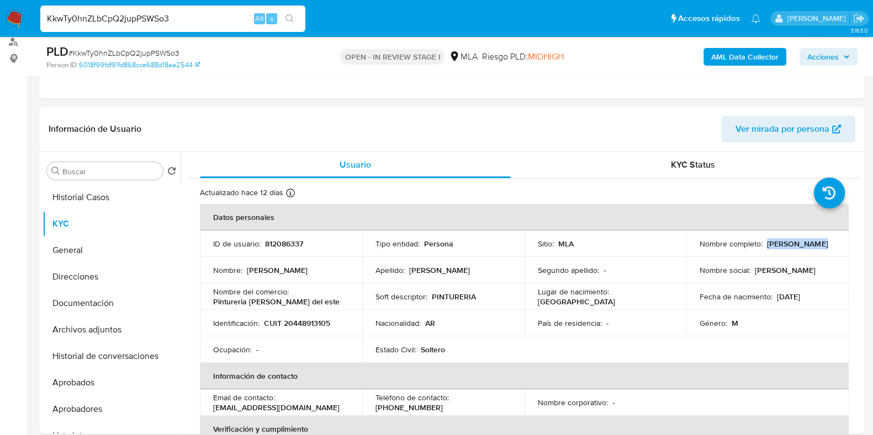
copy p "Marcos Zapata"
drag, startPoint x: 248, startPoint y: 300, endPoint x: 201, endPoint y: 303, distance: 47.0
click at [201, 303] on td "Nombre del comercio : Pintureria pilar del este" at bounding box center [281, 297] width 162 height 26
copy p "Pintureria pilar del este"
click at [308, 321] on p "CUIT 20448913105" at bounding box center [297, 323] width 66 height 10
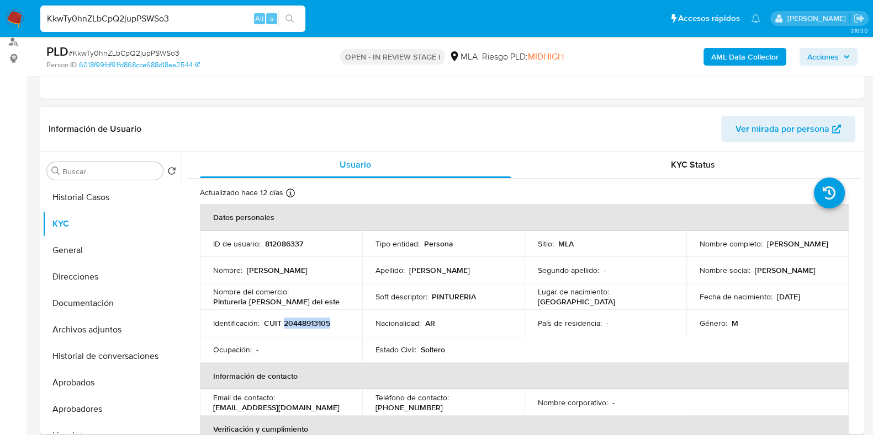
click at [308, 320] on p "CUIT 20448913105" at bounding box center [297, 323] width 66 height 10
copy p "20448913105"
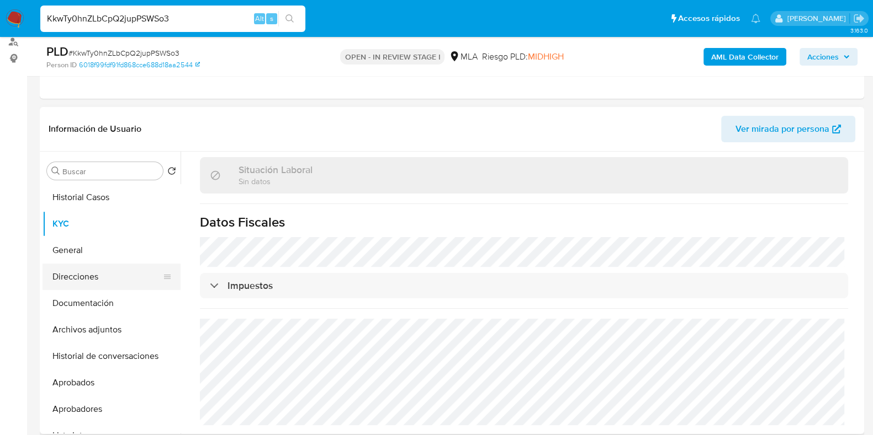
click at [94, 271] on button "Direcciones" at bounding box center [107, 277] width 129 height 26
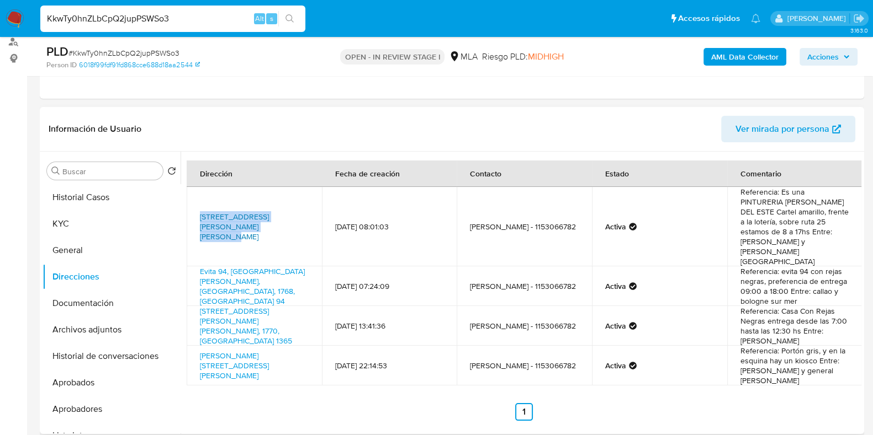
drag, startPoint x: 193, startPoint y: 198, endPoint x: 257, endPoint y: 209, distance: 65.4
click at [257, 209] on td "Avenida Doctor Honorio Pueyrredón 5648, Villa Rosa, Buenos Aires, 1631, Argenti…" at bounding box center [254, 226] width 135 height 79
drag, startPoint x: 69, startPoint y: 223, endPoint x: 119, endPoint y: 247, distance: 55.1
click at [69, 223] on button "KYC" at bounding box center [112, 224] width 138 height 26
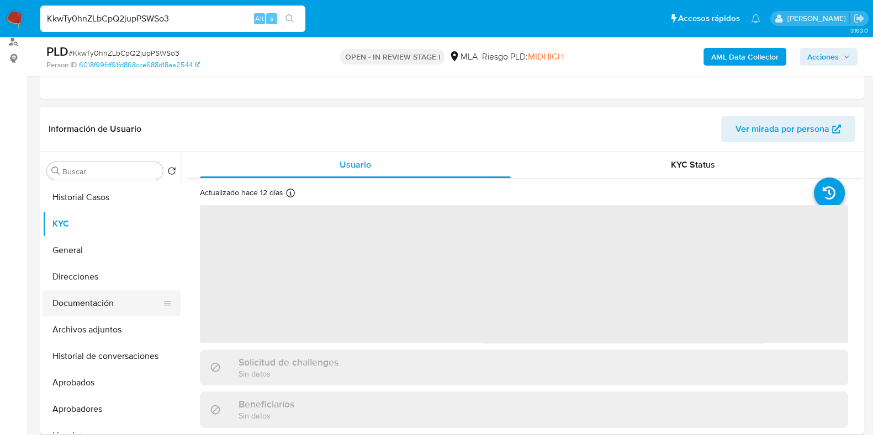
click at [123, 303] on button "Documentación" at bounding box center [107, 303] width 129 height 26
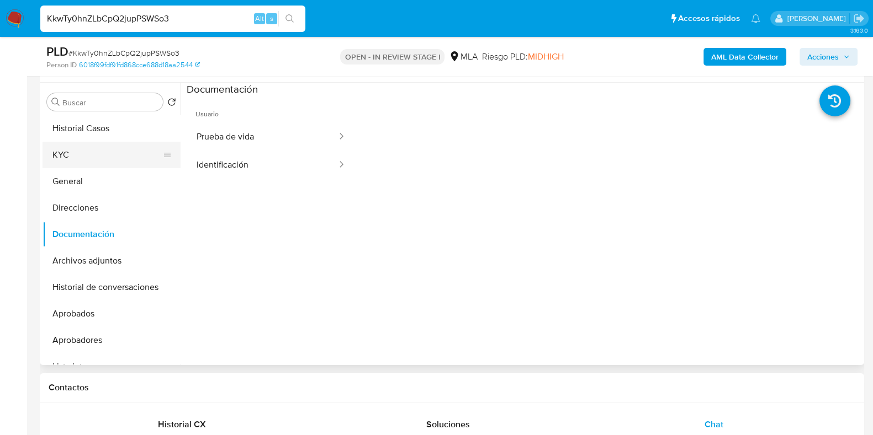
click at [113, 144] on button "KYC" at bounding box center [107, 155] width 129 height 26
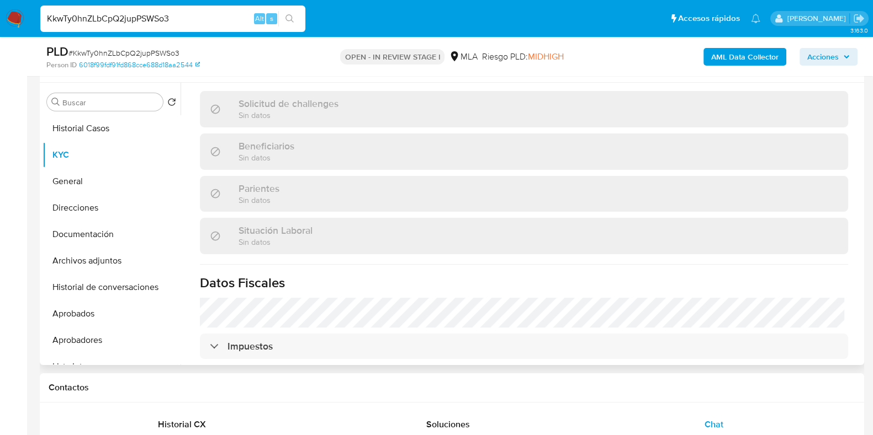
scroll to position [551, 0]
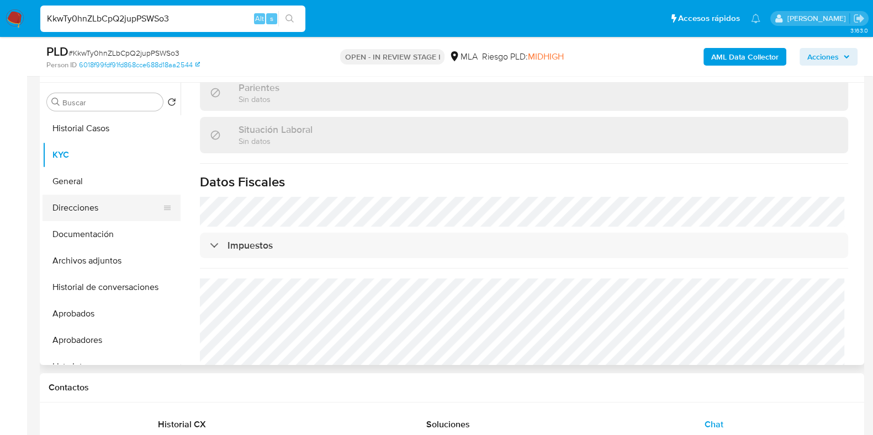
click at [88, 210] on button "Direcciones" at bounding box center [107, 208] width 129 height 26
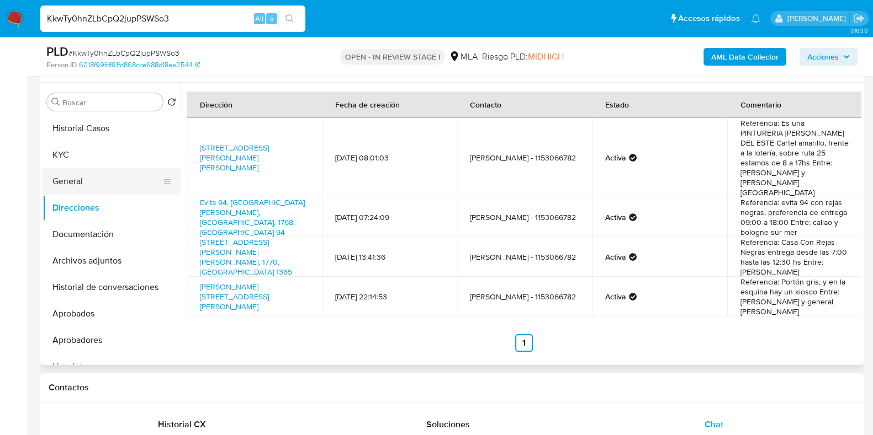
drag, startPoint x: 126, startPoint y: 155, endPoint x: 163, endPoint y: 172, distance: 40.7
click at [126, 155] on button "KYC" at bounding box center [112, 155] width 138 height 26
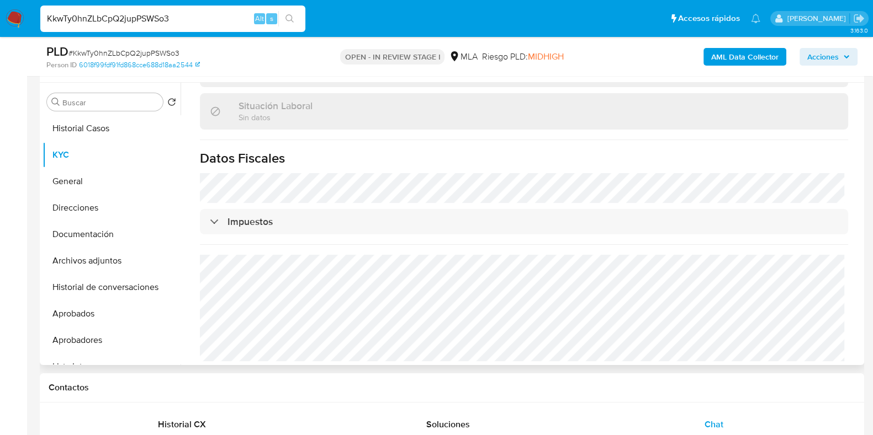
scroll to position [580, 0]
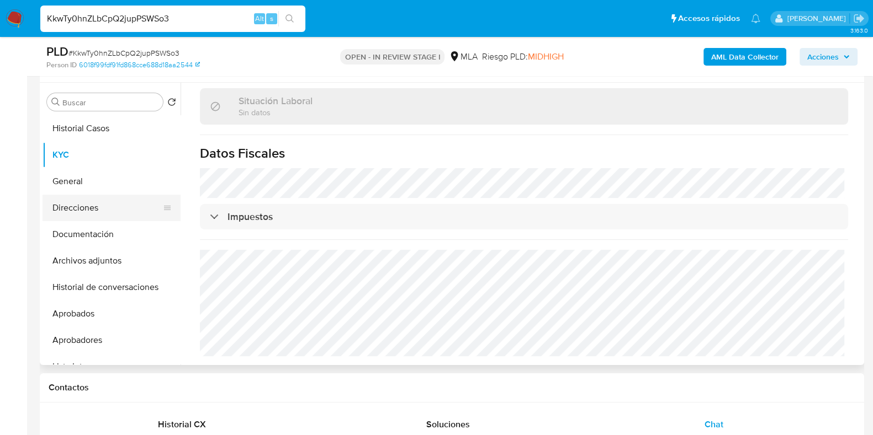
click at [92, 212] on button "Direcciones" at bounding box center [107, 208] width 129 height 26
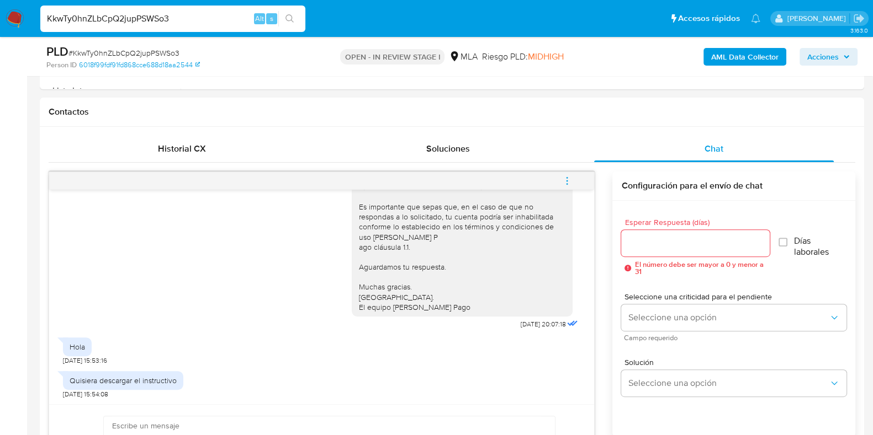
click at [636, 241] on input "Esperar Respuesta (días)" at bounding box center [695, 243] width 148 height 14
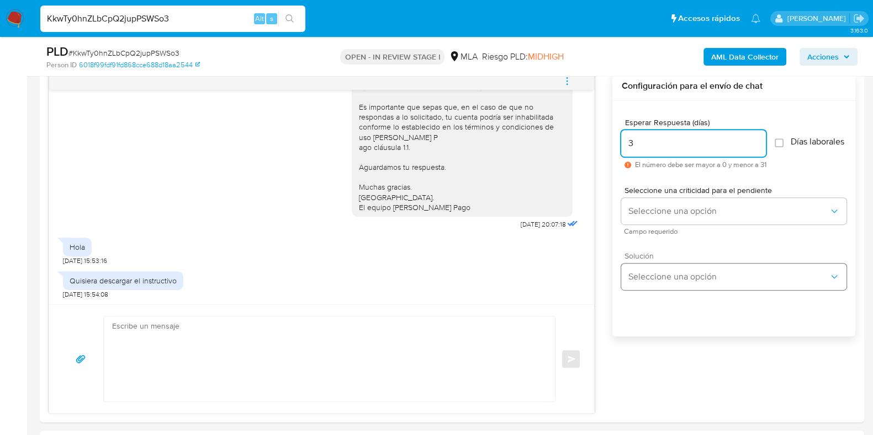
scroll to position [687, 0]
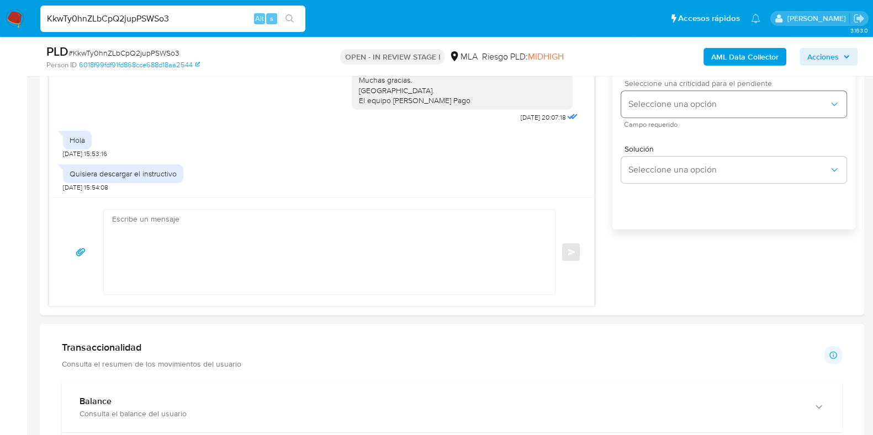
type input "3"
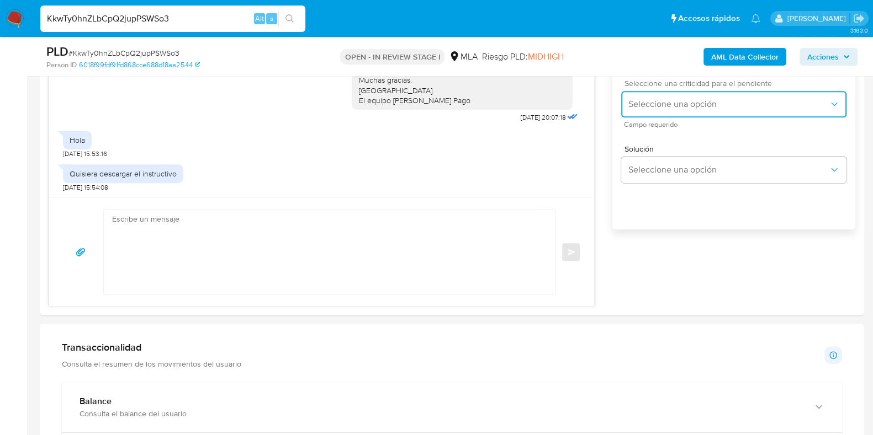
click at [646, 110] on span "Seleccione una opción" at bounding box center [728, 104] width 201 height 11
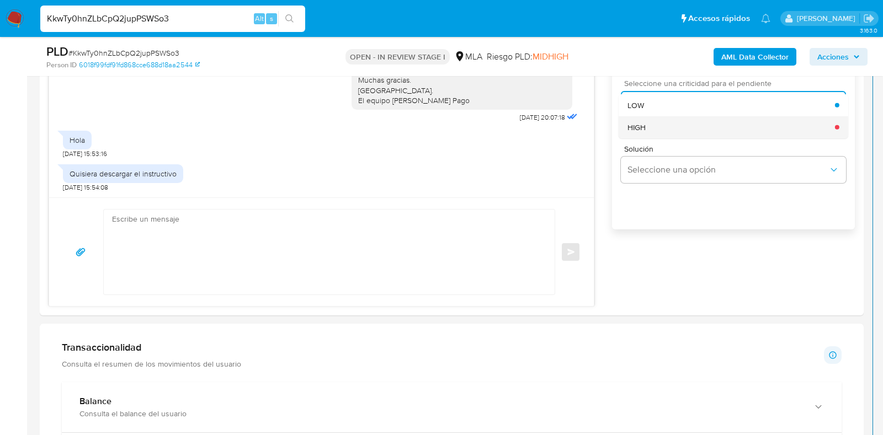
click at [645, 132] on span "HIGH" at bounding box center [637, 127] width 18 height 10
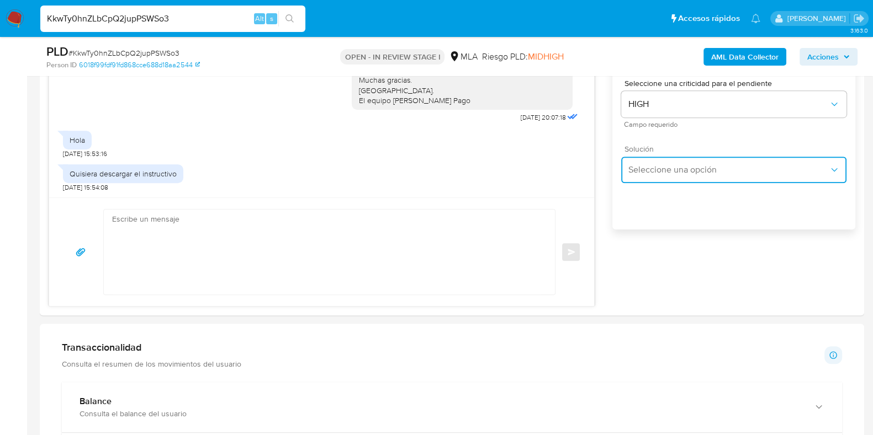
click at [659, 176] on span "Seleccione una opción" at bounding box center [728, 169] width 201 height 11
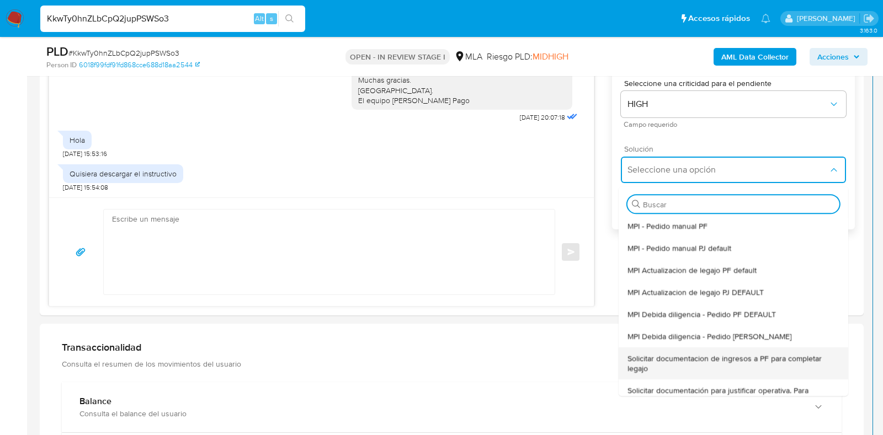
click at [676, 369] on span "Solicitar documentacion de ingresos a PF para completar legajo" at bounding box center [734, 364] width 212 height 20
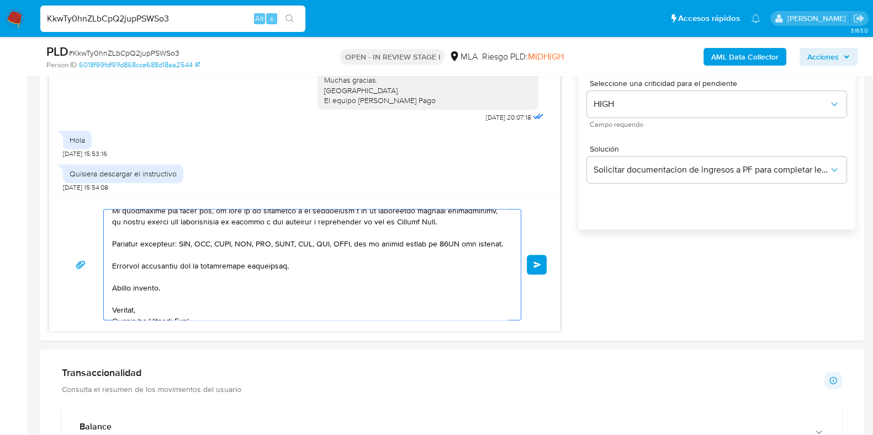
drag, startPoint x: 198, startPoint y: 225, endPoint x: 356, endPoint y: 387, distance: 226.8
click at [419, 435] on html "Pausado Ver notificaciones KkwTy0hnZLbCpQ2jupPSWSo3 Alt s Accesos rápidos Presi…" at bounding box center [436, 417] width 873 height 2208
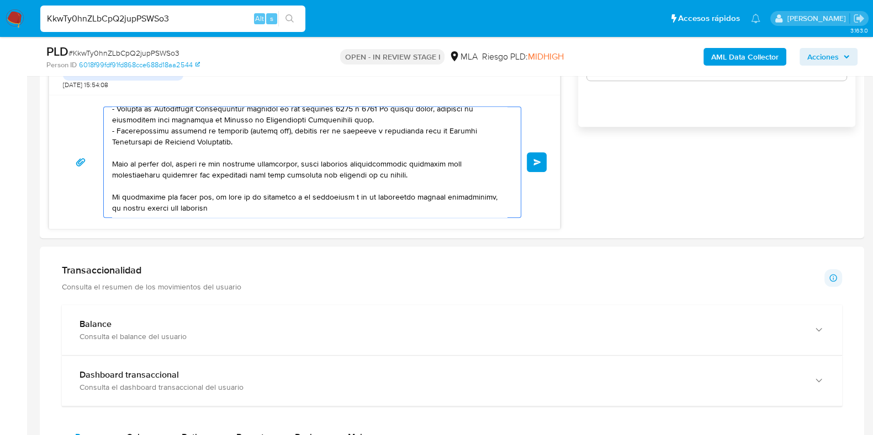
scroll to position [0, 0]
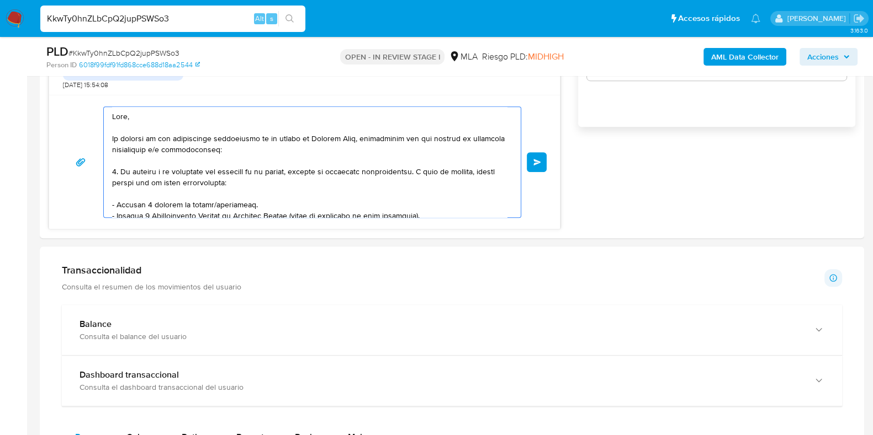
drag, startPoint x: 233, startPoint y: 195, endPoint x: 43, endPoint y: 28, distance: 253.4
click at [33, 14] on div "Pausado Ver notificaciones KkwTy0hnZLbCpQ2jupPSWSo3 Alt s Accesos rápidos Presi…" at bounding box center [436, 315] width 873 height 2208
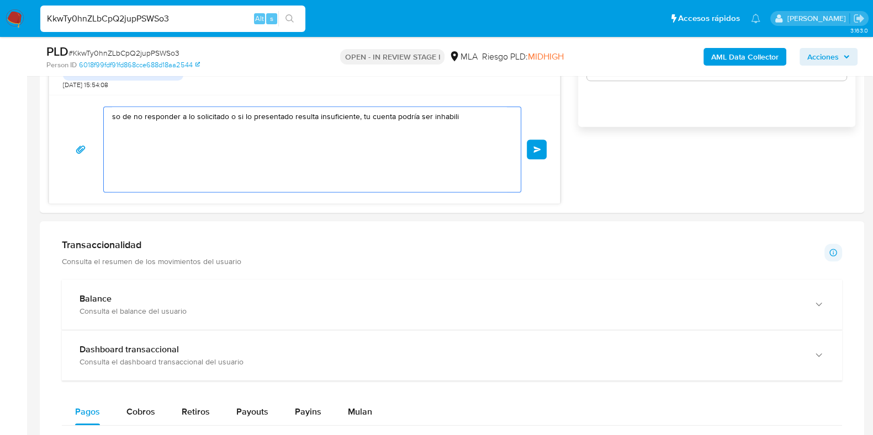
drag, startPoint x: 261, startPoint y: 163, endPoint x: 2, endPoint y: 36, distance: 288.6
click at [2, 36] on div "Pausado Ver notificaciones KkwTy0hnZLbCpQ2jupPSWSo3 Alt s Accesos rápidos Presi…" at bounding box center [436, 302] width 873 height 2182
type textarea "sentado resulta insuficiente, tu cuenta podría ser inhabili"
drag, startPoint x: 327, startPoint y: 120, endPoint x: 0, endPoint y: 45, distance: 335.4
click at [0, 45] on section "Bandeja Tablero Screening Búsqueda en Listas Watchlist Herramientas Operaciones…" at bounding box center [436, 302] width 873 height 2182
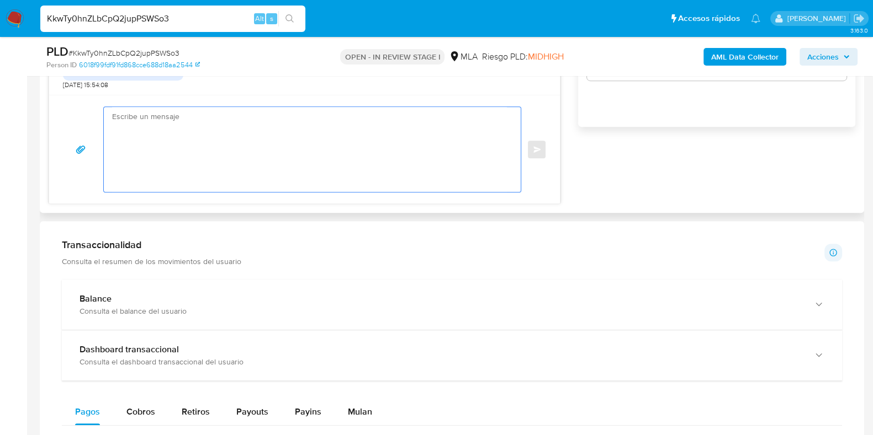
paste textarea "Buenas tardes, Queremos aclararte que la Resolución General ARCA 5696/2025 indi…"
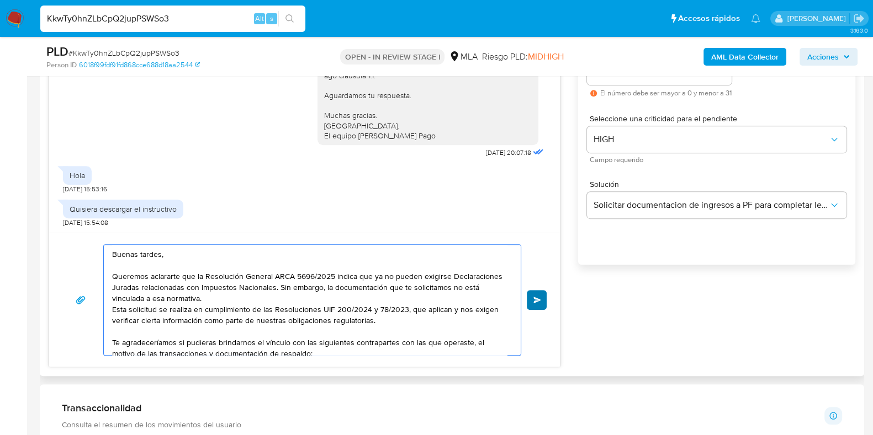
type textarea "Buenas tardes, Queremos aclararte que la Resolución General ARCA 5696/2025 indi…"
click at [541, 293] on button "Enviar" at bounding box center [537, 300] width 20 height 20
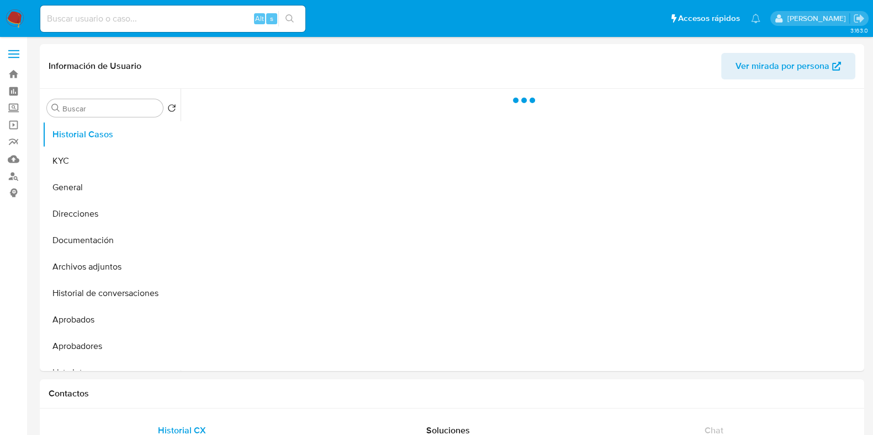
select select "10"
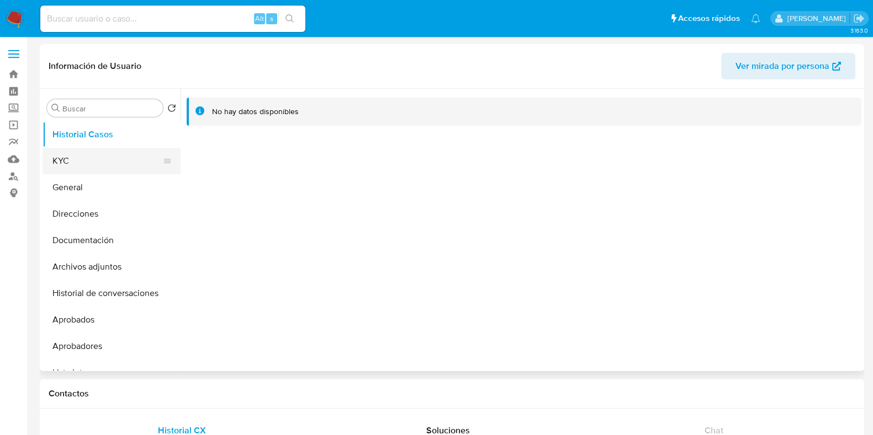
click at [101, 154] on button "KYC" at bounding box center [107, 161] width 129 height 26
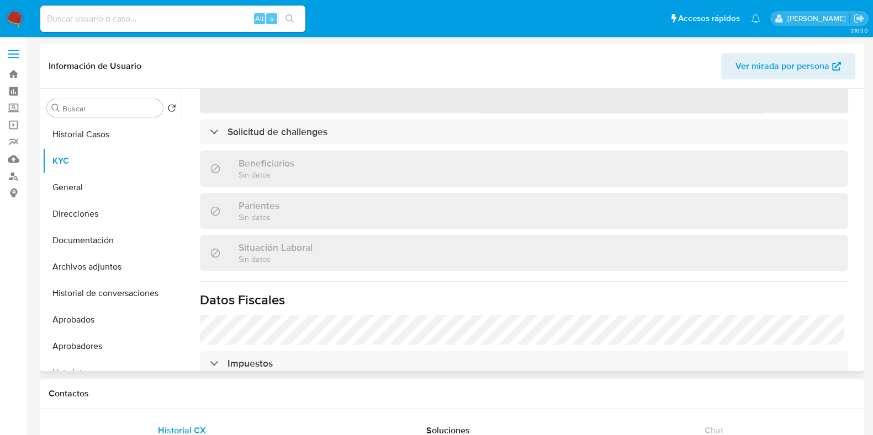
scroll to position [309, 0]
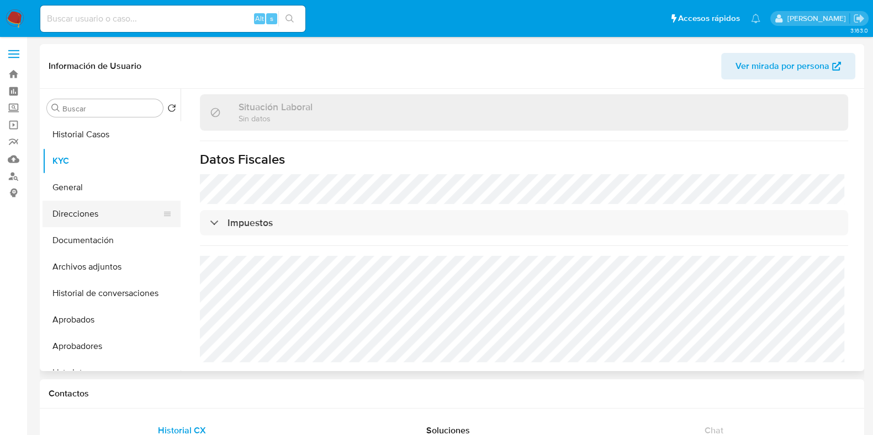
click at [97, 214] on button "Direcciones" at bounding box center [107, 214] width 129 height 26
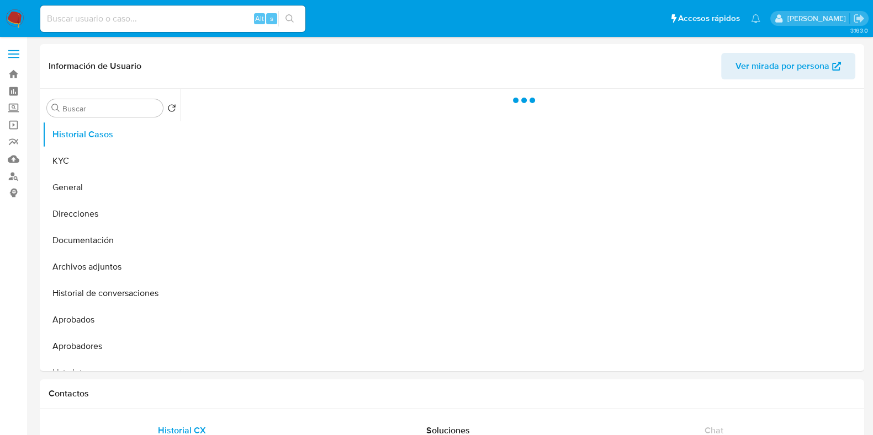
select select "10"
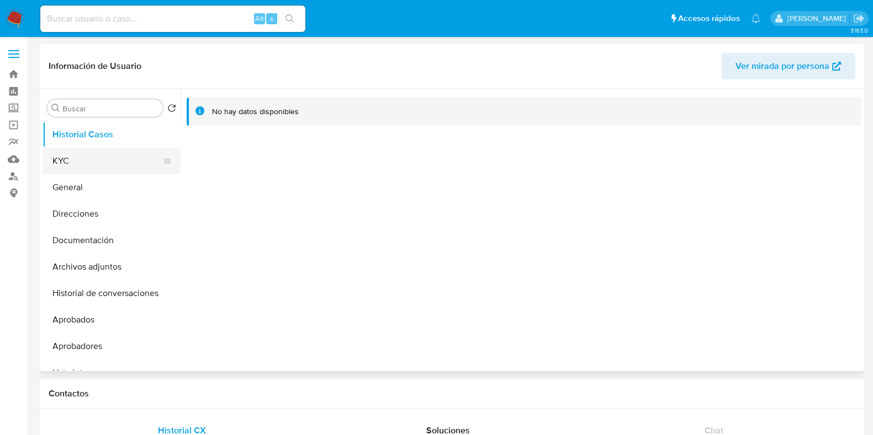
click at [135, 156] on button "KYC" at bounding box center [107, 161] width 129 height 26
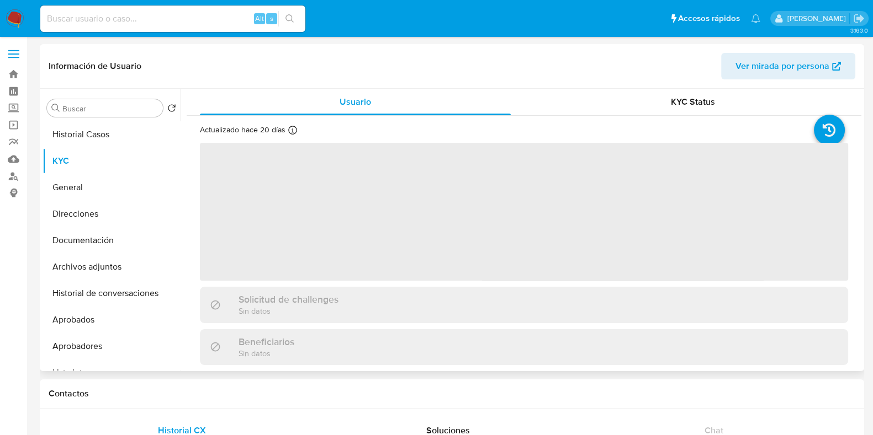
scroll to position [275, 0]
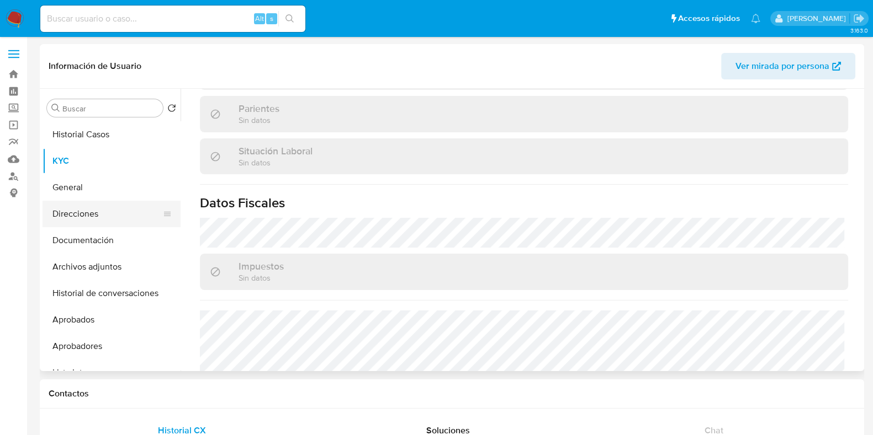
click at [104, 215] on button "Direcciones" at bounding box center [107, 214] width 129 height 26
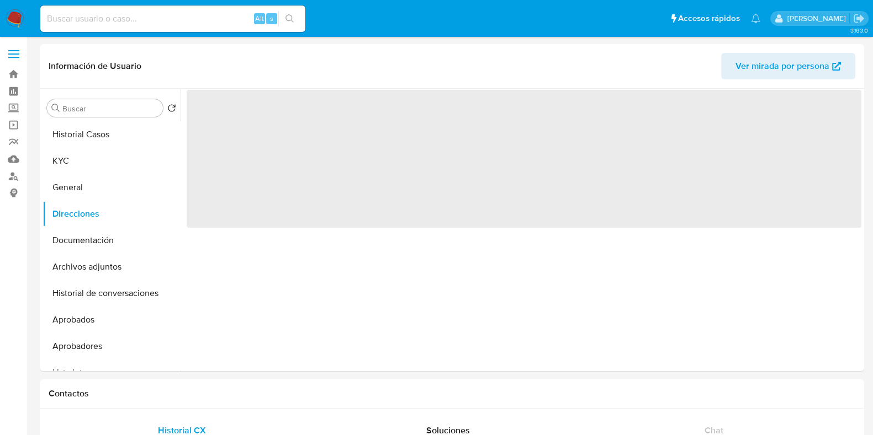
scroll to position [0, 0]
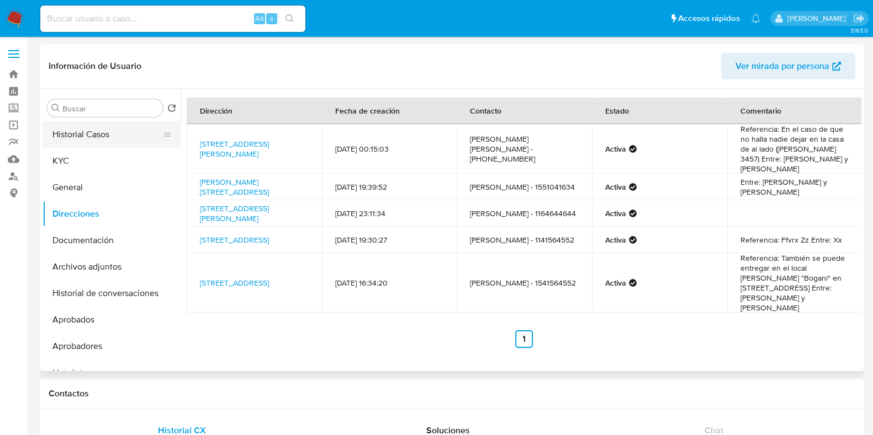
click at [111, 134] on button "Historial Casos" at bounding box center [107, 134] width 129 height 26
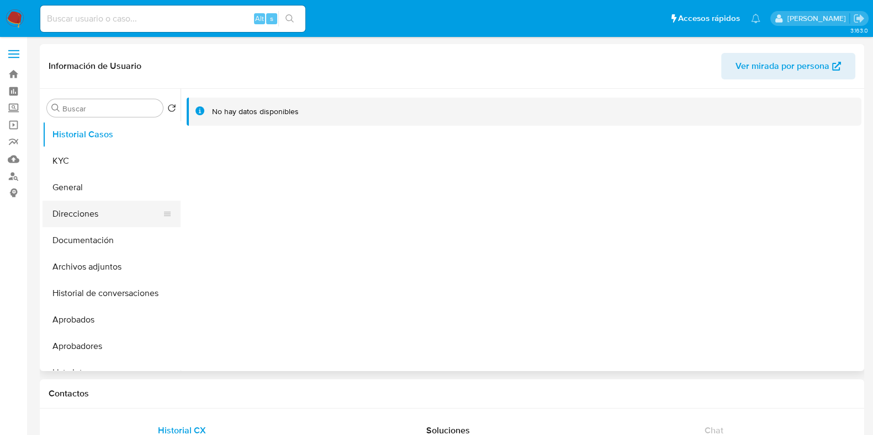
click at [91, 214] on button "Direcciones" at bounding box center [107, 214] width 129 height 26
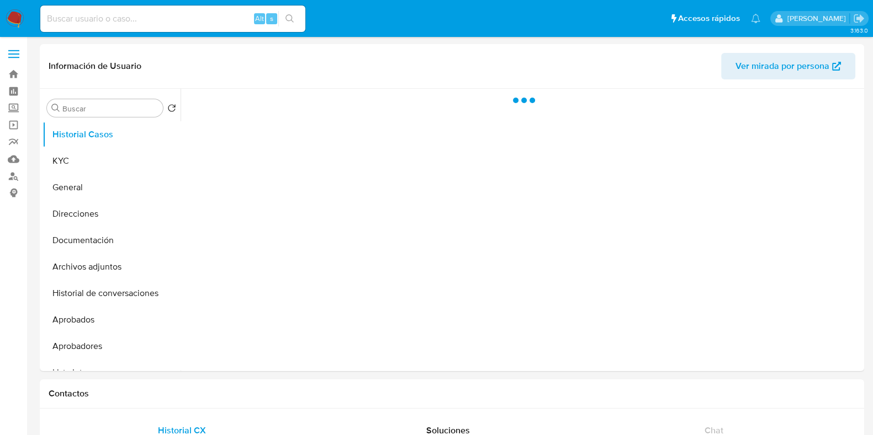
select select "10"
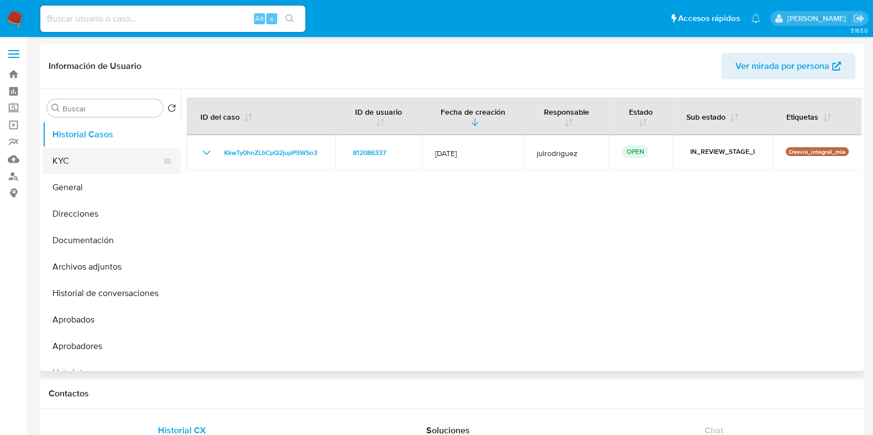
click at [103, 158] on button "KYC" at bounding box center [107, 161] width 129 height 26
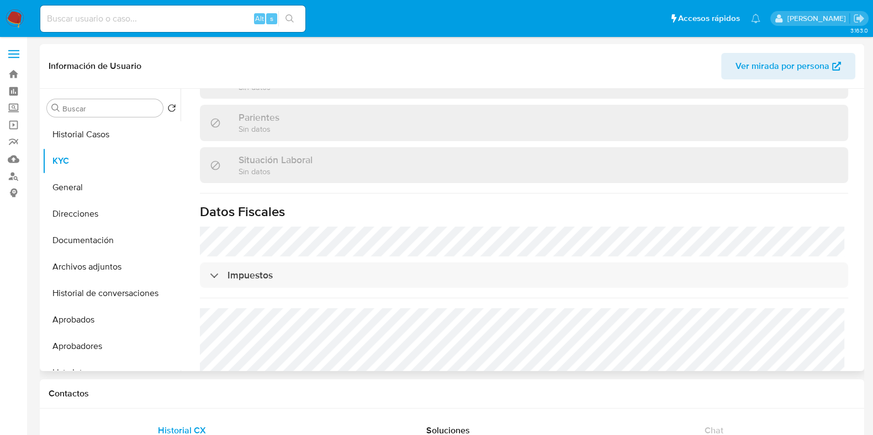
scroll to position [320, 0]
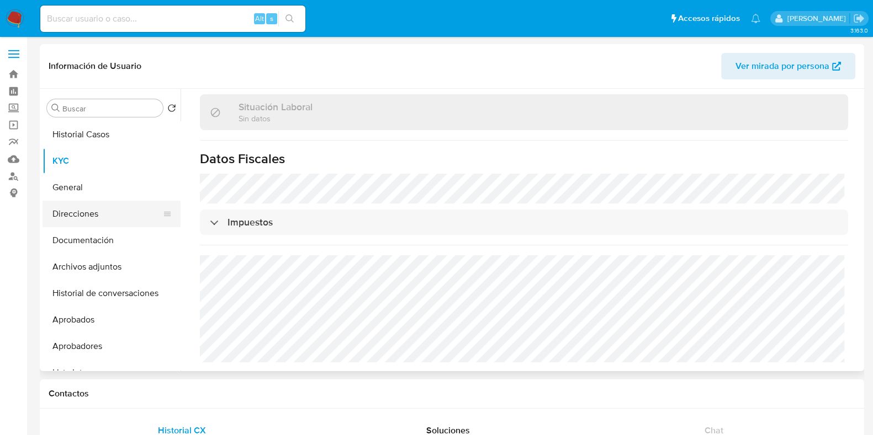
click at [124, 211] on button "Direcciones" at bounding box center [107, 214] width 129 height 26
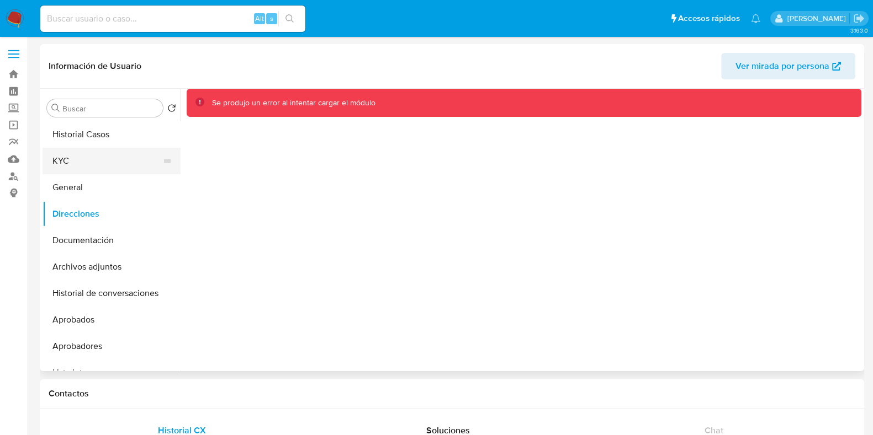
click at [117, 163] on button "KYC" at bounding box center [107, 161] width 129 height 26
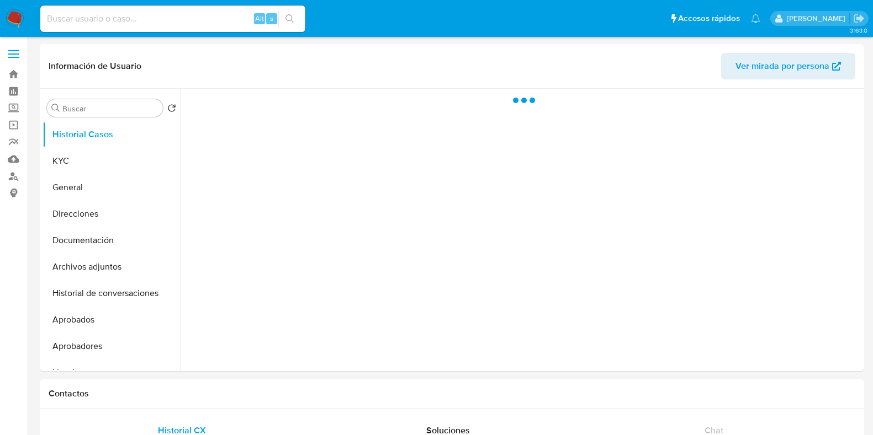
select select "10"
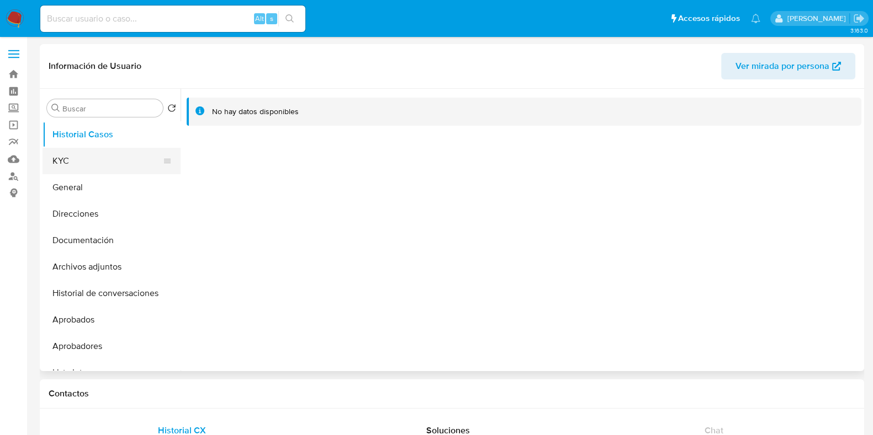
click at [84, 156] on button "KYC" at bounding box center [107, 161] width 129 height 26
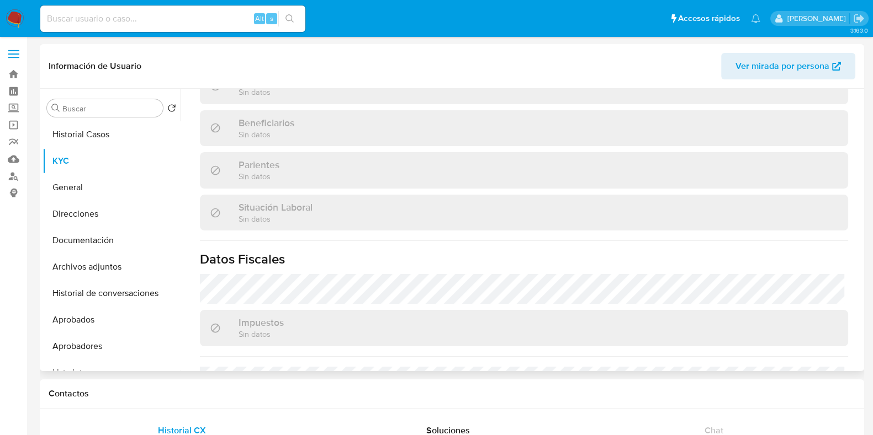
scroll to position [345, 0]
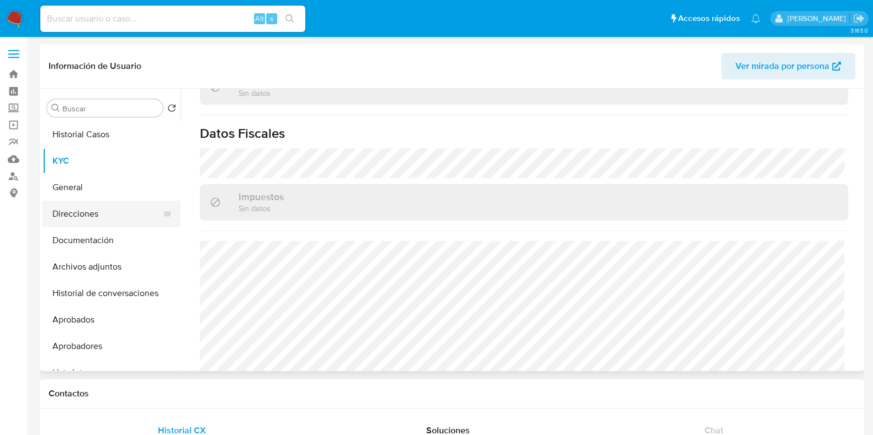
click at [102, 221] on button "Direcciones" at bounding box center [107, 214] width 129 height 26
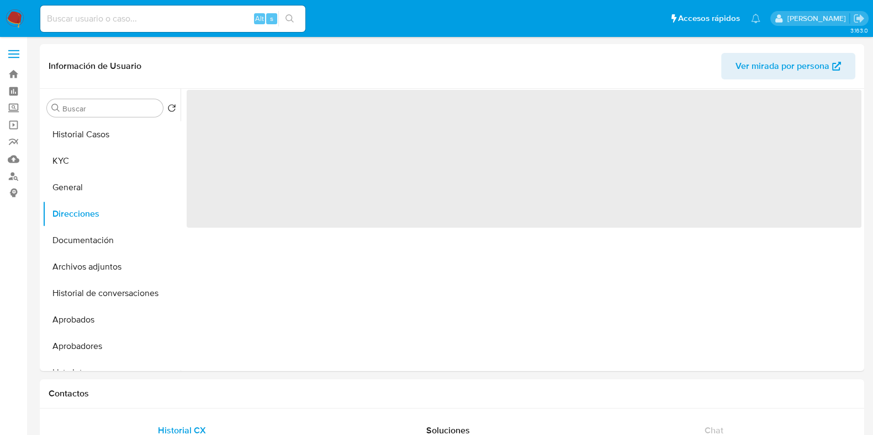
scroll to position [0, 0]
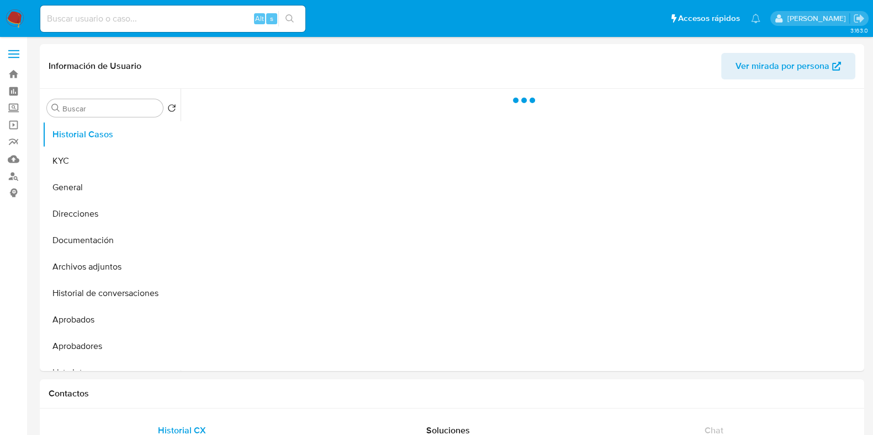
select select "10"
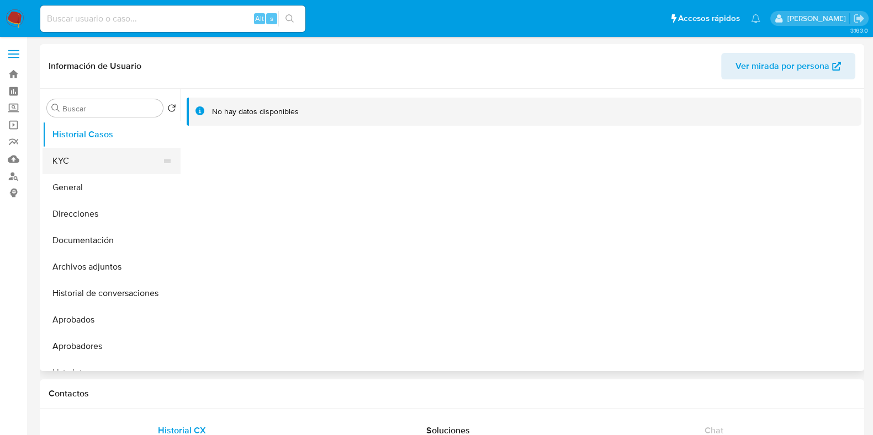
click at [95, 164] on button "KYC" at bounding box center [107, 161] width 129 height 26
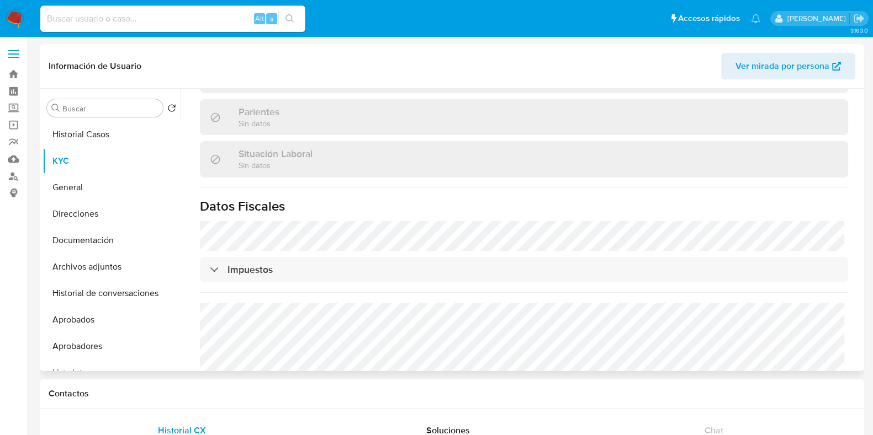
scroll to position [275, 0]
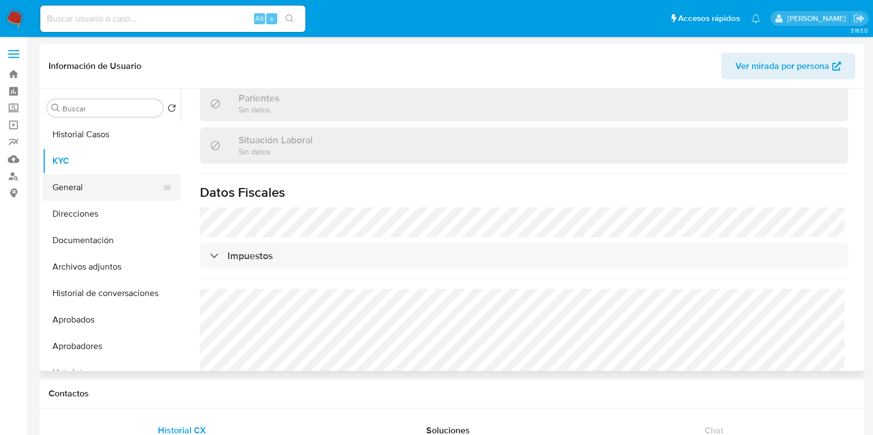
drag, startPoint x: 105, startPoint y: 209, endPoint x: 110, endPoint y: 189, distance: 20.6
click at [104, 209] on button "Direcciones" at bounding box center [112, 214] width 138 height 26
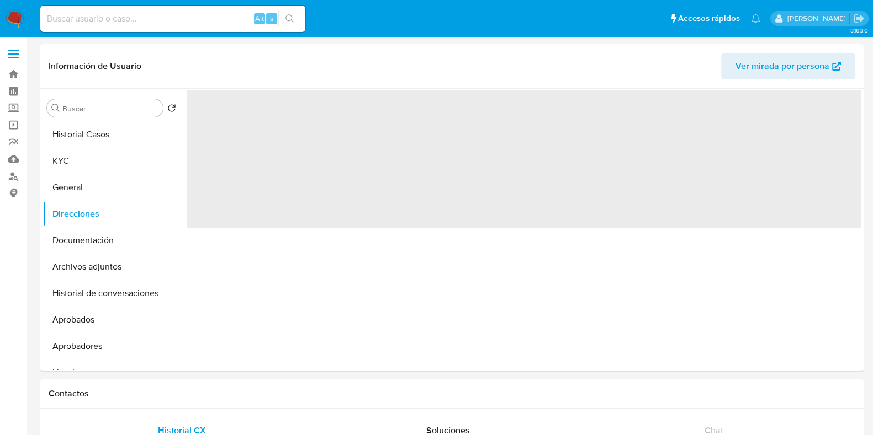
scroll to position [0, 0]
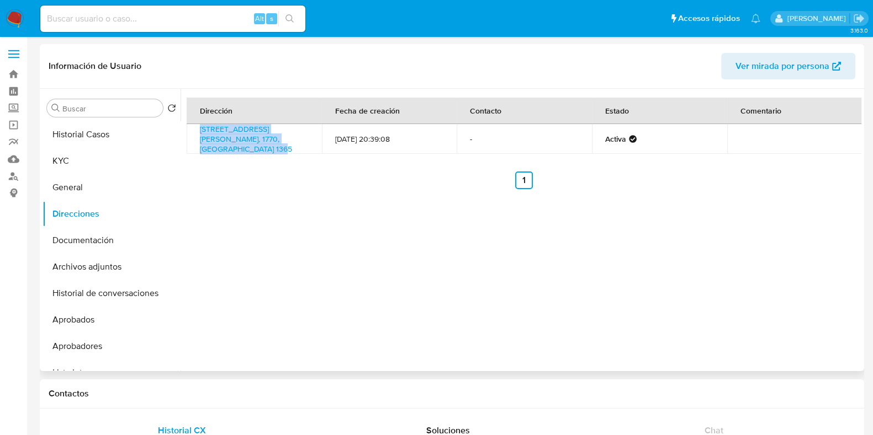
drag, startPoint x: 234, startPoint y: 148, endPoint x: 198, endPoint y: 130, distance: 40.7
click at [198, 130] on td "Nazar 1365, Aldo Bonzi, Buenos Aires, 1770, Argentina 1365" at bounding box center [254, 139] width 135 height 30
copy link "Nazar 1365, Aldo Bonzi, Buenos Aires, 1770, Argentina 1365"
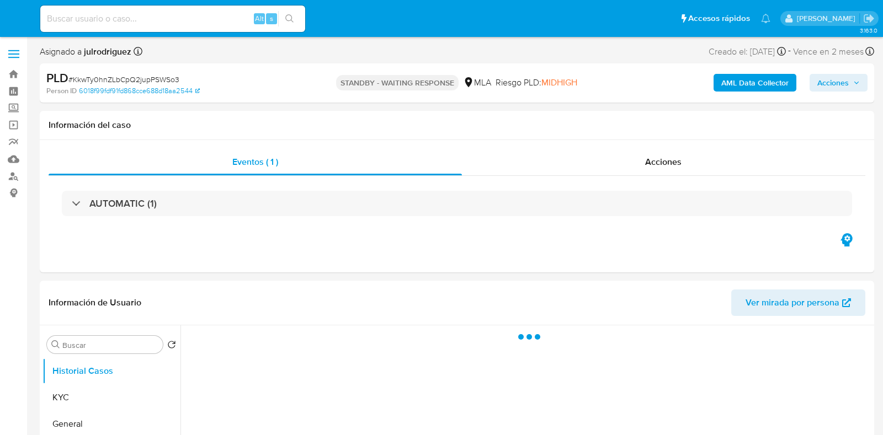
select select "10"
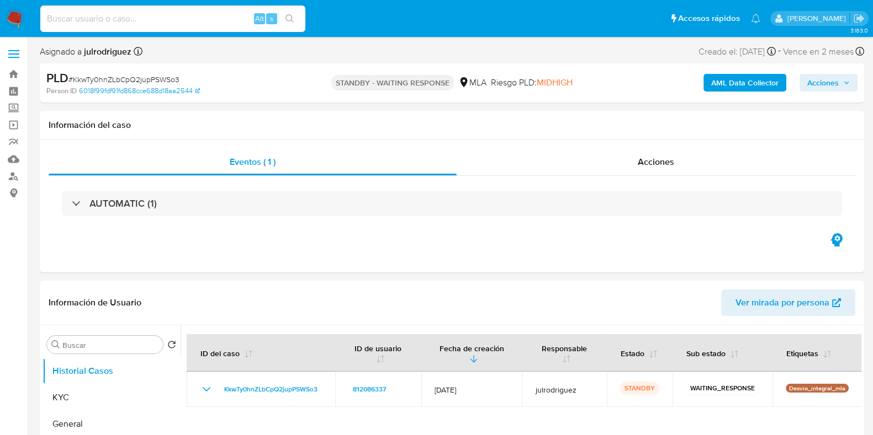
click at [127, 17] on input at bounding box center [172, 19] width 265 height 14
paste input "z3JsN9cEdERS7KSxYiBAyr3k"
type input "z3JsN9cEdERS7KSxYiBAyr3k"
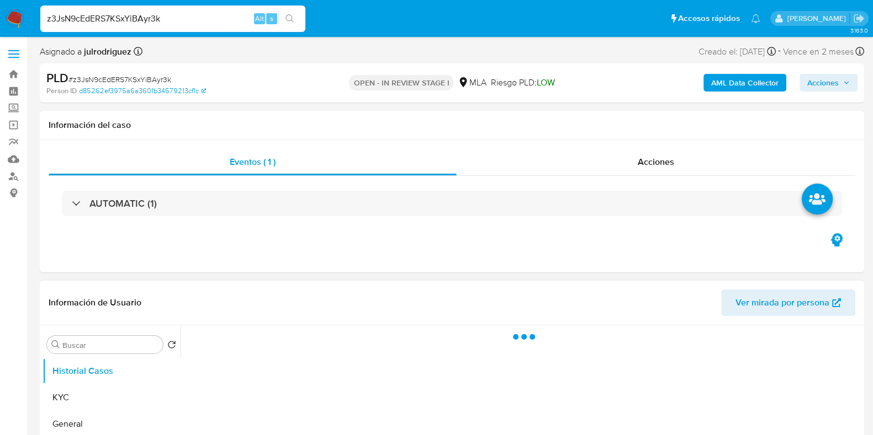
select select "10"
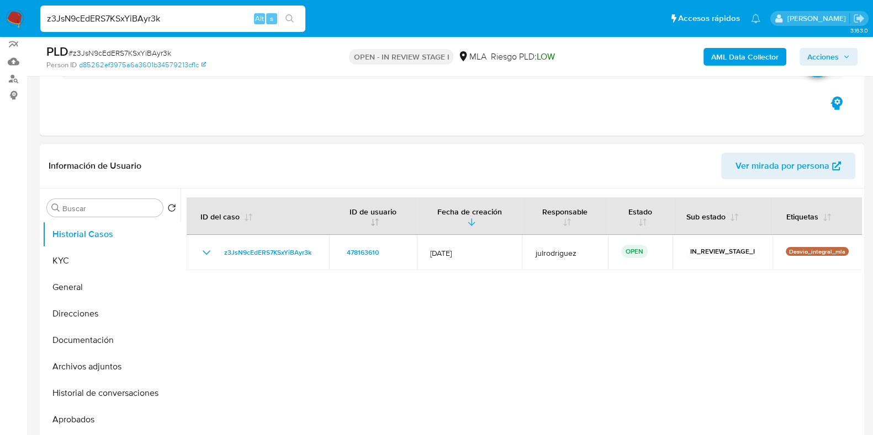
scroll to position [137, 0]
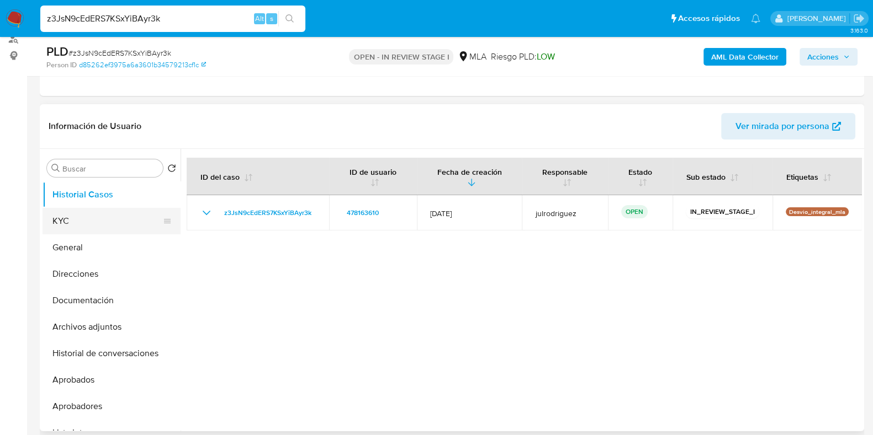
drag, startPoint x: 82, startPoint y: 225, endPoint x: 170, endPoint y: 227, distance: 87.8
click at [82, 226] on button "KYC" at bounding box center [107, 221] width 129 height 26
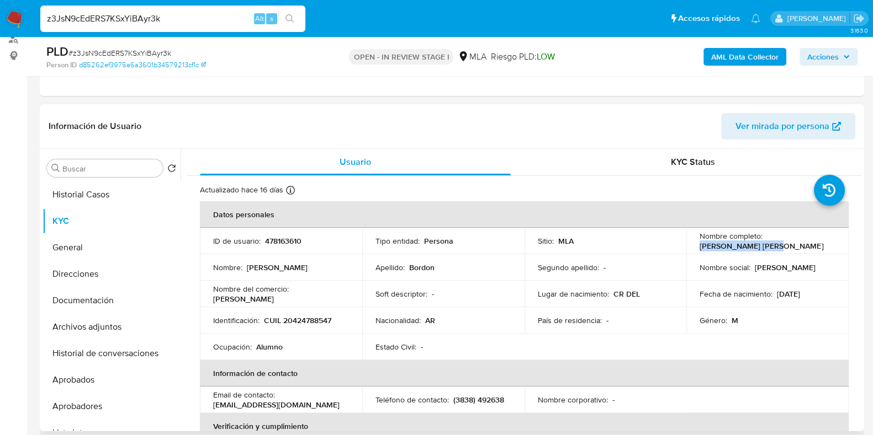
drag, startPoint x: 698, startPoint y: 247, endPoint x: 792, endPoint y: 249, distance: 94.4
click at [792, 249] on div "Nombre completo : [PERSON_NAME] [PERSON_NAME]" at bounding box center [767, 241] width 136 height 20
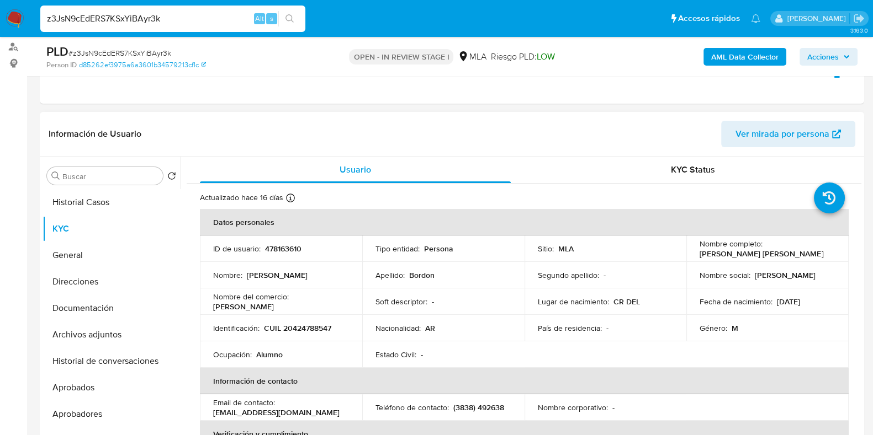
scroll to position [69, 0]
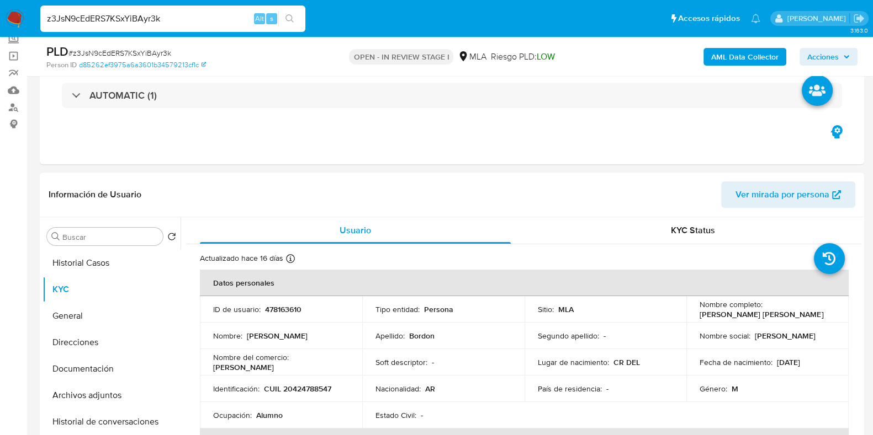
click at [284, 307] on p "478163610" at bounding box center [283, 310] width 36 height 10
drag, startPoint x: 284, startPoint y: 307, endPoint x: 355, endPoint y: 230, distance: 105.1
click at [284, 309] on p "478163610" at bounding box center [283, 310] width 36 height 10
copy p "478163610"
click at [157, 54] on span "# z3JsN9cEdERS7KSxYiBAyr3k" at bounding box center [119, 52] width 103 height 11
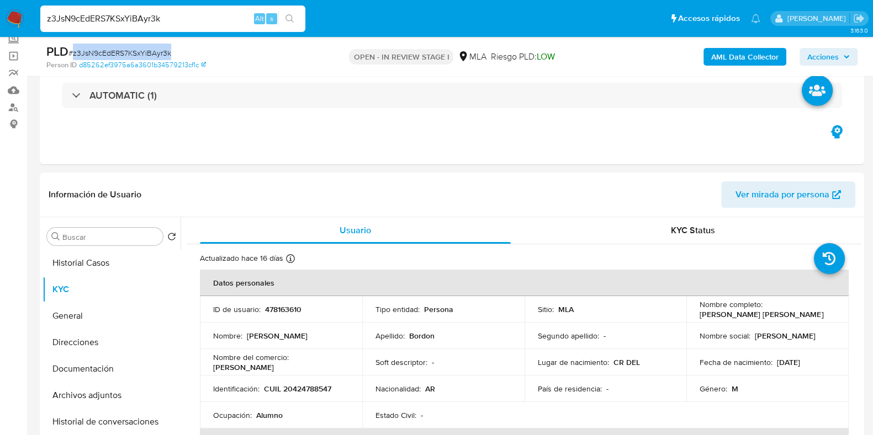
click at [157, 54] on span "# z3JsN9cEdERS7KSxYiBAyr3k" at bounding box center [119, 52] width 103 height 11
copy span "z3JsN9cEdERS7KSxYiBAyr3k"
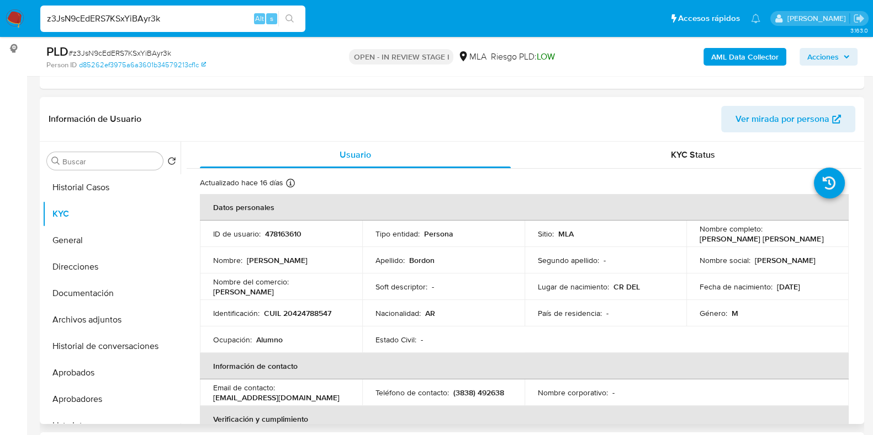
scroll to position [207, 0]
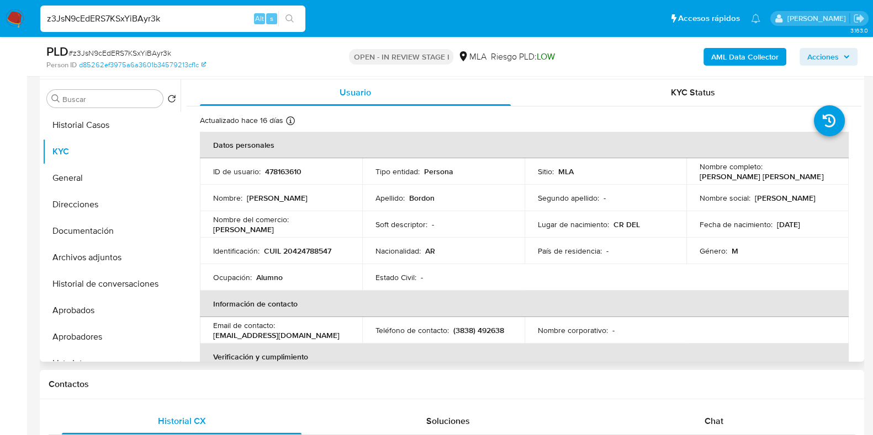
click at [298, 255] on p "CUIL 20424788547" at bounding box center [297, 251] width 67 height 10
copy p "20424788547"
click at [284, 167] on p "478163610" at bounding box center [283, 172] width 36 height 10
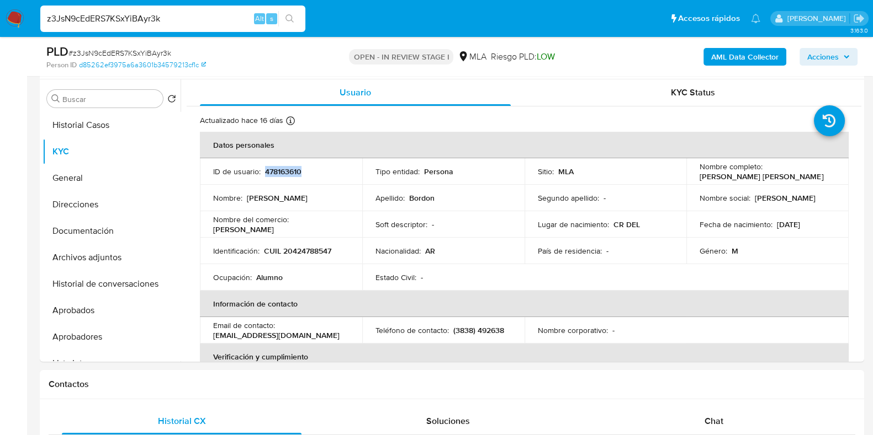
copy p "478163610"
click at [101, 230] on button "Documentación" at bounding box center [107, 231] width 129 height 26
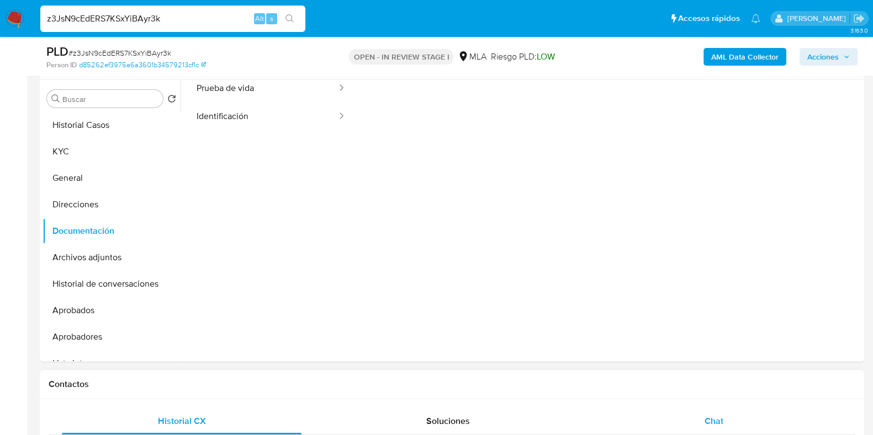
scroll to position [90, 0]
click at [693, 428] on div "Chat" at bounding box center [714, 421] width 240 height 26
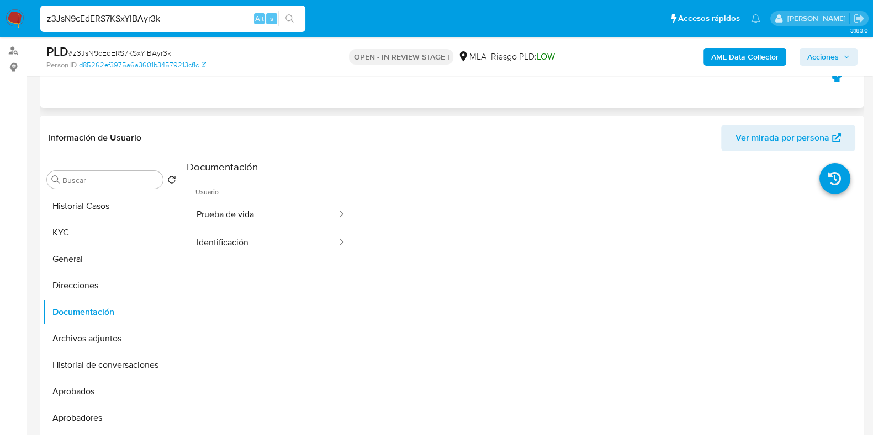
scroll to position [0, 0]
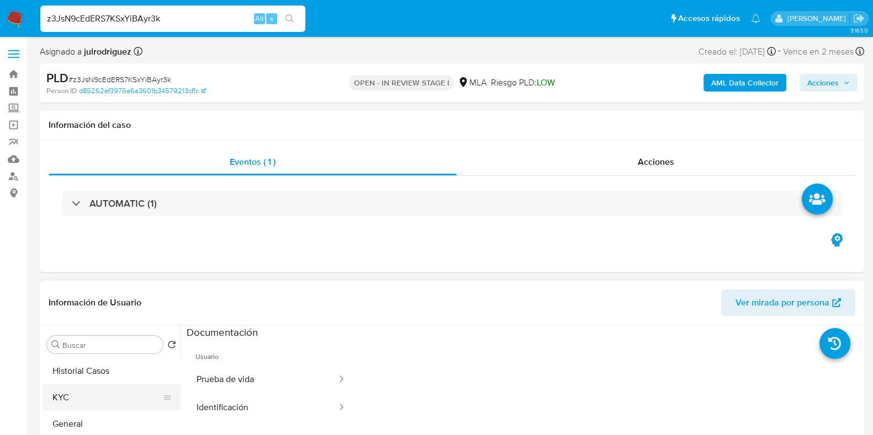
drag, startPoint x: 67, startPoint y: 399, endPoint x: 75, endPoint y: 392, distance: 10.2
click at [67, 399] on button "KYC" at bounding box center [107, 398] width 129 height 26
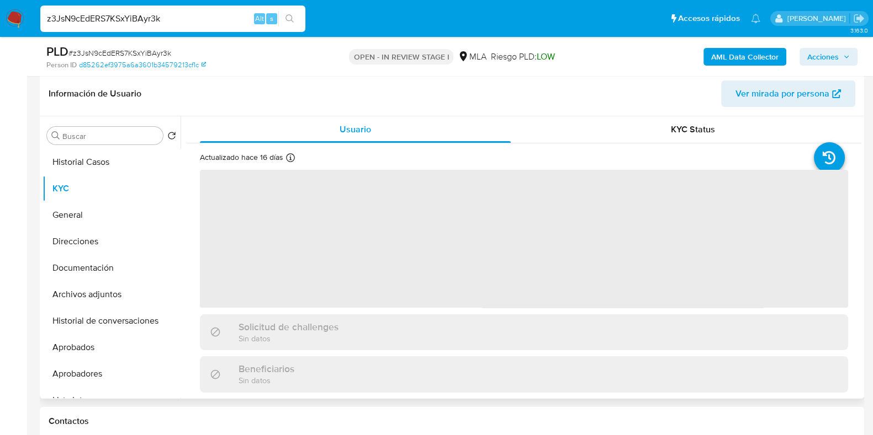
scroll to position [138, 0]
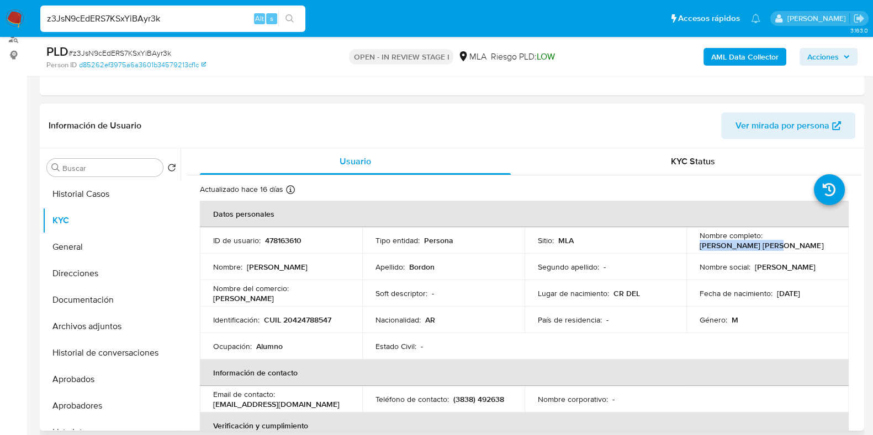
drag, startPoint x: 695, startPoint y: 243, endPoint x: 775, endPoint y: 243, distance: 80.0
click at [775, 243] on td "Nombre completo : [PERSON_NAME] [PERSON_NAME]" at bounding box center [767, 240] width 162 height 26
copy p "[PERSON_NAME] [PERSON_NAME]"
click at [323, 320] on p "CUIL 20424788547" at bounding box center [297, 320] width 67 height 10
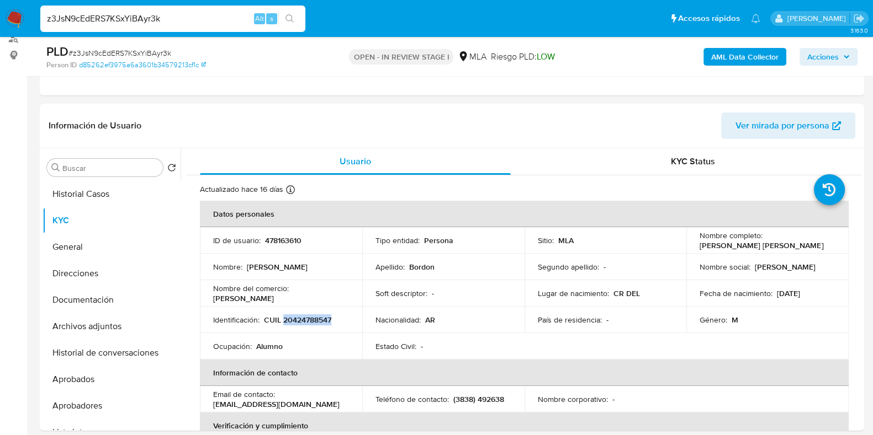
copy p "20424788547"
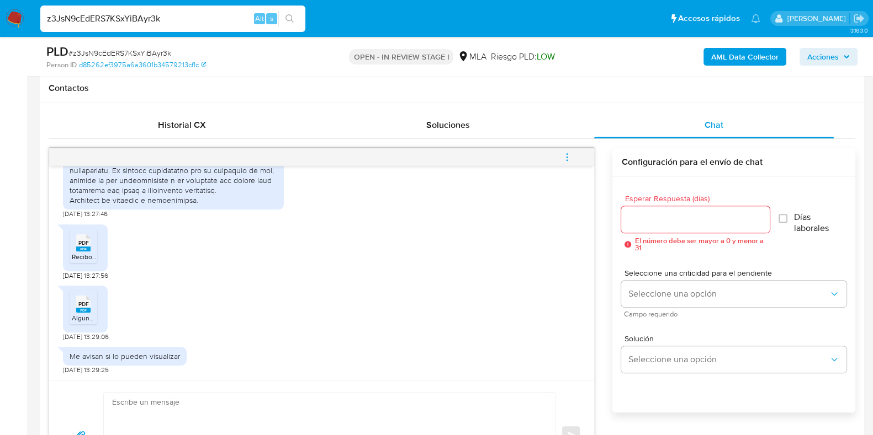
scroll to position [552, 0]
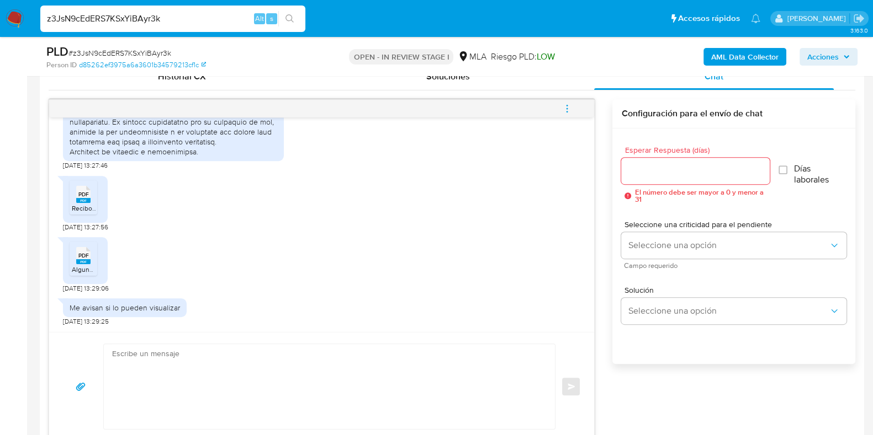
click at [91, 200] on div "PDF PDF" at bounding box center [83, 194] width 23 height 22
click at [88, 252] on span "PDF" at bounding box center [83, 255] width 10 height 7
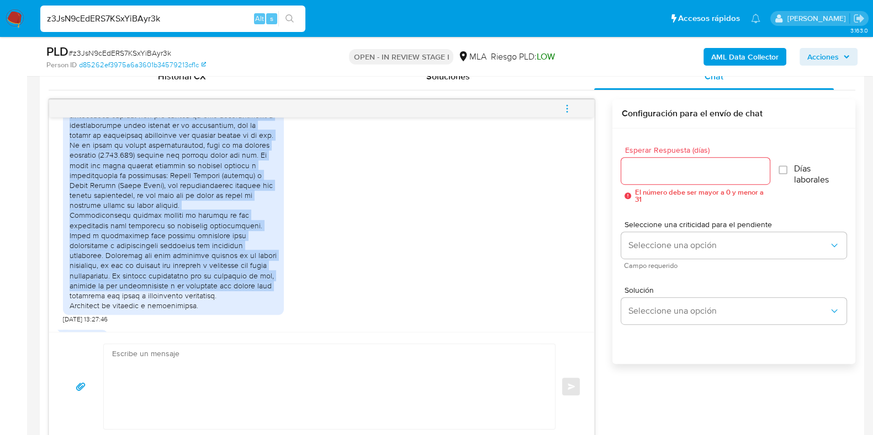
scroll to position [952, 0]
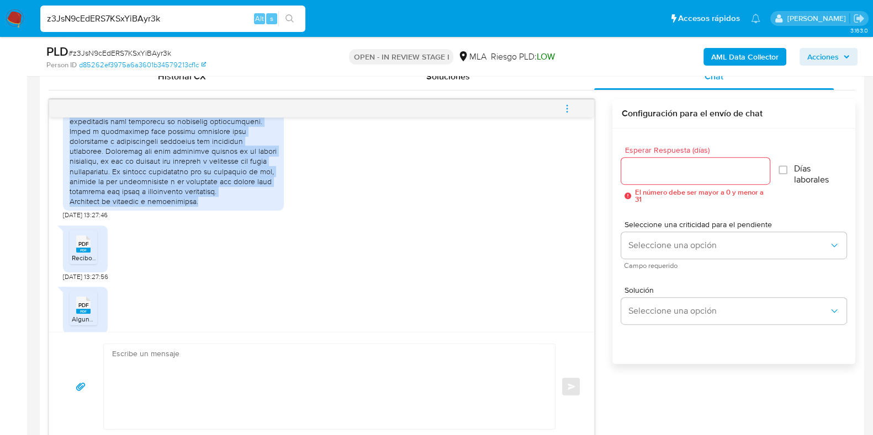
drag, startPoint x: 70, startPoint y: 290, endPoint x: 227, endPoint y: 225, distance: 171.0
copy div "Estimados En atencion a su comunicacion les informo que: 1) Durante el último a…"
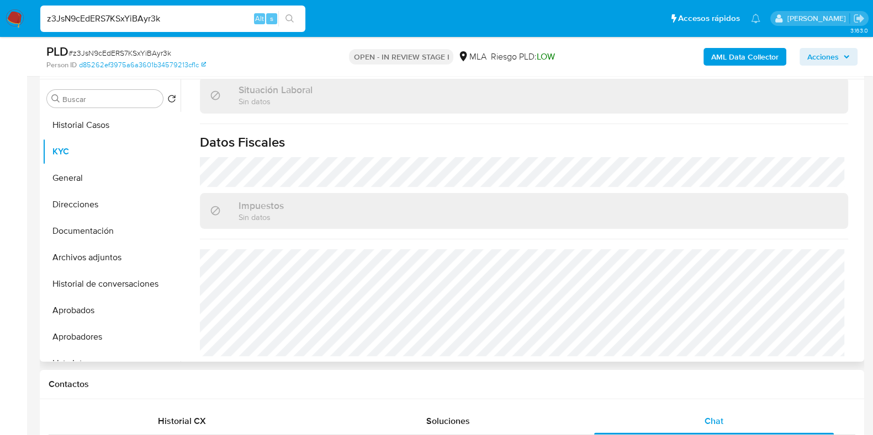
scroll to position [591, 0]
click at [107, 196] on button "Direcciones" at bounding box center [107, 205] width 129 height 26
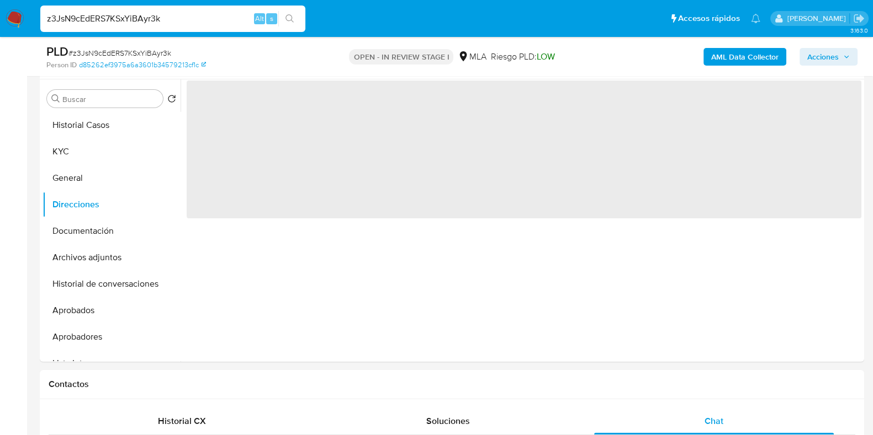
scroll to position [0, 0]
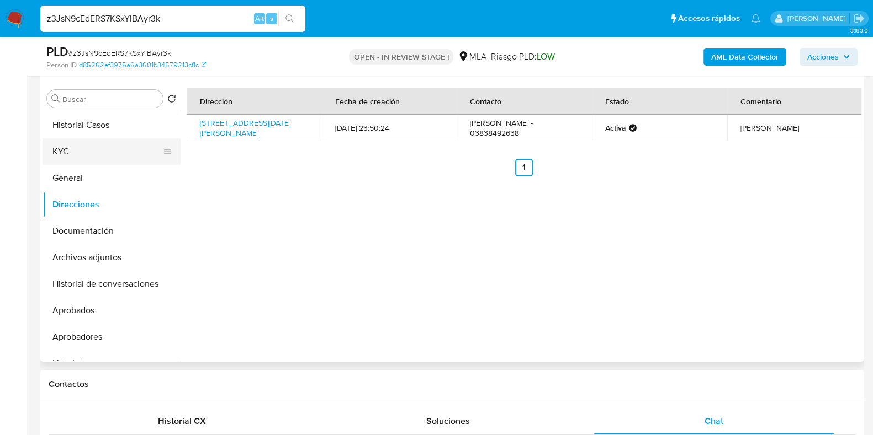
click at [116, 151] on button "KYC" at bounding box center [107, 152] width 129 height 26
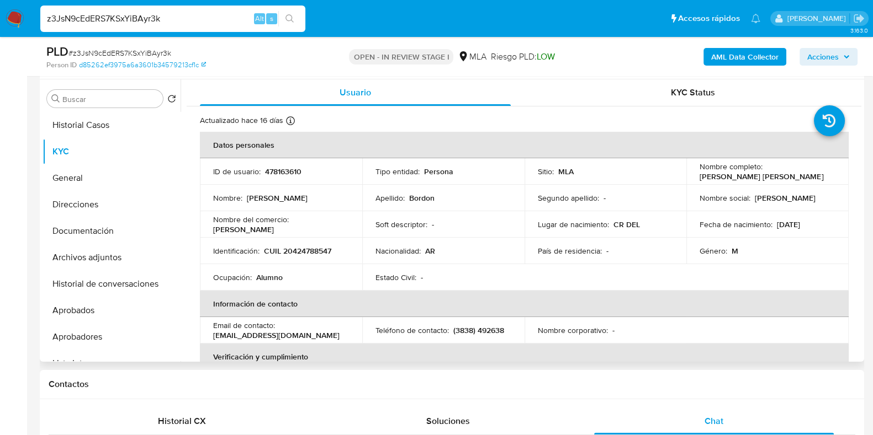
click at [312, 253] on p "CUIL 20424788547" at bounding box center [297, 251] width 67 height 10
copy p "20424788547"
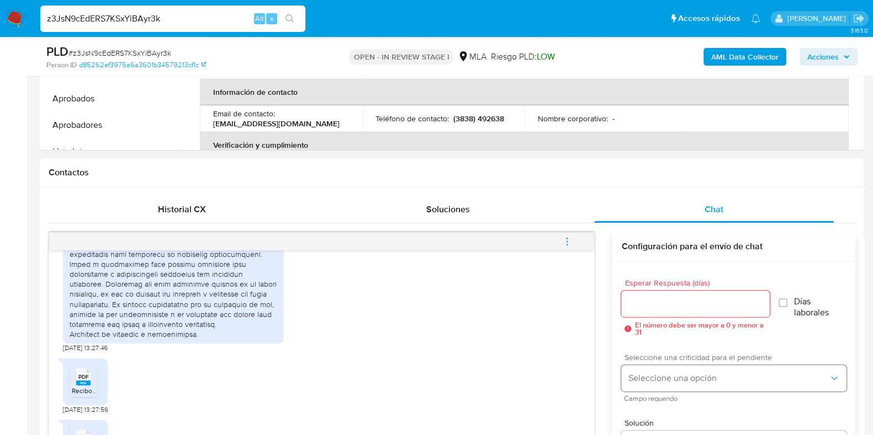
scroll to position [483, 0]
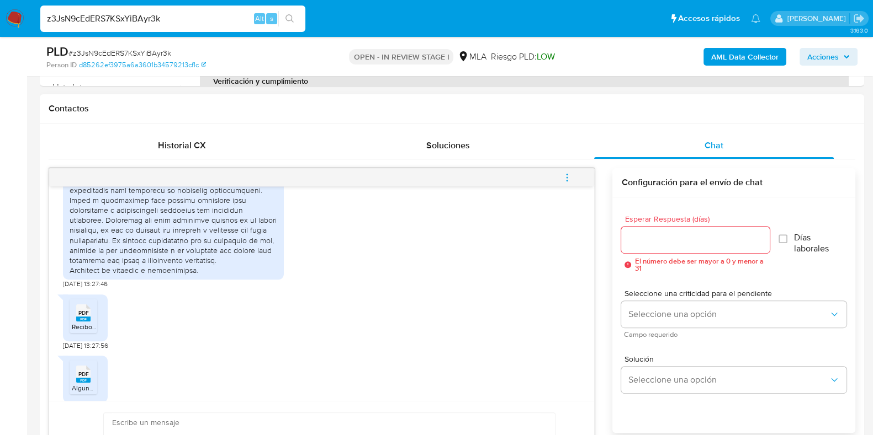
click at [702, 233] on input "Esperar Respuesta (días)" at bounding box center [695, 240] width 148 height 14
click at [702, 235] on input "Esperar Respuesta (días)" at bounding box center [695, 240] width 148 height 14
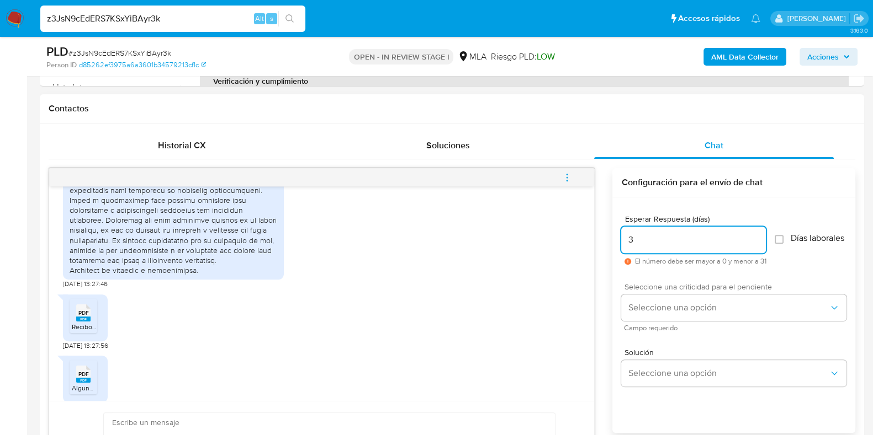
type input "3"
click at [665, 291] on span "Seleccione una criticidad para el pendiente" at bounding box center [736, 287] width 225 height 8
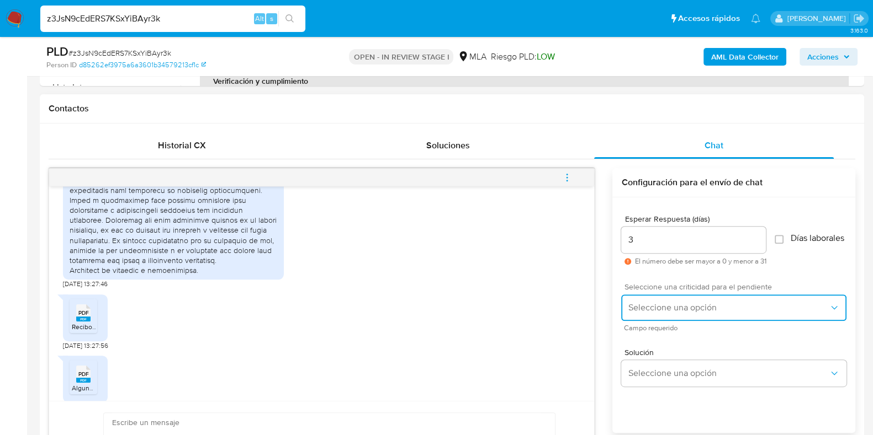
click at [666, 306] on button "Seleccione una opción" at bounding box center [733, 308] width 225 height 26
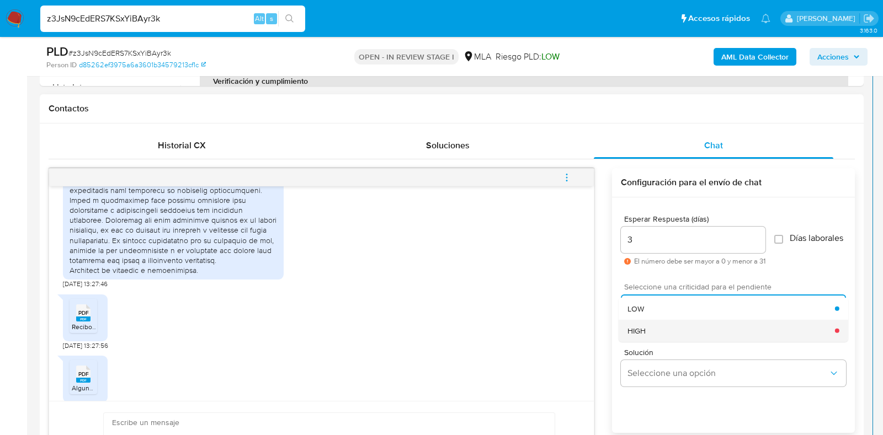
click at [656, 337] on div "HIGH" at bounding box center [732, 331] width 208 height 22
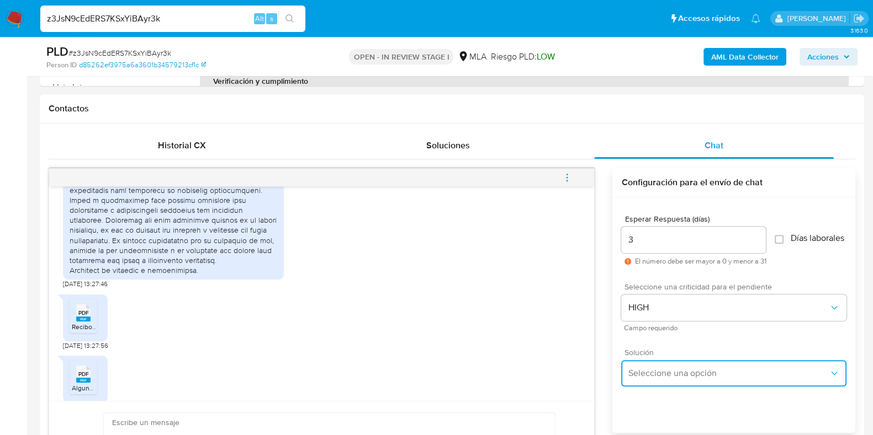
click at [668, 374] on span "Seleccione una opción" at bounding box center [728, 373] width 201 height 11
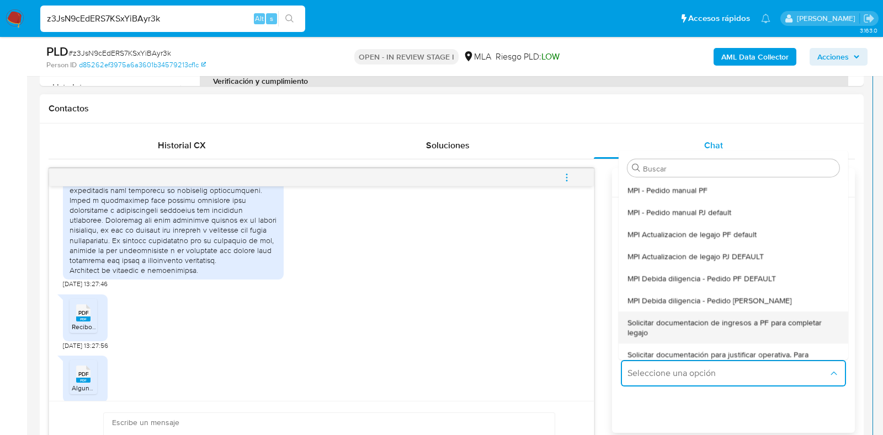
click at [743, 333] on span "Solicitar documentacion de ingresos a PF para completar legajo" at bounding box center [734, 327] width 212 height 20
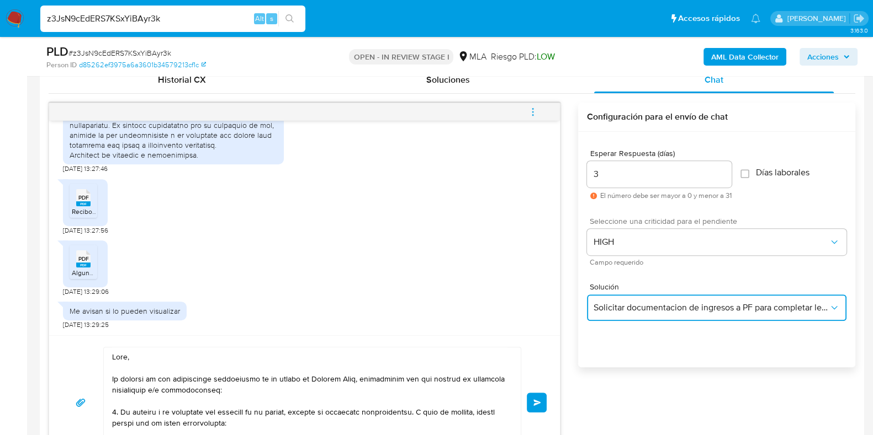
scroll to position [621, 0]
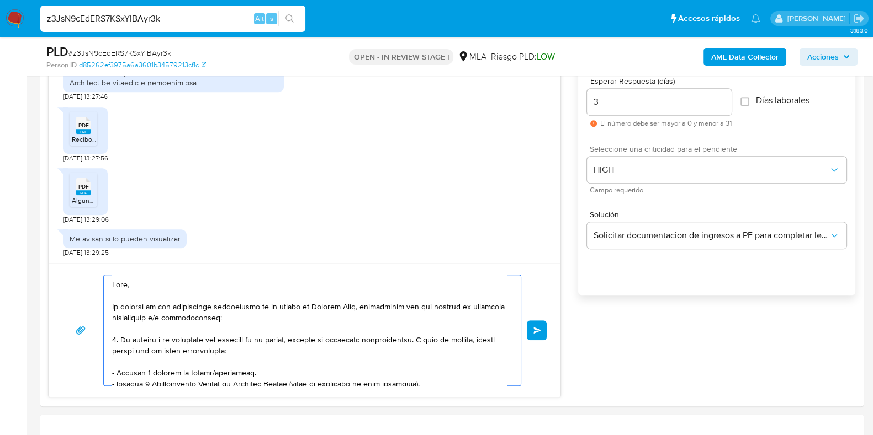
drag, startPoint x: 444, startPoint y: 468, endPoint x: 487, endPoint y: 464, distance: 42.7
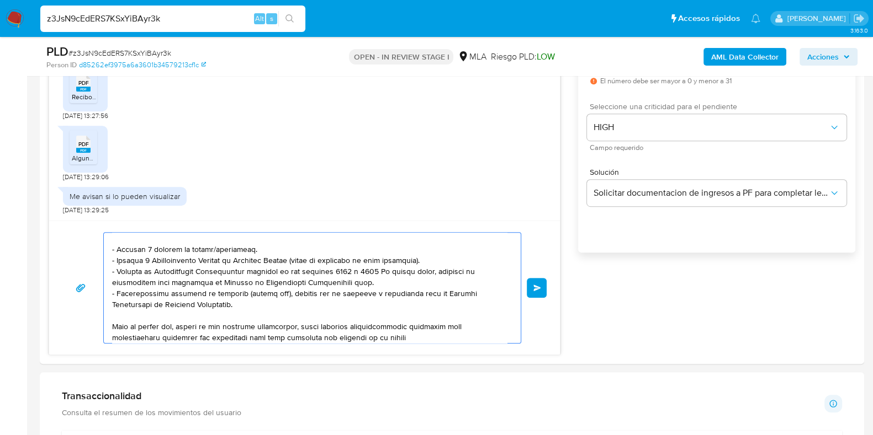
scroll to position [229, 0]
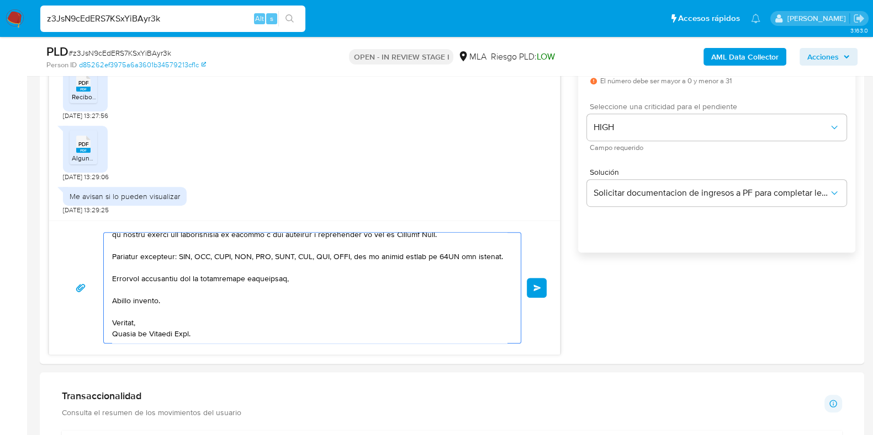
drag, startPoint x: 274, startPoint y: 314, endPoint x: 349, endPoint y: 352, distance: 83.7
click at [479, 435] on html "Pausado Ver notificaciones z3JsN9cEdERS7KSxYiBAyr3k Alt s Accesos rápidos Presi…" at bounding box center [436, 442] width 873 height 2210
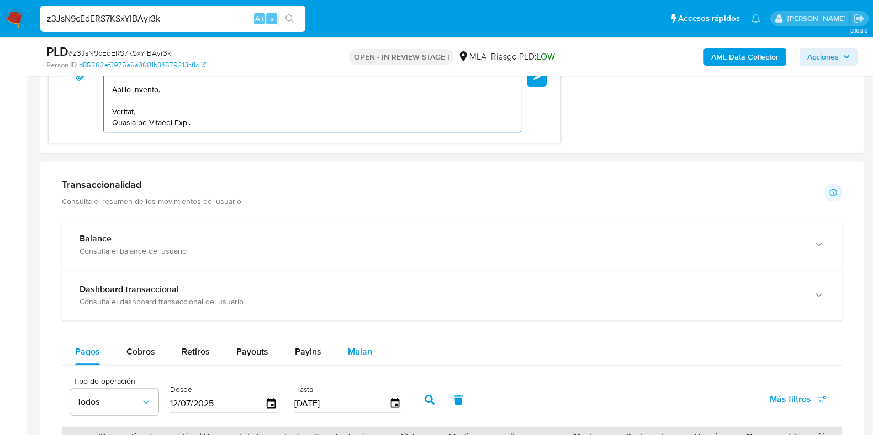
type textarea "Hola, En función de las operaciones registradas en tu cuenta de Mercado Pago, n…"
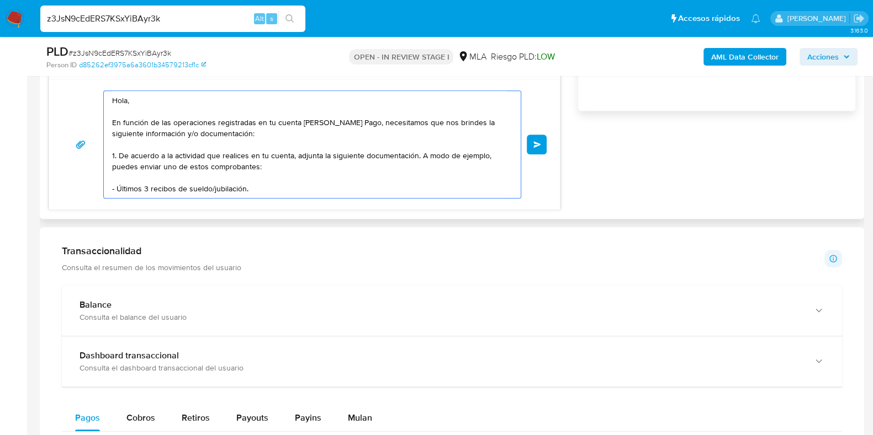
scroll to position [737, 0]
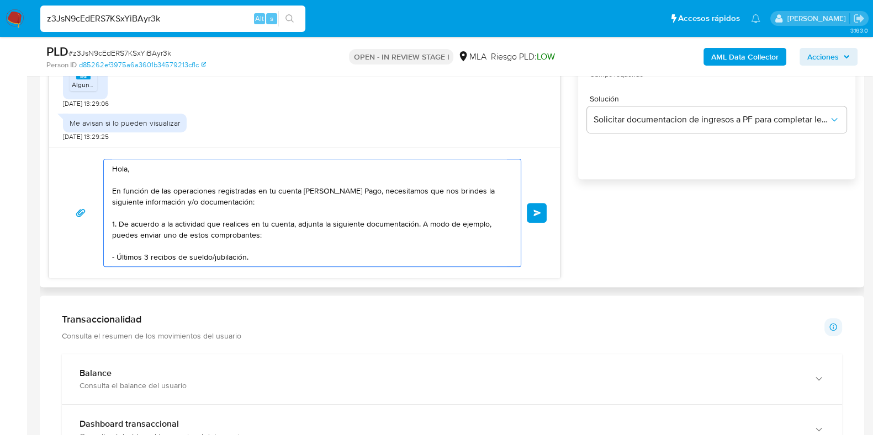
drag, startPoint x: 266, startPoint y: 263, endPoint x: 62, endPoint y: 135, distance: 240.6
click at [62, 134] on div "17/09/2025 14:35:46 18/09/2025 13:27:46 PDF PDF Recibos de sueldos-empleado pub…" at bounding box center [305, 96] width 512 height 364
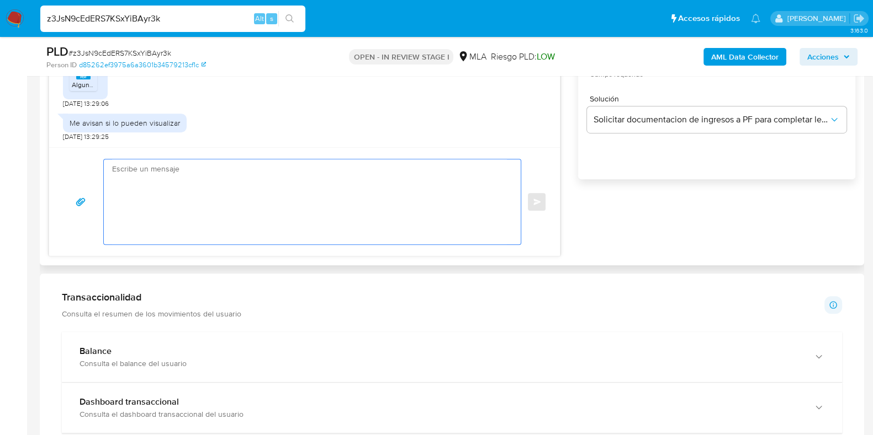
paste textarea "Buenas tardes, Queremos aclararte que la Resolución General ARCA 5696/2025 indi…"
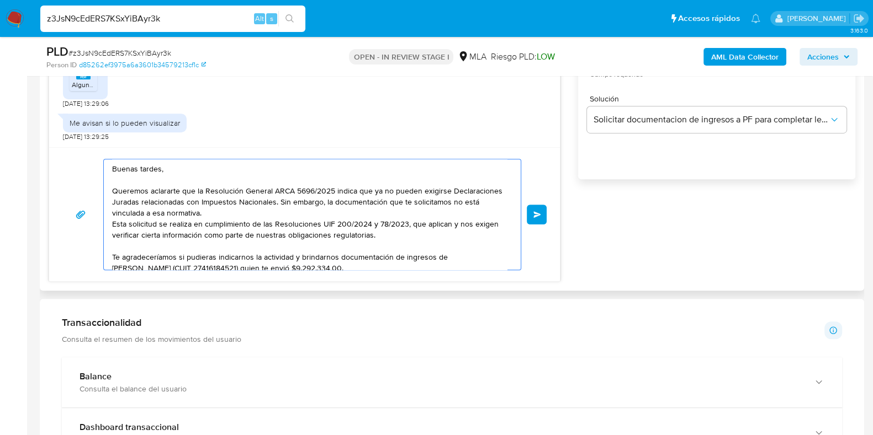
scroll to position [81, 0]
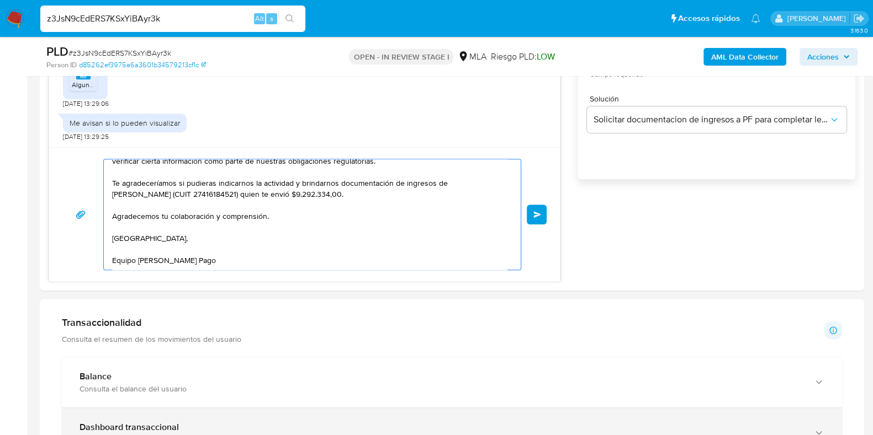
type textarea "Buenas tardes, Queremos aclararte que la Resolución General ARCA 5696/2025 indi…"
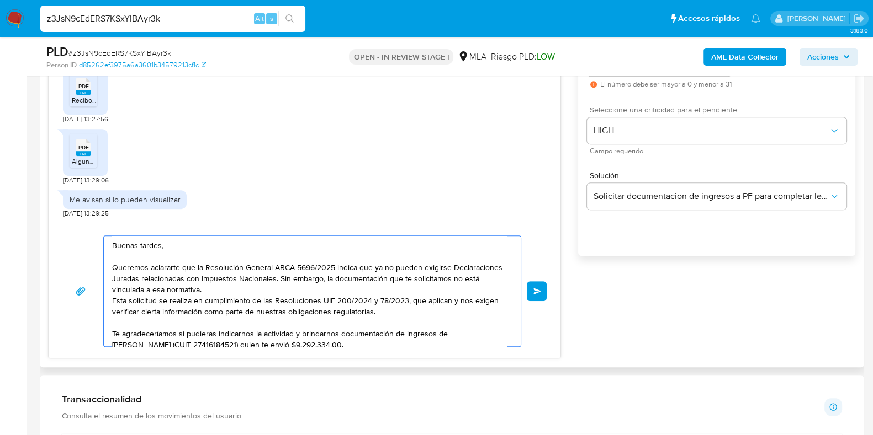
scroll to position [599, 0]
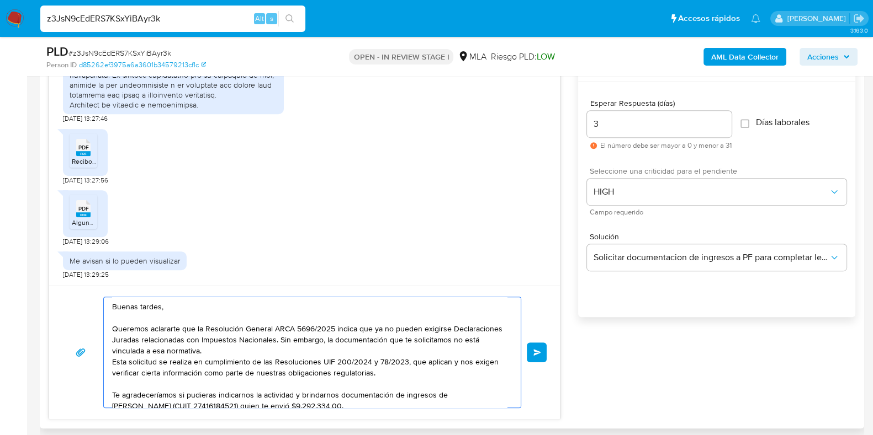
click at [535, 350] on span "Enviar" at bounding box center [537, 352] width 8 height 7
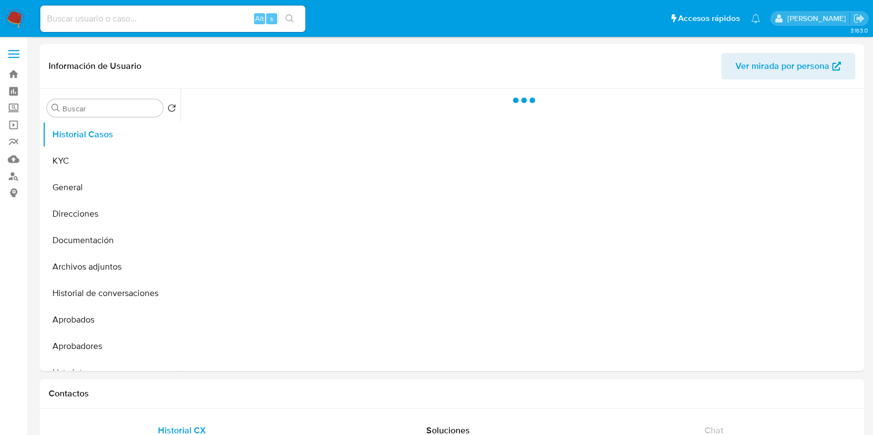
select select "10"
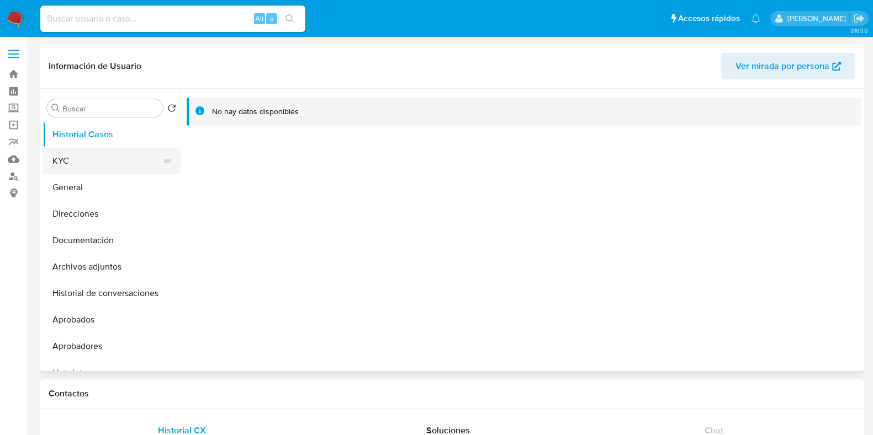
click at [95, 158] on button "KYC" at bounding box center [107, 161] width 129 height 26
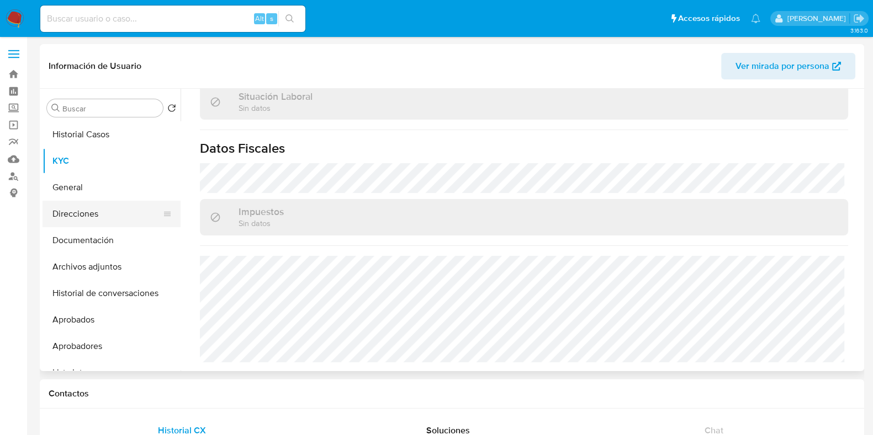
scroll to position [591, 0]
click at [85, 211] on button "Direcciones" at bounding box center [107, 214] width 129 height 26
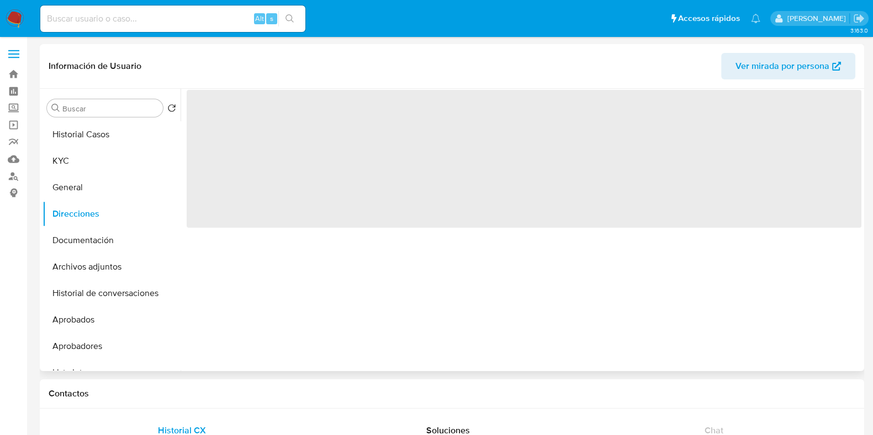
scroll to position [0, 0]
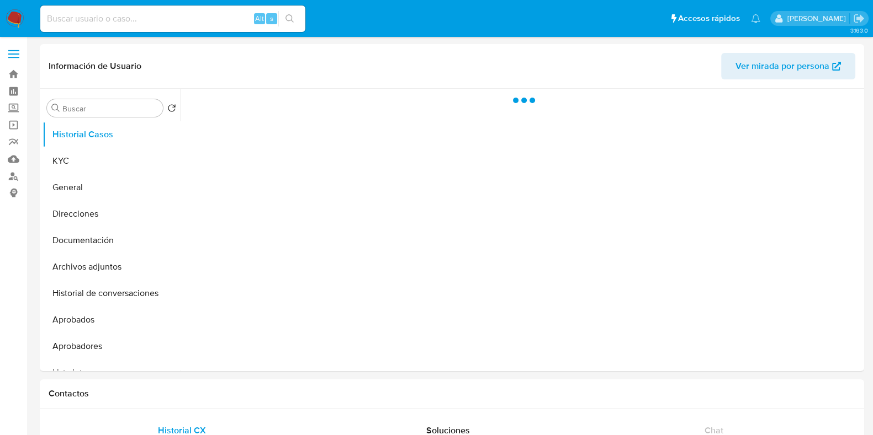
select select "10"
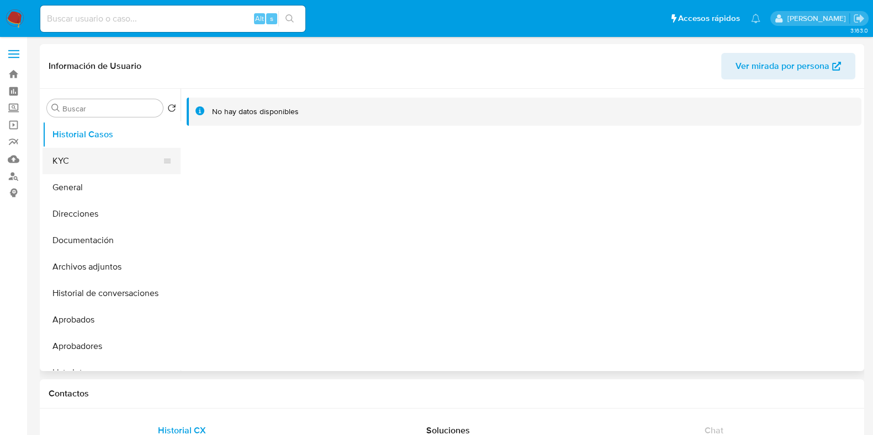
drag, startPoint x: 88, startPoint y: 161, endPoint x: 97, endPoint y: 160, distance: 8.8
click at [87, 161] on button "KYC" at bounding box center [107, 161] width 129 height 26
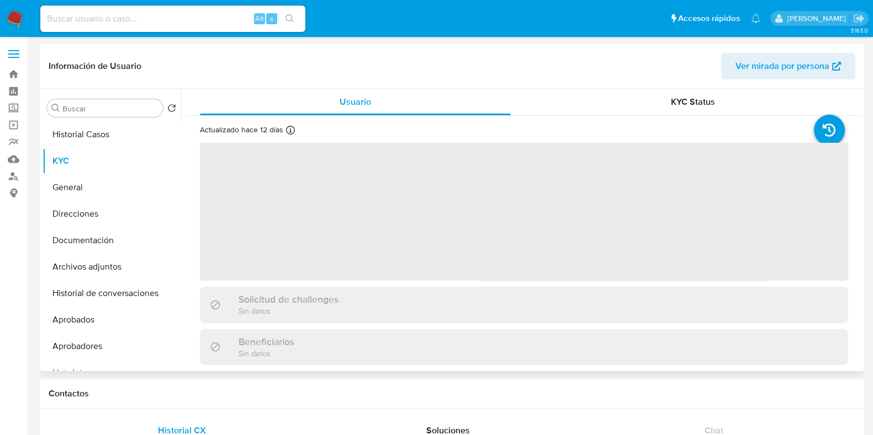
scroll to position [275, 0]
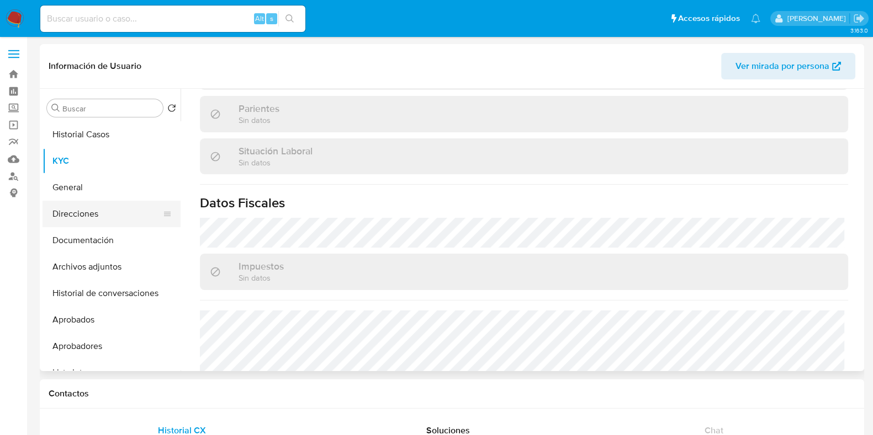
click at [94, 225] on button "Direcciones" at bounding box center [107, 214] width 129 height 26
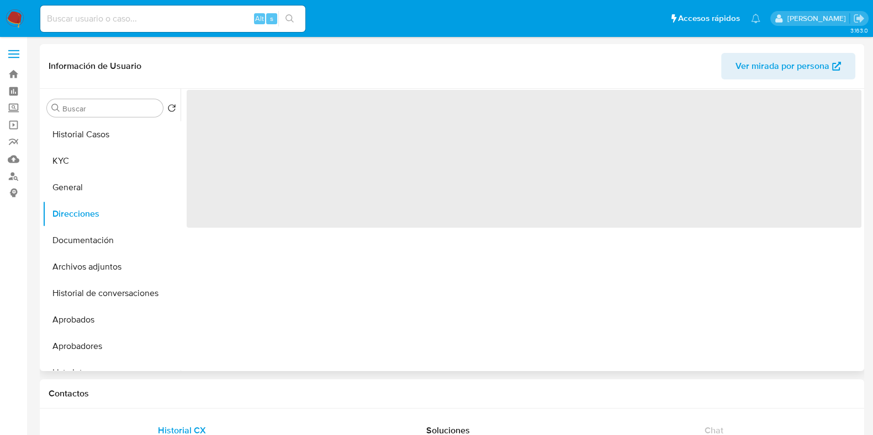
scroll to position [0, 0]
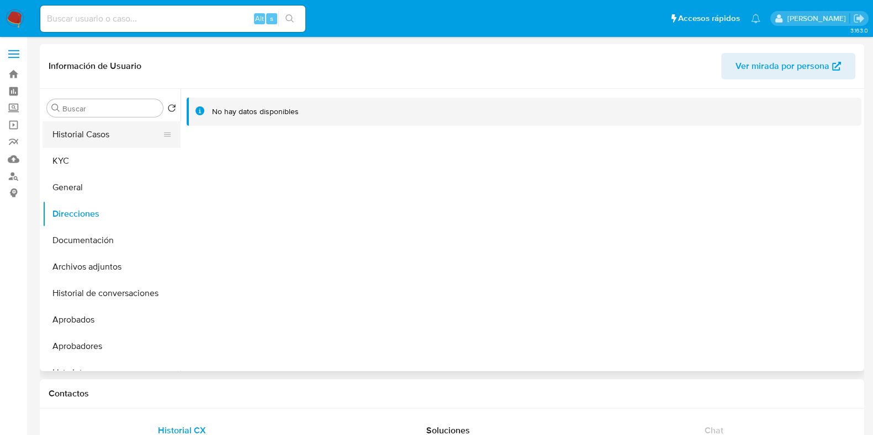
click at [88, 134] on button "Historial Casos" at bounding box center [107, 134] width 129 height 26
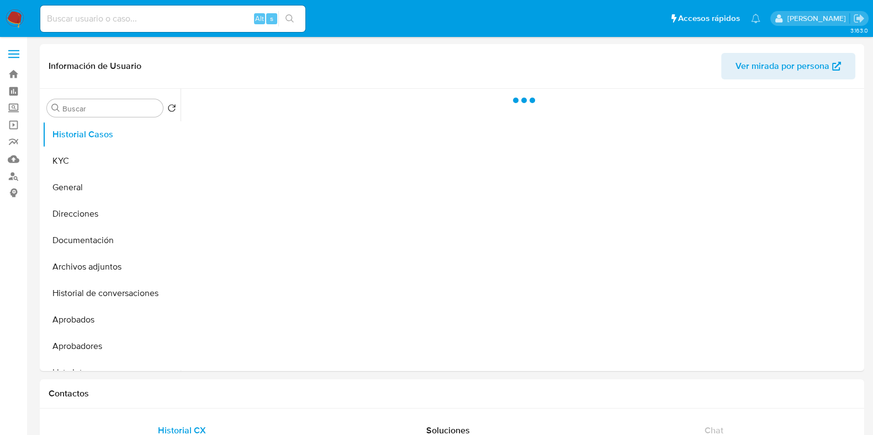
select select "10"
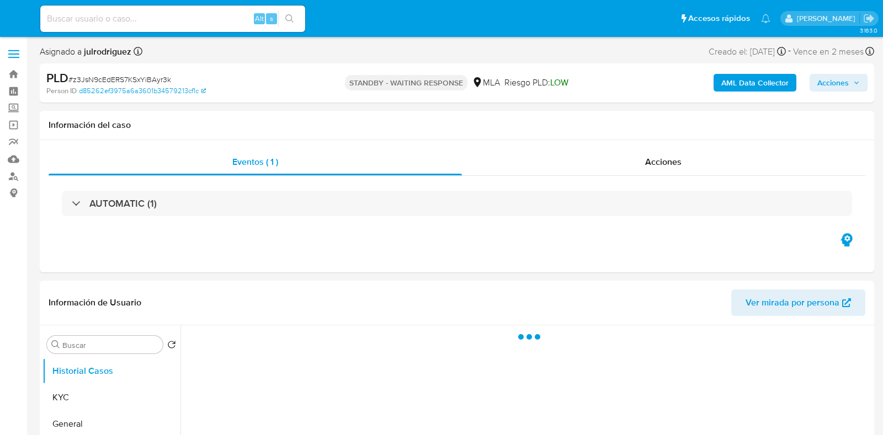
select select "10"
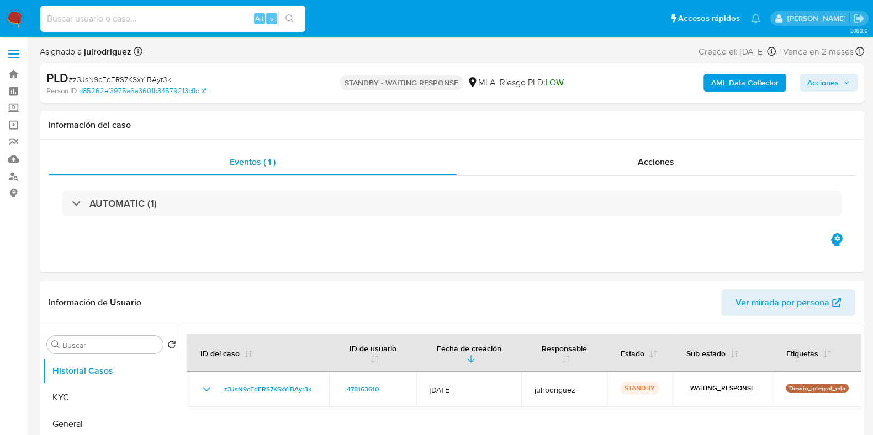
click at [196, 16] on input at bounding box center [172, 19] width 265 height 14
paste input "C5HU70mYq6ECthnowTLlsULG"
type input "C5HU70mYq6ECthnowTLlsULG"
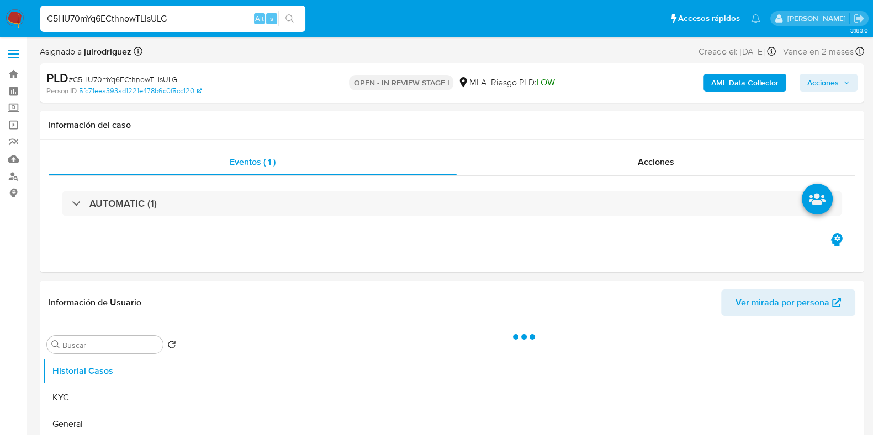
select select "10"
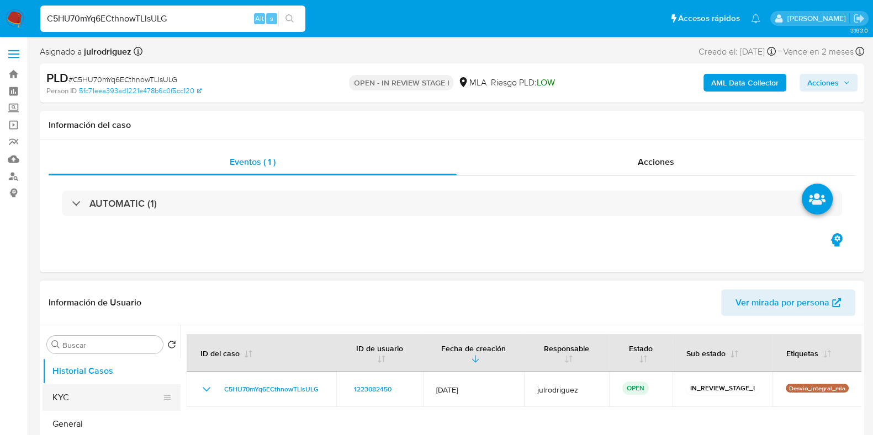
click at [92, 390] on button "KYC" at bounding box center [107, 398] width 129 height 26
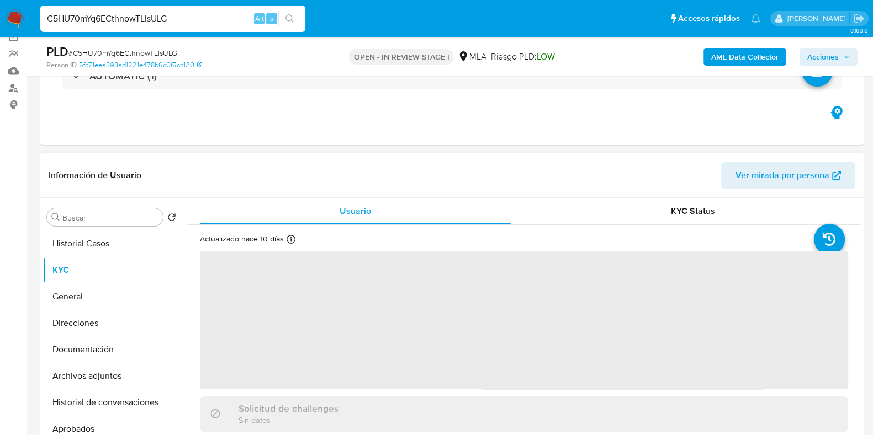
scroll to position [137, 0]
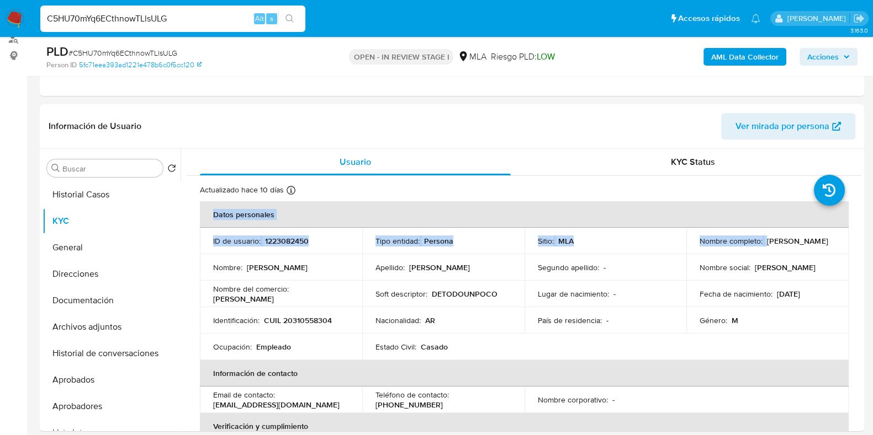
drag, startPoint x: 764, startPoint y: 240, endPoint x: 711, endPoint y: 100, distance: 149.7
copy table "Datos personales ID de usuario : 1223082450 Tipo entidad : Persona Sitio : MLA …"
click at [726, 269] on p "Nombre social :" at bounding box center [724, 268] width 51 height 10
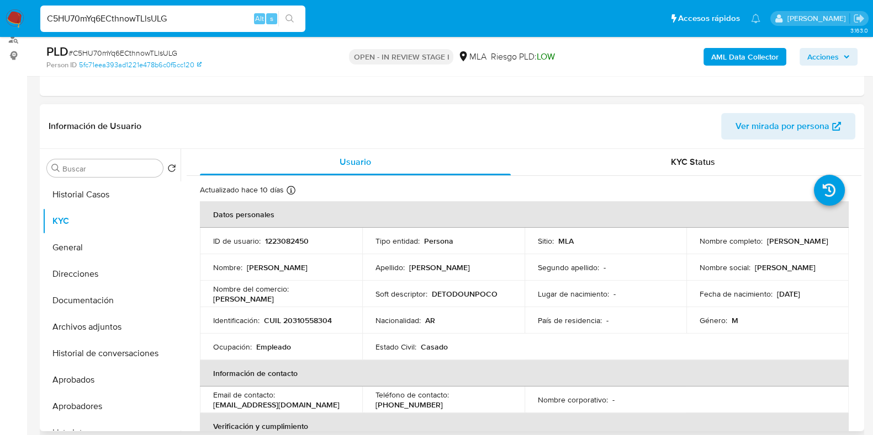
drag, startPoint x: 764, startPoint y: 240, endPoint x: 825, endPoint y: 242, distance: 60.8
click at [825, 242] on p "[PERSON_NAME]" at bounding box center [797, 241] width 61 height 10
click at [160, 19] on input "C5HU70mYq6ECthnowTLlsULG" at bounding box center [172, 19] width 265 height 14
click at [577, 316] on p "País de residencia :" at bounding box center [570, 321] width 64 height 10
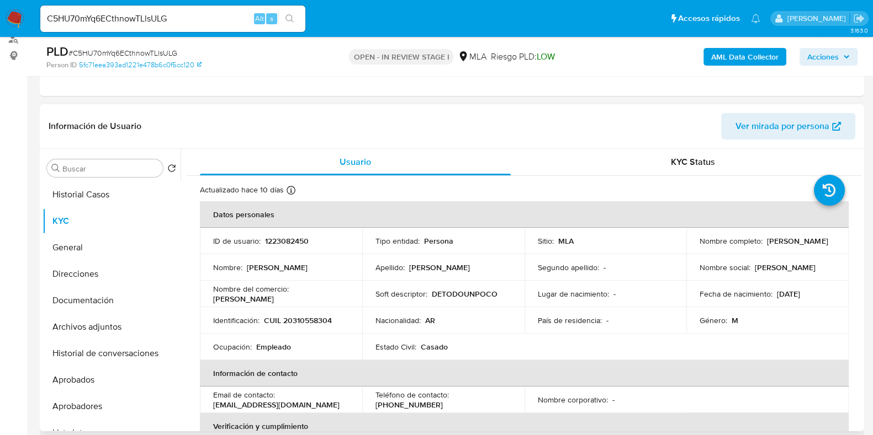
drag, startPoint x: 763, startPoint y: 240, endPoint x: 837, endPoint y: 244, distance: 73.5
click at [837, 244] on td "Nombre completo : [PERSON_NAME]" at bounding box center [767, 241] width 162 height 26
copy p "[PERSON_NAME]"
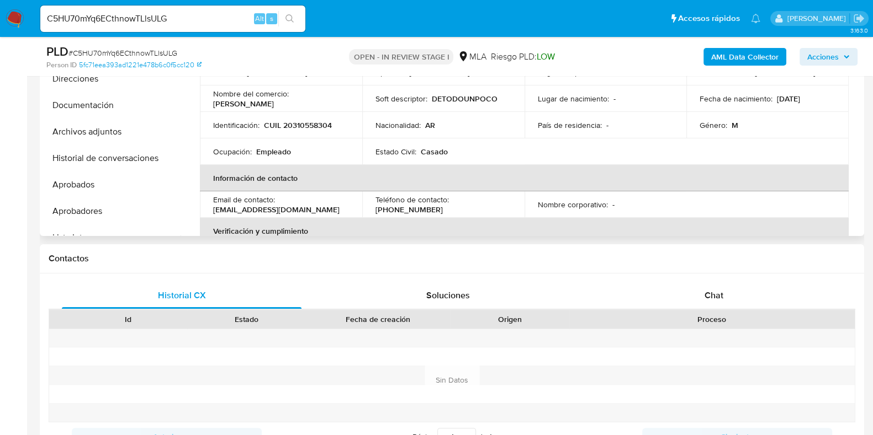
scroll to position [213, 0]
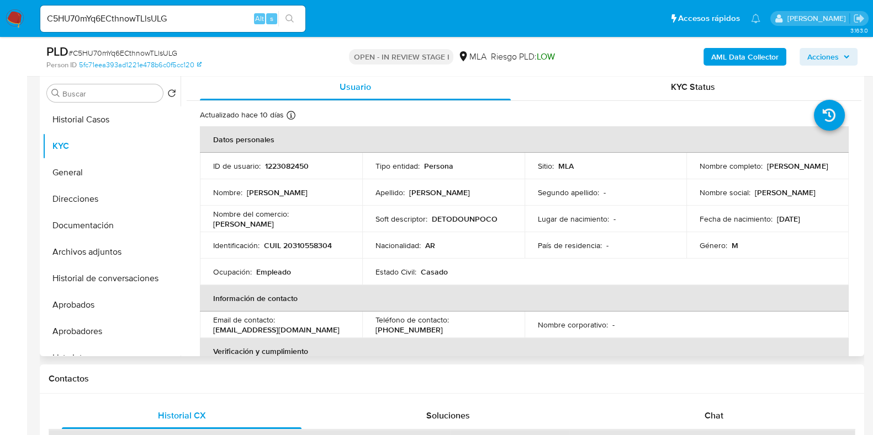
click at [284, 163] on p "1223082450" at bounding box center [287, 166] width 44 height 10
copy p "1223082450"
click at [163, 53] on span "# C5HU70mYq6ECthnowTLlsULG" at bounding box center [122, 52] width 109 height 11
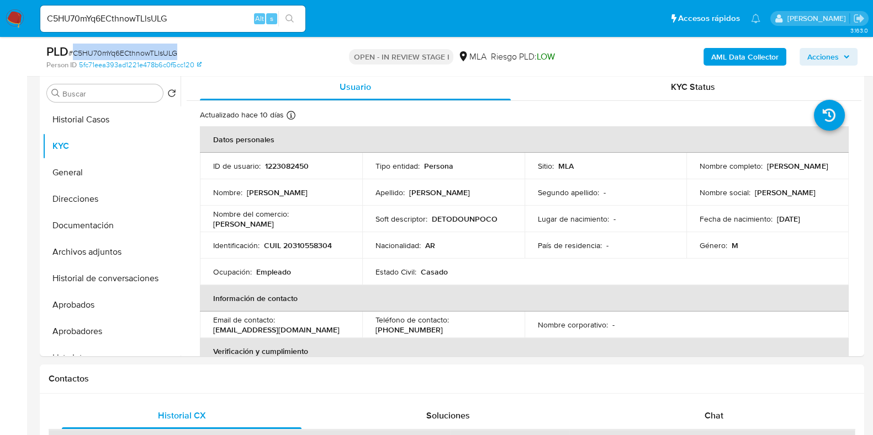
copy span "C5HU70mYq6ECthnowTLlsULG"
click at [306, 242] on p "CUIL 20310558304" at bounding box center [298, 246] width 68 height 10
copy p "20310558304"
click at [295, 162] on p "1223082450" at bounding box center [287, 166] width 44 height 10
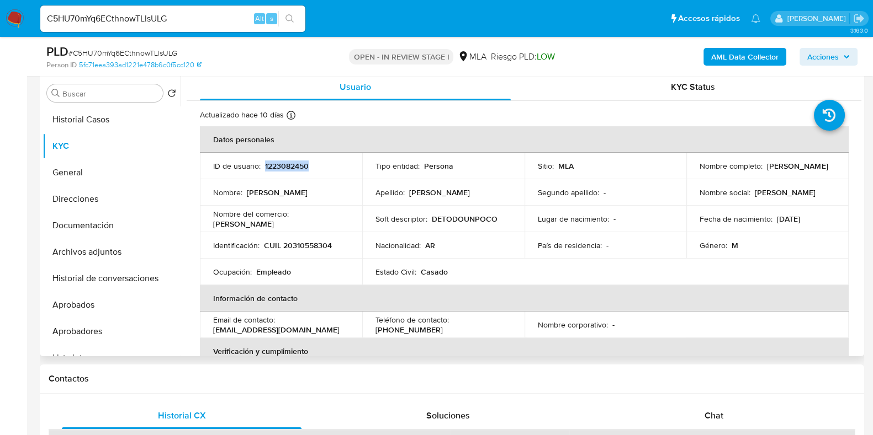
click at [295, 162] on p "1223082450" at bounding box center [287, 166] width 44 height 10
copy p "1223082450"
drag, startPoint x: 764, startPoint y: 166, endPoint x: 836, endPoint y: 166, distance: 72.3
click at [836, 166] on td "Nombre completo : [PERSON_NAME]" at bounding box center [767, 166] width 162 height 26
copy p "[PERSON_NAME]"
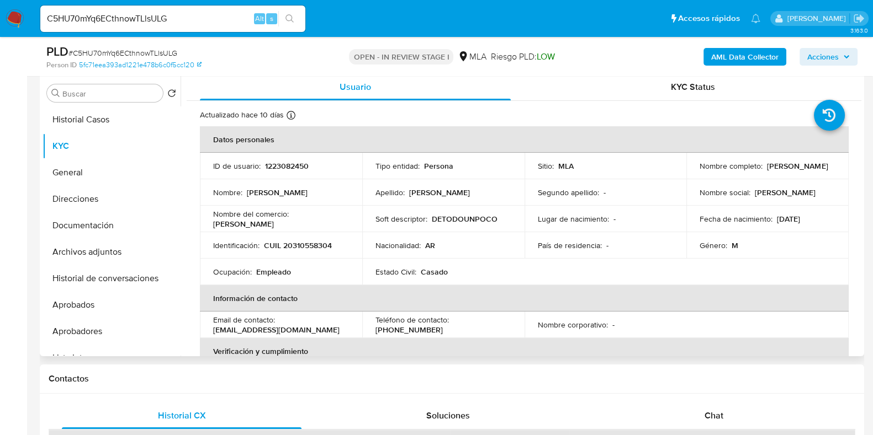
click at [320, 249] on p "CUIL 20310558304" at bounding box center [298, 246] width 68 height 10
copy p "20310558304"
